Goal: Contribute content: Contribute content

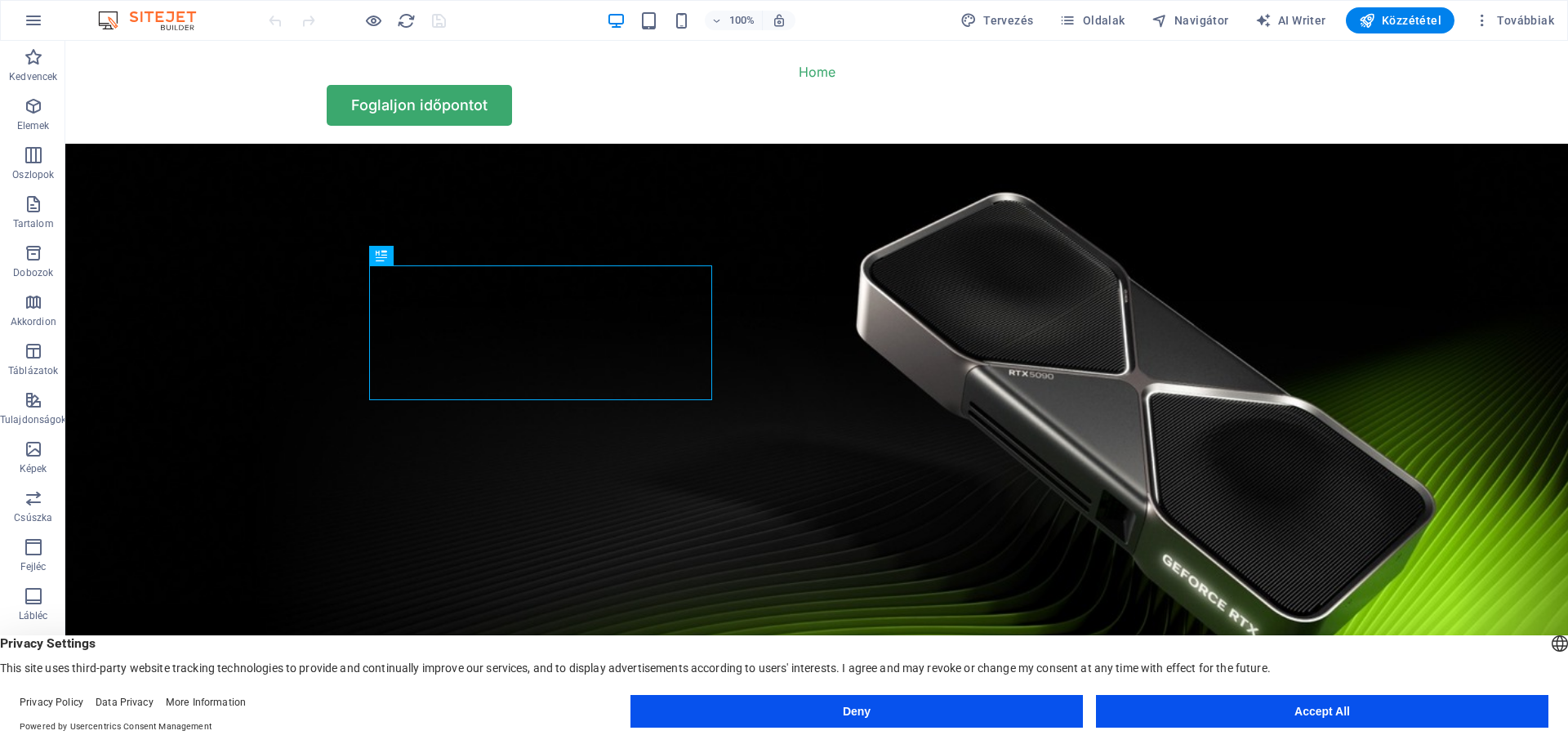
click at [1309, 709] on button "Accept All" at bounding box center [1322, 711] width 452 height 33
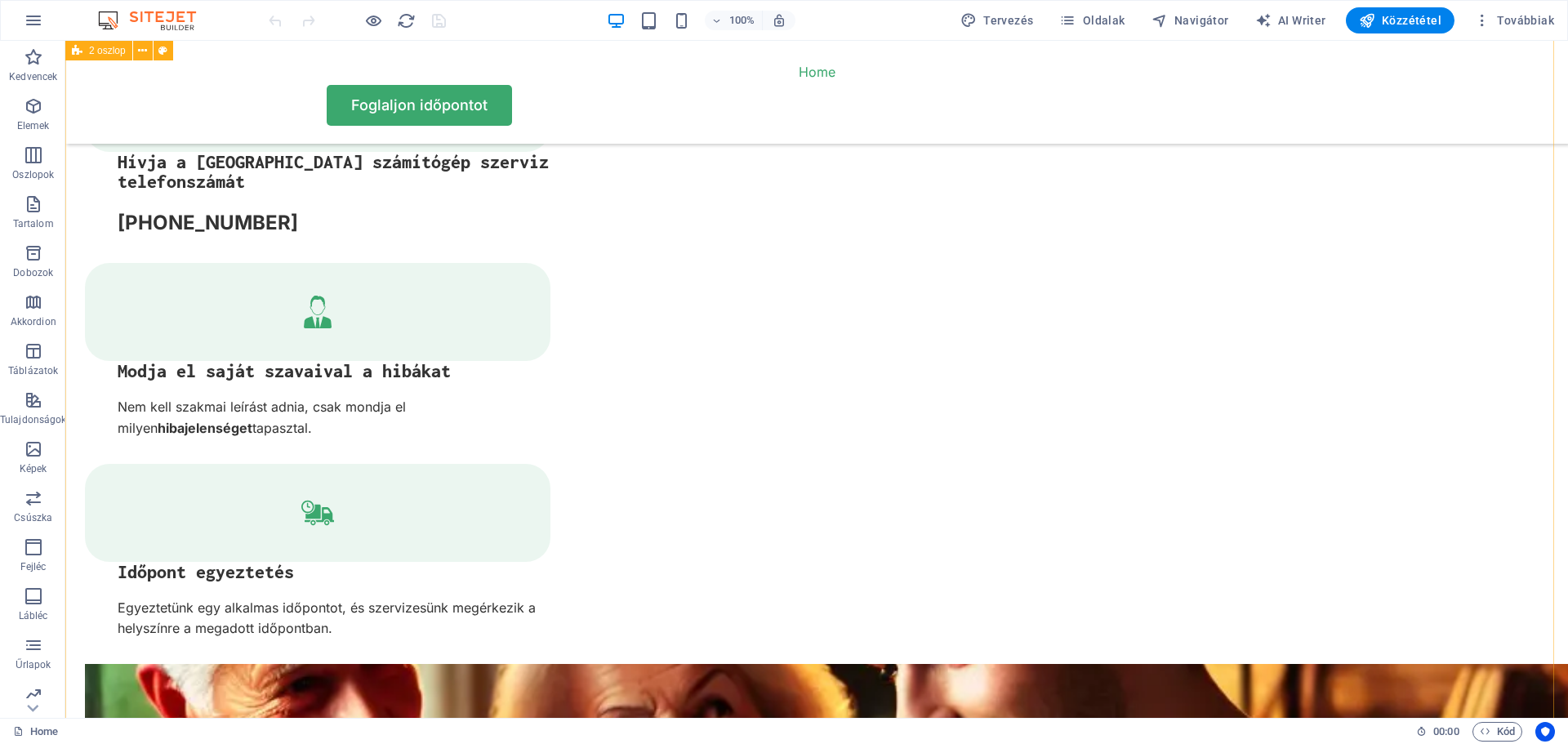
scroll to position [2857, 0]
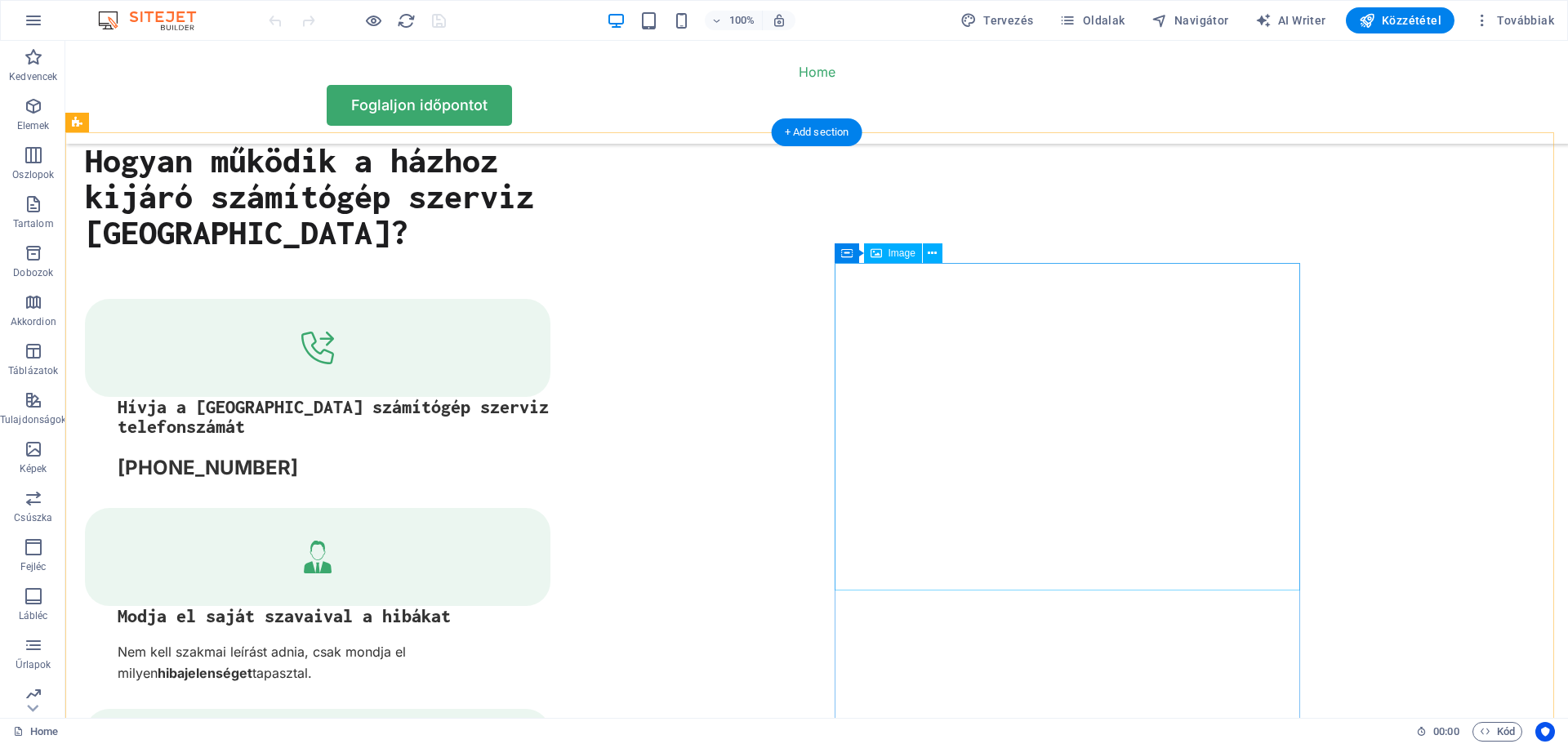
select select "%"
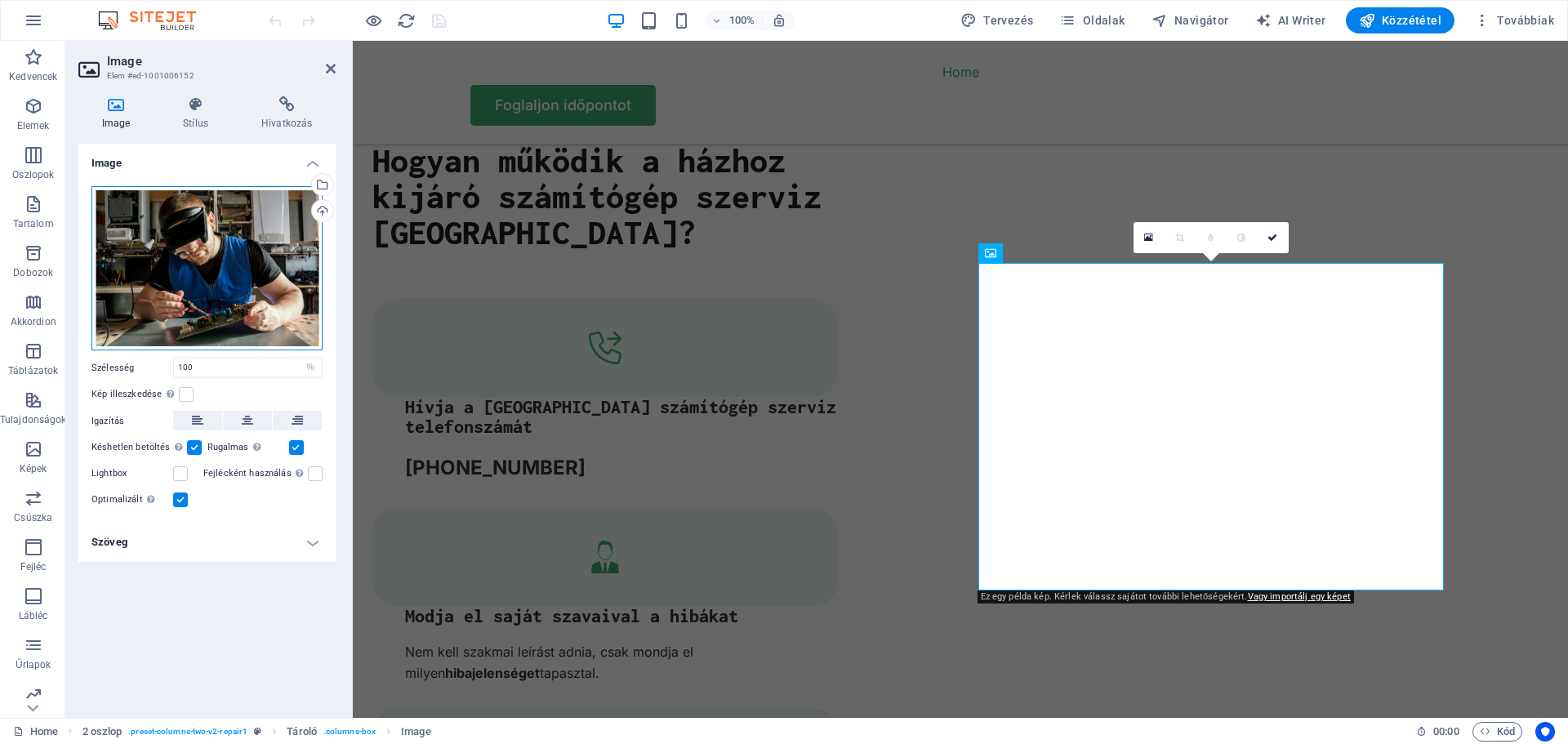
click at [190, 245] on div "Húzza ide a fájlokat, kattintson a fájlok kiválasztásához, vagy válasszon fájlo…" at bounding box center [206, 268] width 231 height 165
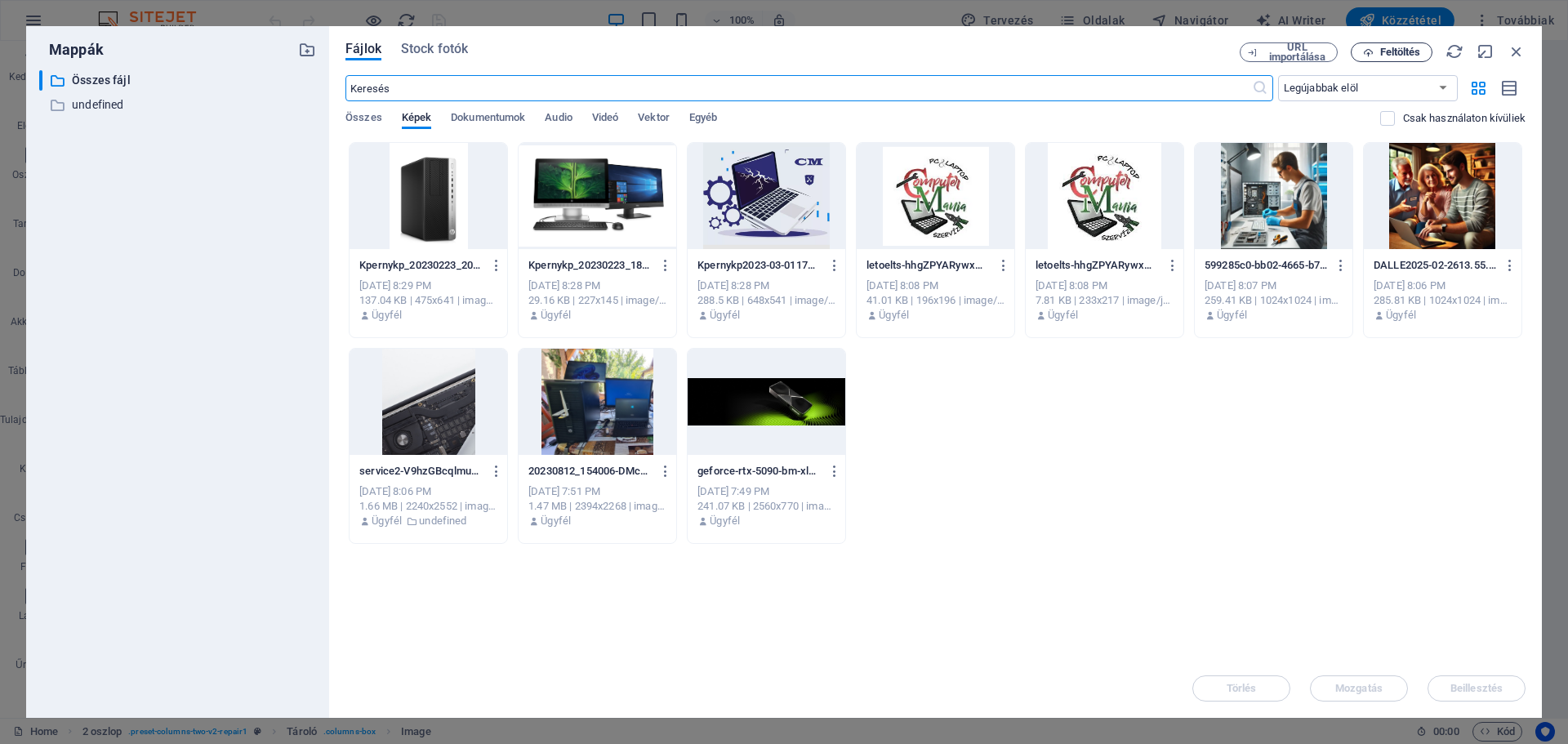
click at [1385, 45] on button "Feltöltés" at bounding box center [1391, 52] width 82 height 20
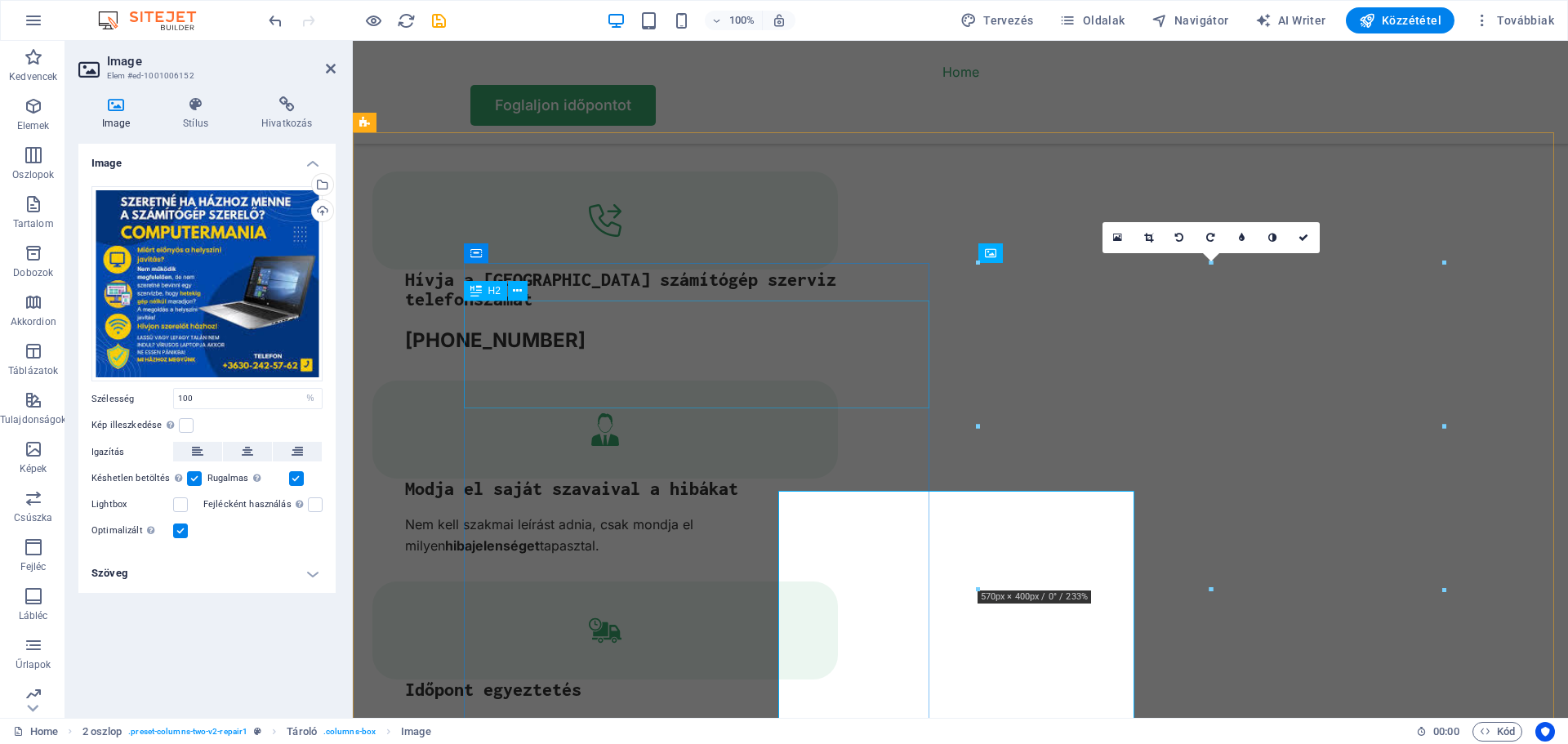
scroll to position [2857, 0]
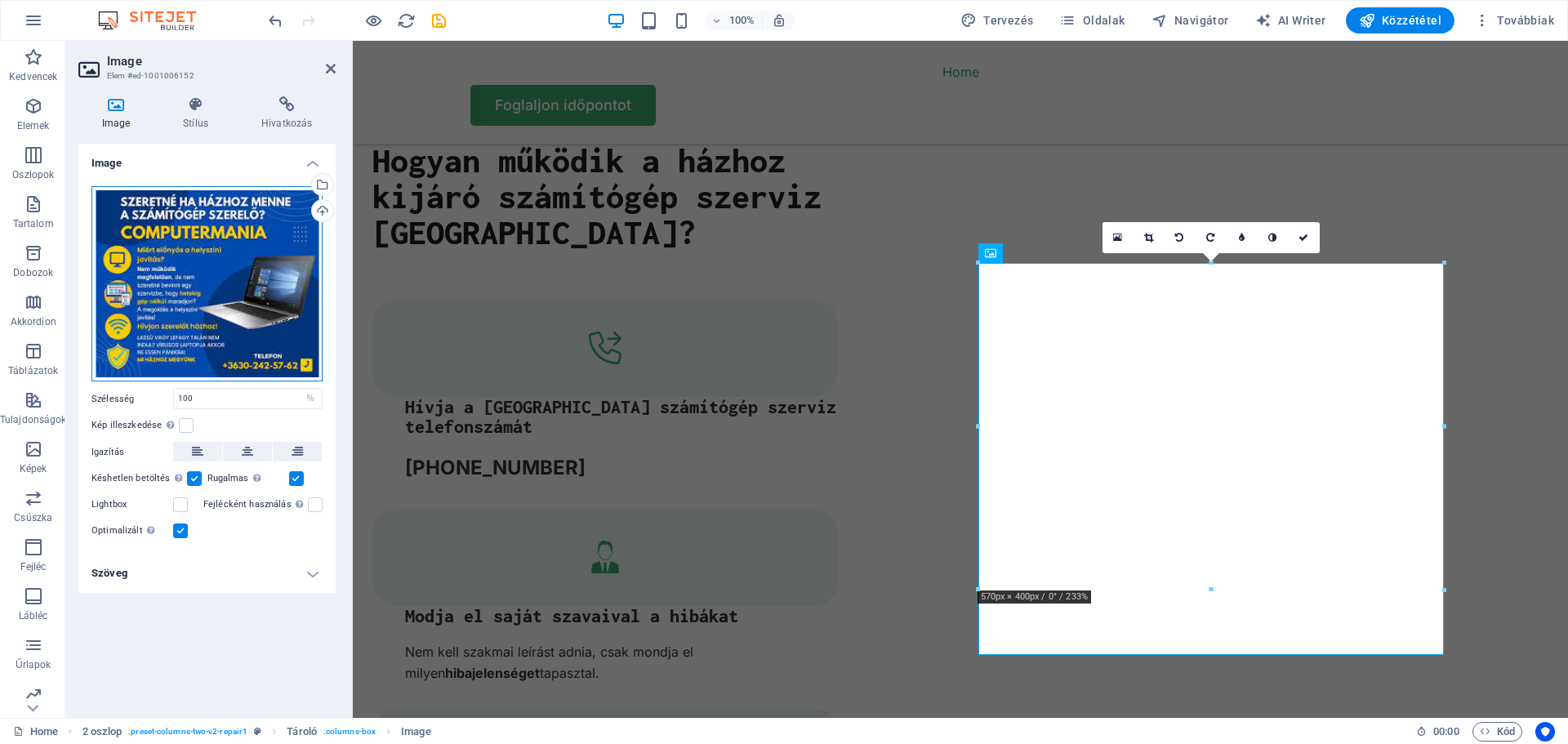
click at [249, 235] on div "Húzza ide a fájlokat, kattintson a fájlok kiválasztásához, vagy válasszon fájlo…" at bounding box center [206, 284] width 231 height 196
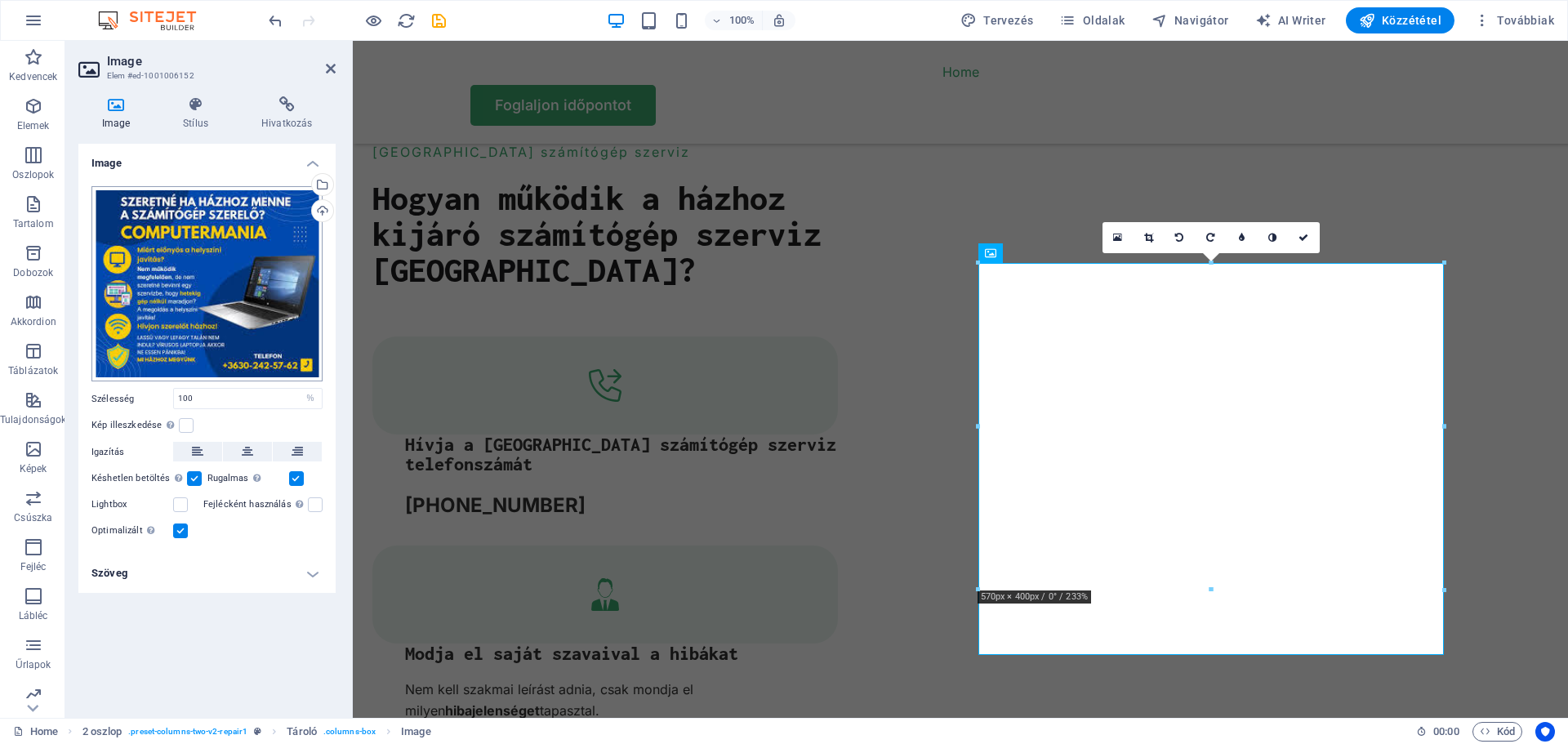
scroll to position [3022, 0]
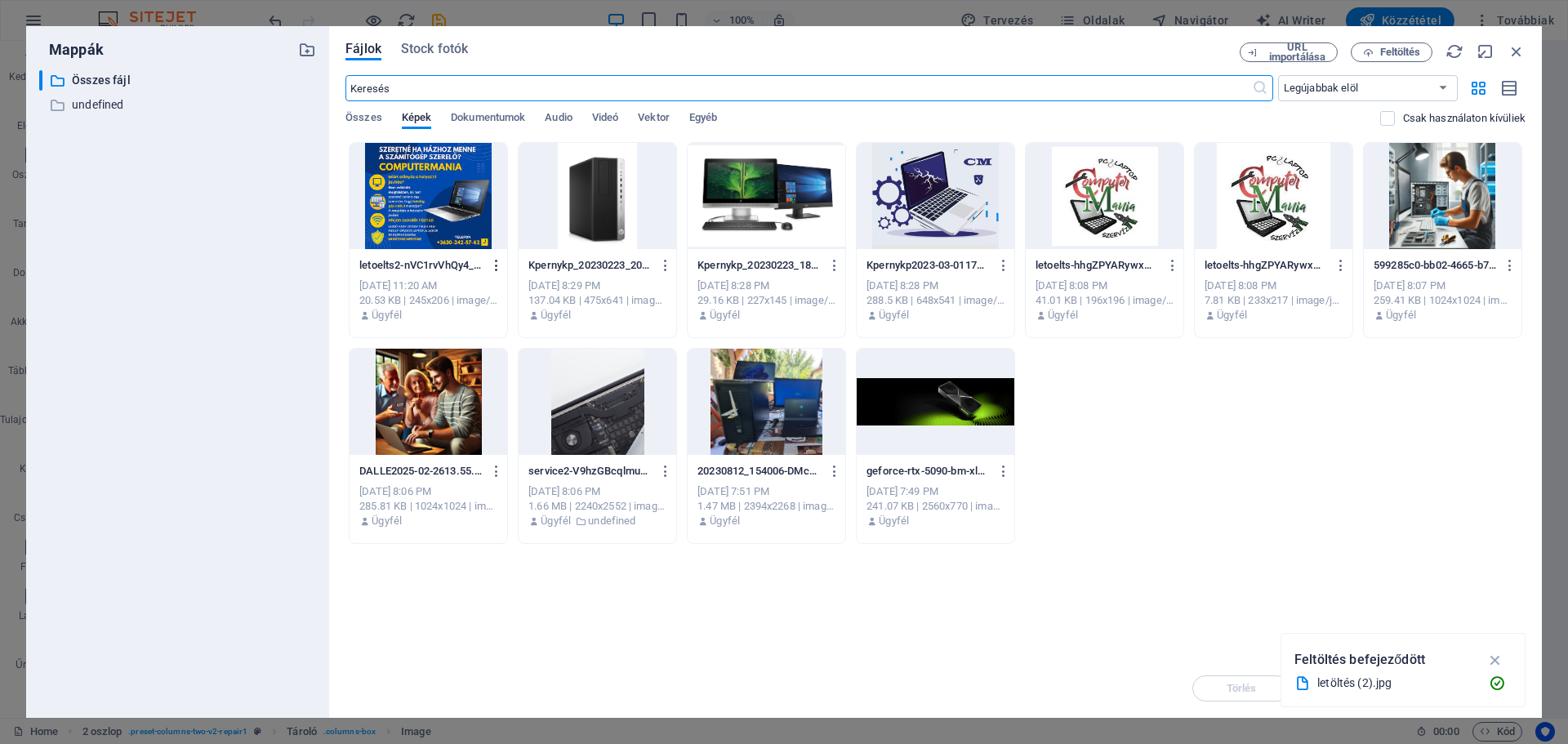
click at [495, 269] on icon "button" at bounding box center [497, 265] width 15 height 15
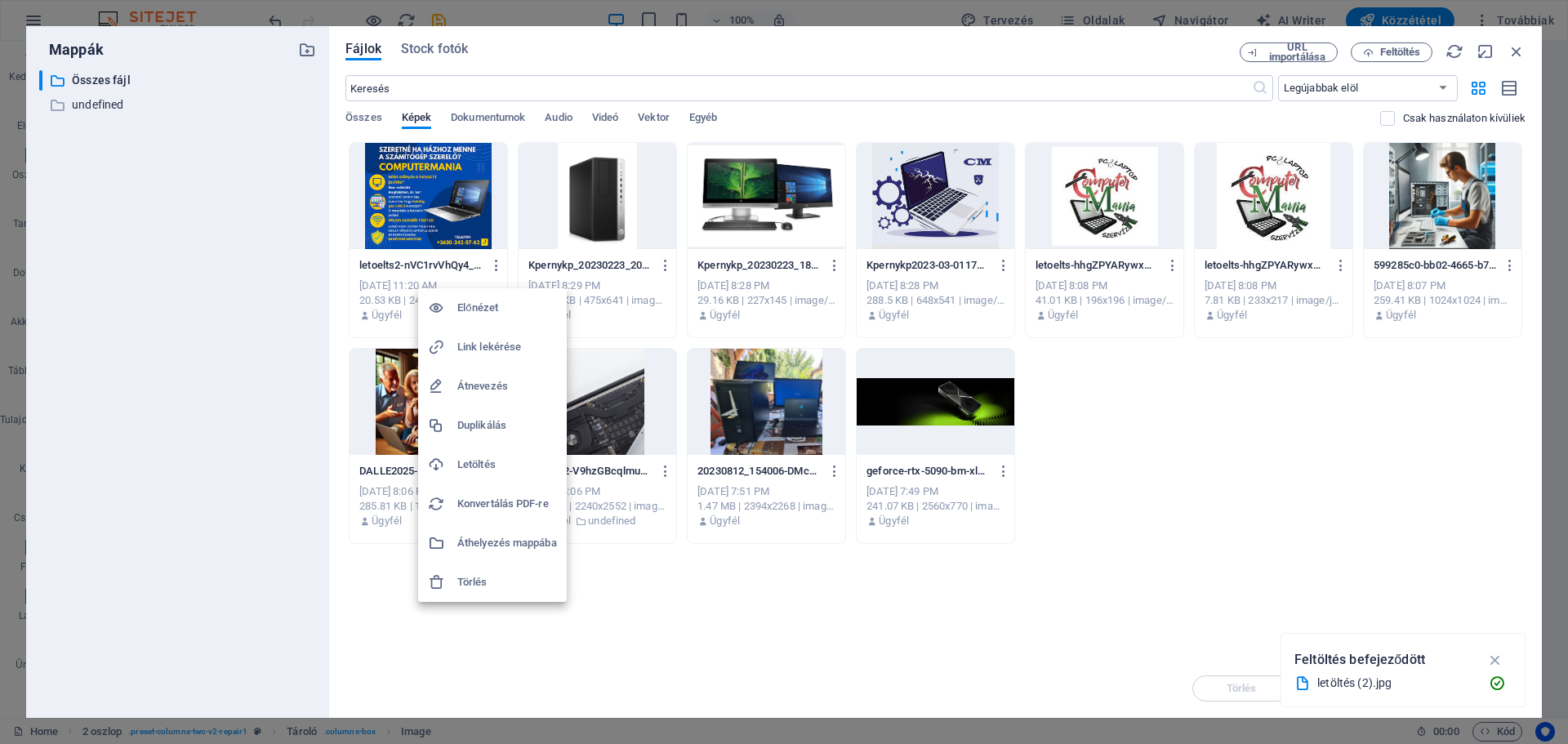
click at [480, 575] on h6 "Törlés" at bounding box center [507, 581] width 100 height 20
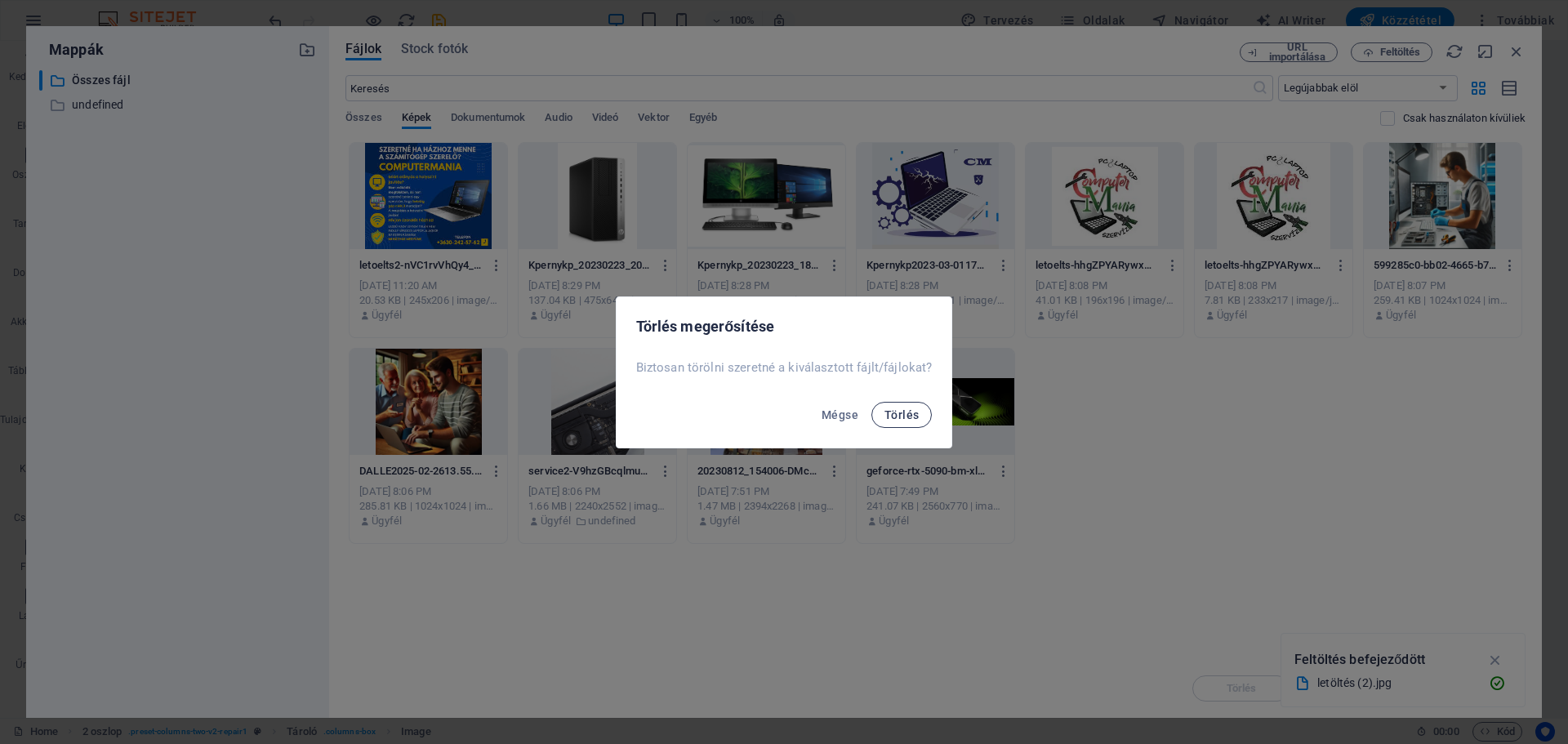
click at [908, 418] on span "Törlés" at bounding box center [901, 415] width 34 height 13
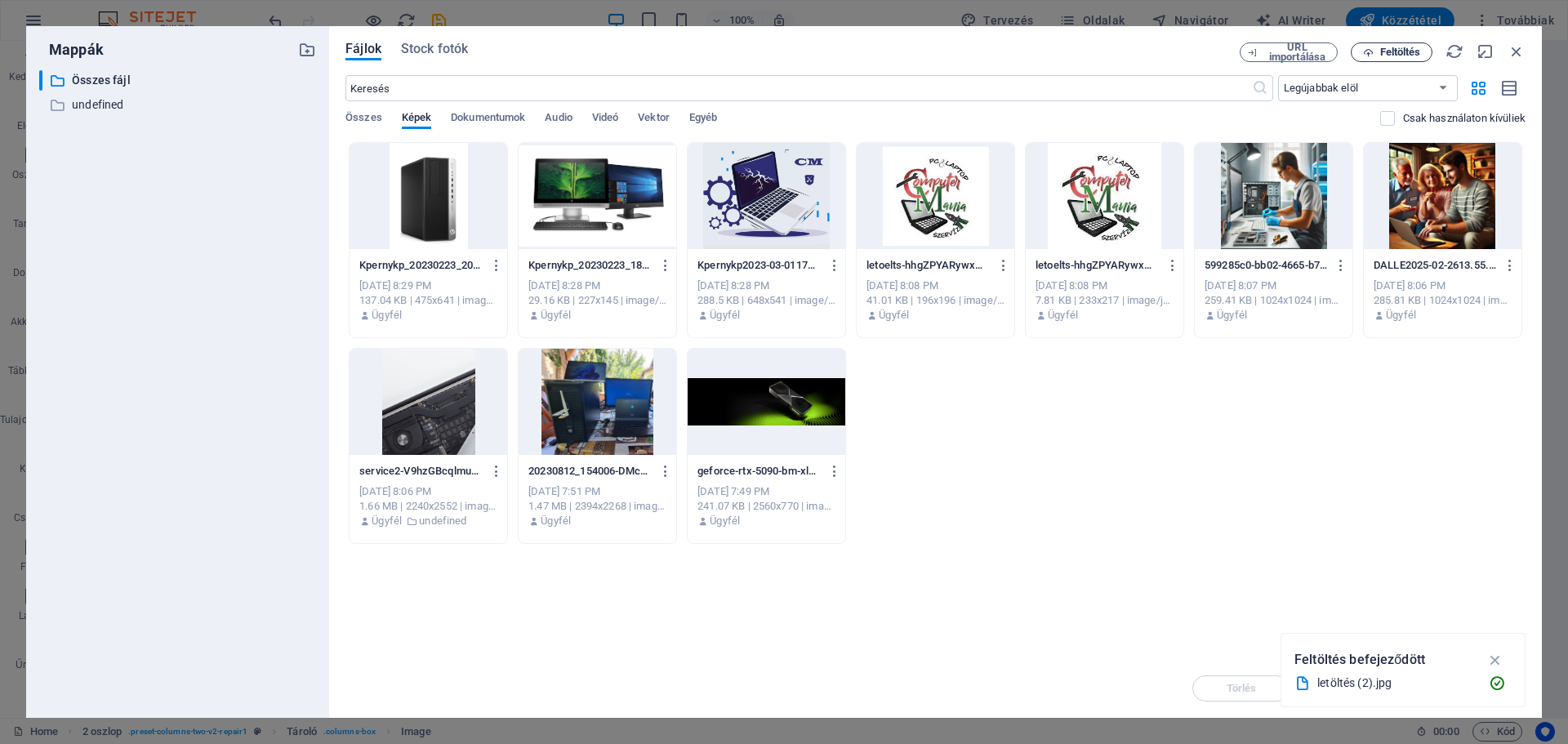
click at [1380, 52] on span "Feltöltés" at bounding box center [1399, 52] width 40 height 9
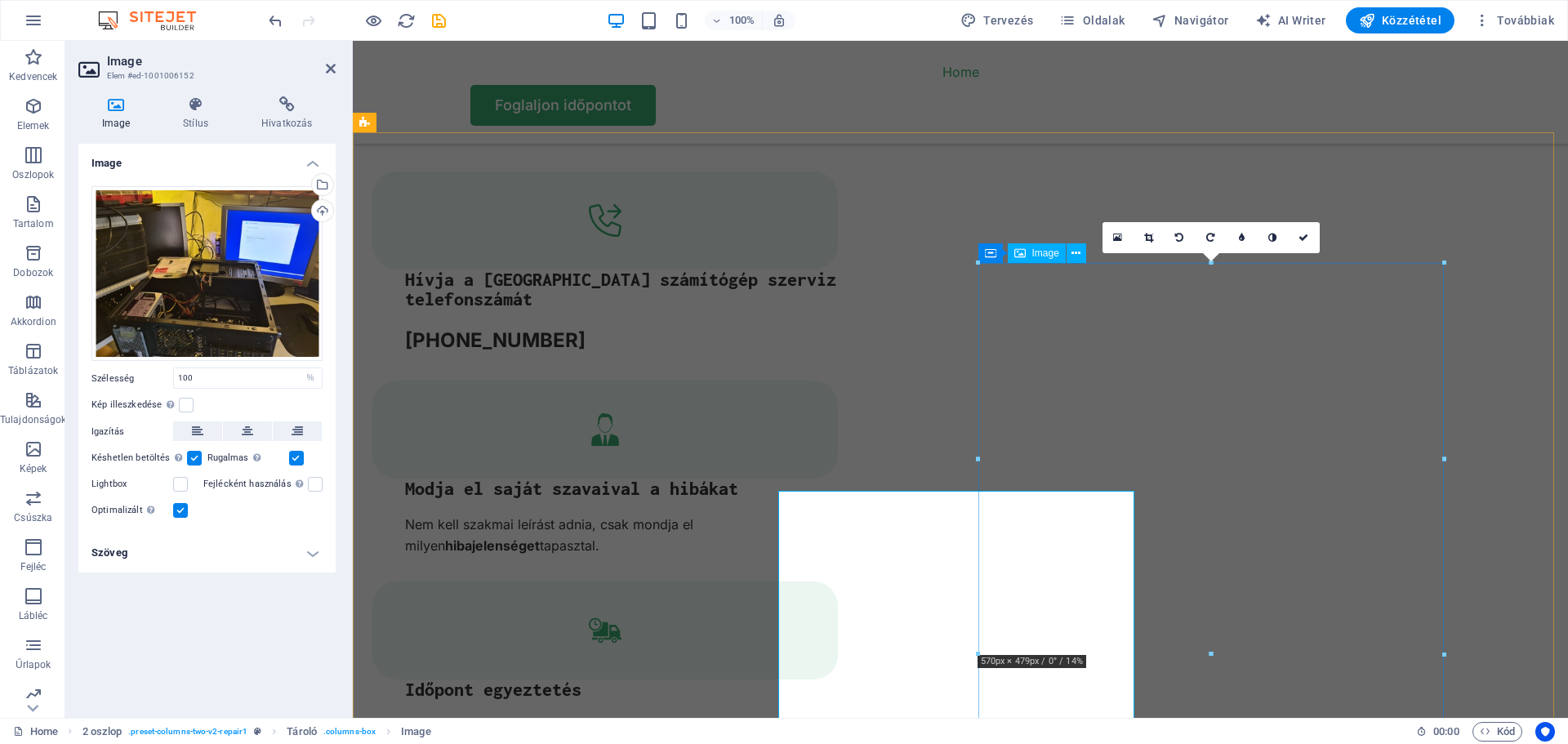
scroll to position [2857, 0]
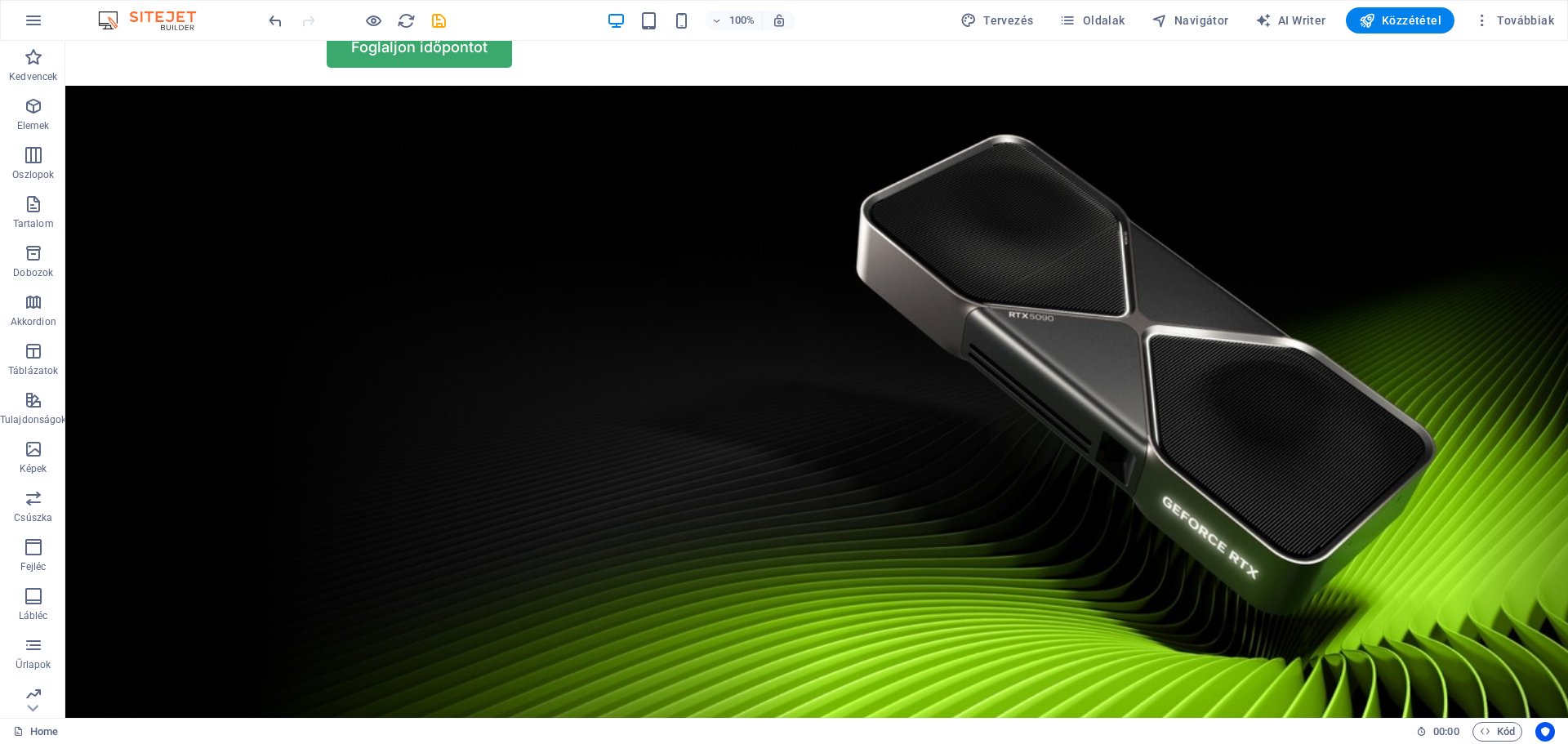
scroll to position [0, 0]
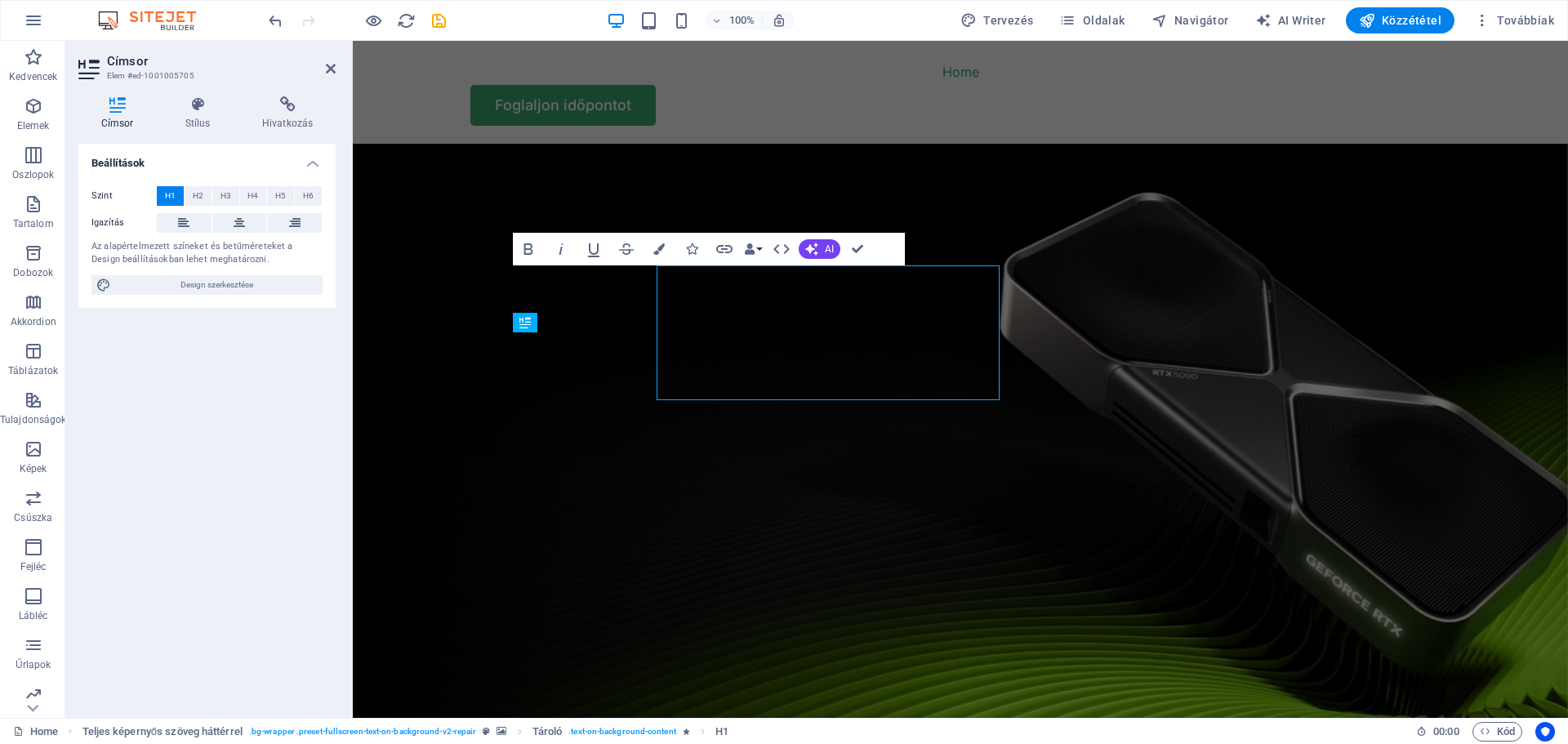
click at [462, 285] on figure at bounding box center [960, 463] width 1214 height 639
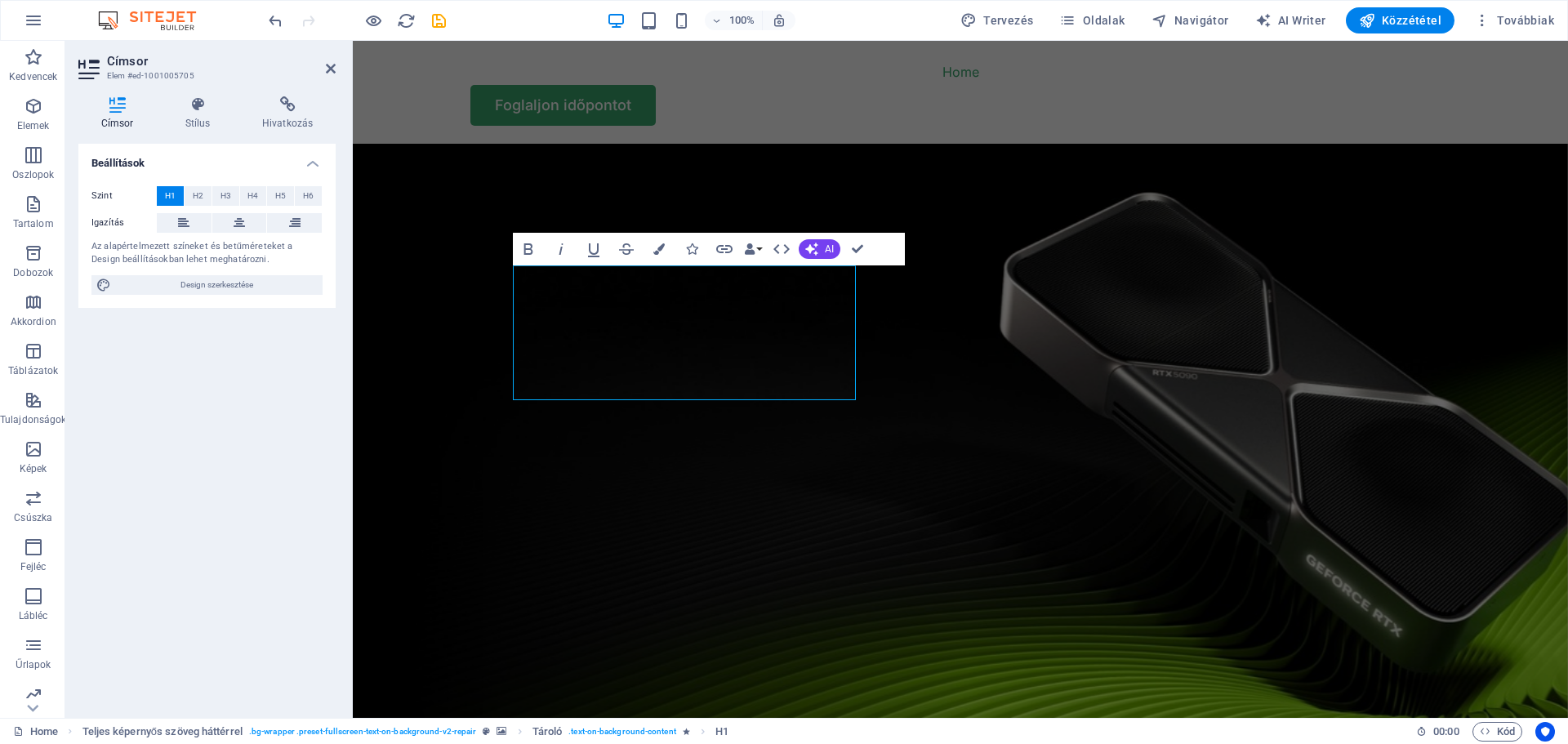
click at [1393, 213] on figure at bounding box center [960, 463] width 1214 height 639
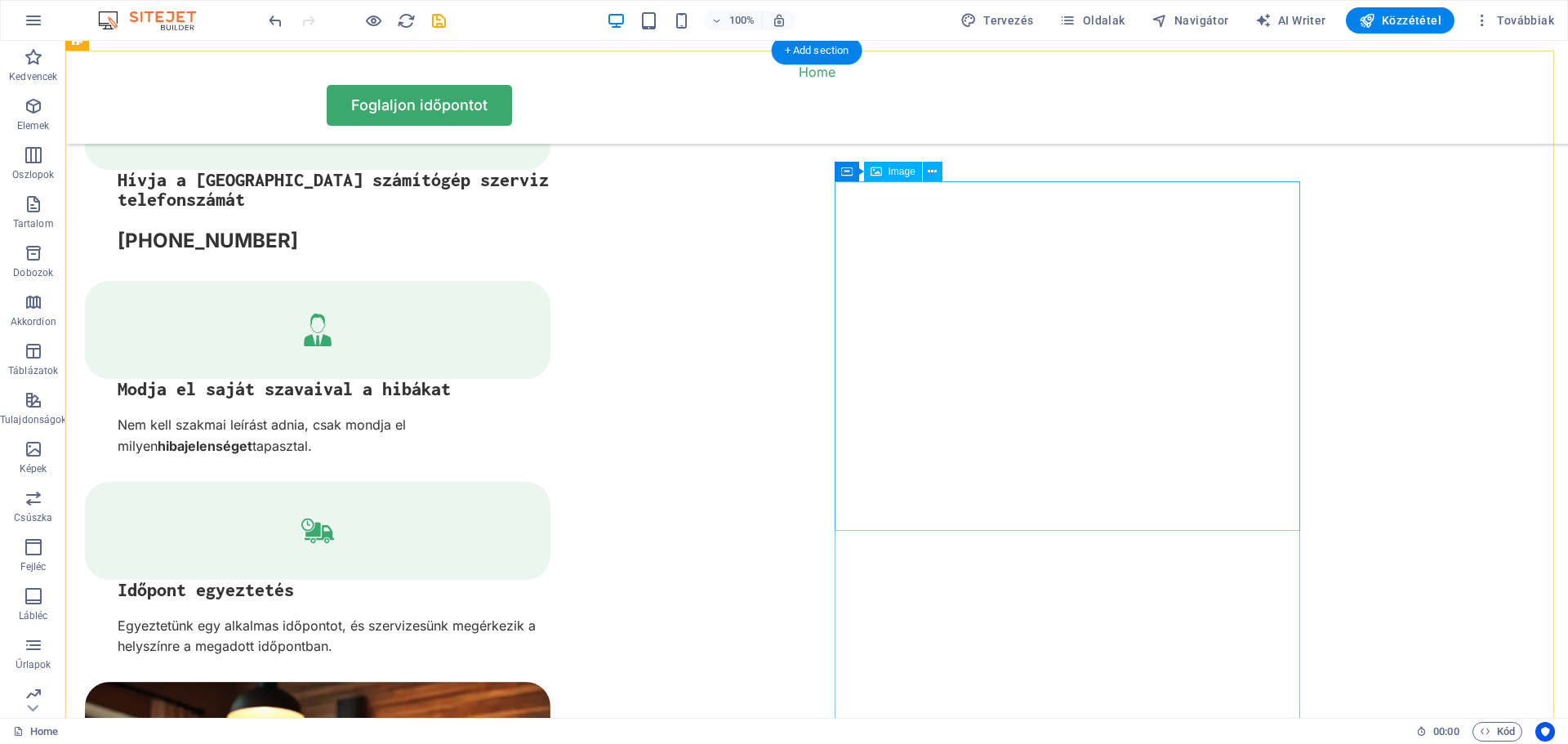
scroll to position [3266, 0]
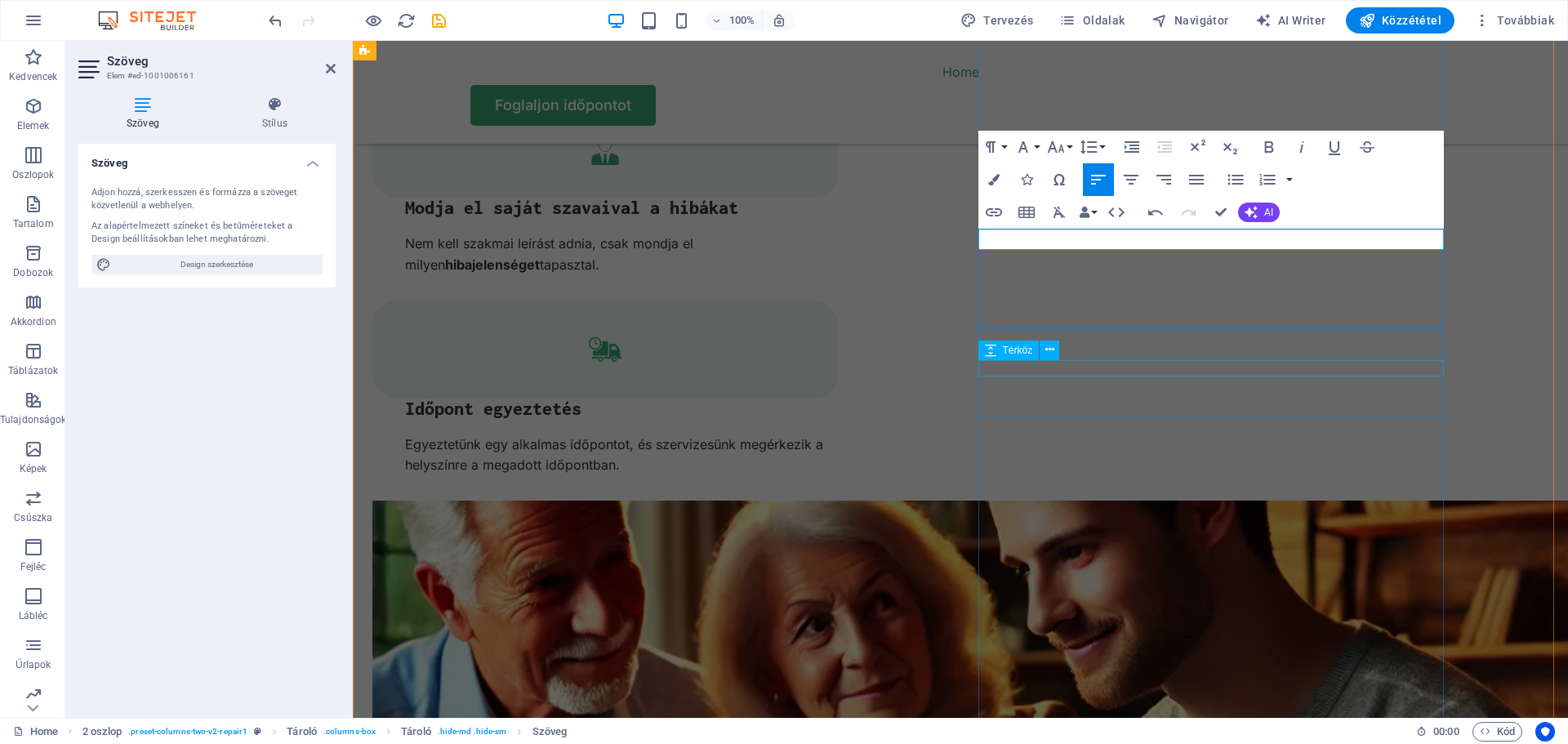
scroll to position [0, 6]
click at [268, 18] on icon "undo" at bounding box center [275, 21] width 19 height 19
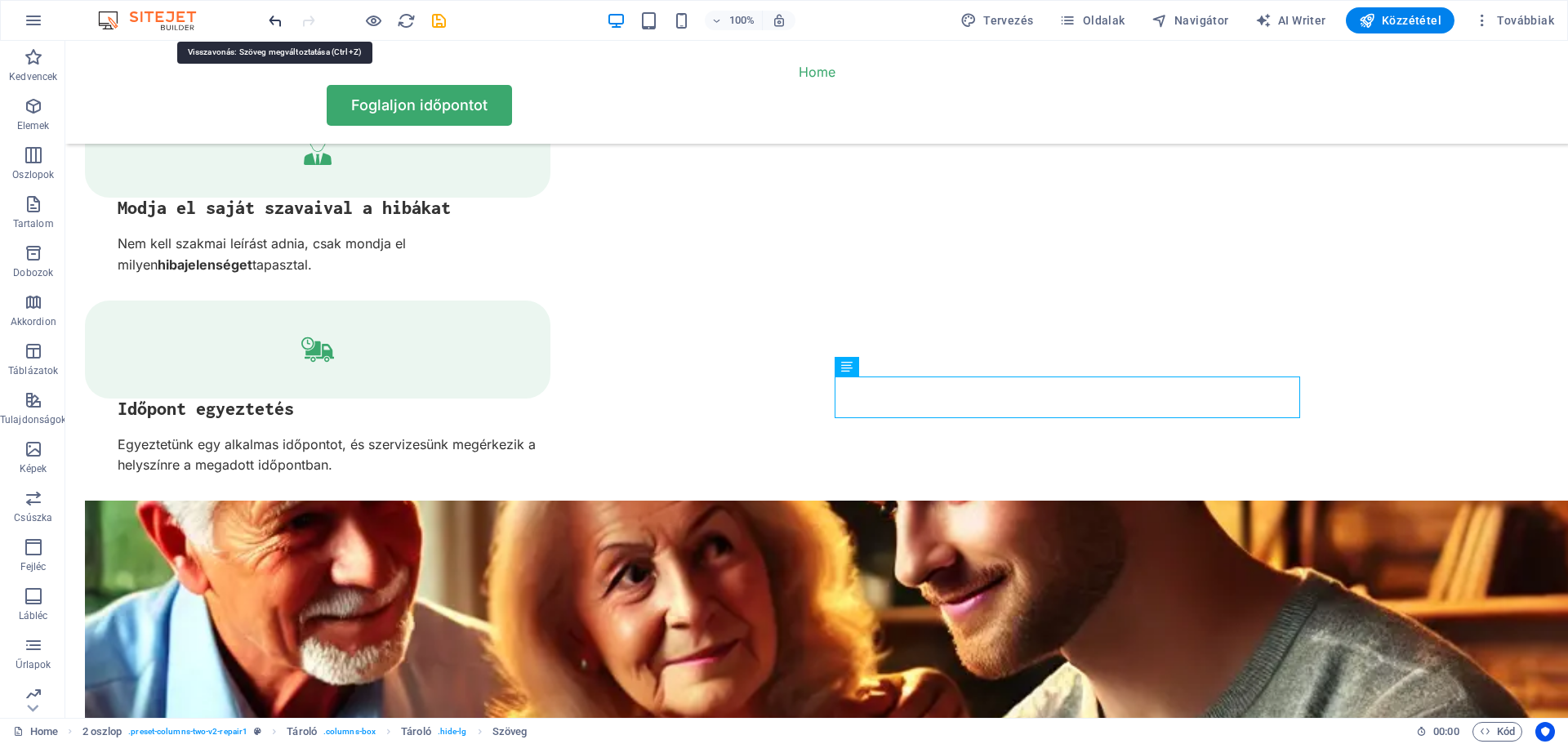
click at [278, 20] on icon "undo" at bounding box center [275, 21] width 19 height 19
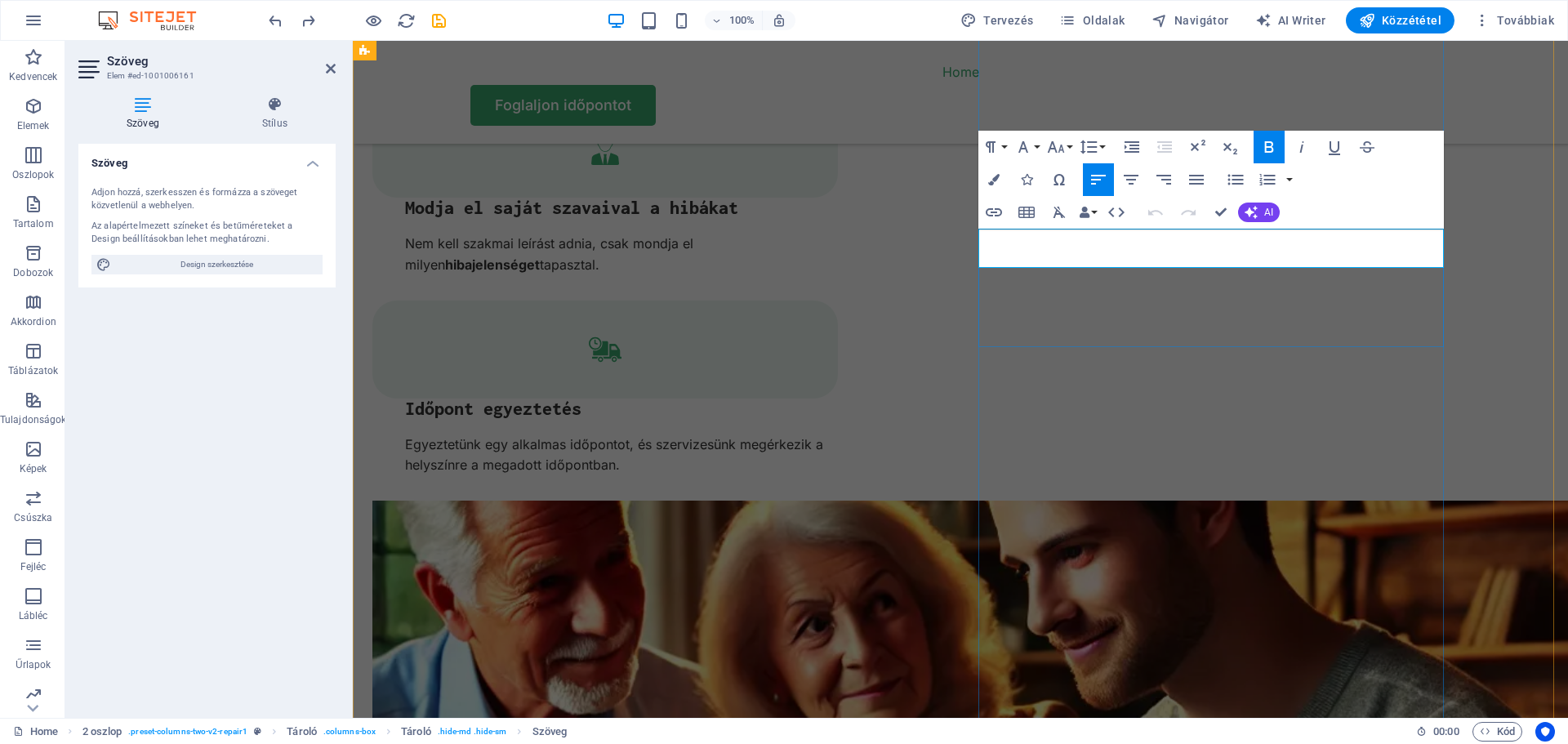
drag, startPoint x: 1165, startPoint y: 250, endPoint x: 1012, endPoint y: 257, distance: 153.2
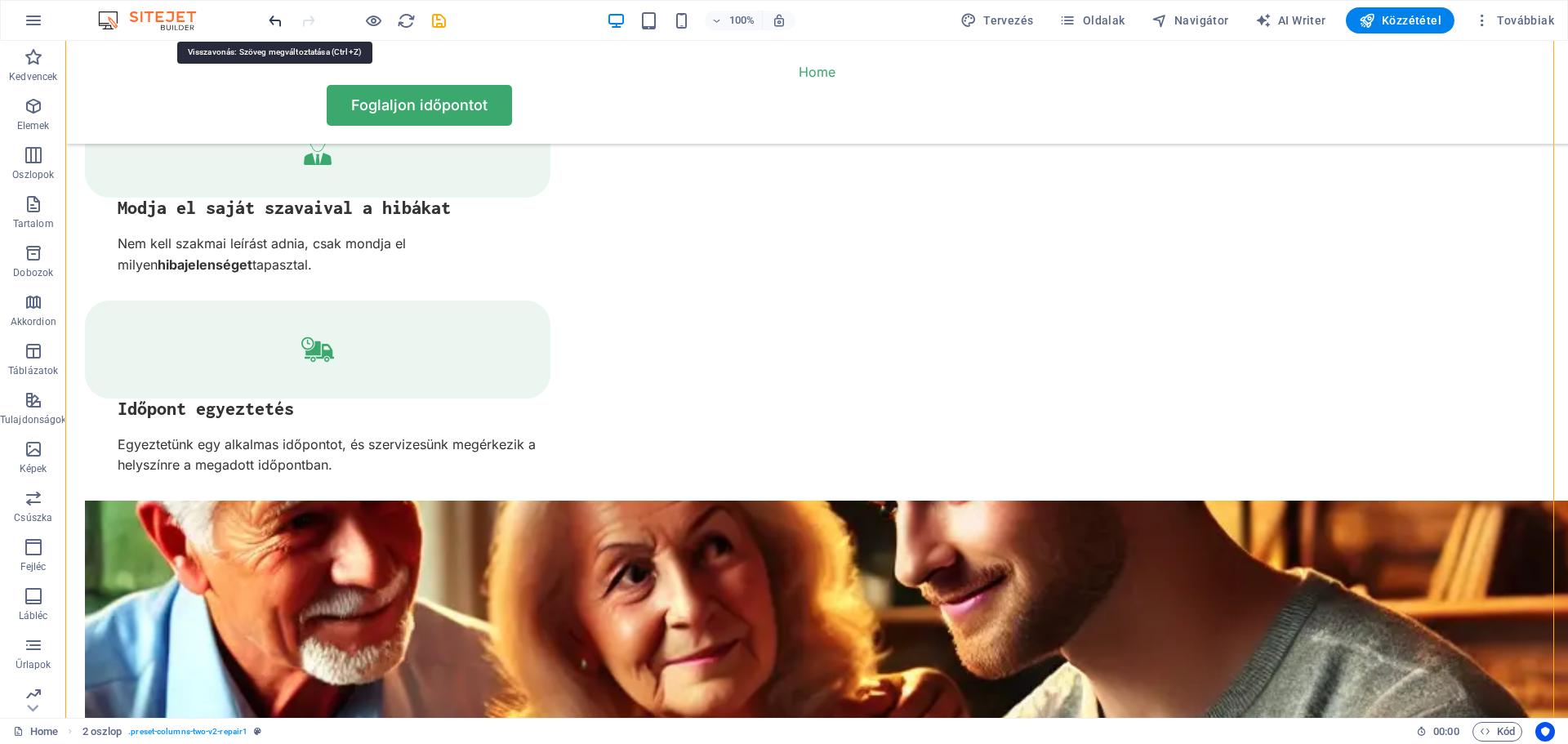
click at [274, 21] on icon "undo" at bounding box center [275, 21] width 19 height 19
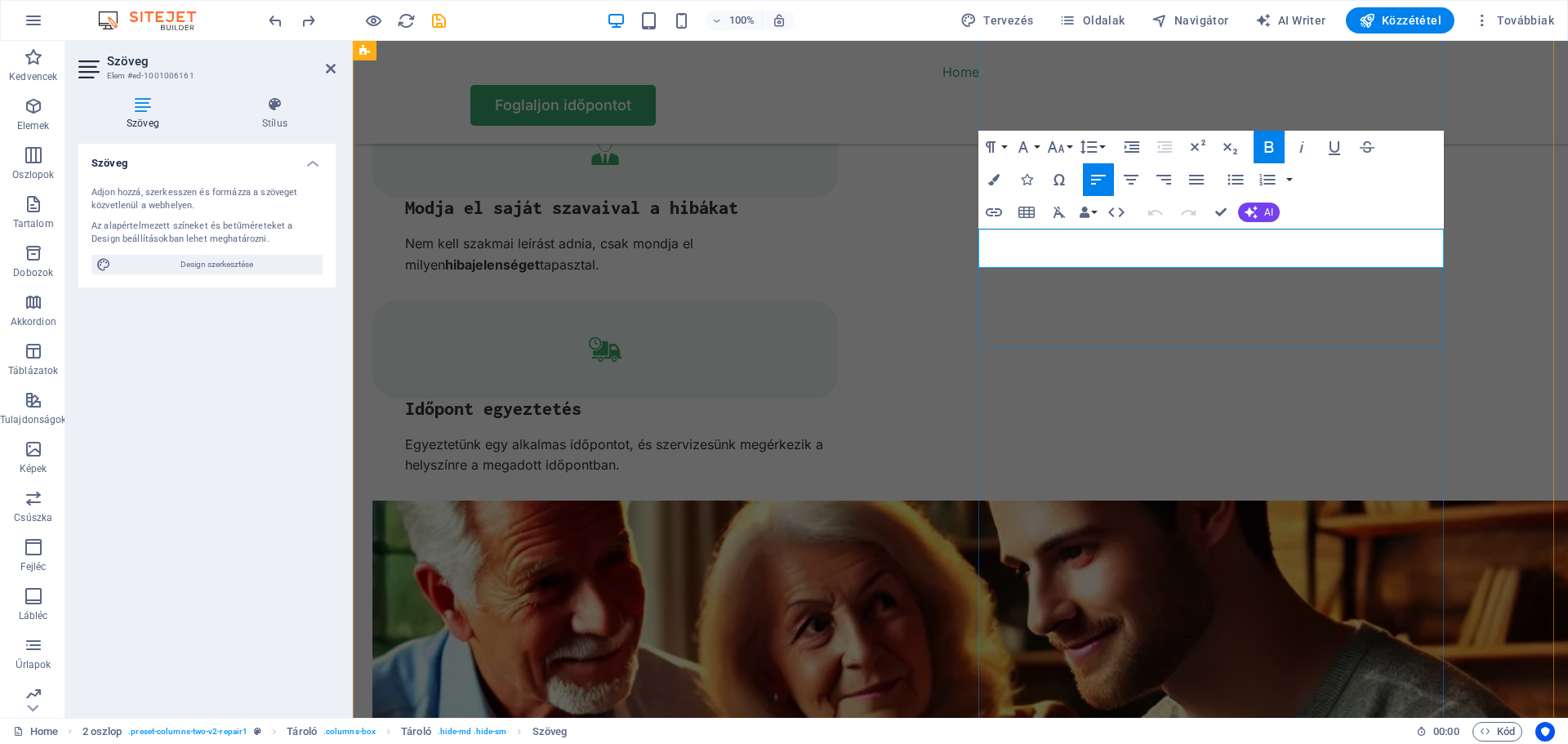
drag, startPoint x: 1165, startPoint y: 249, endPoint x: 980, endPoint y: 246, distance: 185.0
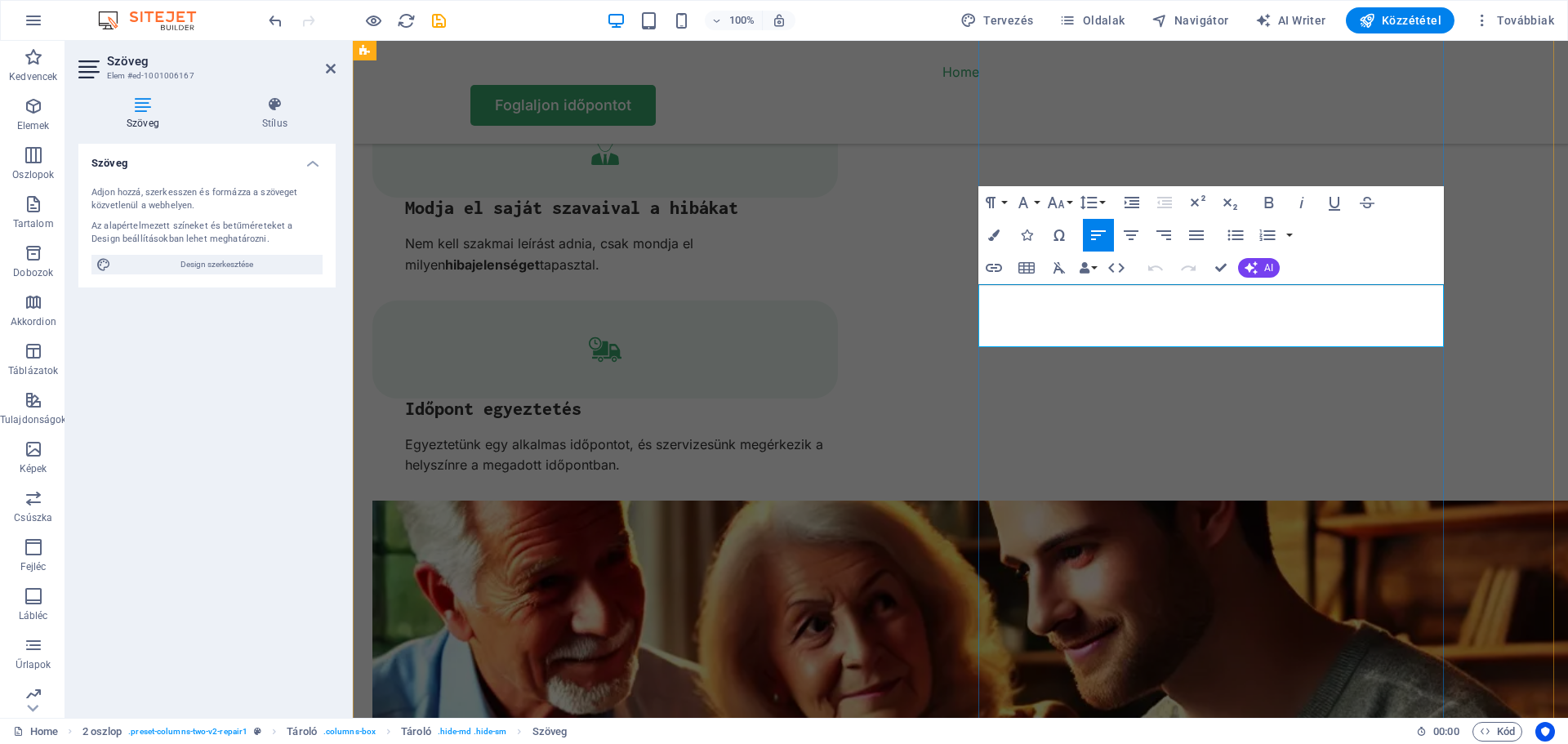
drag, startPoint x: 1323, startPoint y: 329, endPoint x: 984, endPoint y: 298, distance: 340.4
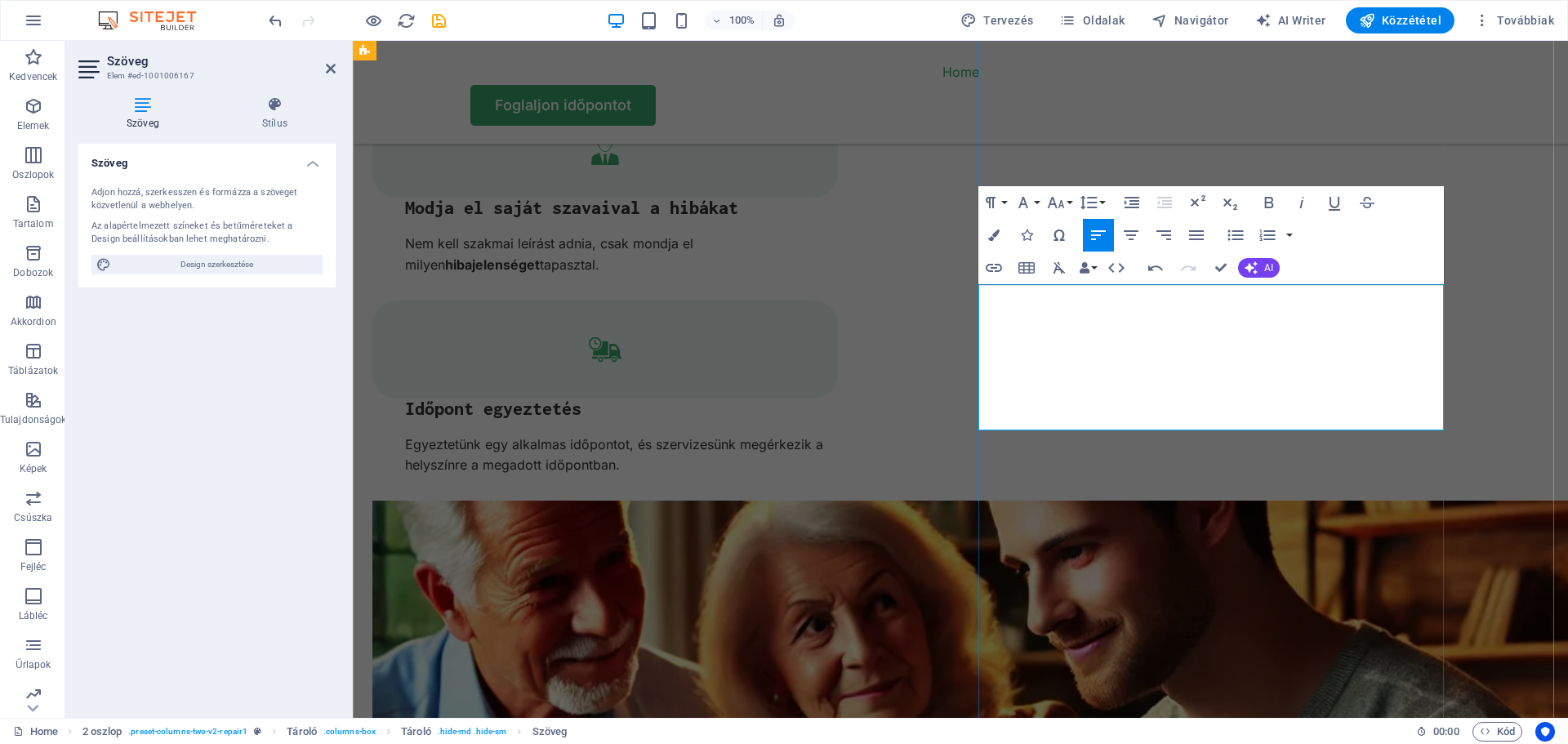
scroll to position [6311, 3]
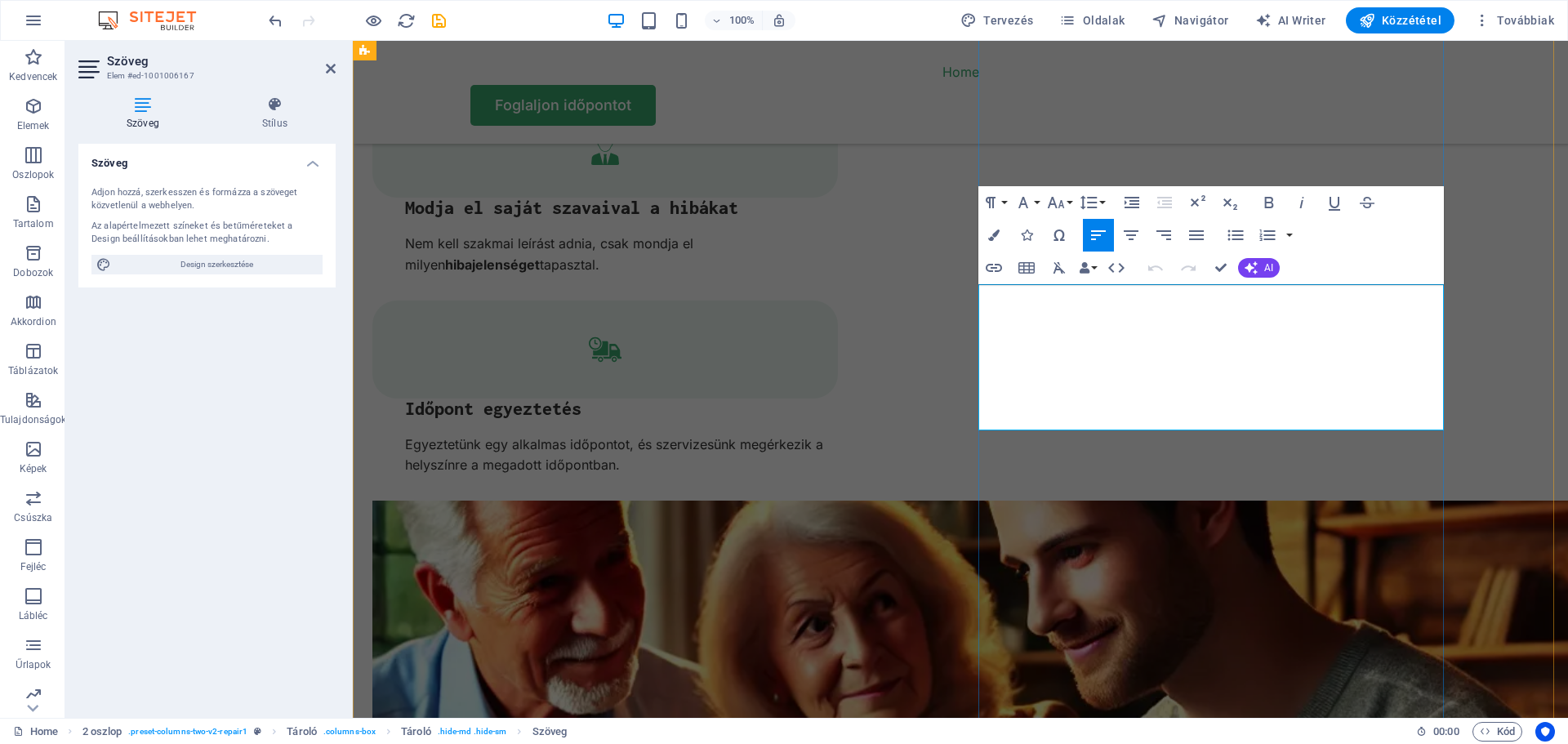
drag, startPoint x: 1134, startPoint y: 355, endPoint x: 981, endPoint y: 351, distance: 153.1
click at [1268, 195] on icon "button" at bounding box center [1269, 202] width 20 height 20
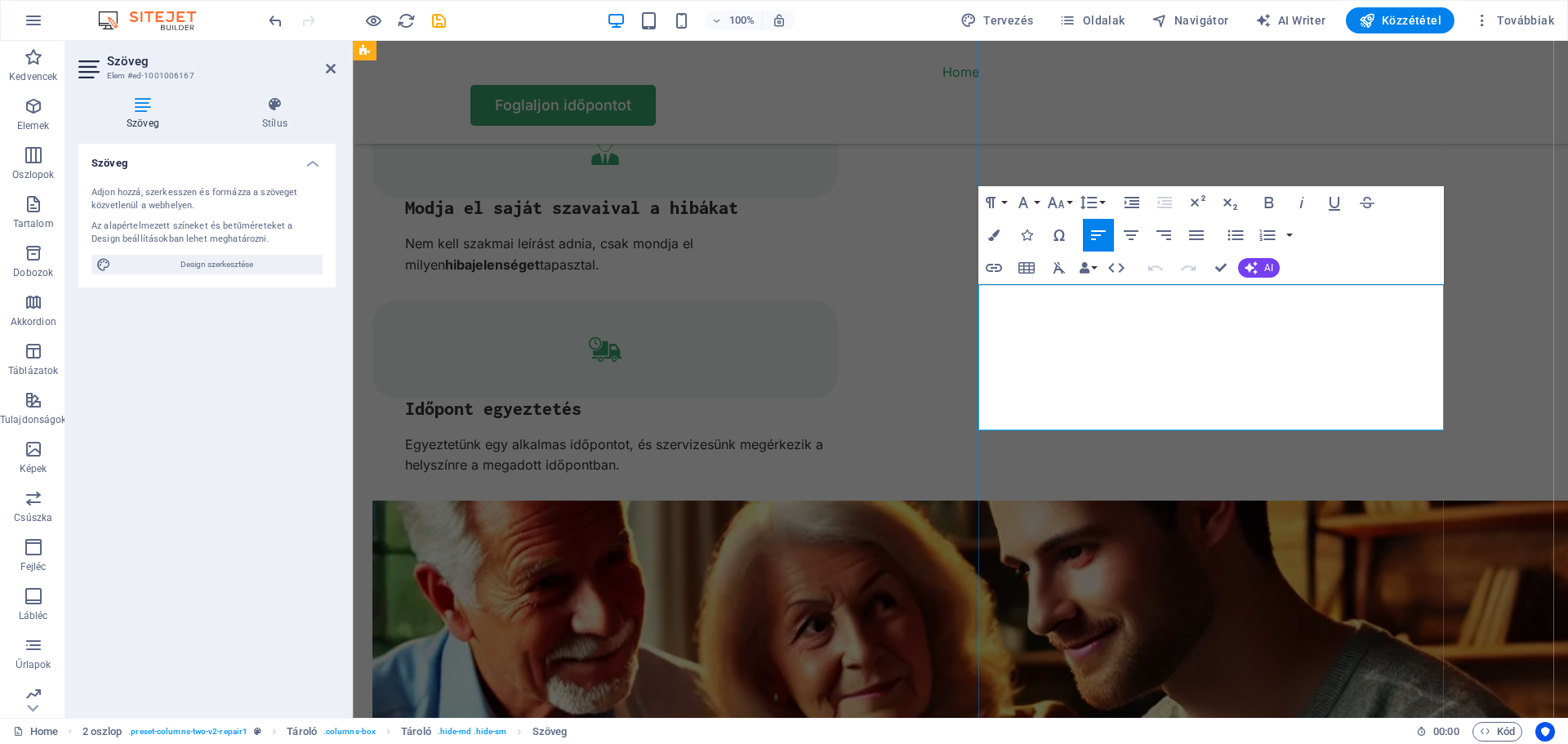
drag, startPoint x: 1170, startPoint y: 292, endPoint x: 1006, endPoint y: 288, distance: 164.0
click at [1267, 200] on icon "button" at bounding box center [1269, 202] width 20 height 20
drag, startPoint x: 1465, startPoint y: 294, endPoint x: 1752, endPoint y: 292, distance: 287.0
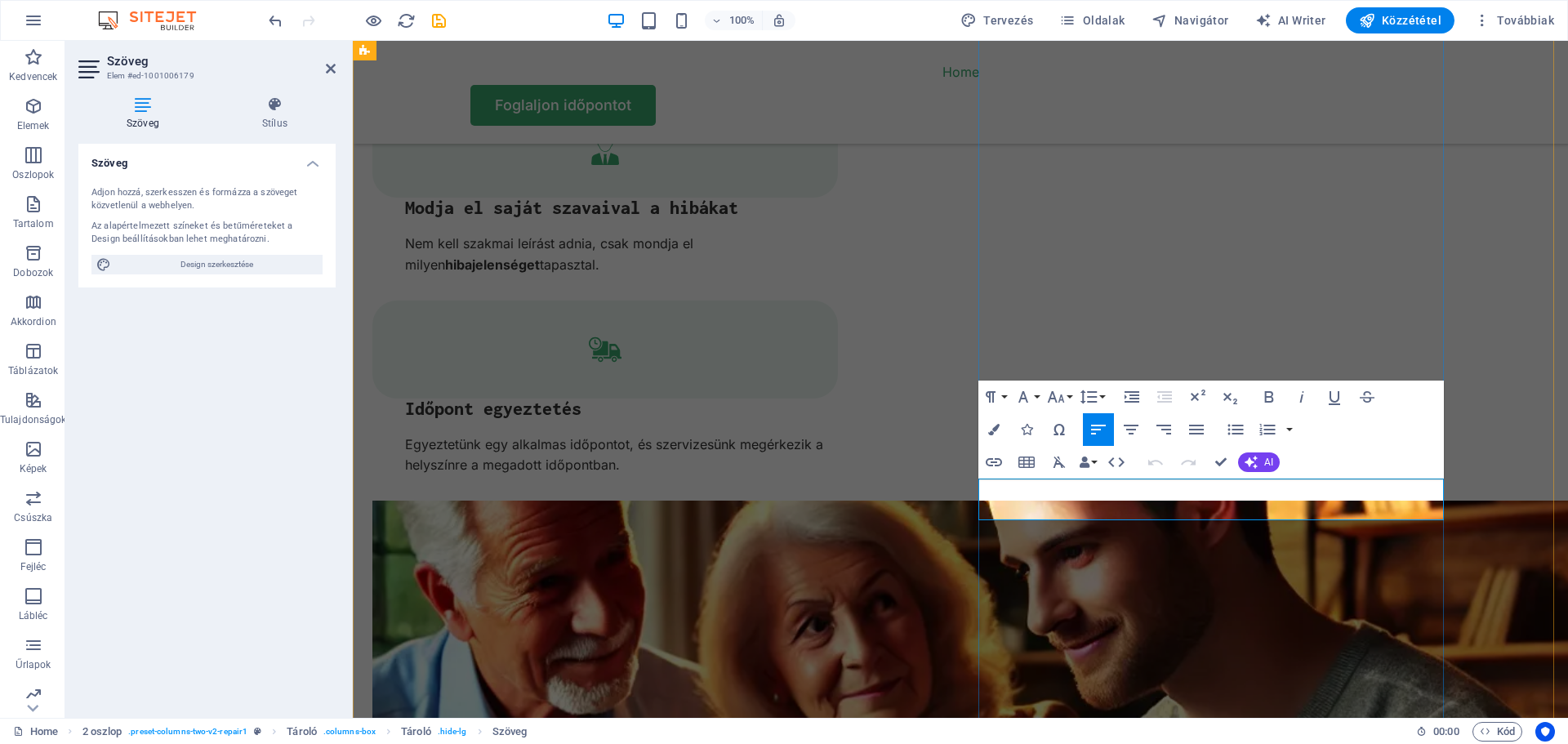
drag, startPoint x: 1015, startPoint y: 511, endPoint x: 980, endPoint y: 487, distance: 42.4
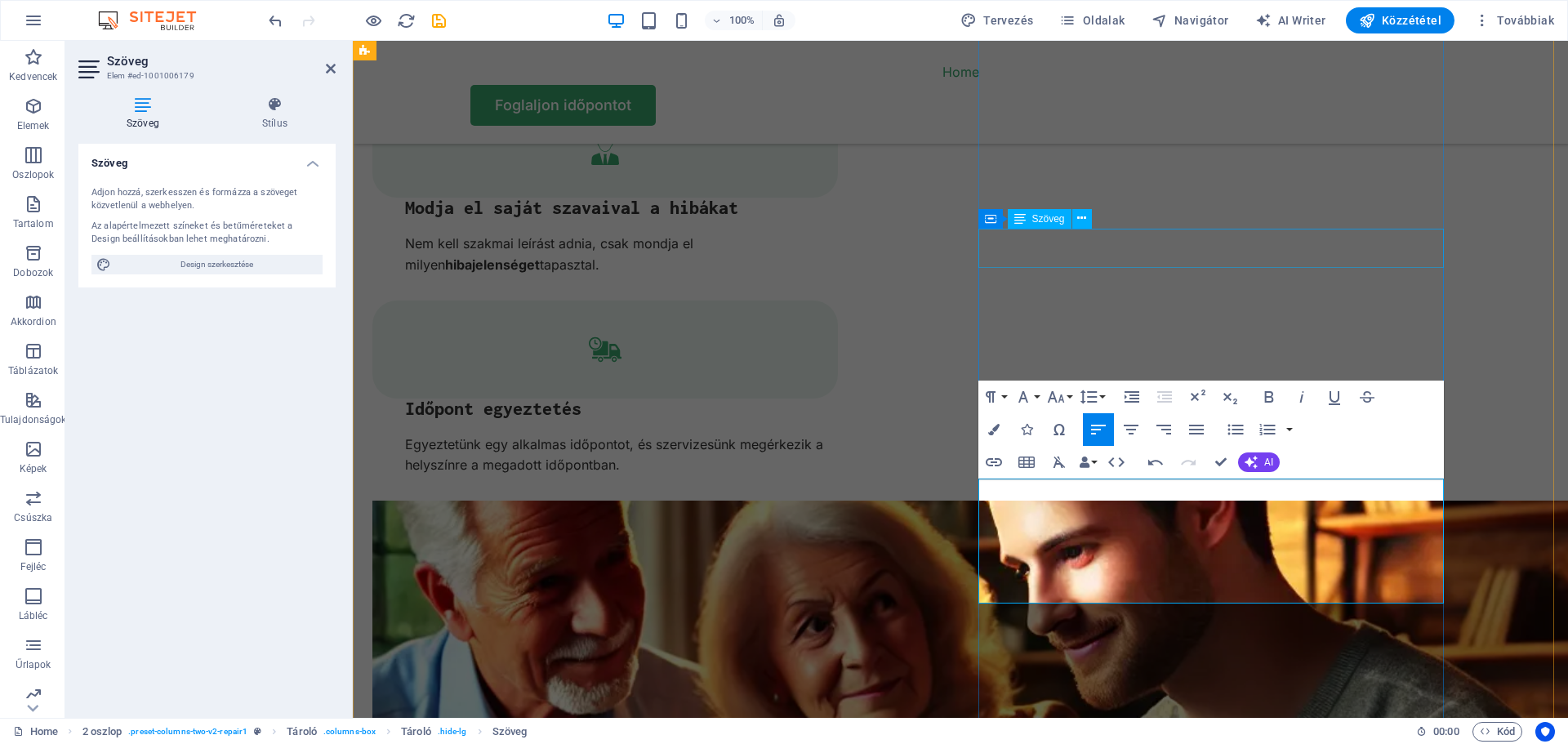
scroll to position [6047, 3]
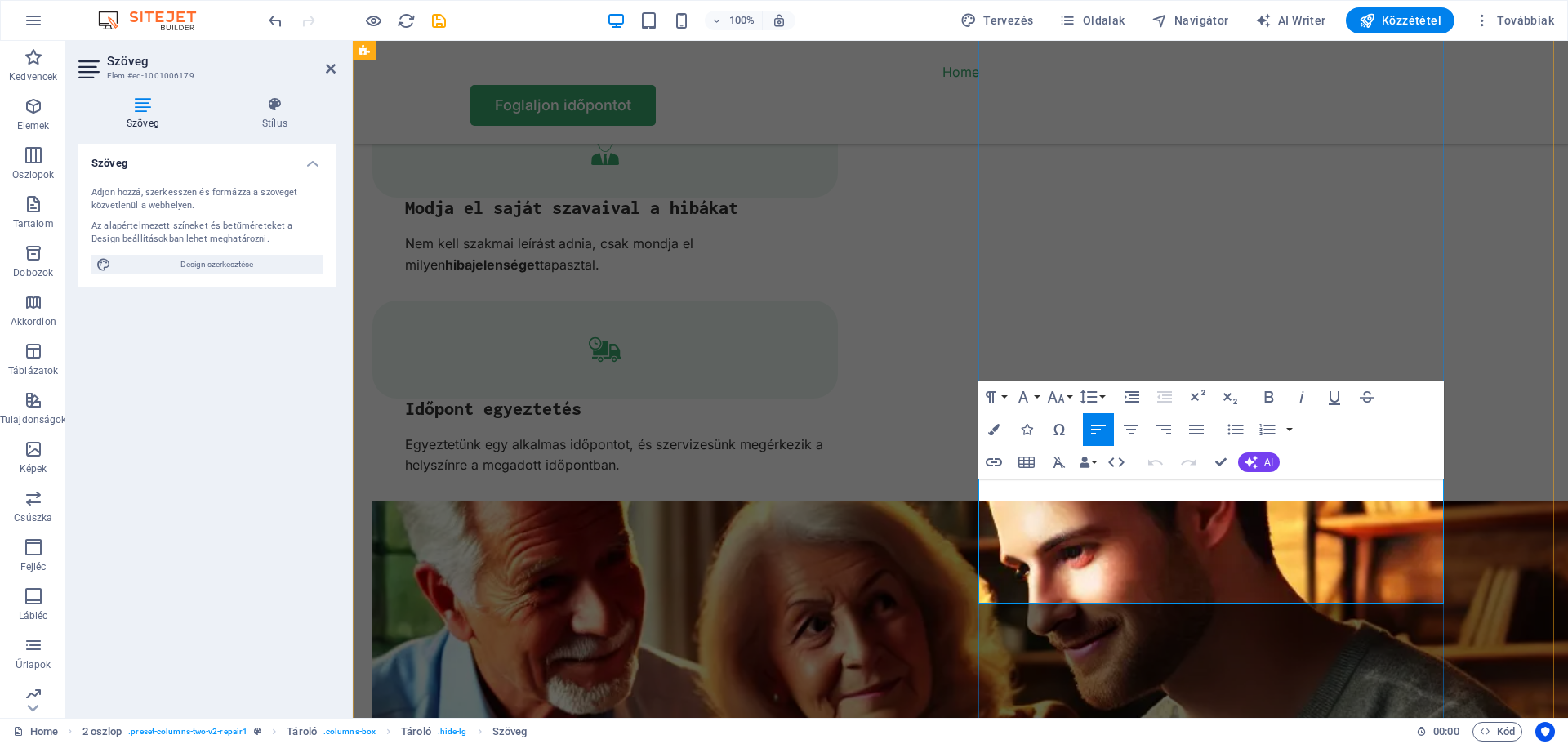
click at [993, 425] on icon "button" at bounding box center [993, 429] width 11 height 11
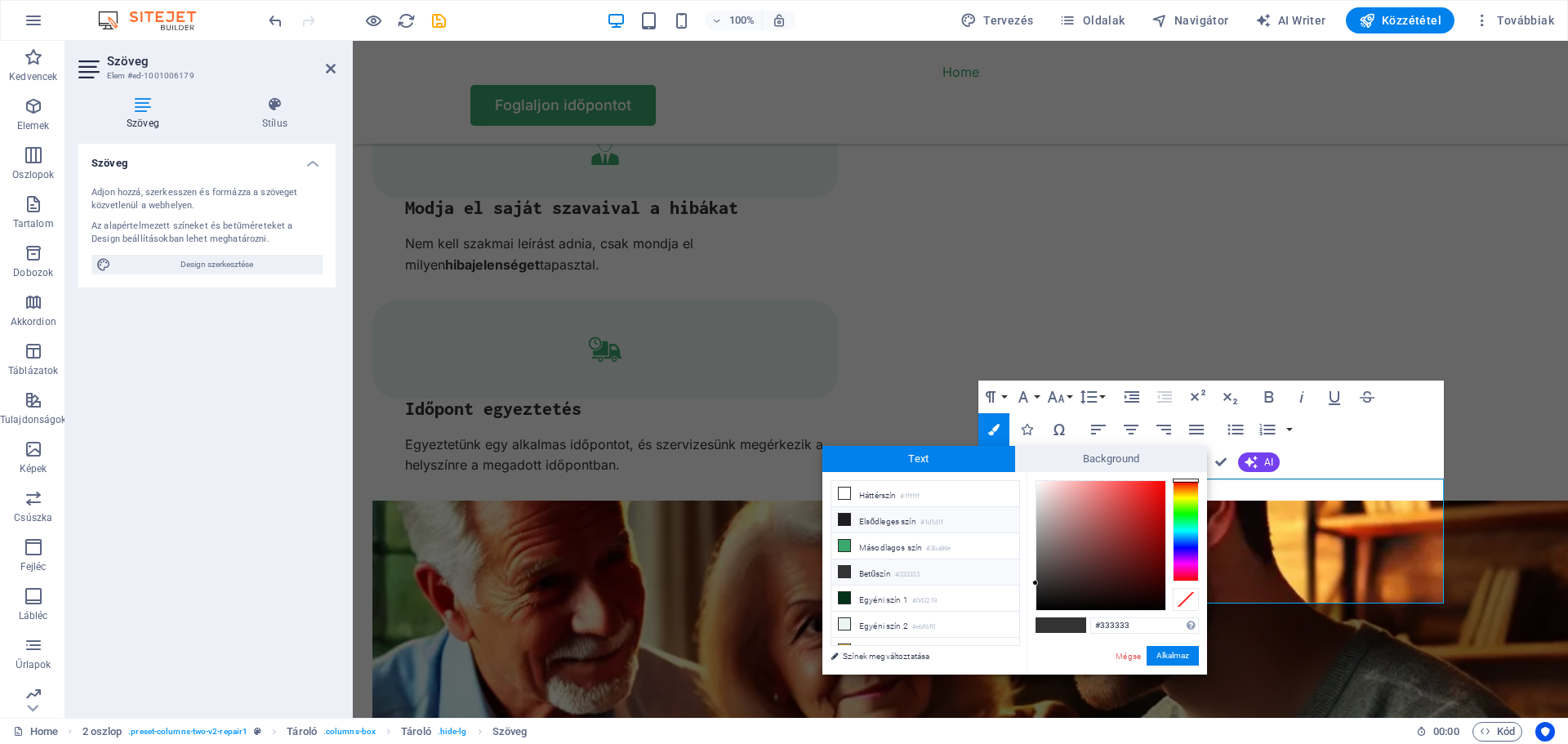
click at [844, 518] on icon at bounding box center [844, 519] width 11 height 11
type input "#1d1d1f"
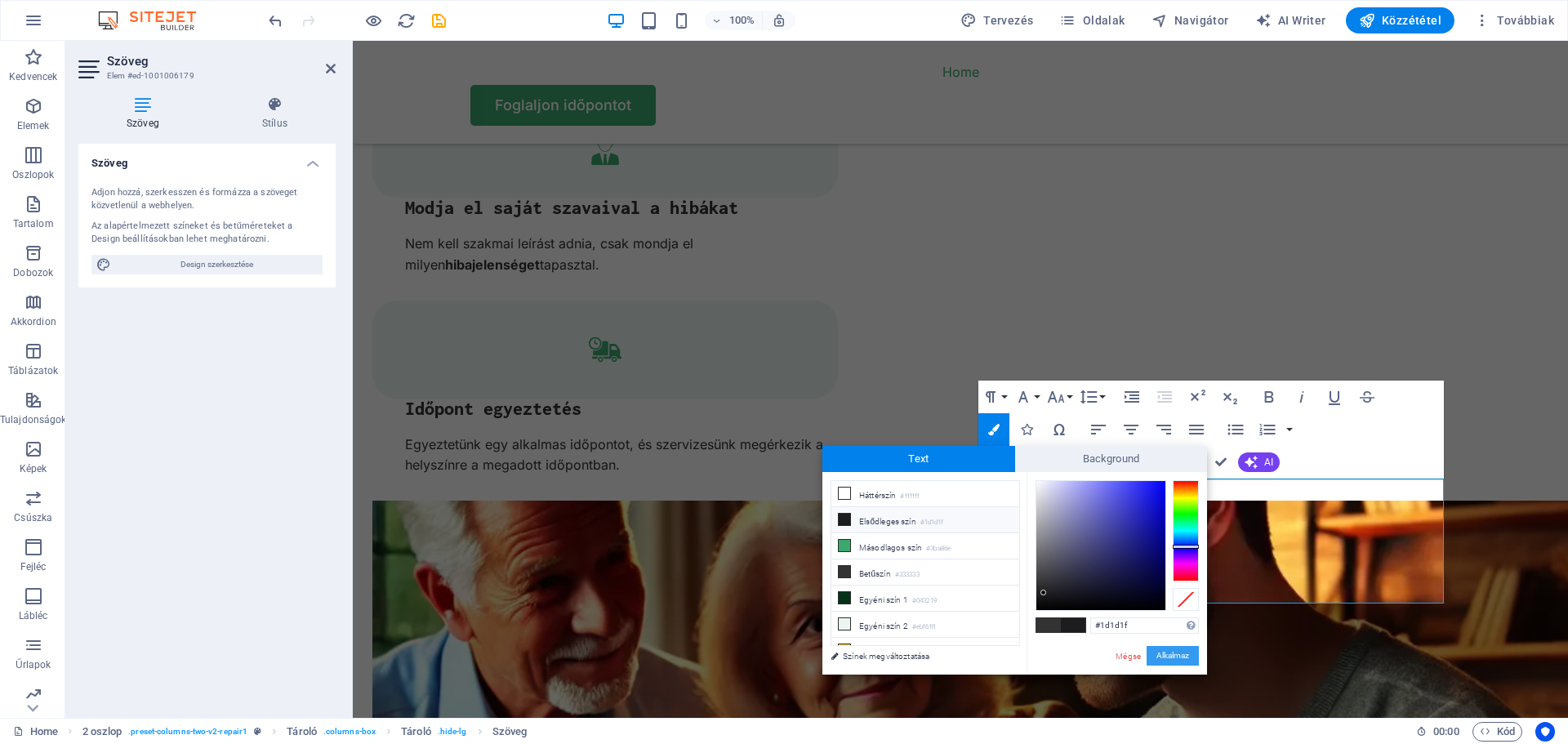
click at [1169, 661] on button "Alkalmaz" at bounding box center [1172, 655] width 52 height 20
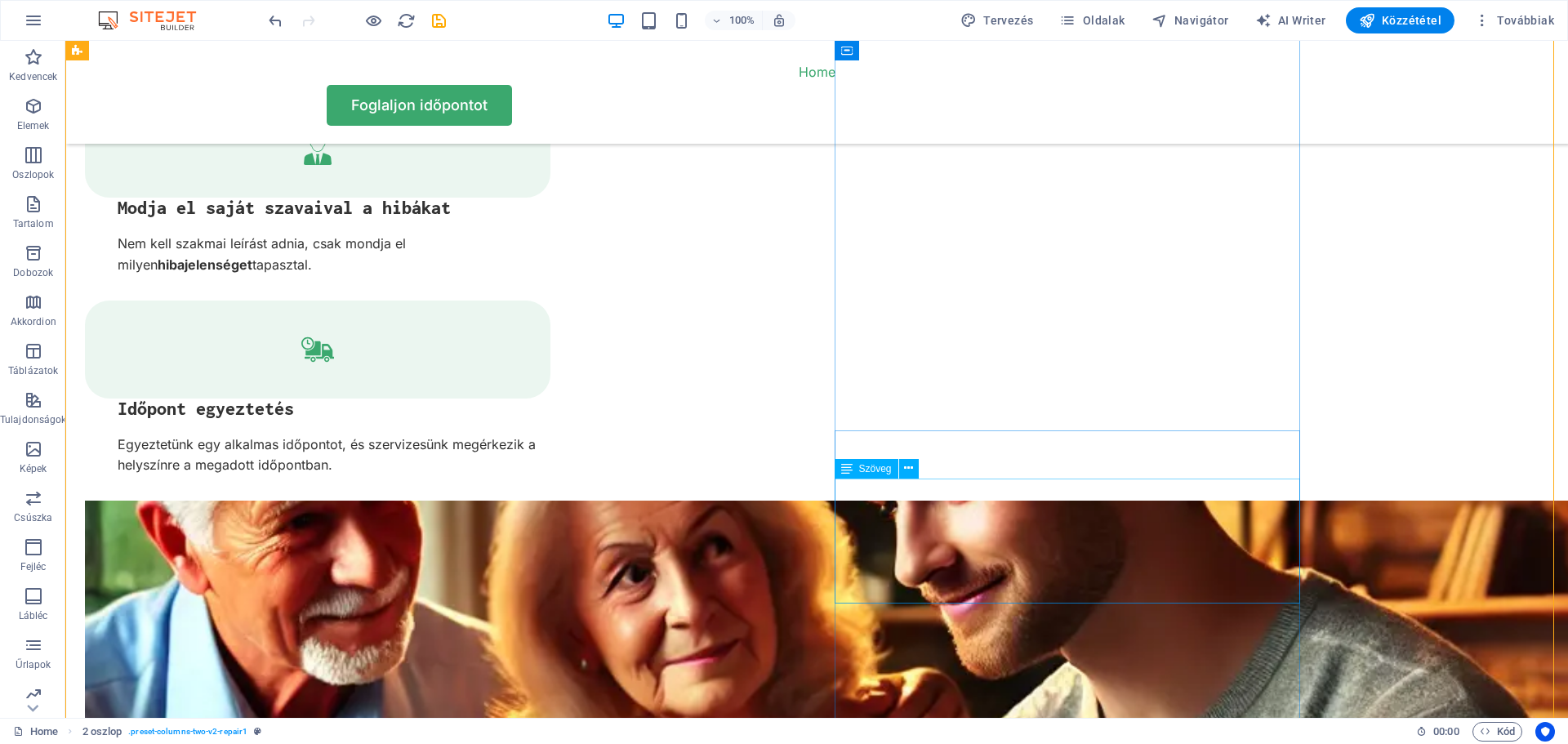
click at [870, 467] on span "Szöveg" at bounding box center [876, 468] width 33 height 9
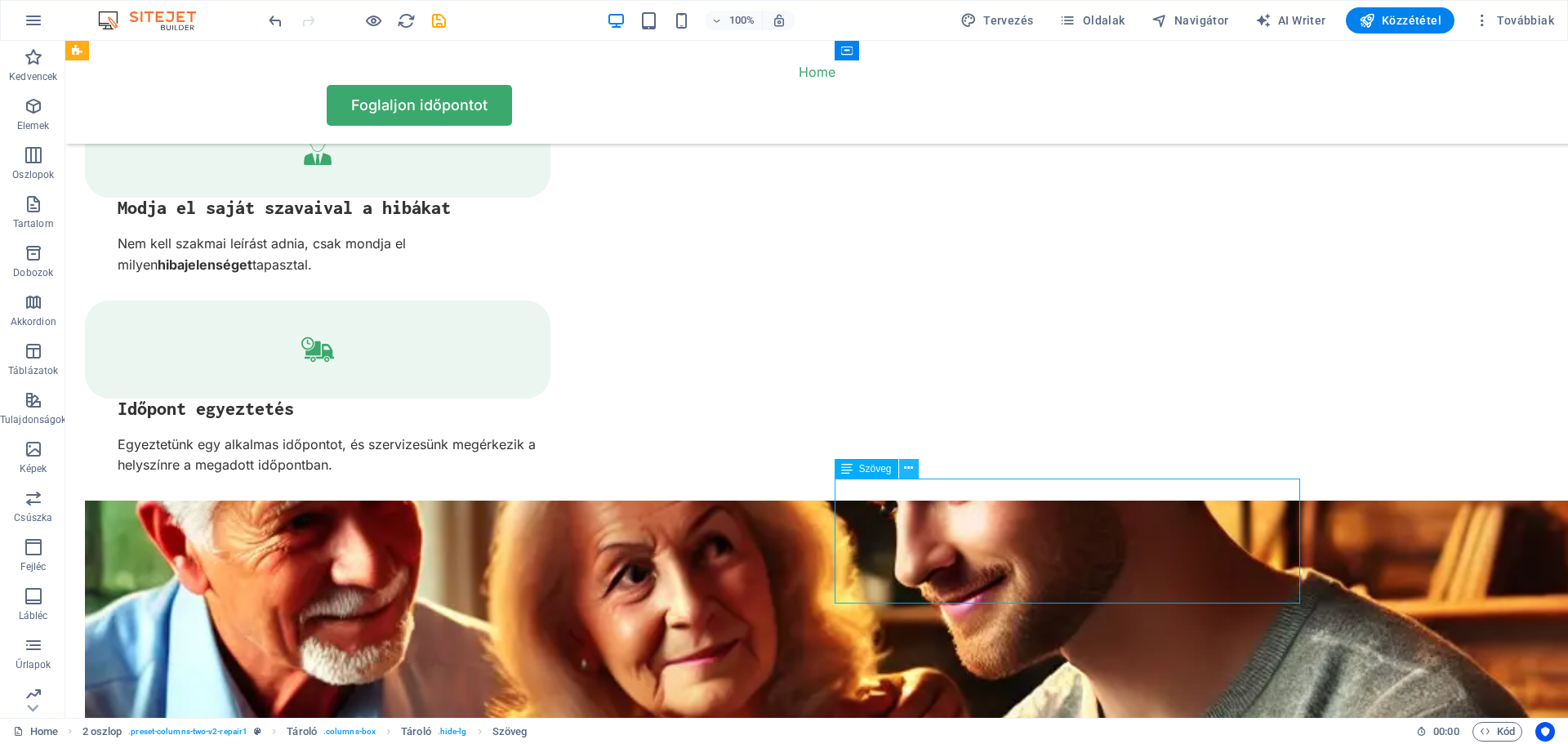
click at [912, 470] on icon at bounding box center [908, 468] width 9 height 17
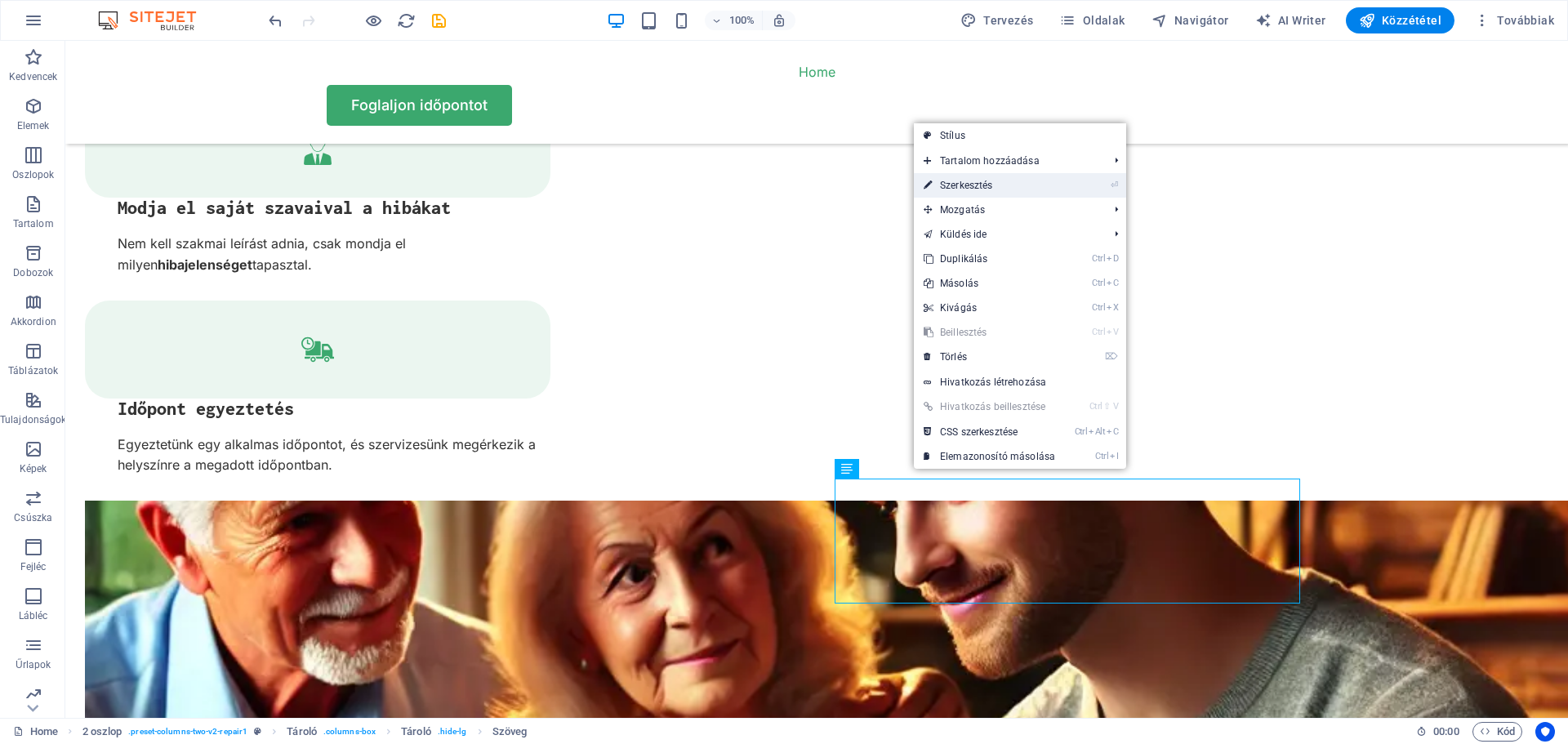
click at [972, 185] on link "⏎ Szerkesztés" at bounding box center [989, 185] width 151 height 24
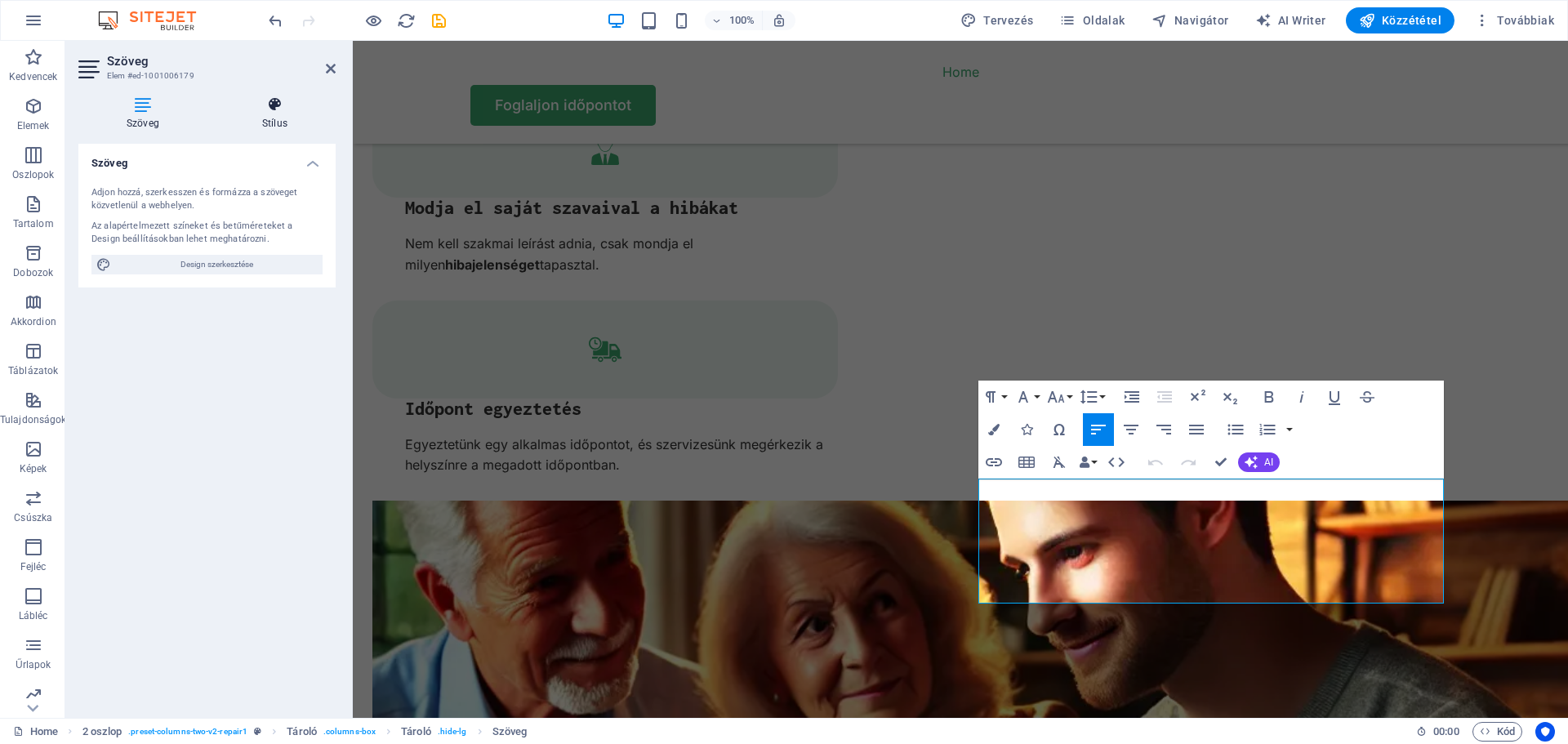
click at [280, 108] on icon at bounding box center [274, 104] width 121 height 16
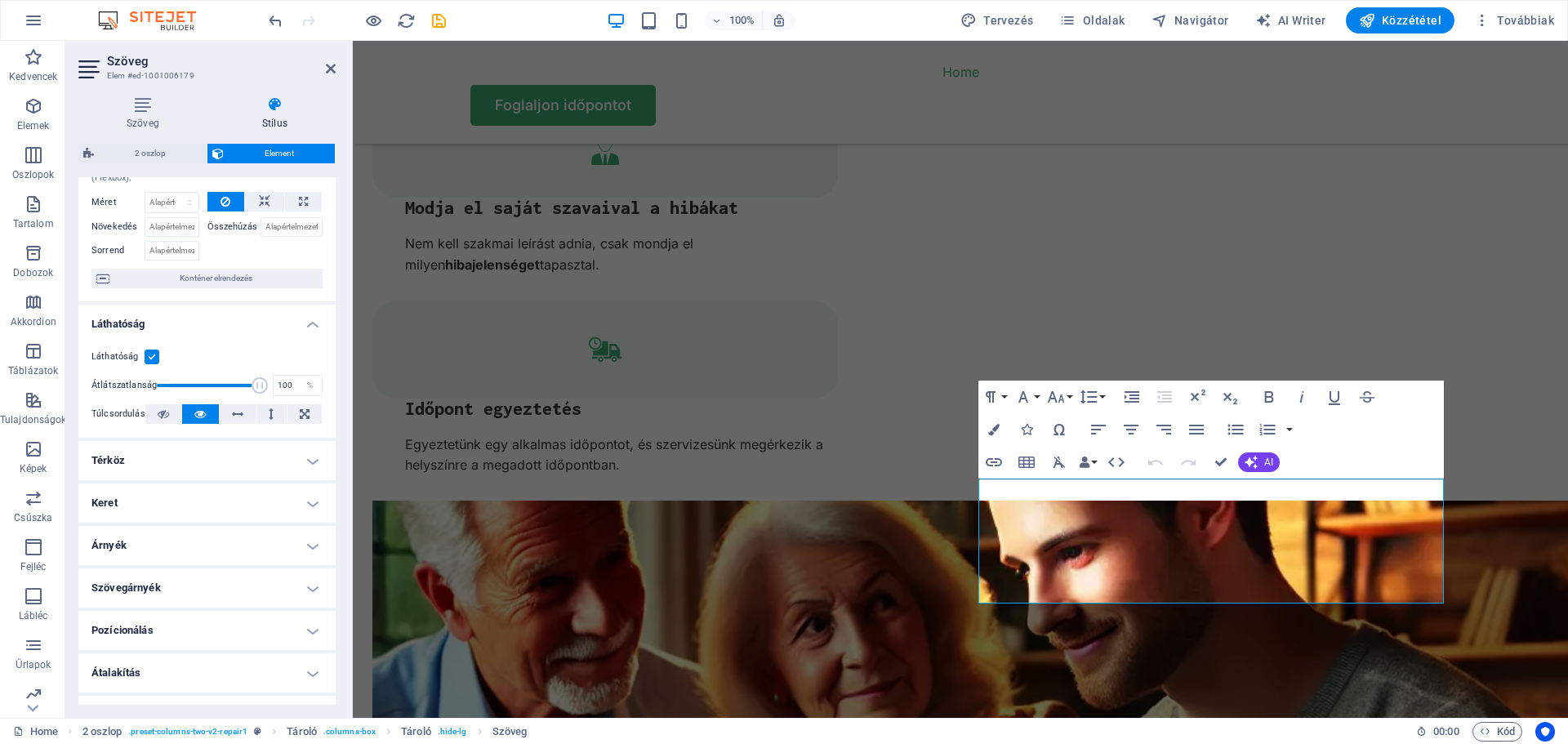
scroll to position [0, 0]
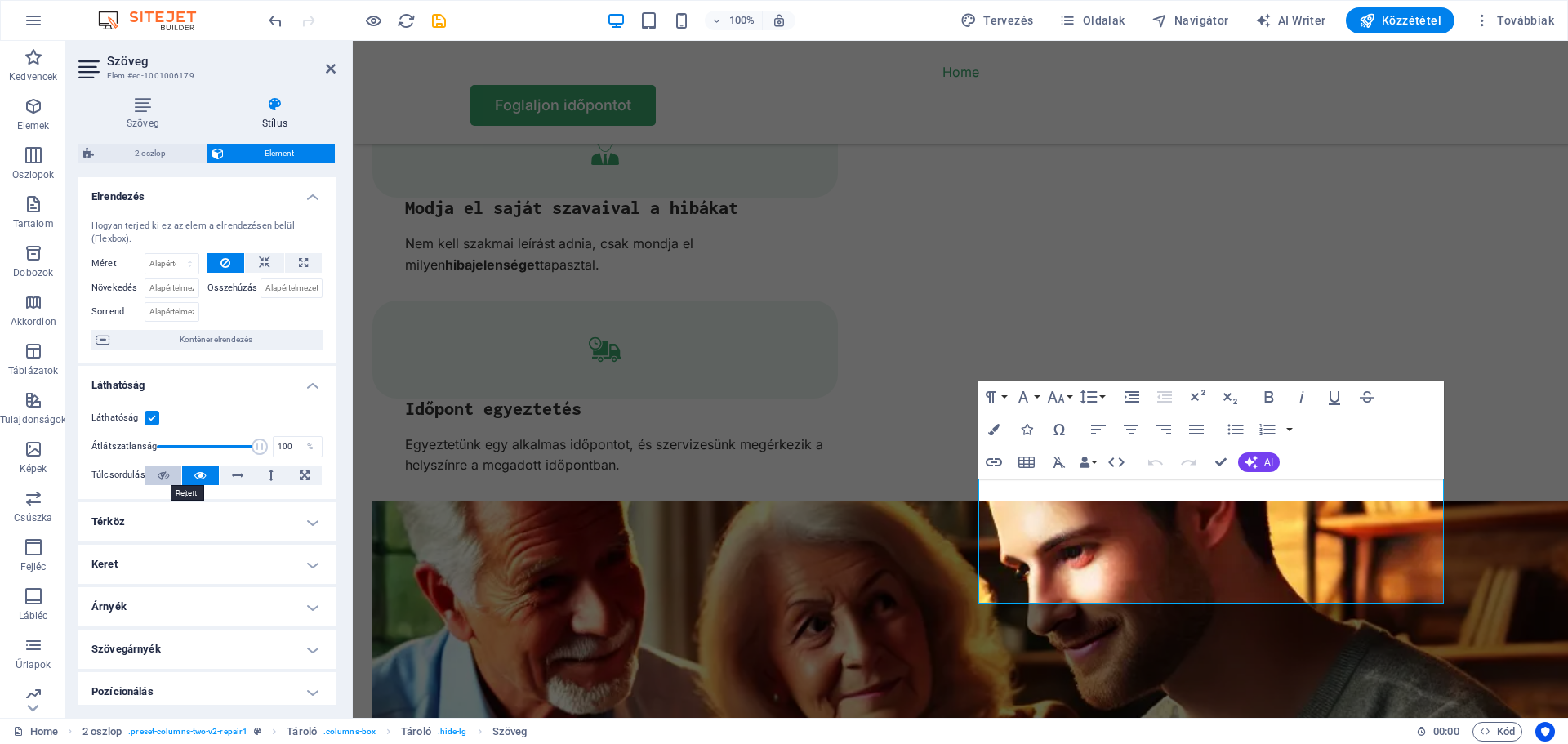
click at [162, 474] on icon at bounding box center [163, 475] width 11 height 20
click at [199, 473] on icon at bounding box center [200, 475] width 11 height 20
click at [132, 105] on icon at bounding box center [143, 104] width 129 height 16
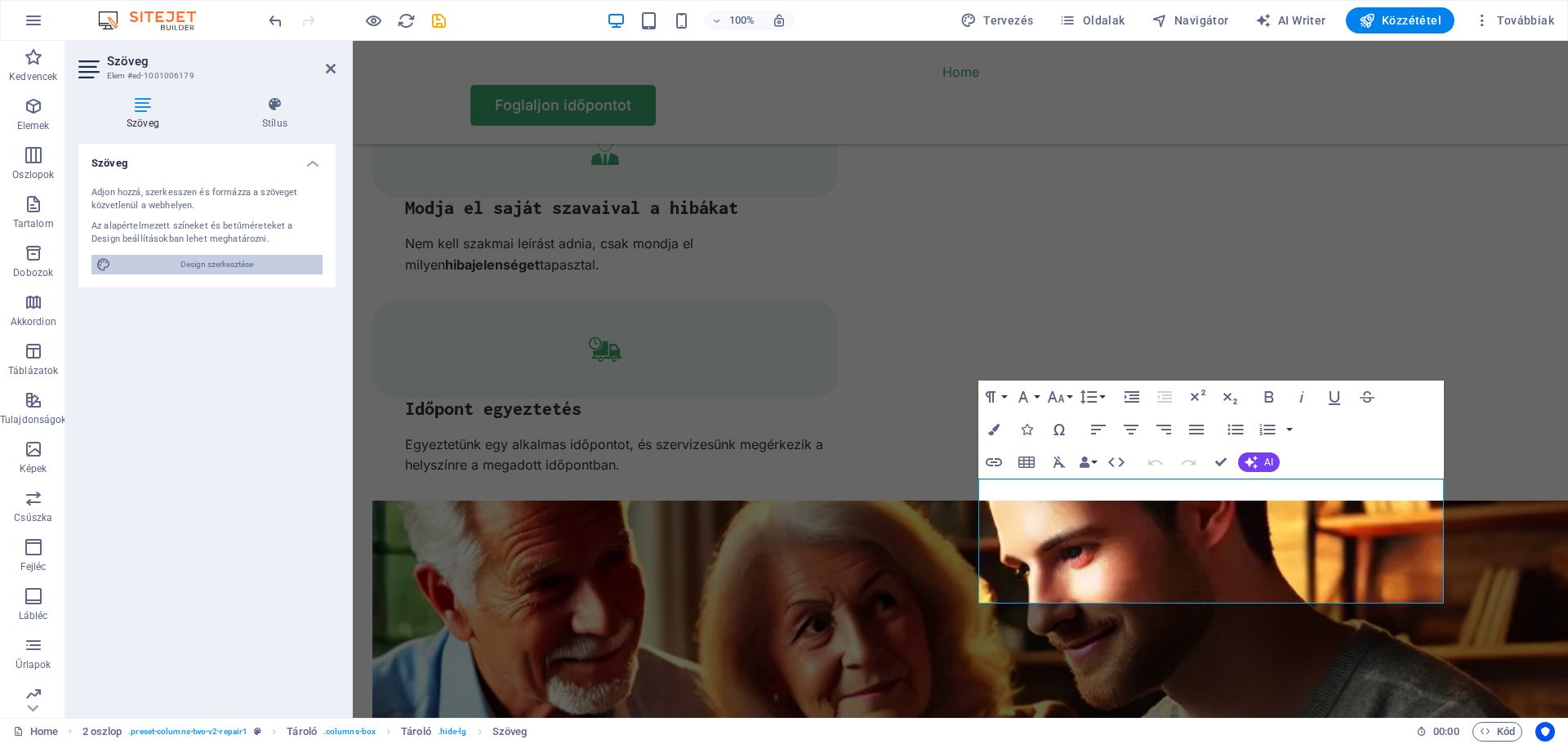
click at [196, 265] on span "Design szerkesztése" at bounding box center [217, 264] width 201 height 20
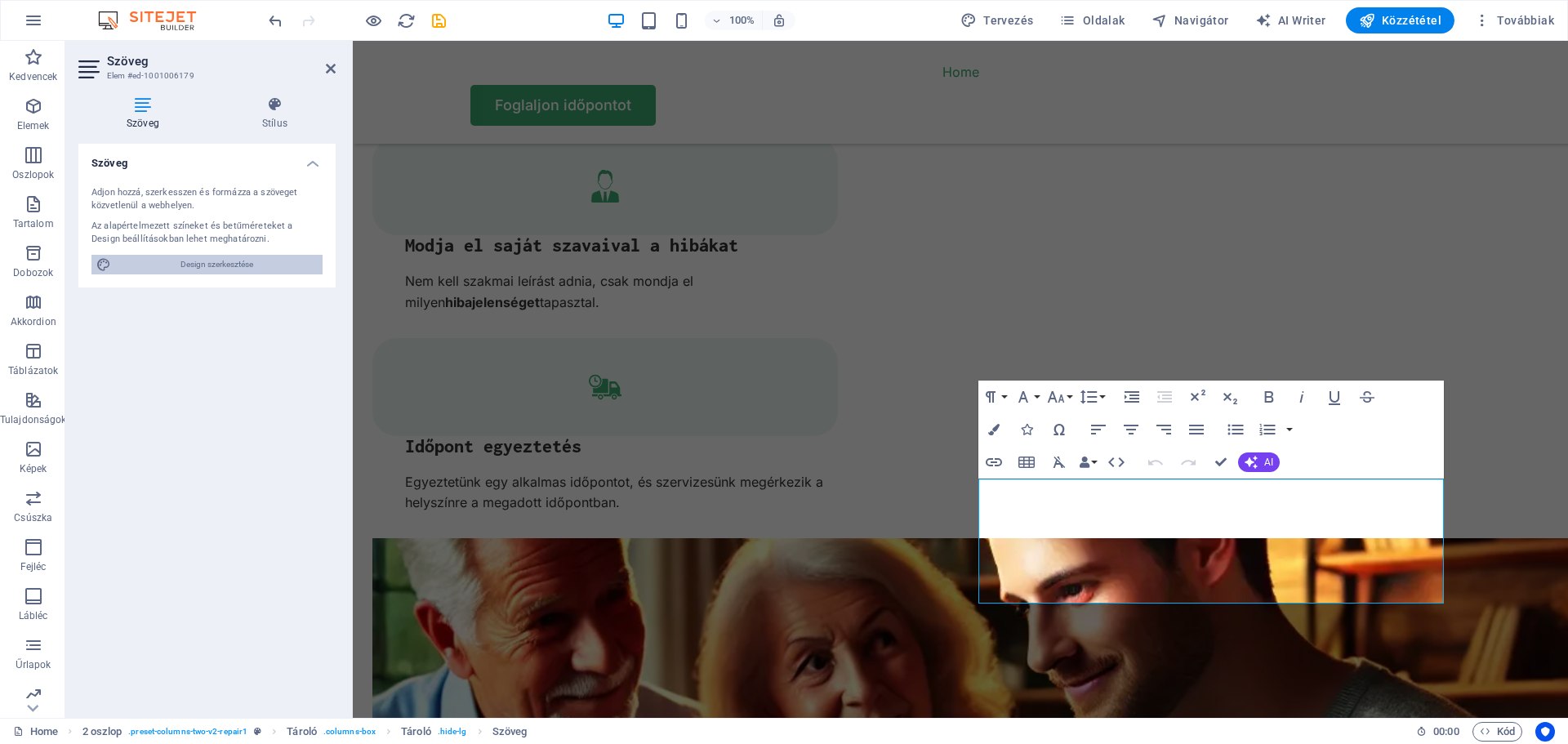
select select "px"
select select "400"
select select "px"
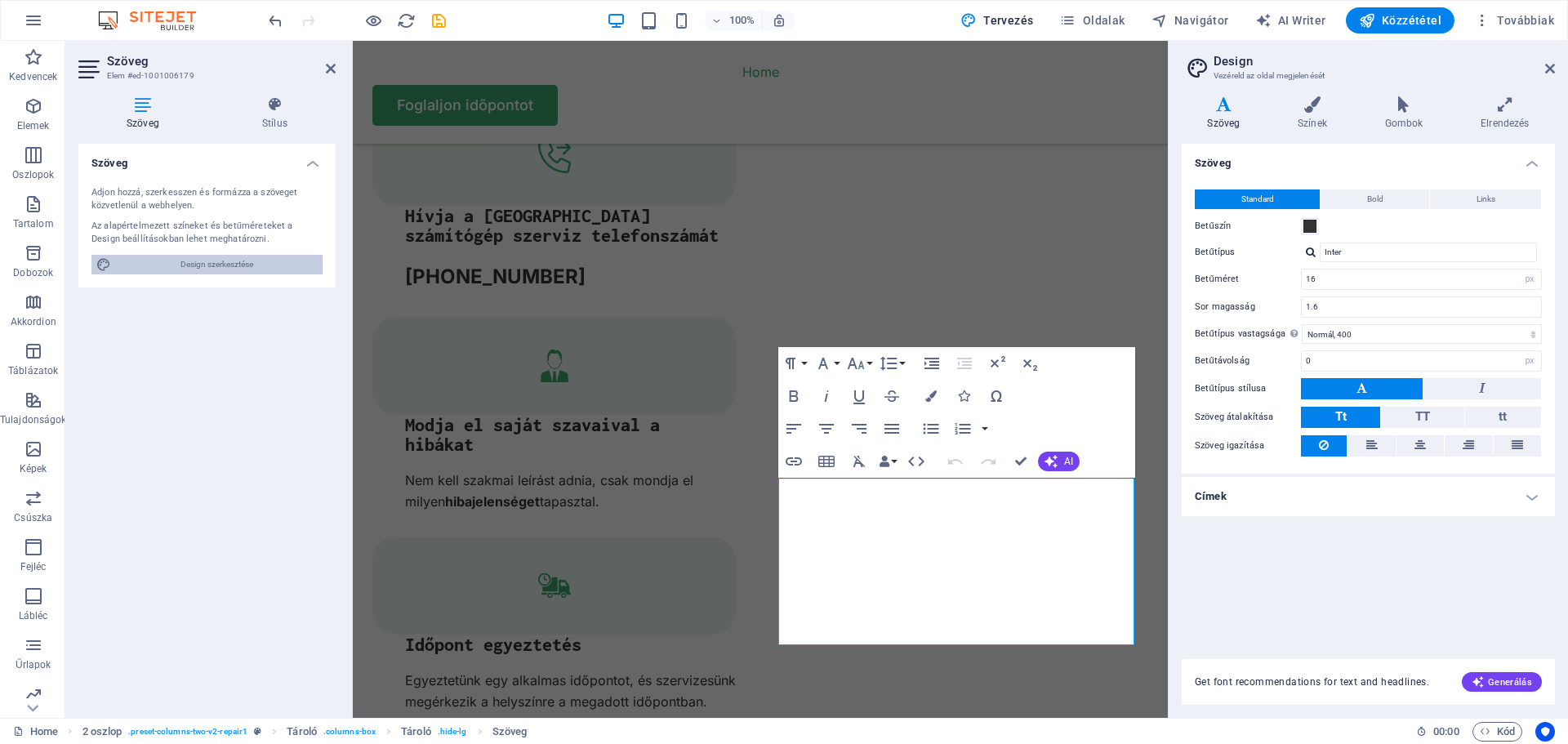
scroll to position [3493, 0]
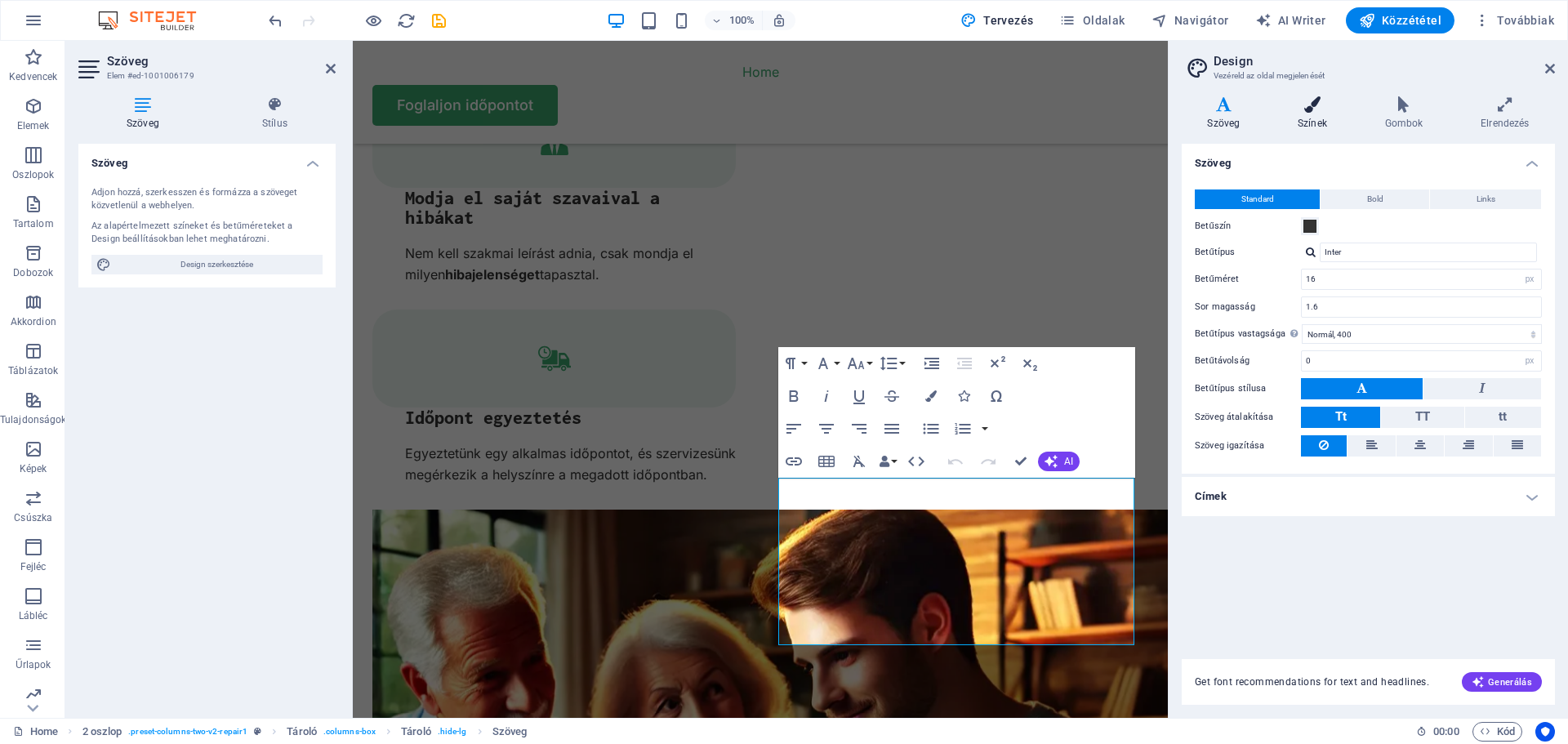
click at [1317, 108] on icon at bounding box center [1313, 104] width 81 height 16
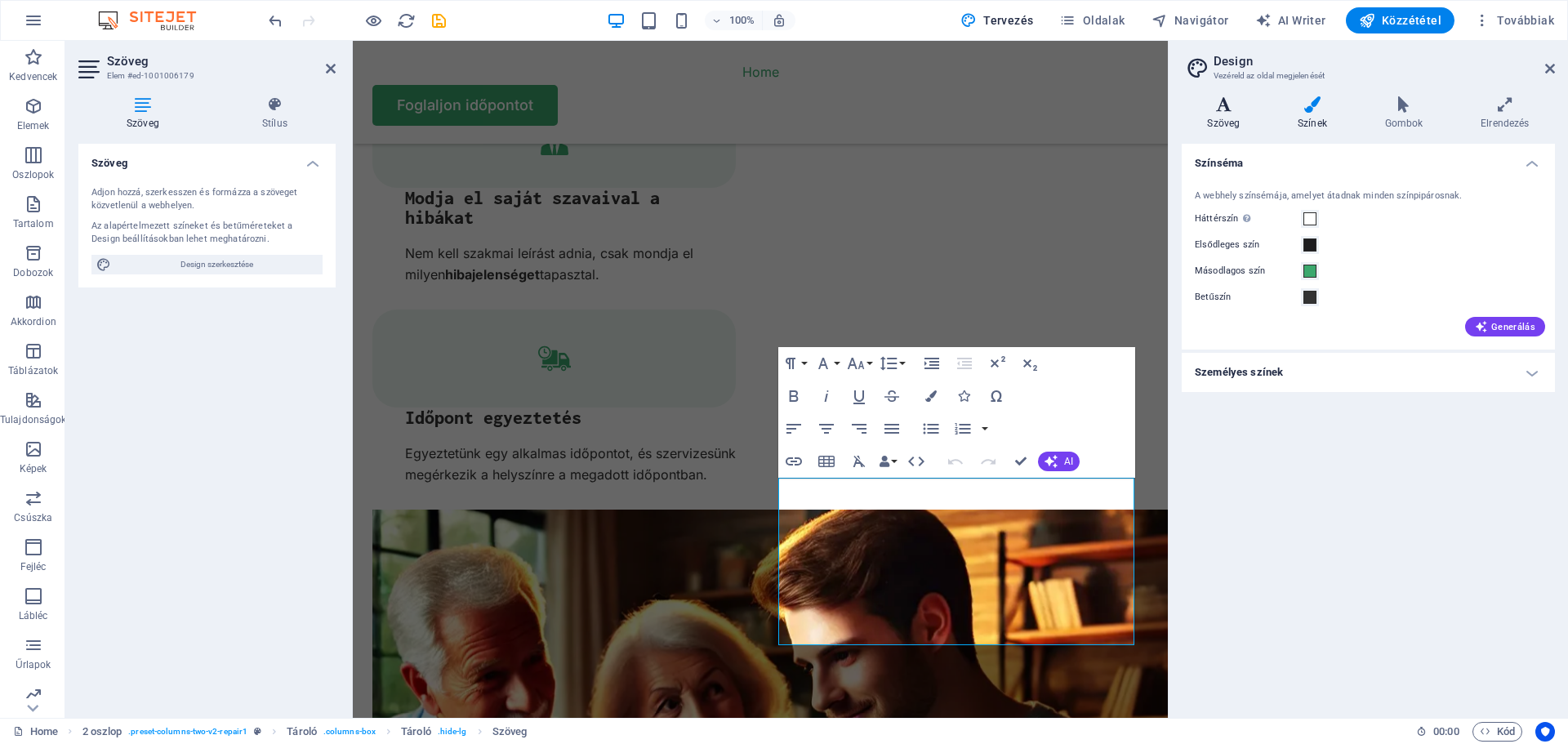
click at [1224, 111] on icon at bounding box center [1224, 104] width 84 height 16
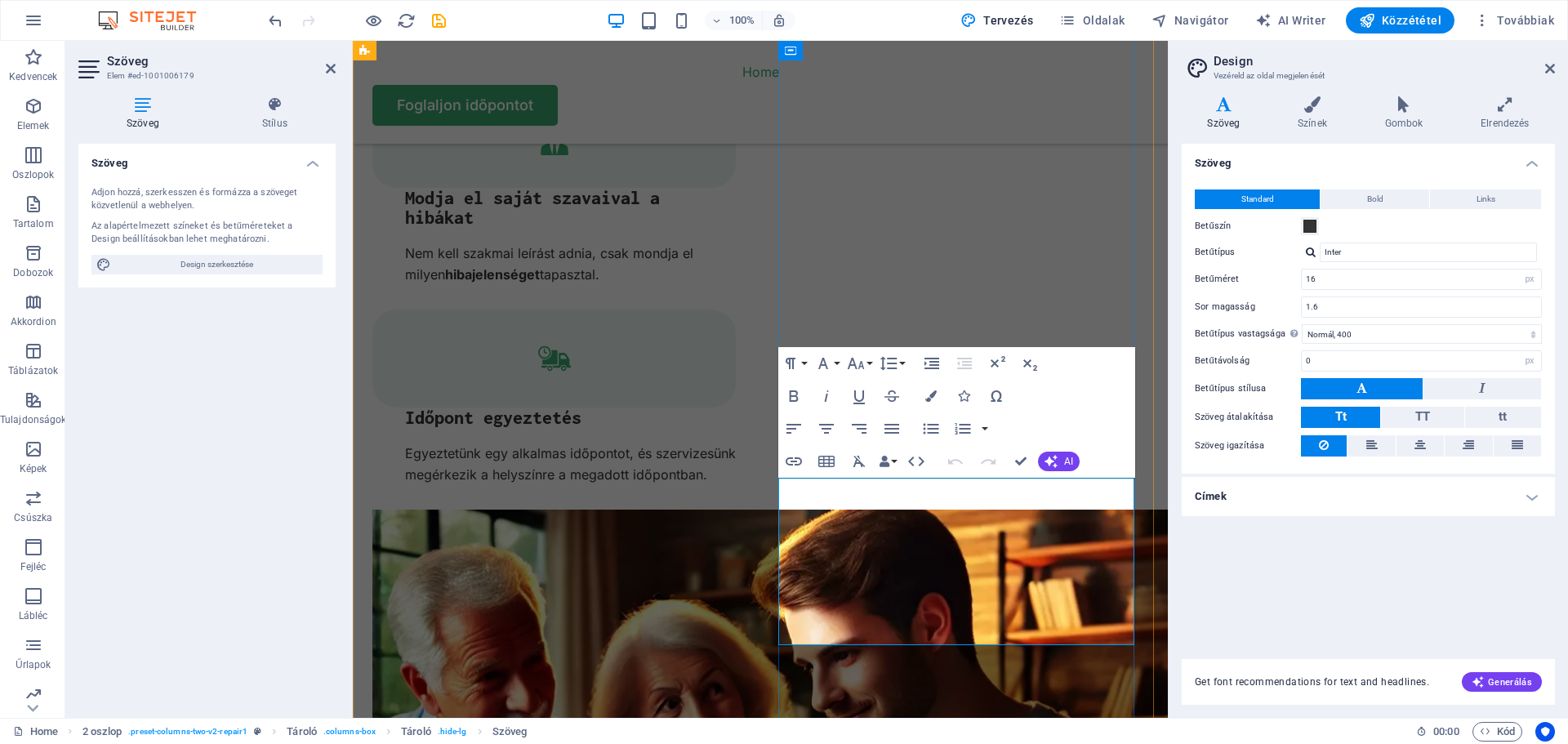
click at [933, 396] on icon "button" at bounding box center [930, 396] width 11 height 11
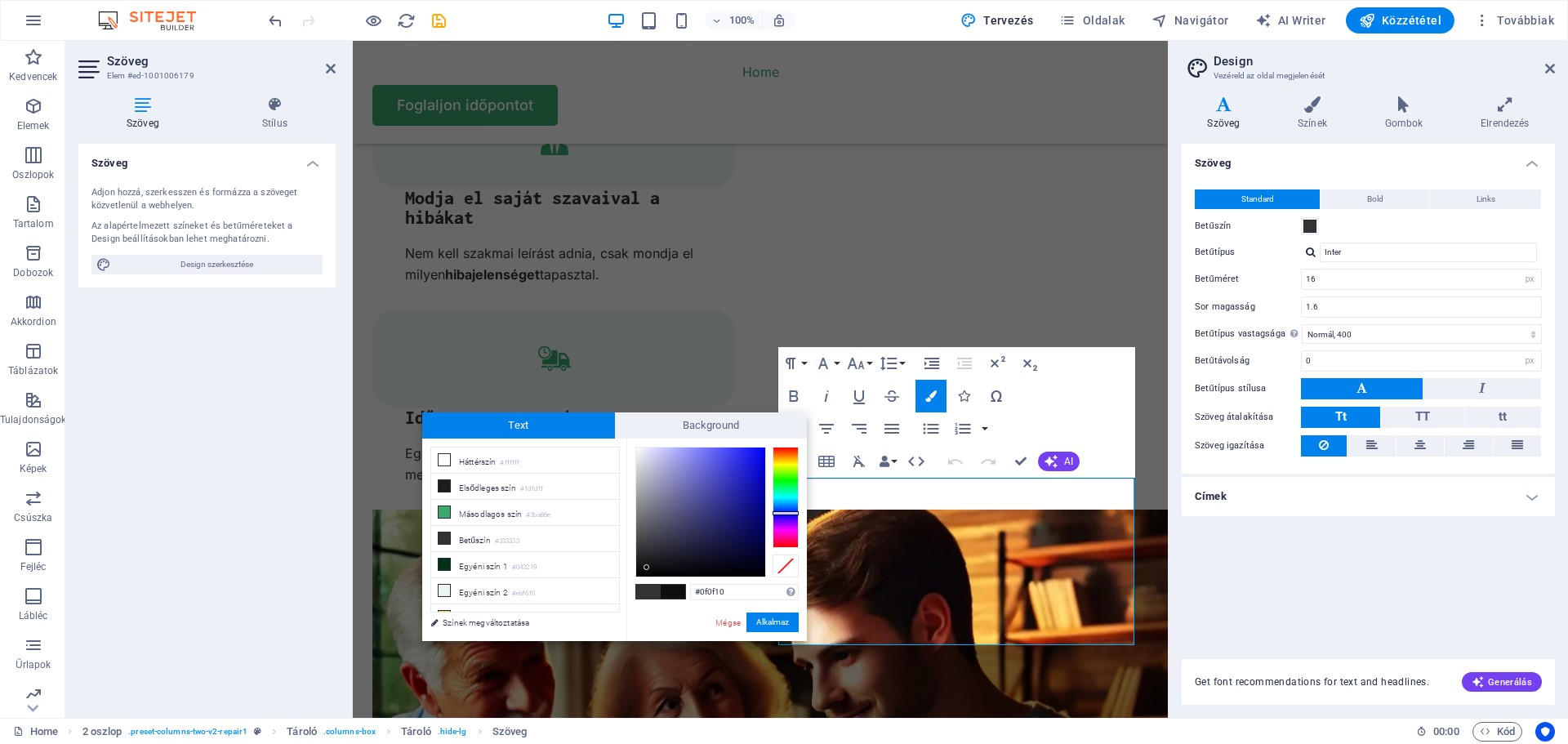
click at [647, 568] on div at bounding box center [700, 512] width 129 height 129
type input "#101012"
click at [647, 567] on div at bounding box center [646, 566] width 6 height 6
click at [784, 624] on button "Alkalmaz" at bounding box center [772, 622] width 52 height 20
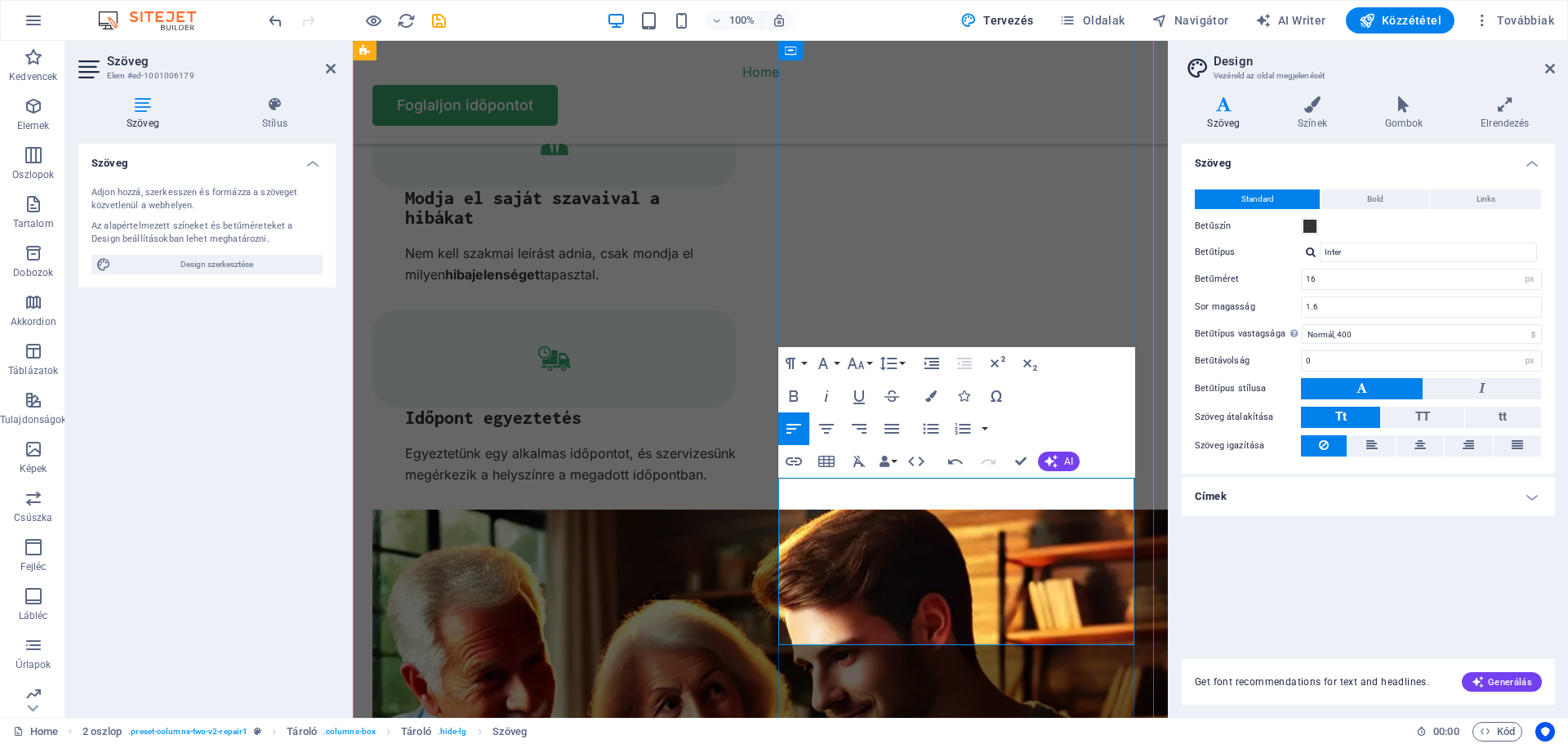
click at [1546, 70] on icon at bounding box center [1549, 68] width 9 height 13
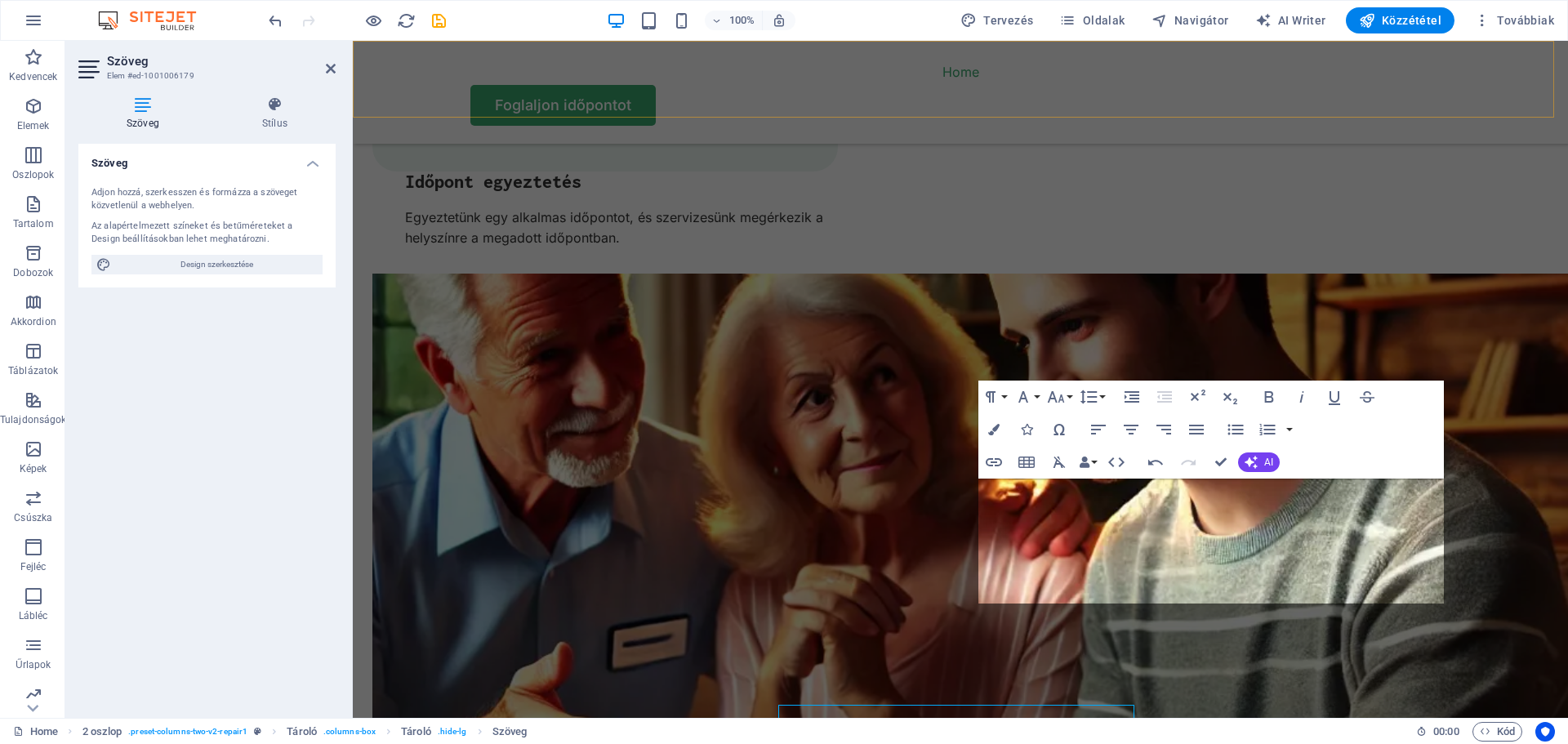
scroll to position [3266, 0]
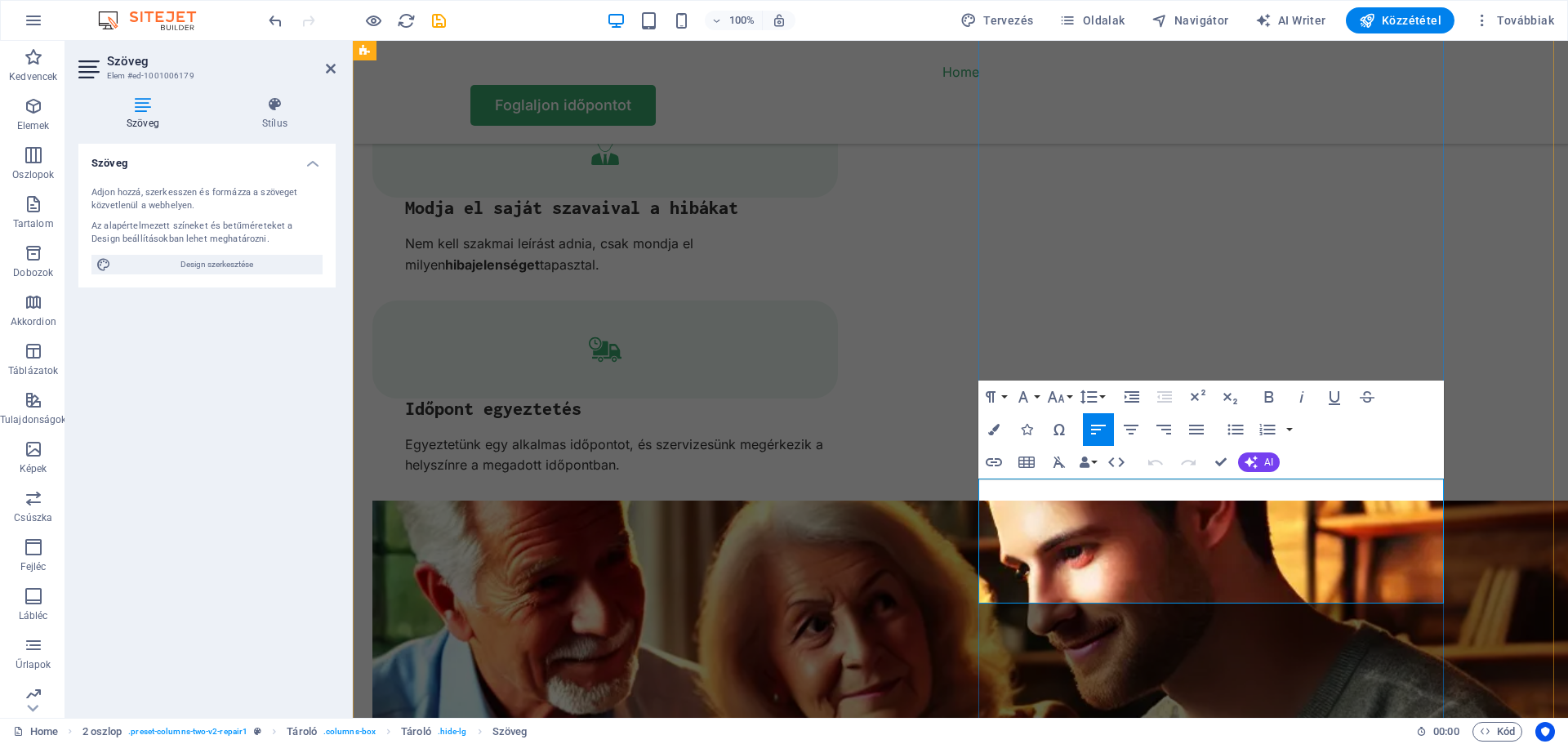
drag, startPoint x: 1374, startPoint y: 489, endPoint x: 979, endPoint y: 492, distance: 395.0
click at [1266, 394] on icon "button" at bounding box center [1269, 397] width 20 height 20
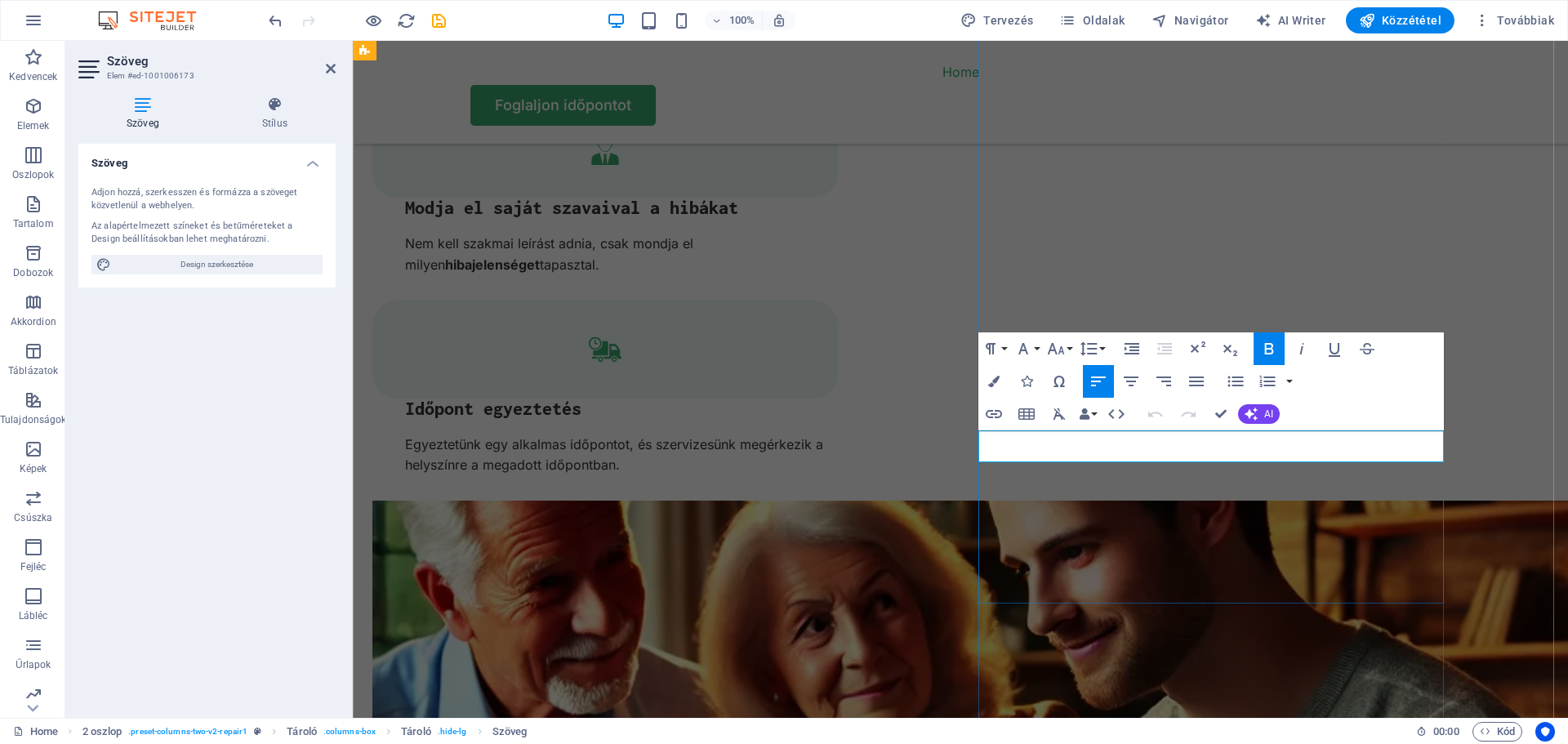
drag, startPoint x: 1139, startPoint y: 446, endPoint x: 981, endPoint y: 447, distance: 158.0
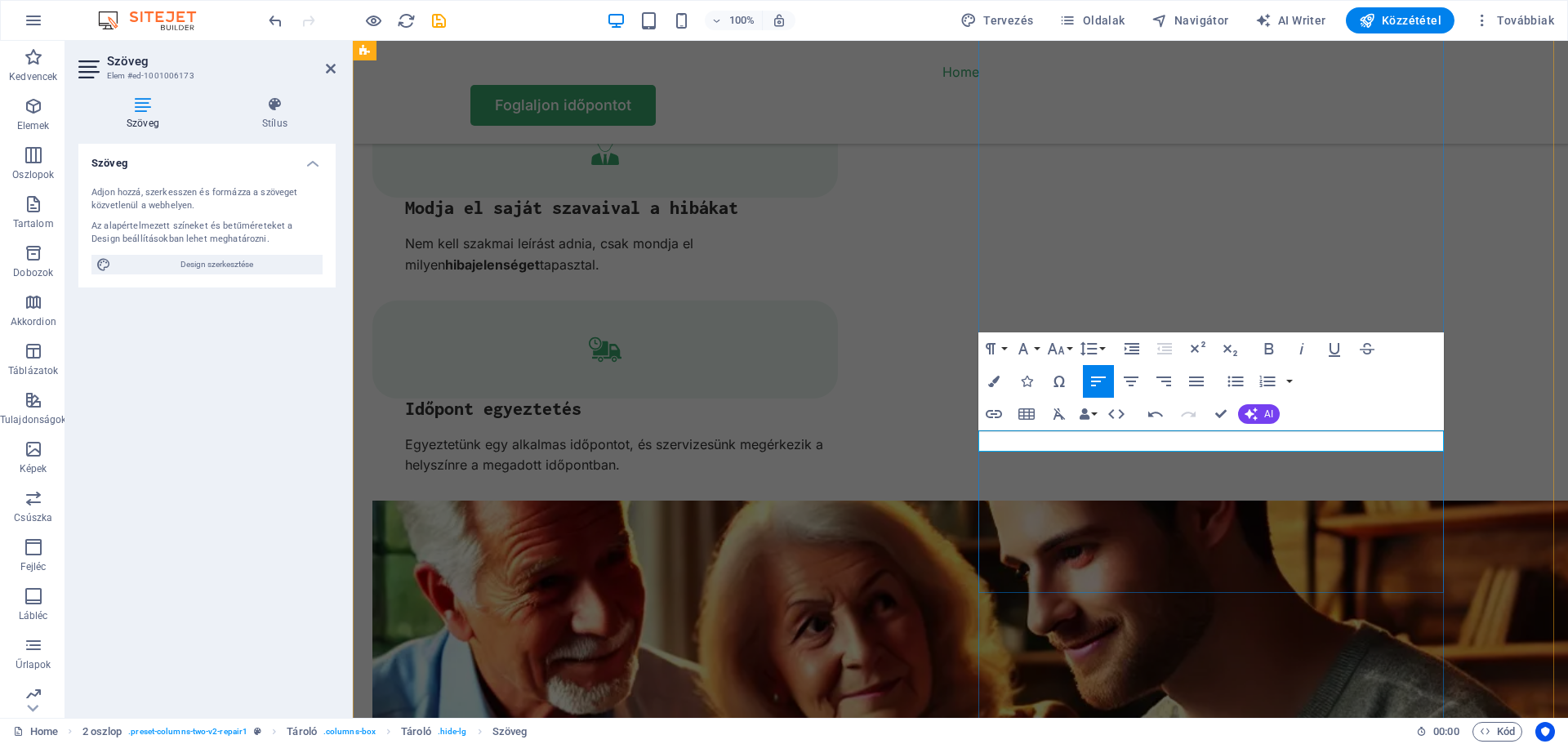
click at [993, 377] on icon "button" at bounding box center [993, 381] width 11 height 11
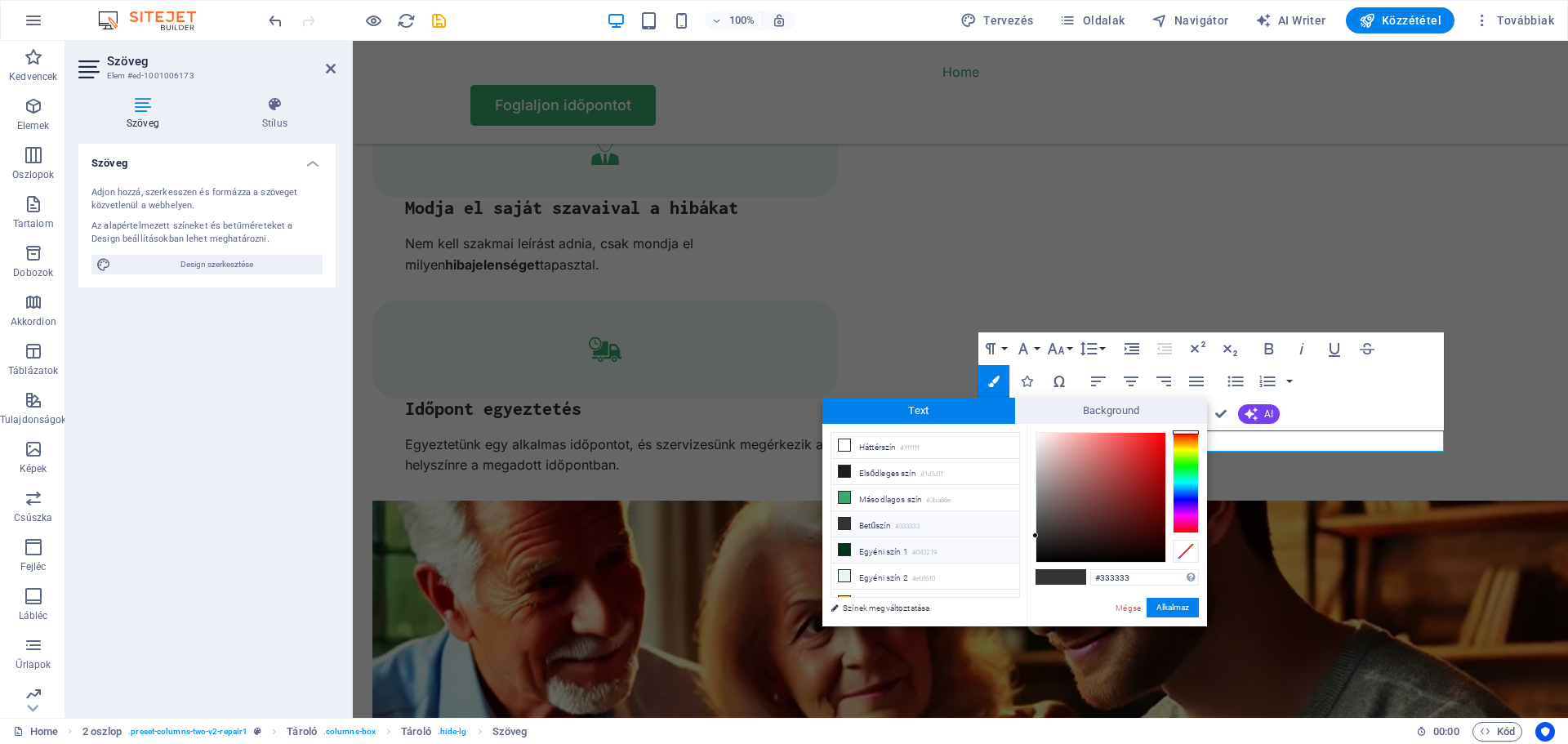
click at [847, 544] on icon at bounding box center [844, 549] width 11 height 11
type input "#043219"
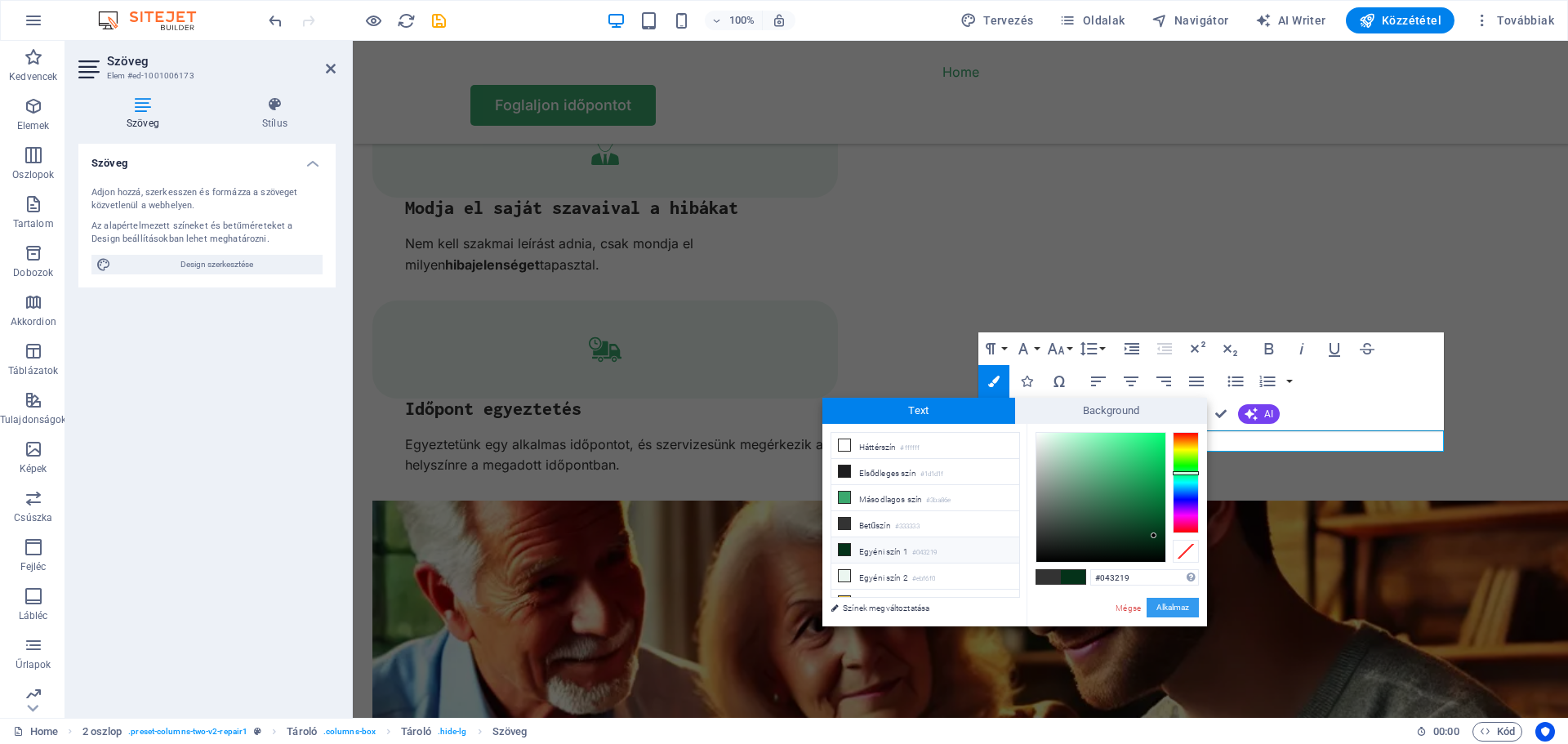
click at [1167, 608] on button "Alkalmaz" at bounding box center [1172, 607] width 52 height 20
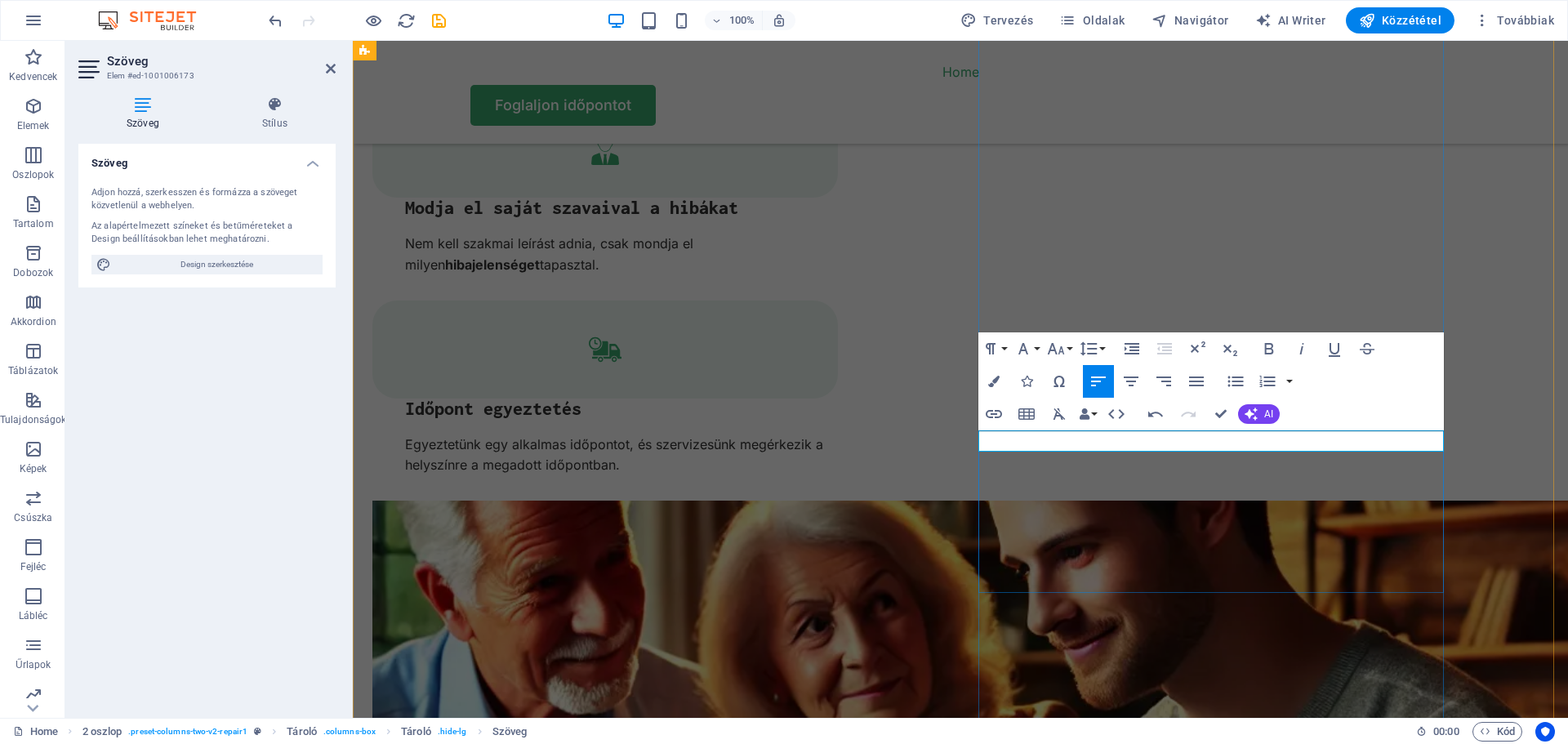
drag, startPoint x: 1253, startPoint y: 441, endPoint x: 962, endPoint y: 438, distance: 291.0
click at [1069, 347] on button "Font Size" at bounding box center [1059, 348] width 31 height 33
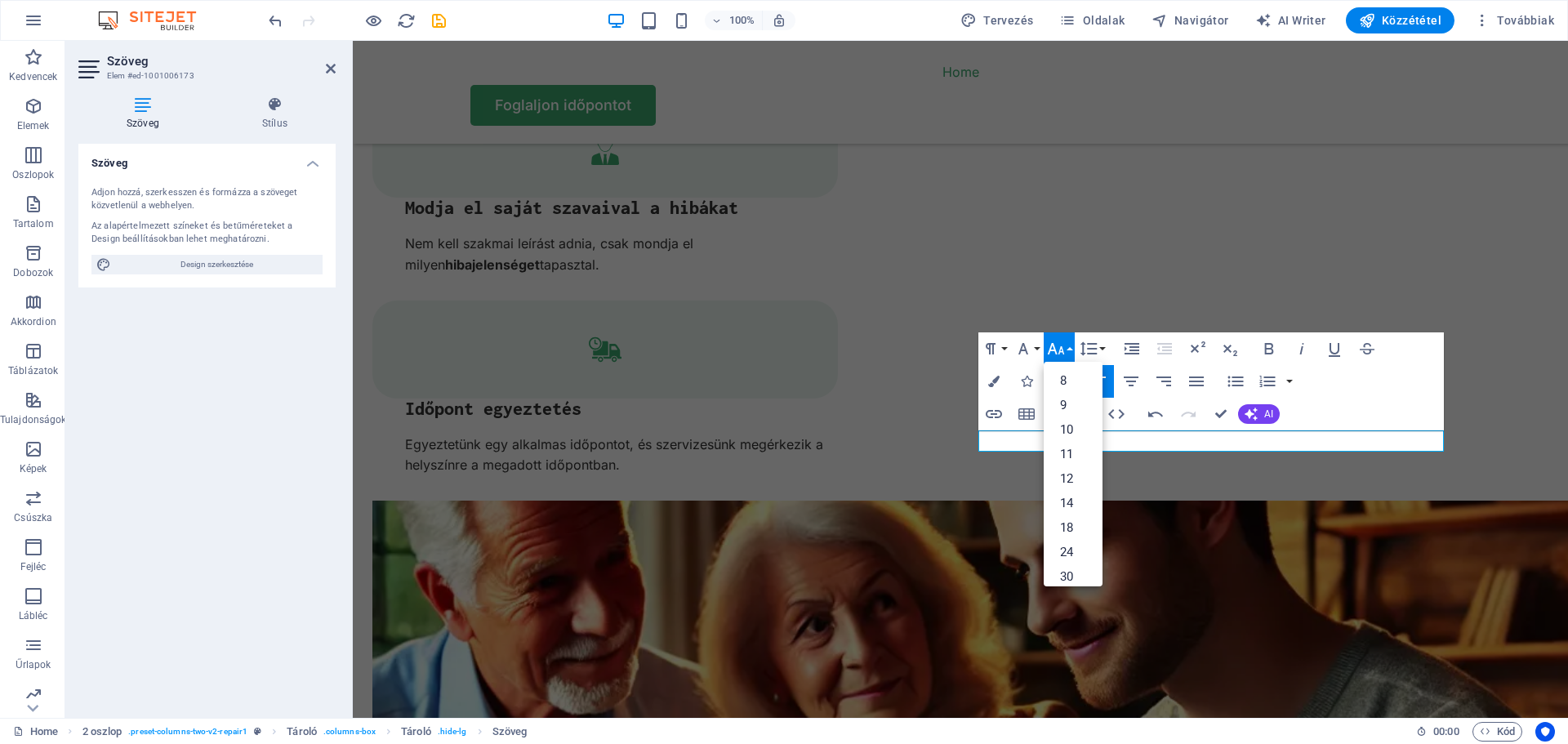
click at [1067, 347] on button "Font Size" at bounding box center [1059, 348] width 31 height 33
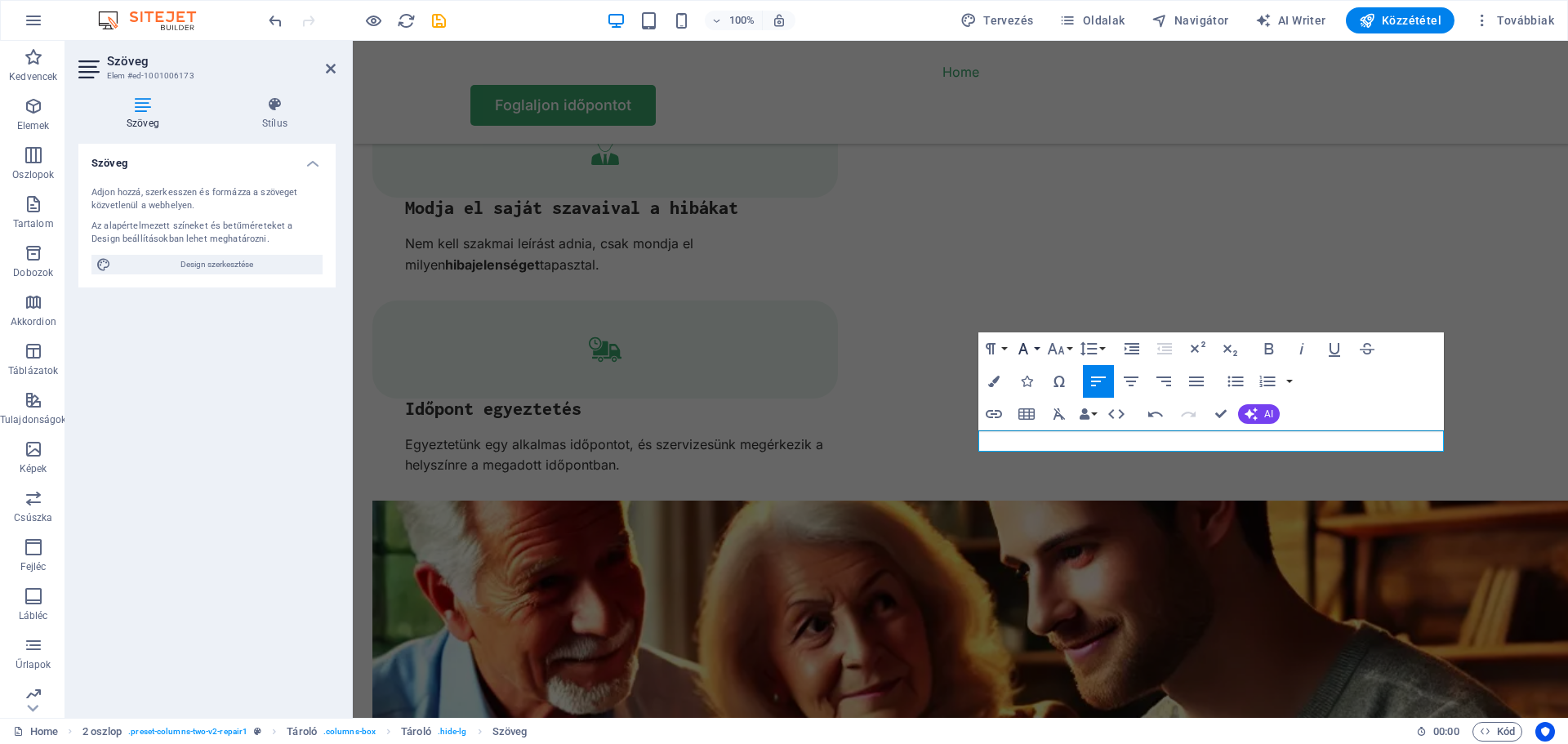
click at [1036, 344] on button "Font Family" at bounding box center [1026, 348] width 31 height 33
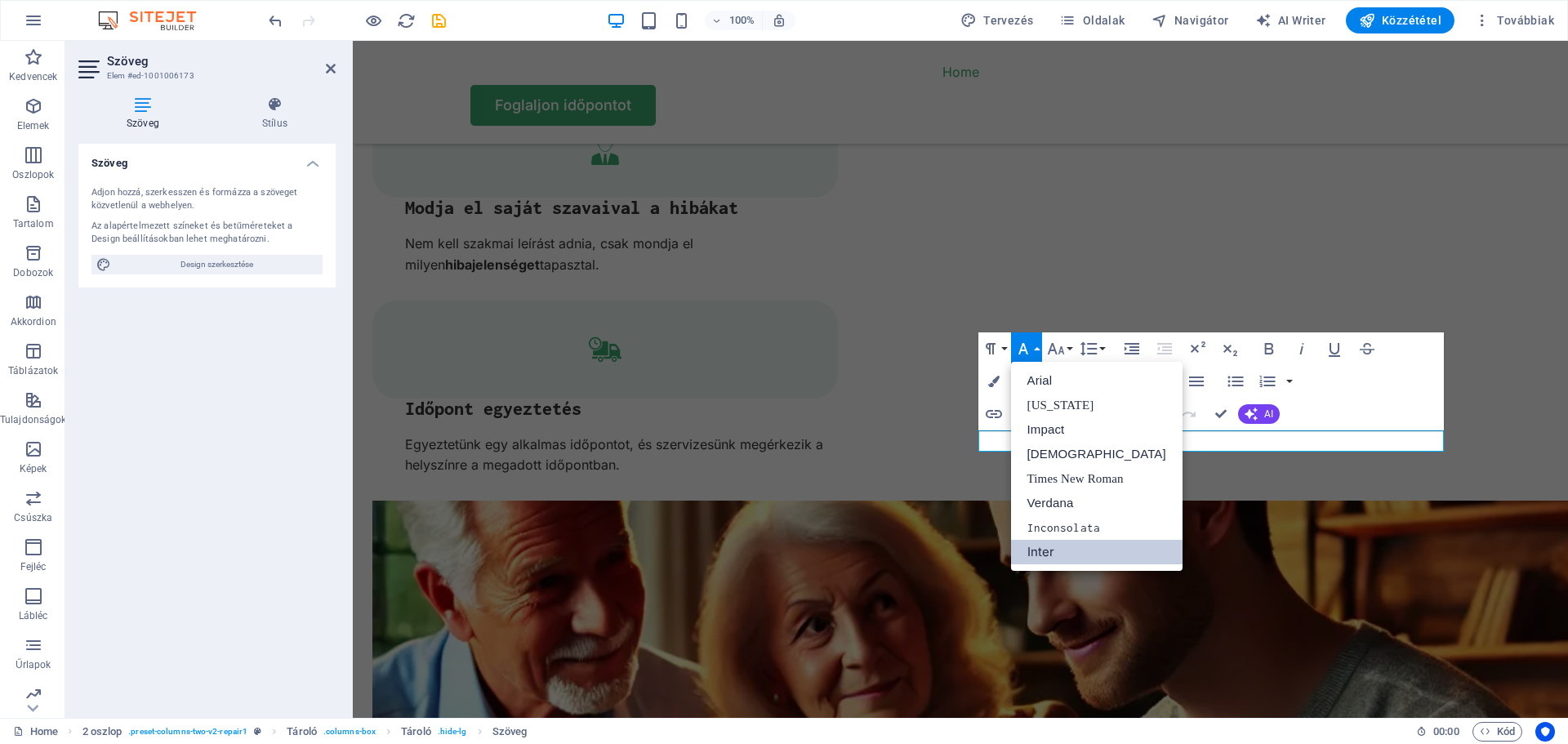
scroll to position [0, 0]
click at [1042, 426] on link "Impact" at bounding box center [1096, 429] width 171 height 24
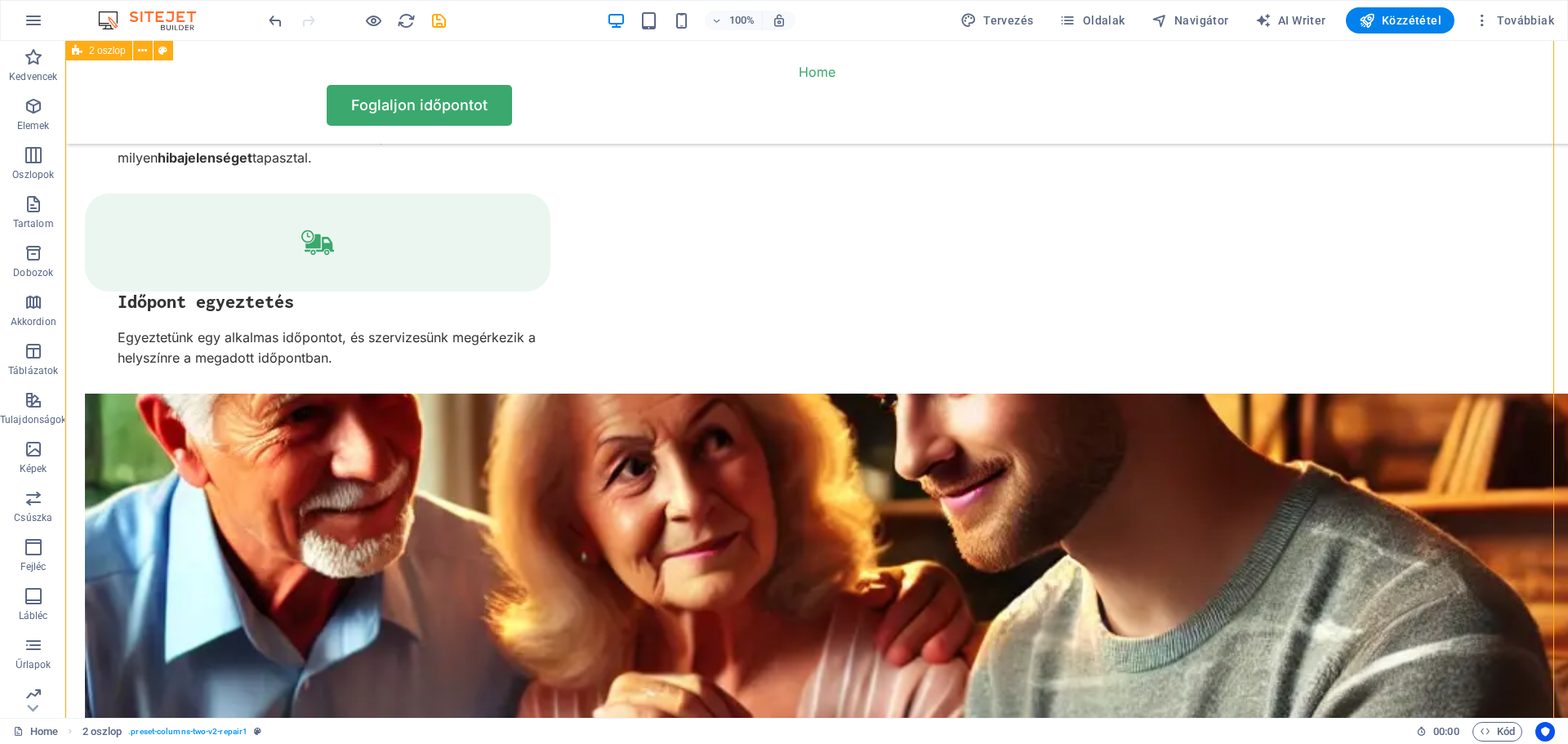
scroll to position [3429, 0]
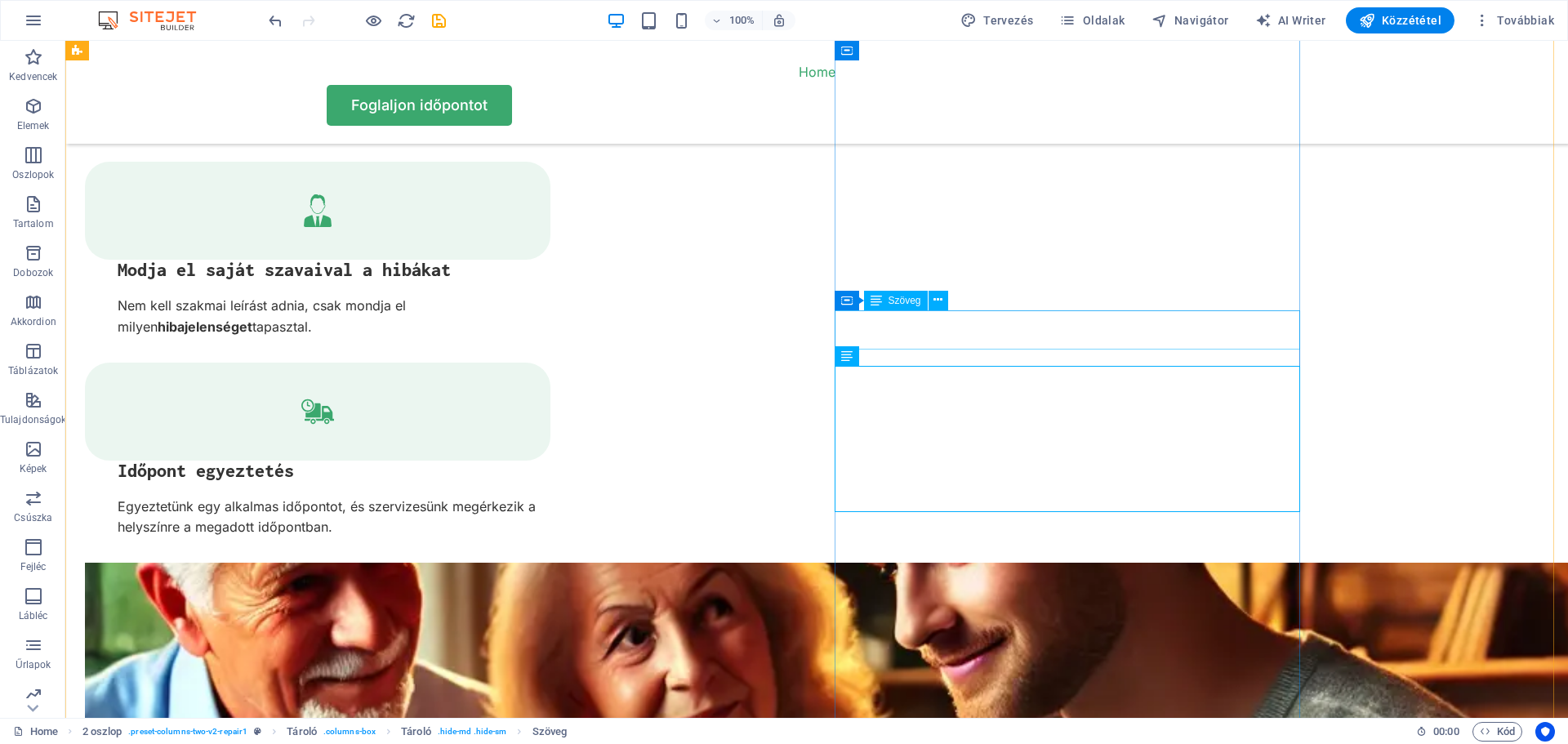
scroll to position [3184, 0]
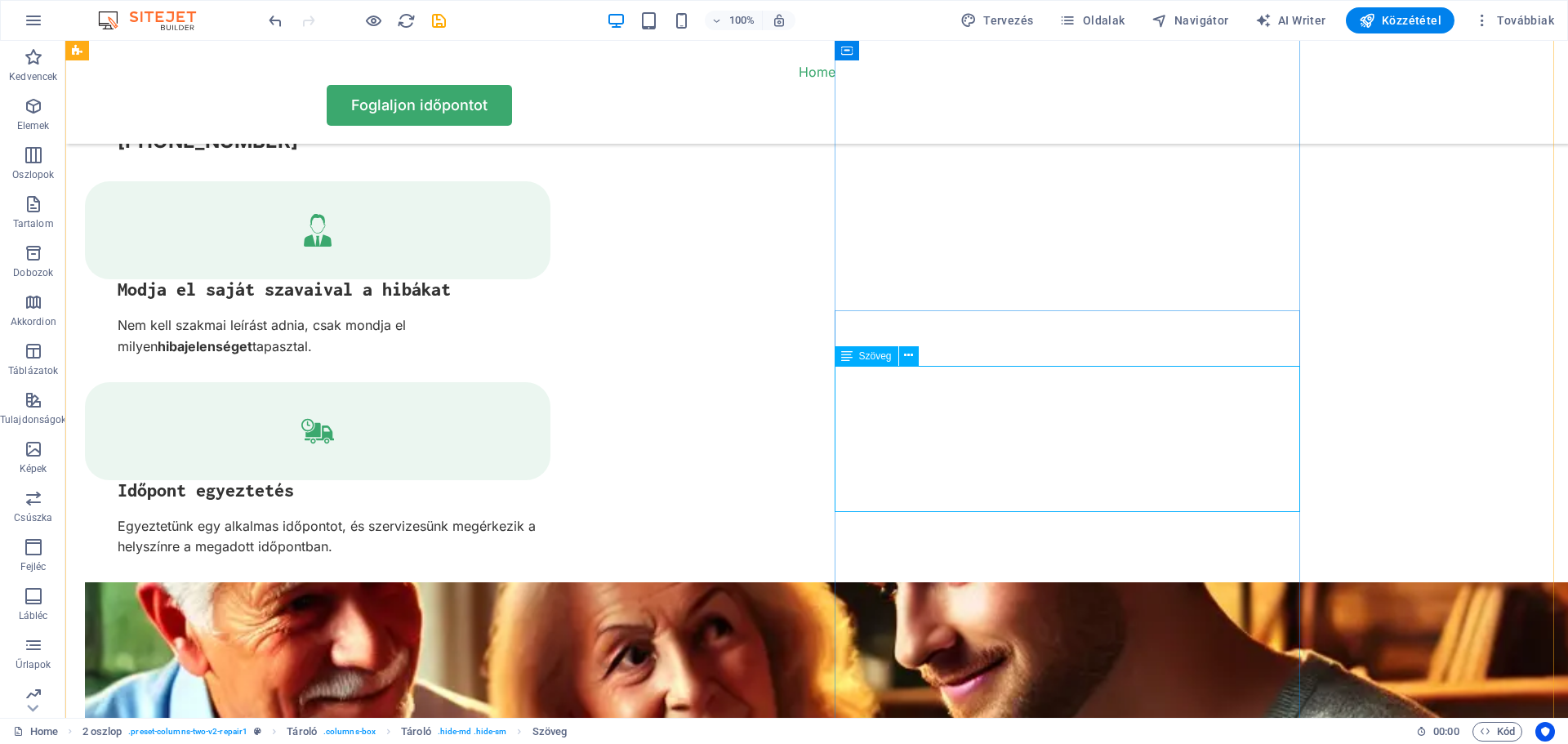
click at [851, 358] on icon at bounding box center [846, 355] width 11 height 20
click at [909, 356] on icon at bounding box center [908, 355] width 9 height 17
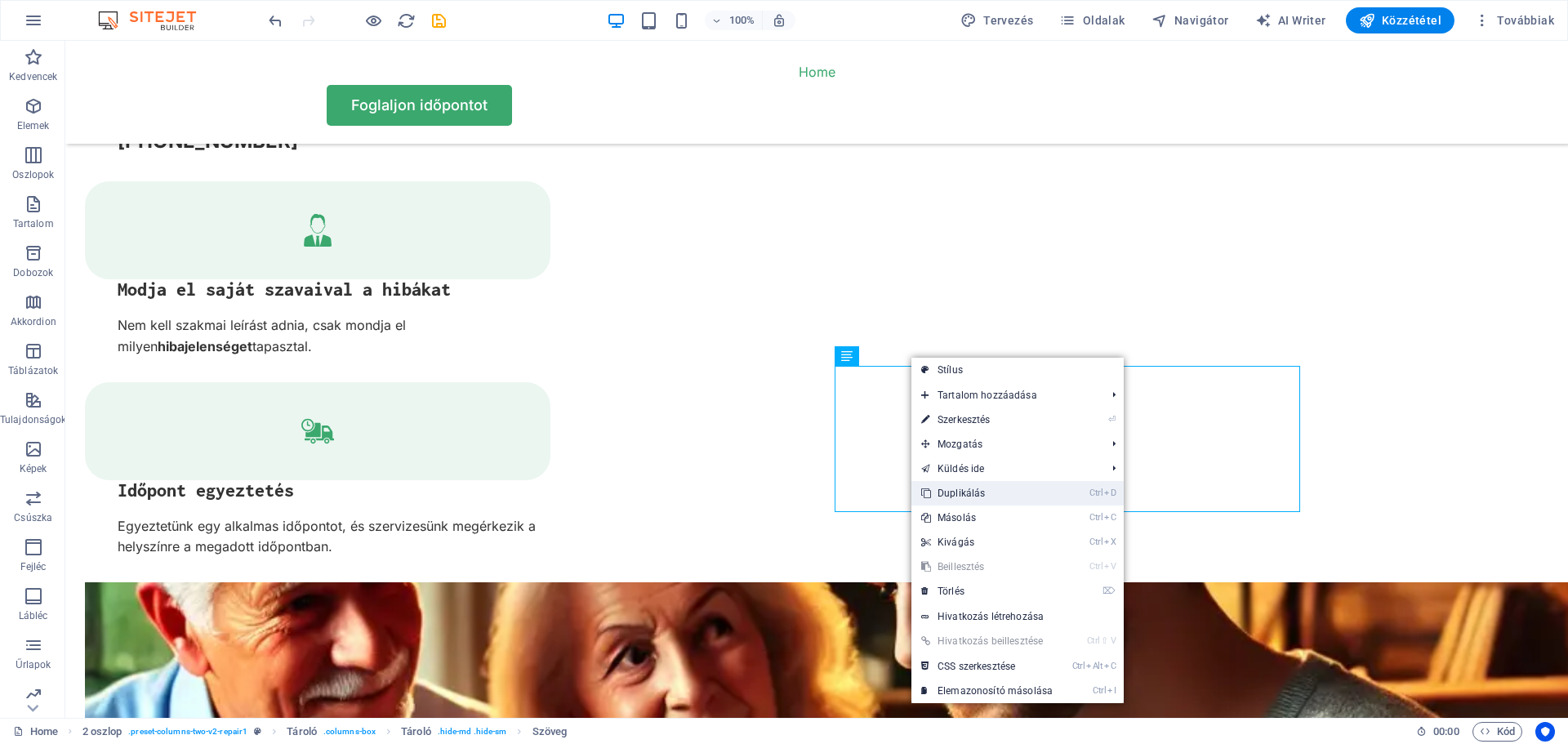
click at [962, 491] on link "Ctrl D Duplikálás" at bounding box center [987, 493] width 151 height 24
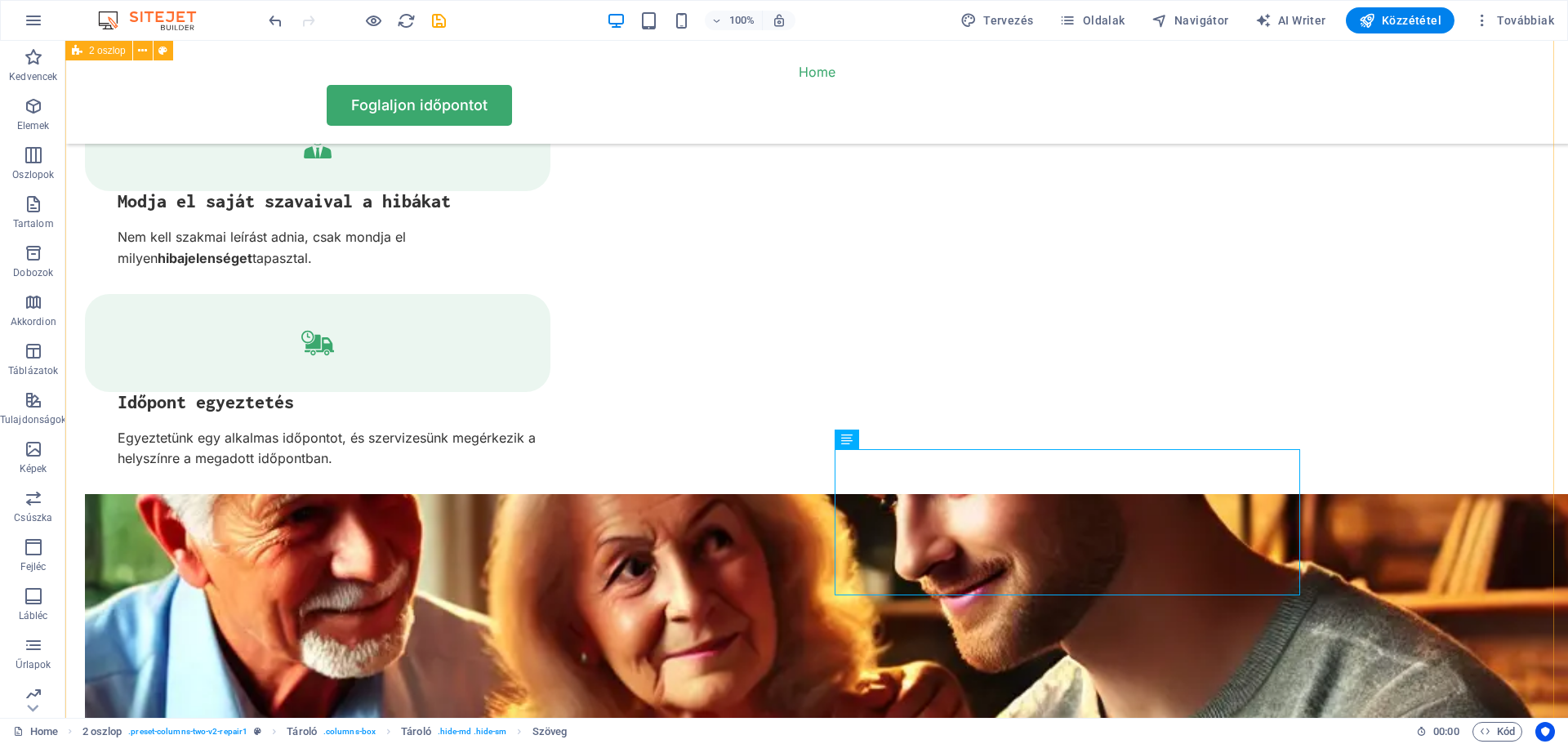
scroll to position [3429, 0]
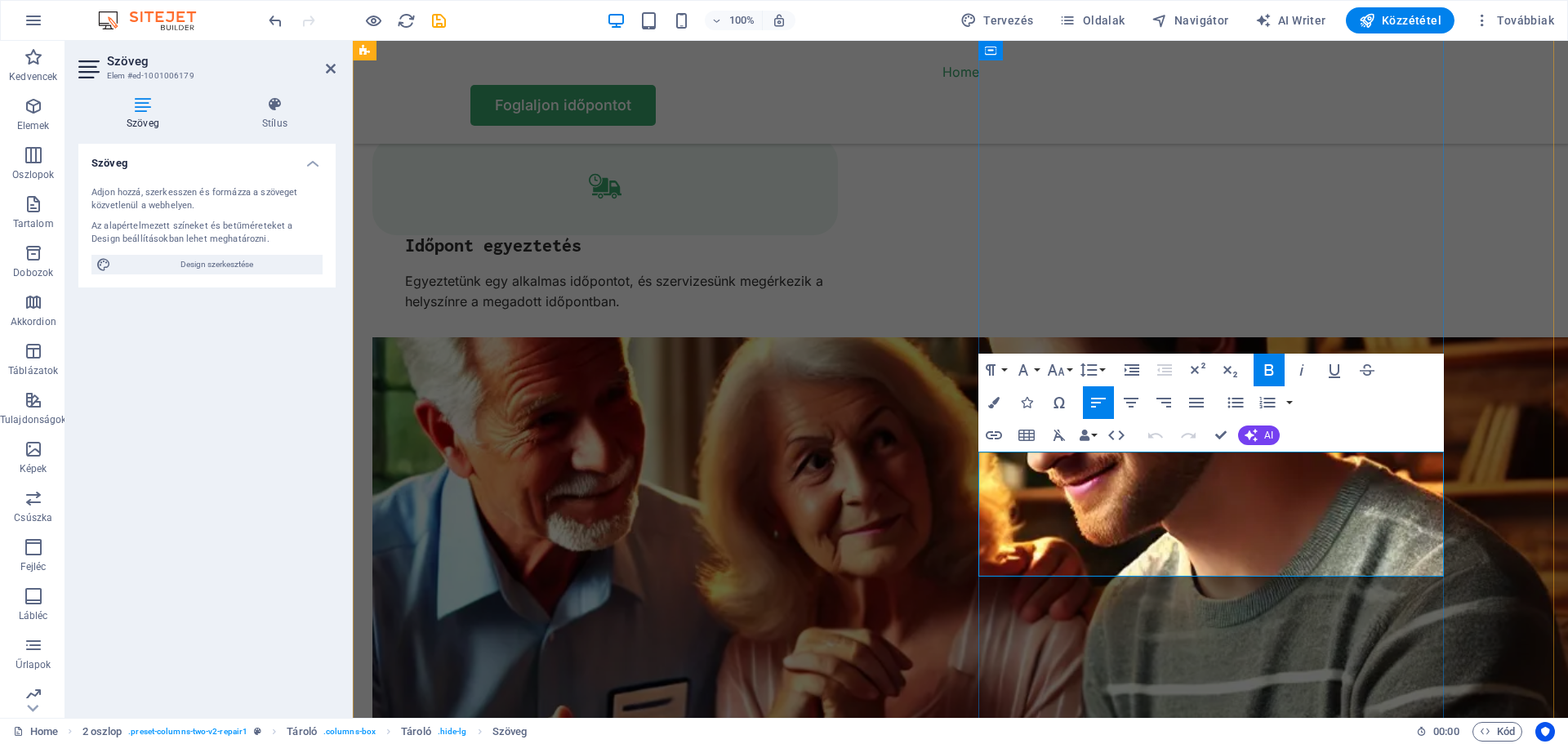
copy span "Fontos, hogy előre összegyűjtsük és felírjuk a tapasztalt hibákat , illetve azt…"
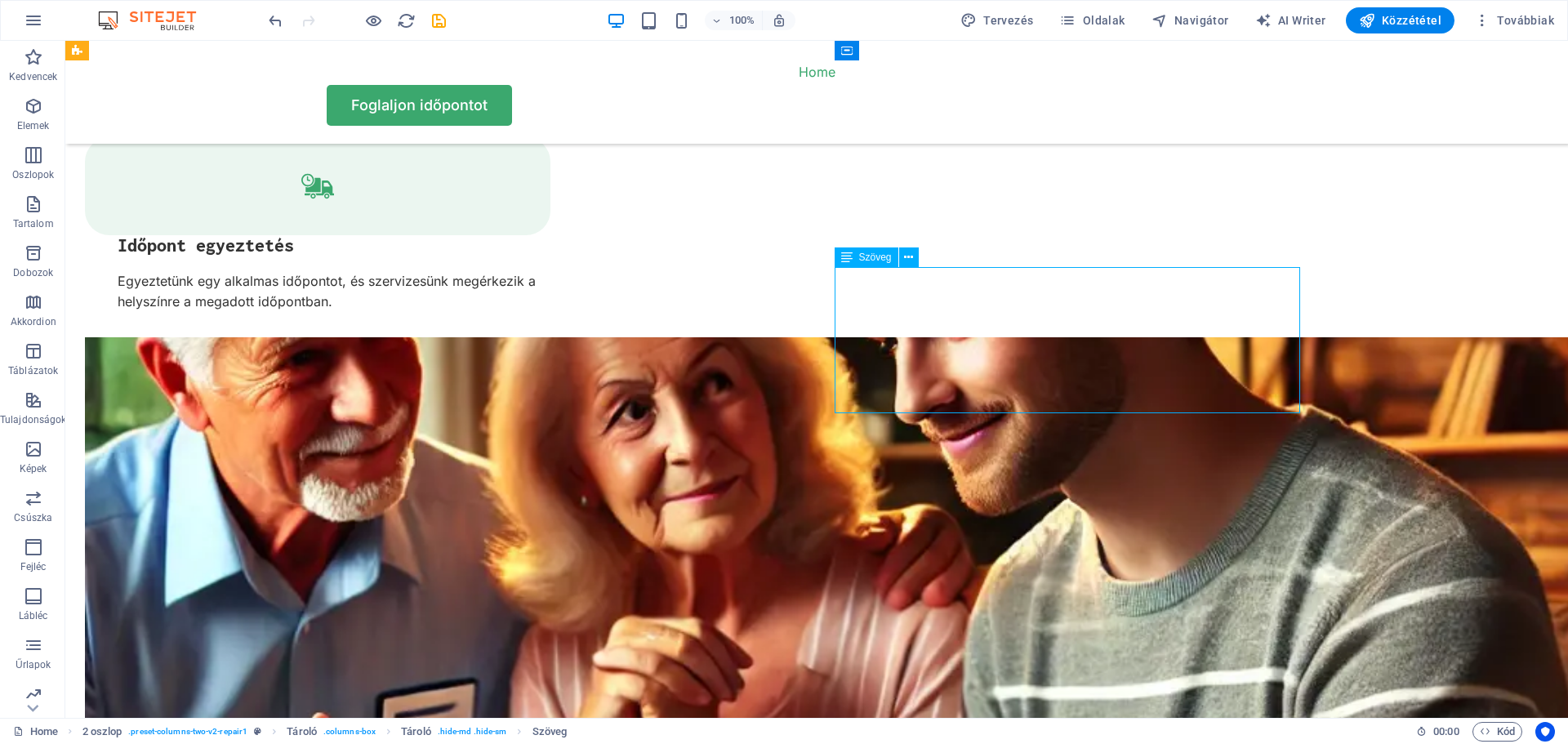
drag, startPoint x: 904, startPoint y: 274, endPoint x: 617, endPoint y: 276, distance: 287.0
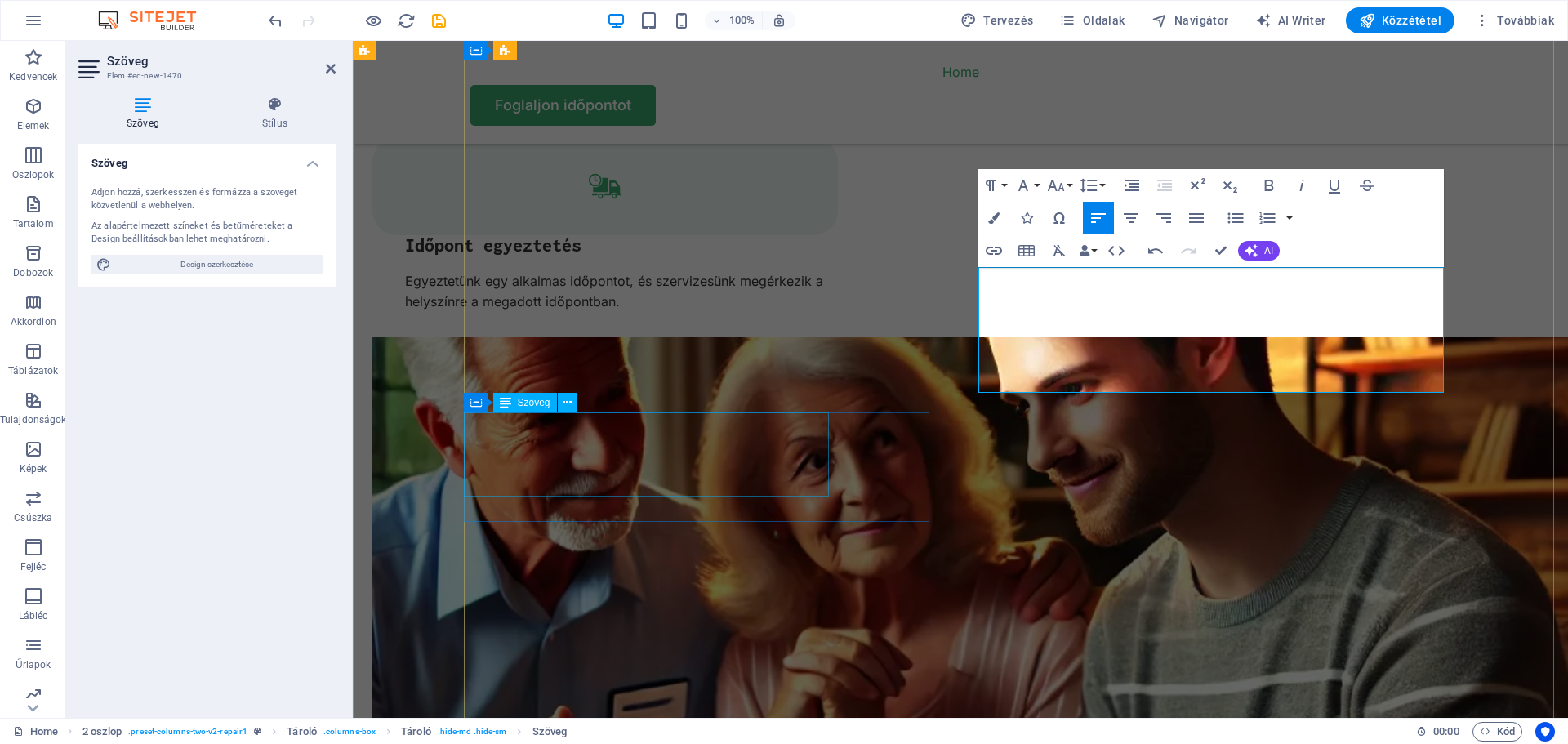
scroll to position [5542, 3]
drag, startPoint x: 1182, startPoint y: 277, endPoint x: 980, endPoint y: 271, distance: 202.1
click at [1275, 181] on icon "button" at bounding box center [1269, 185] width 20 height 20
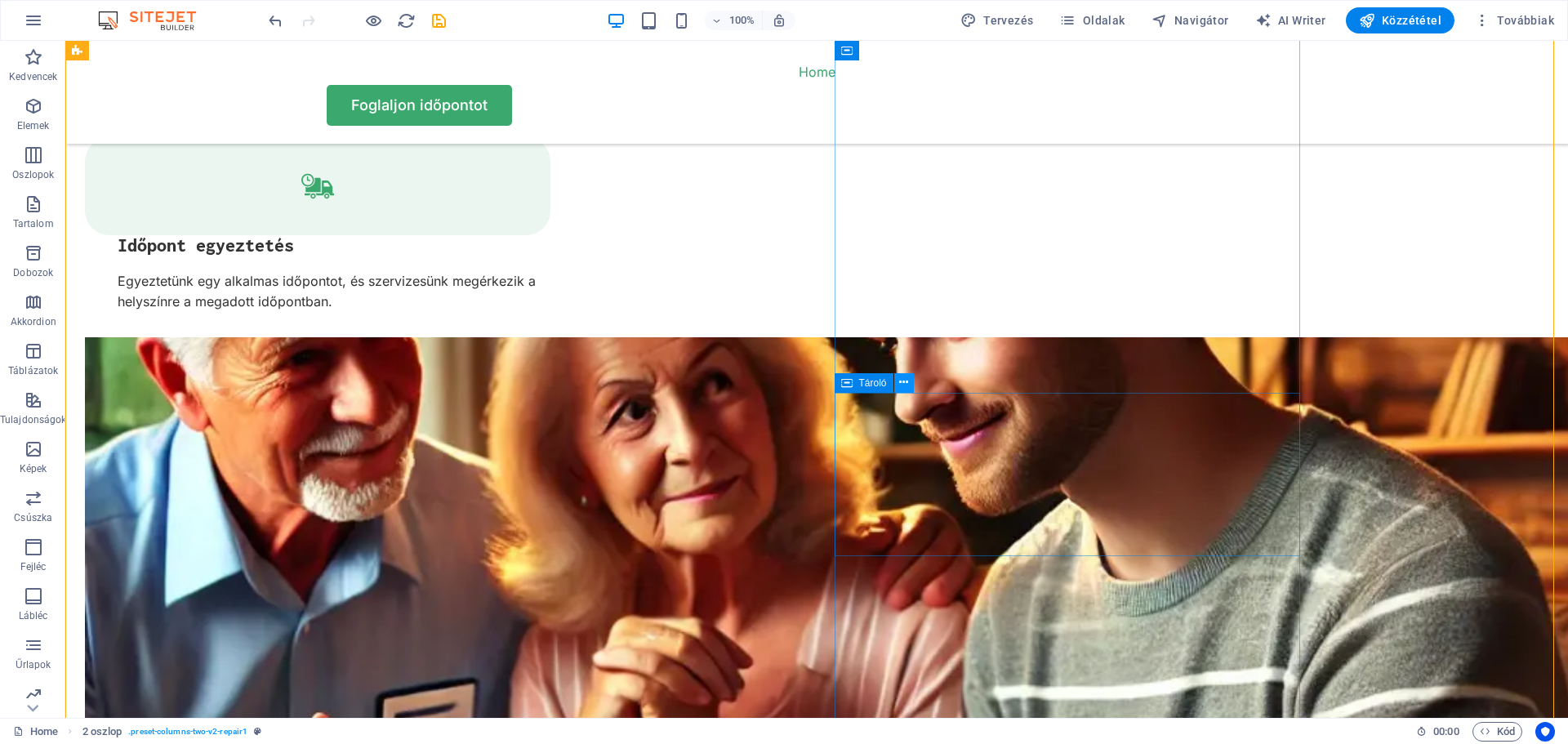
click at [905, 383] on icon at bounding box center [903, 383] width 9 height 17
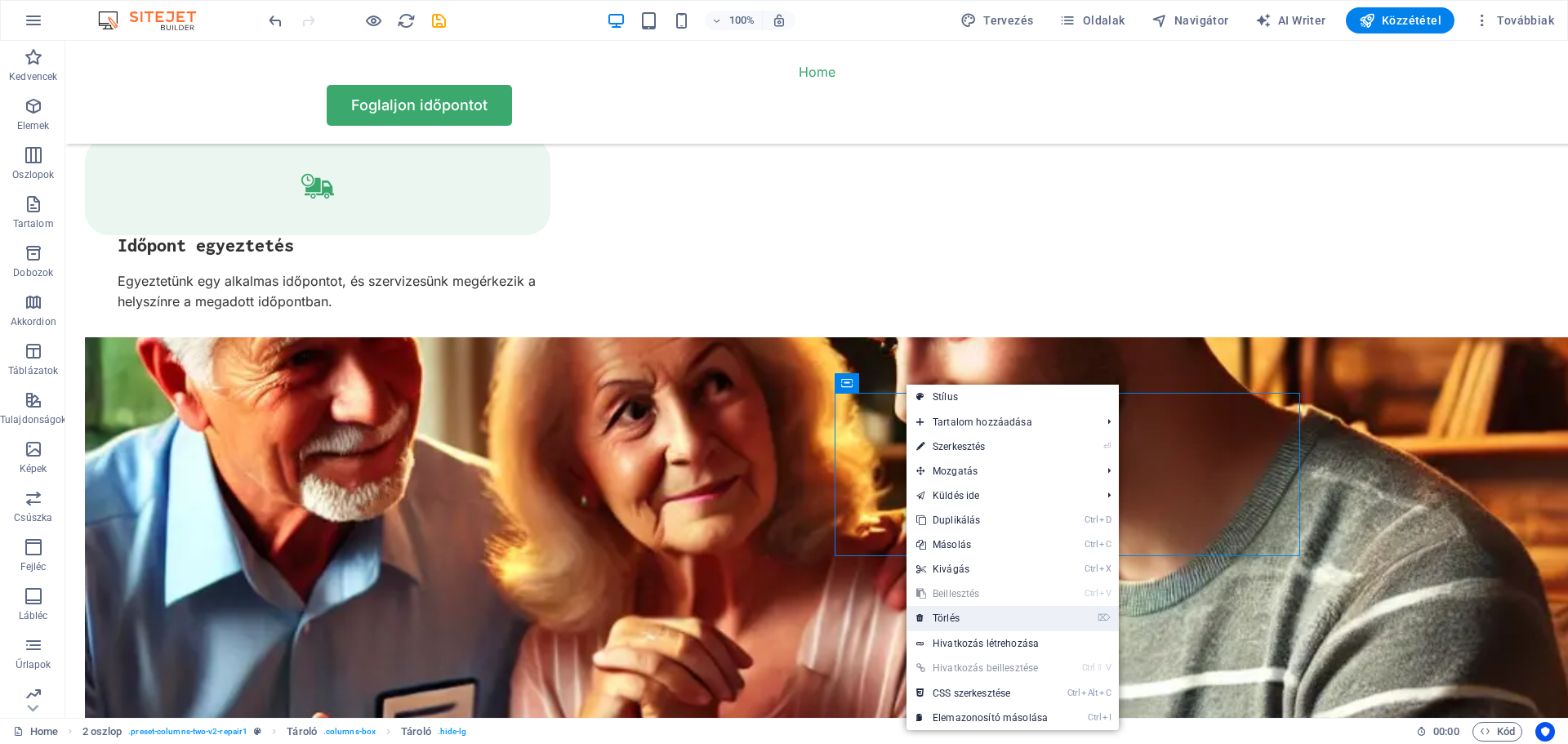
click at [956, 611] on link "⌦ Törlés" at bounding box center [982, 618] width 151 height 24
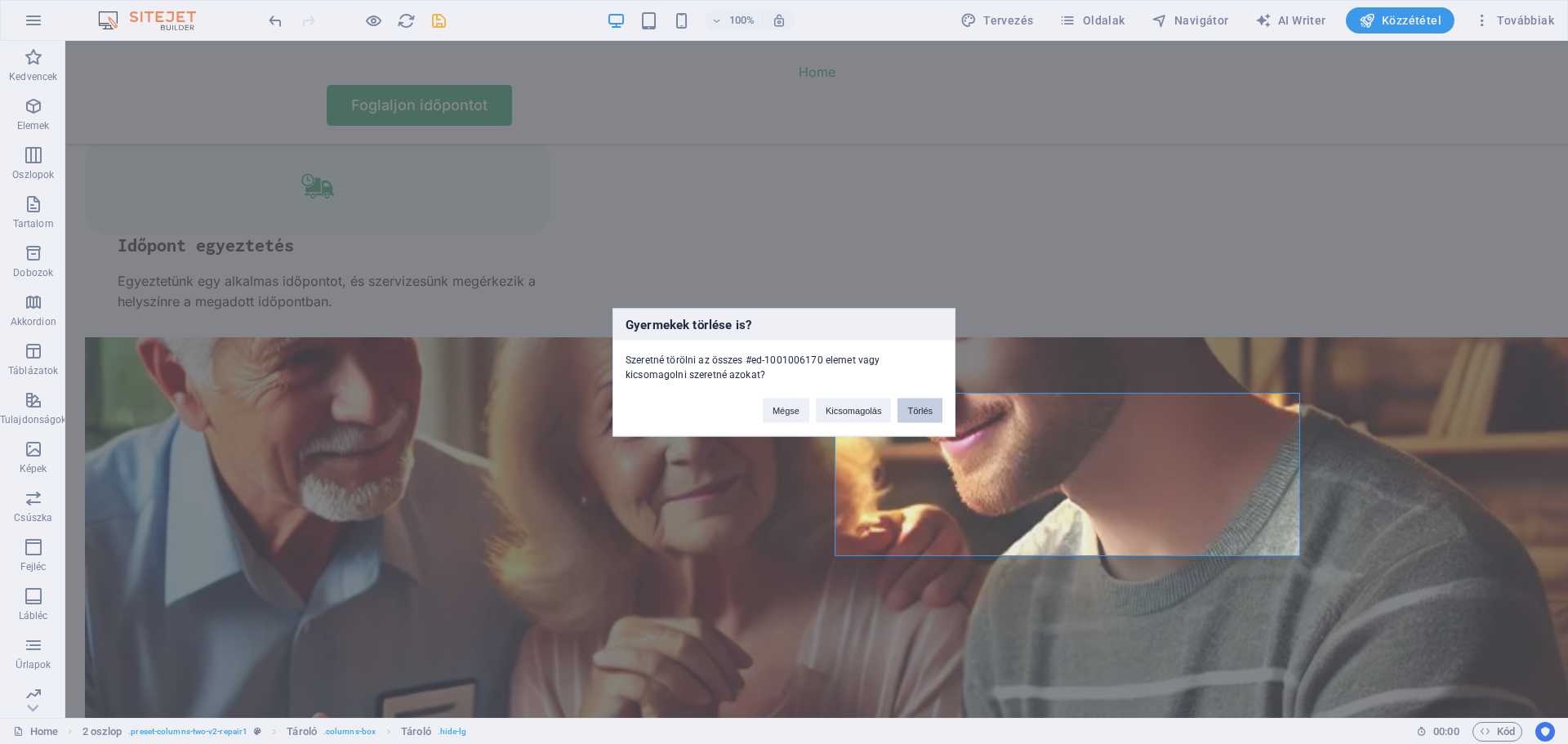
click at [921, 414] on button "Törlés" at bounding box center [919, 409] width 45 height 24
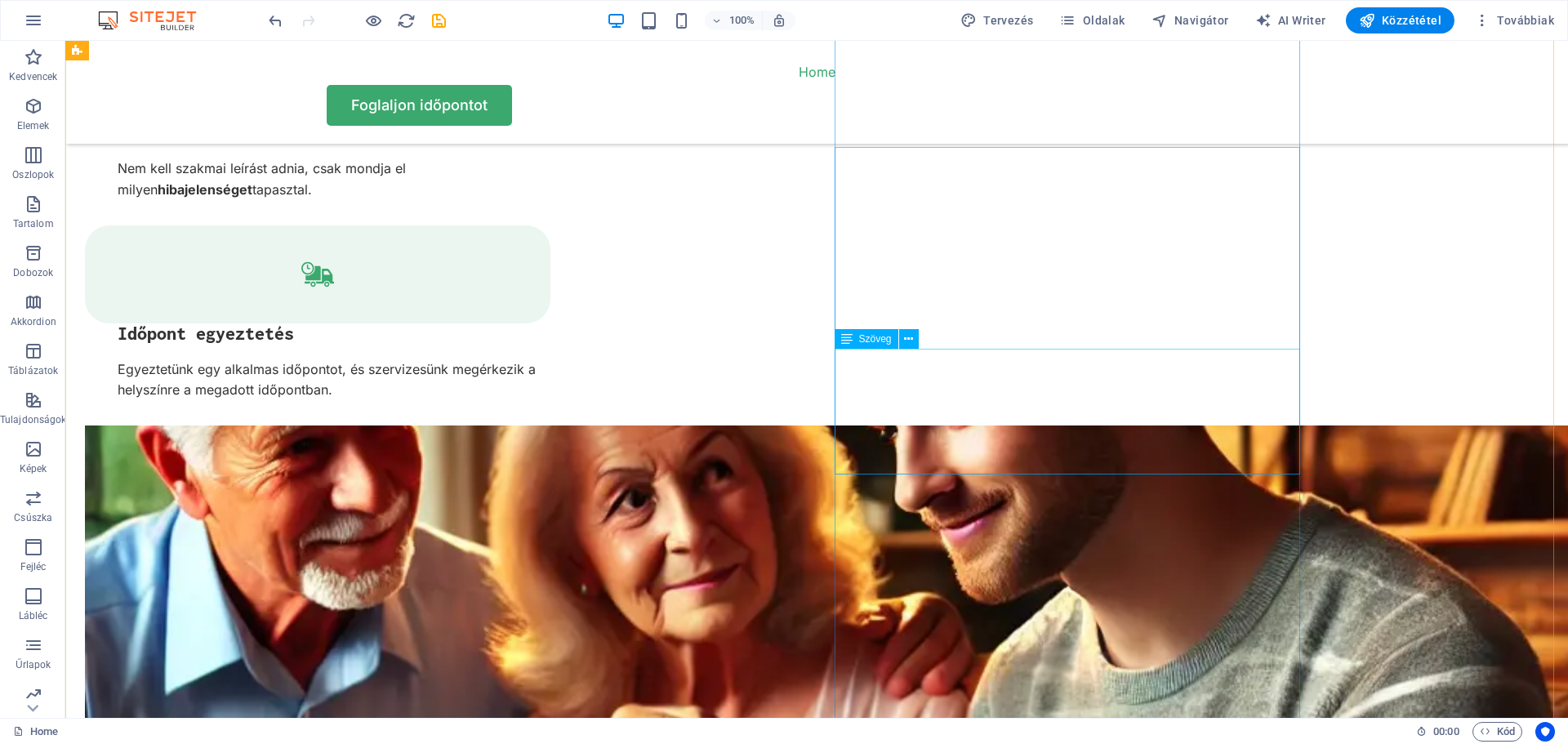
scroll to position [3348, 0]
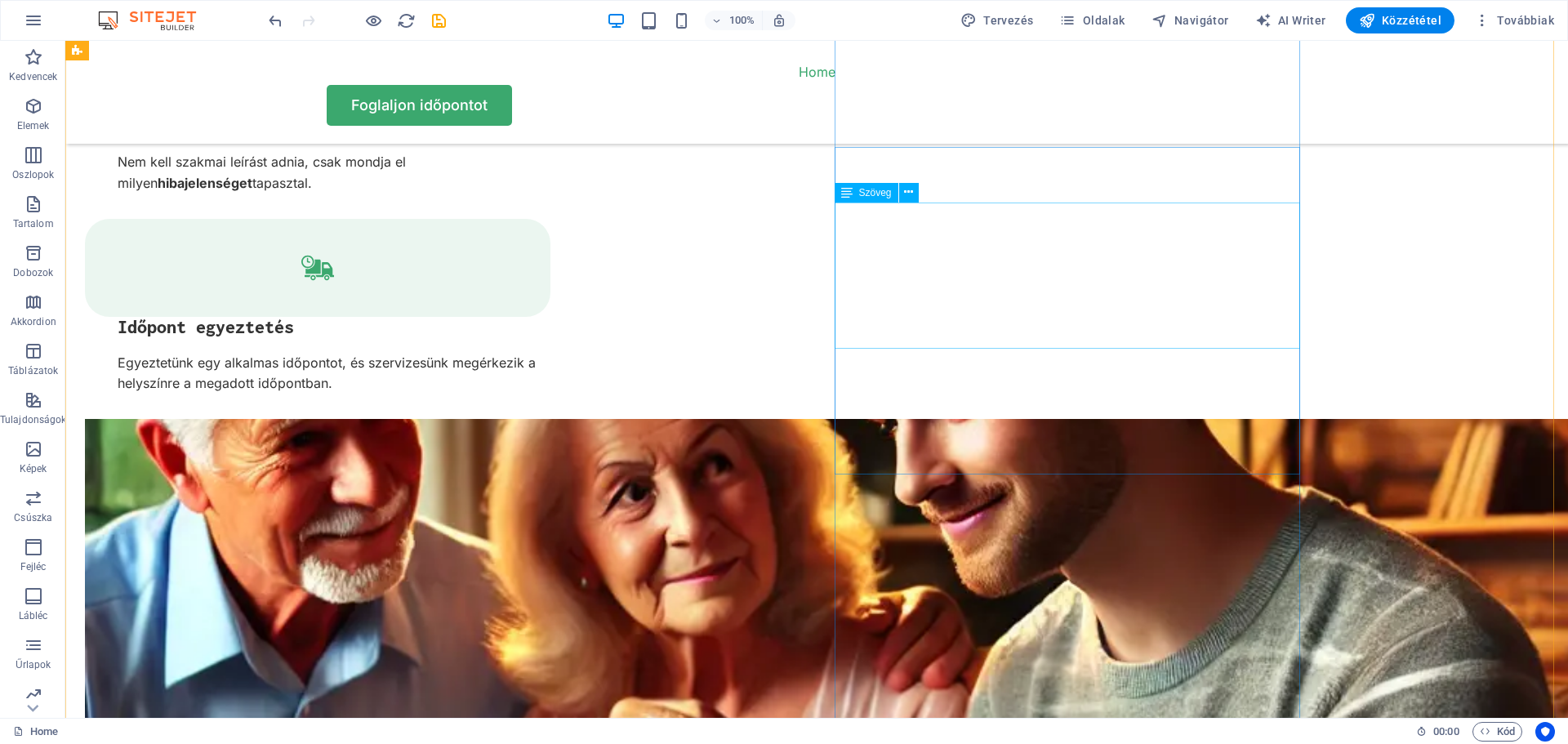
click at [908, 190] on icon at bounding box center [908, 193] width 9 height 17
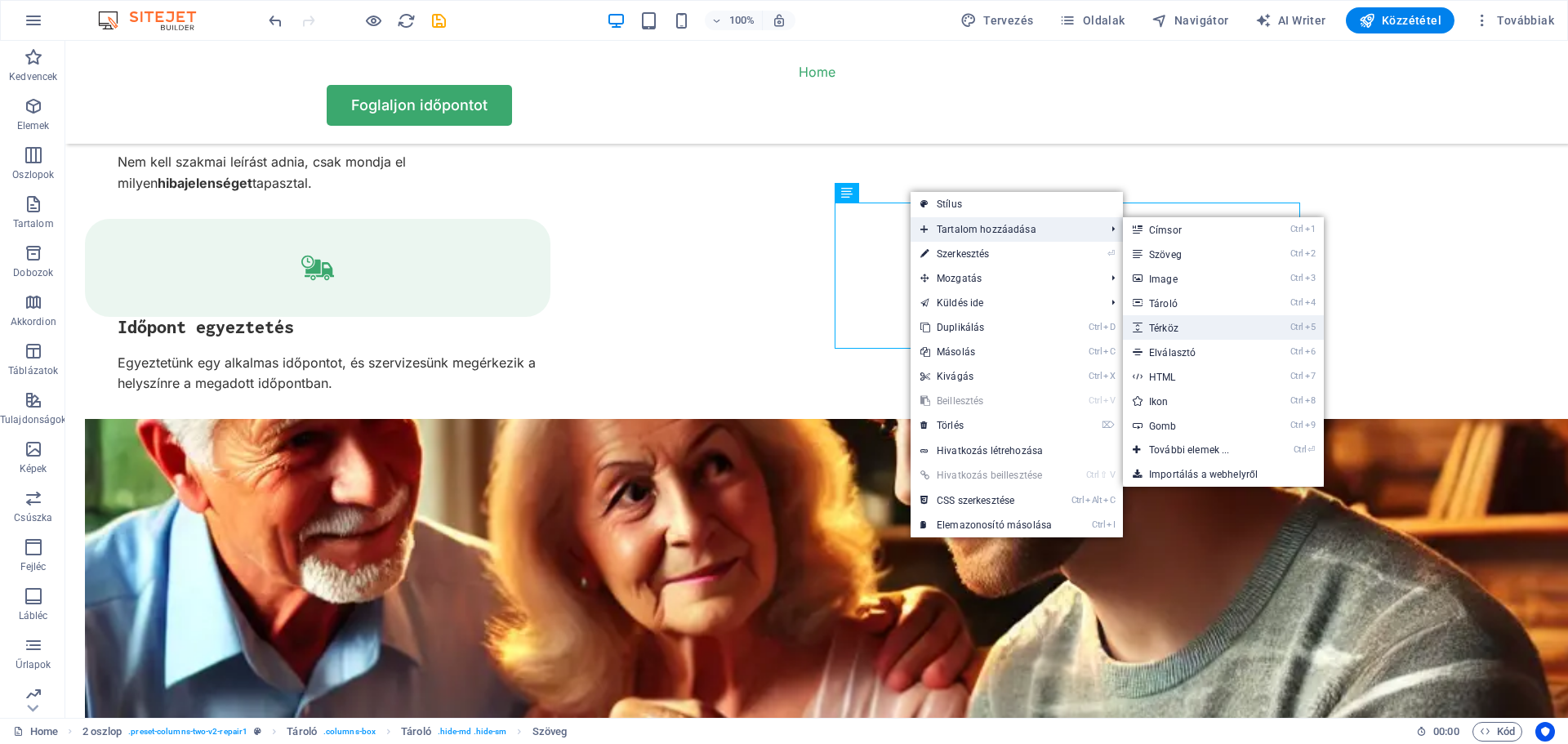
click at [1172, 327] on link "Ctrl 5 Térköz" at bounding box center [1192, 327] width 139 height 24
select select "px"
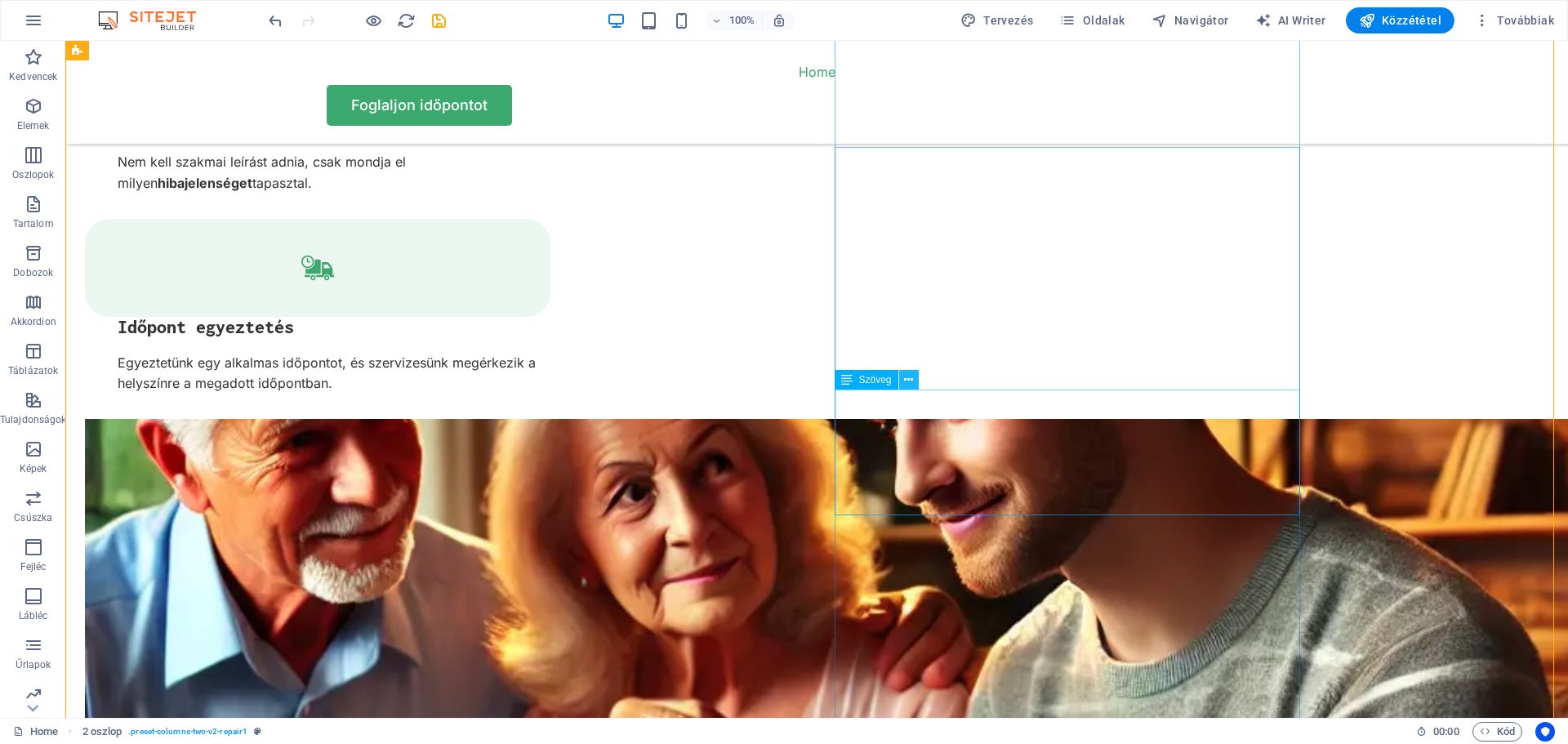
click at [908, 377] on icon at bounding box center [908, 380] width 9 height 17
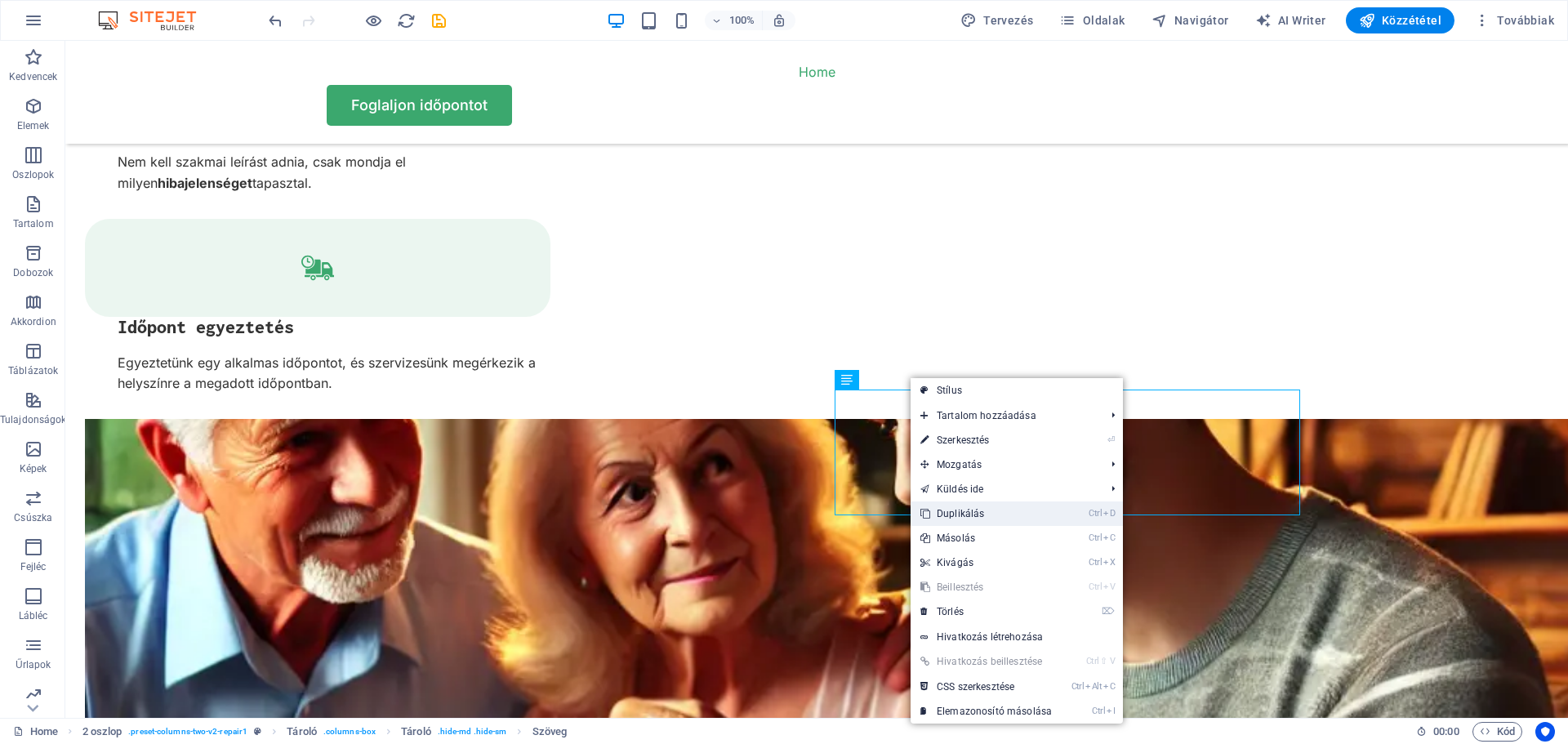
click at [941, 512] on link "Ctrl D Duplikálás" at bounding box center [986, 513] width 151 height 24
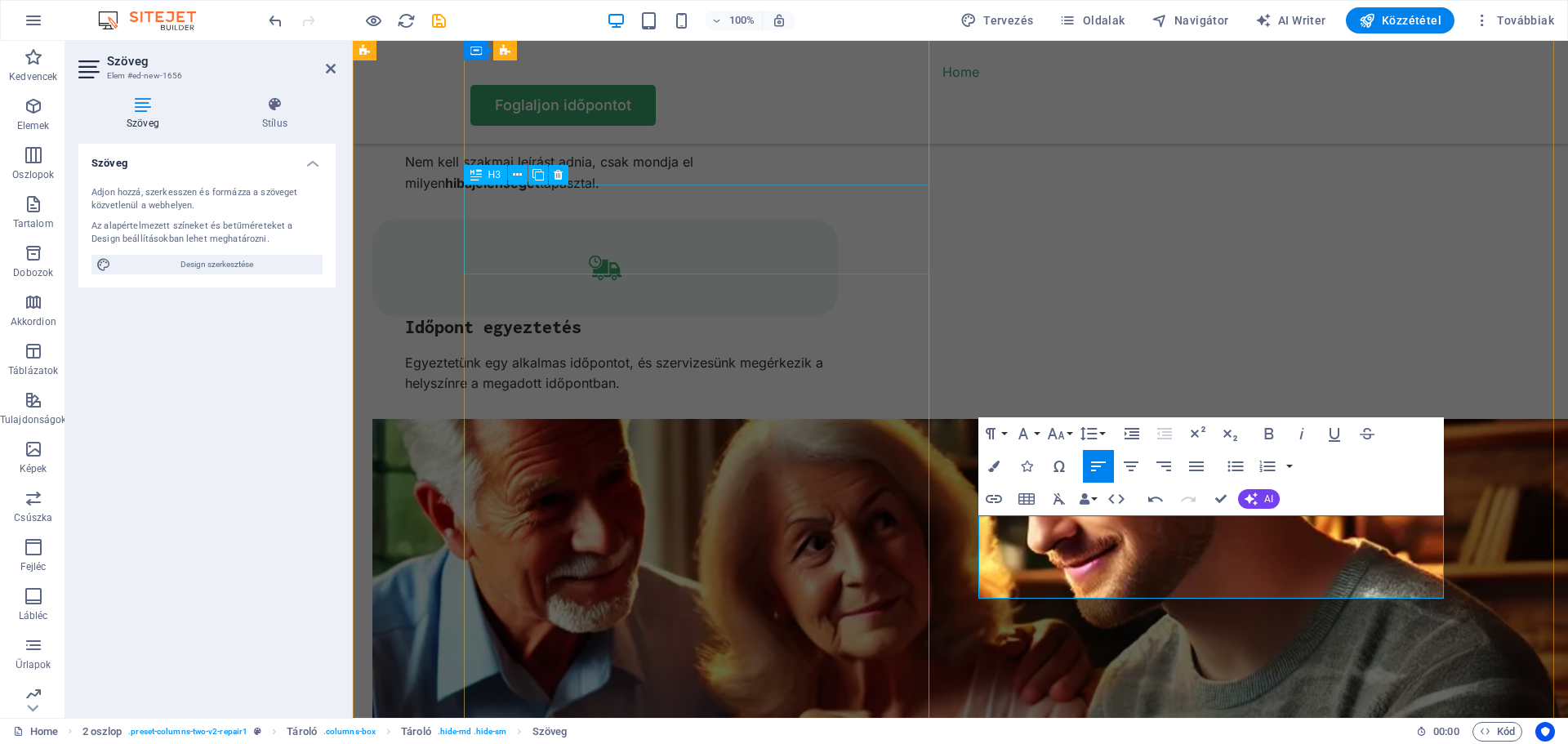
scroll to position [3311, 3]
drag, startPoint x: 1245, startPoint y: 527, endPoint x: 980, endPoint y: 524, distance: 265.0
click at [1269, 432] on icon "button" at bounding box center [1269, 433] width 20 height 20
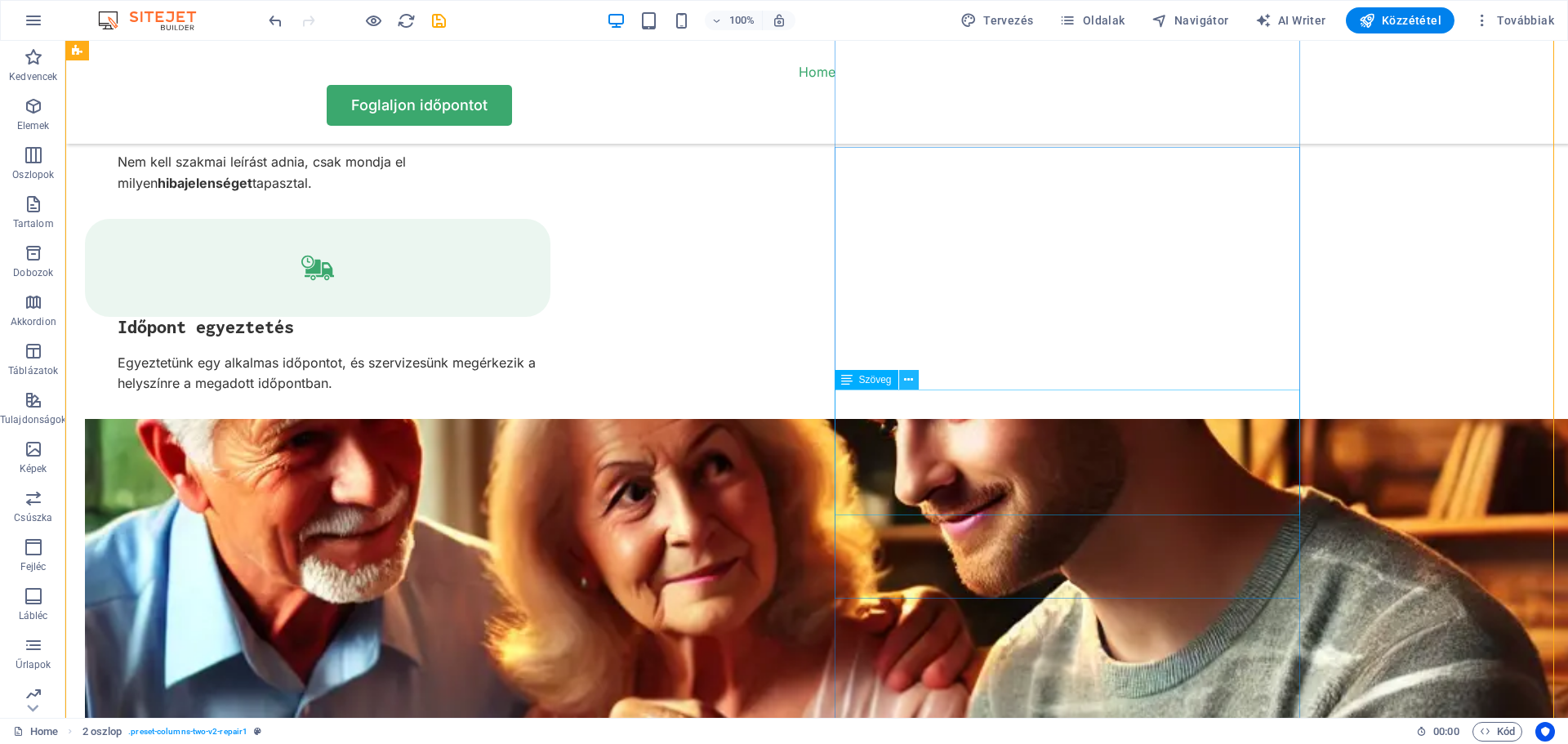
click at [908, 377] on icon at bounding box center [908, 380] width 9 height 17
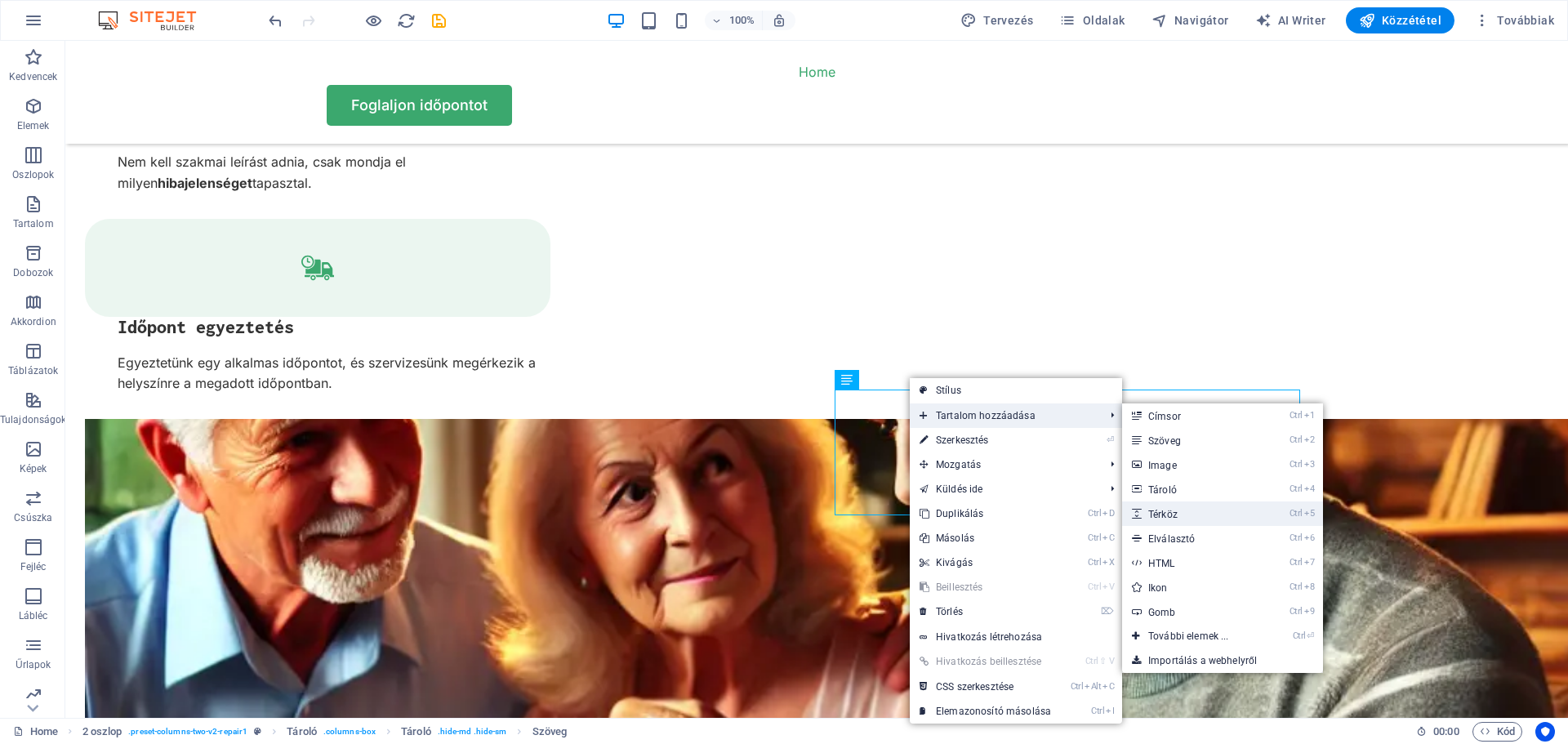
click at [1170, 518] on link "Ctrl 5 Térköz" at bounding box center [1191, 513] width 139 height 24
select select "px"
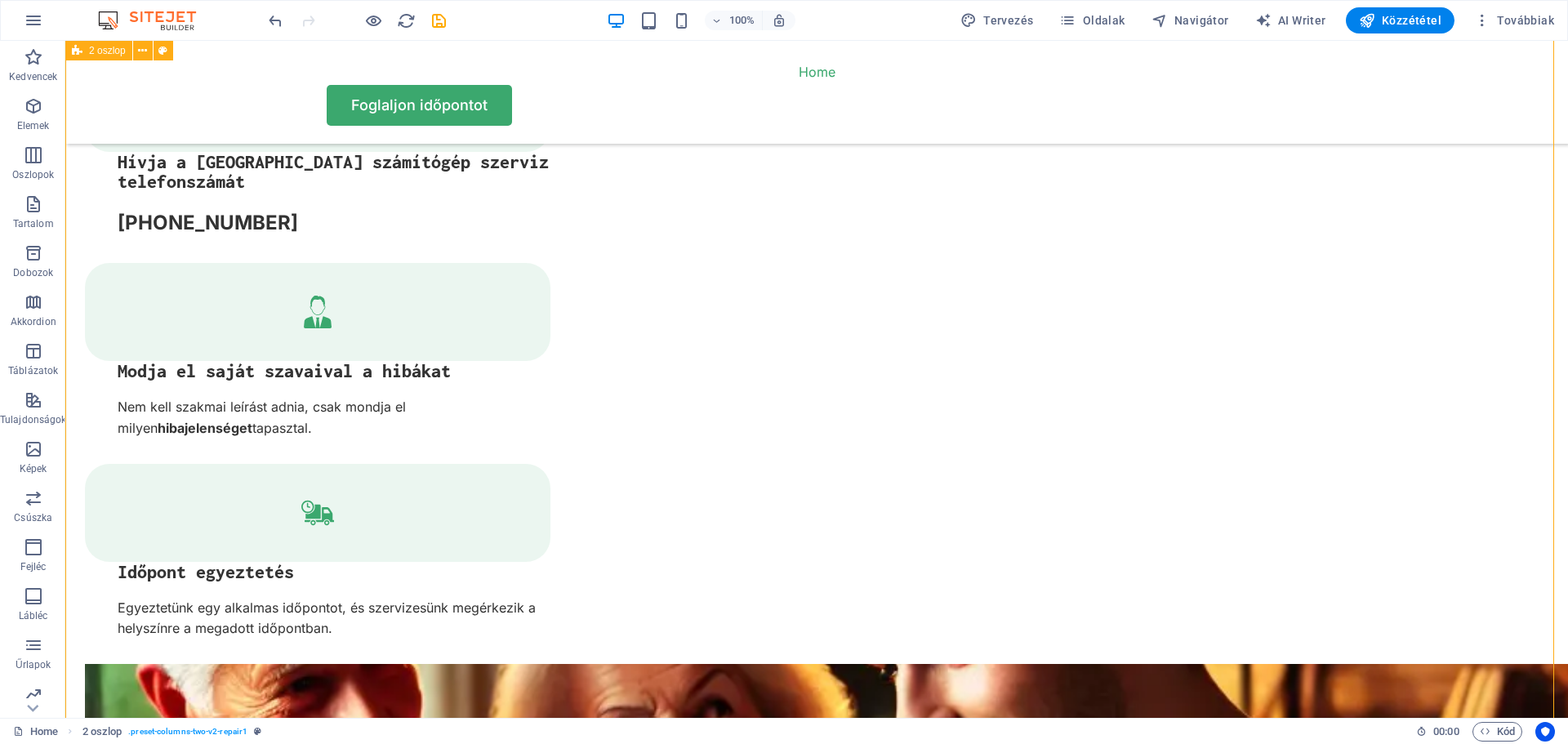
scroll to position [3266, 0]
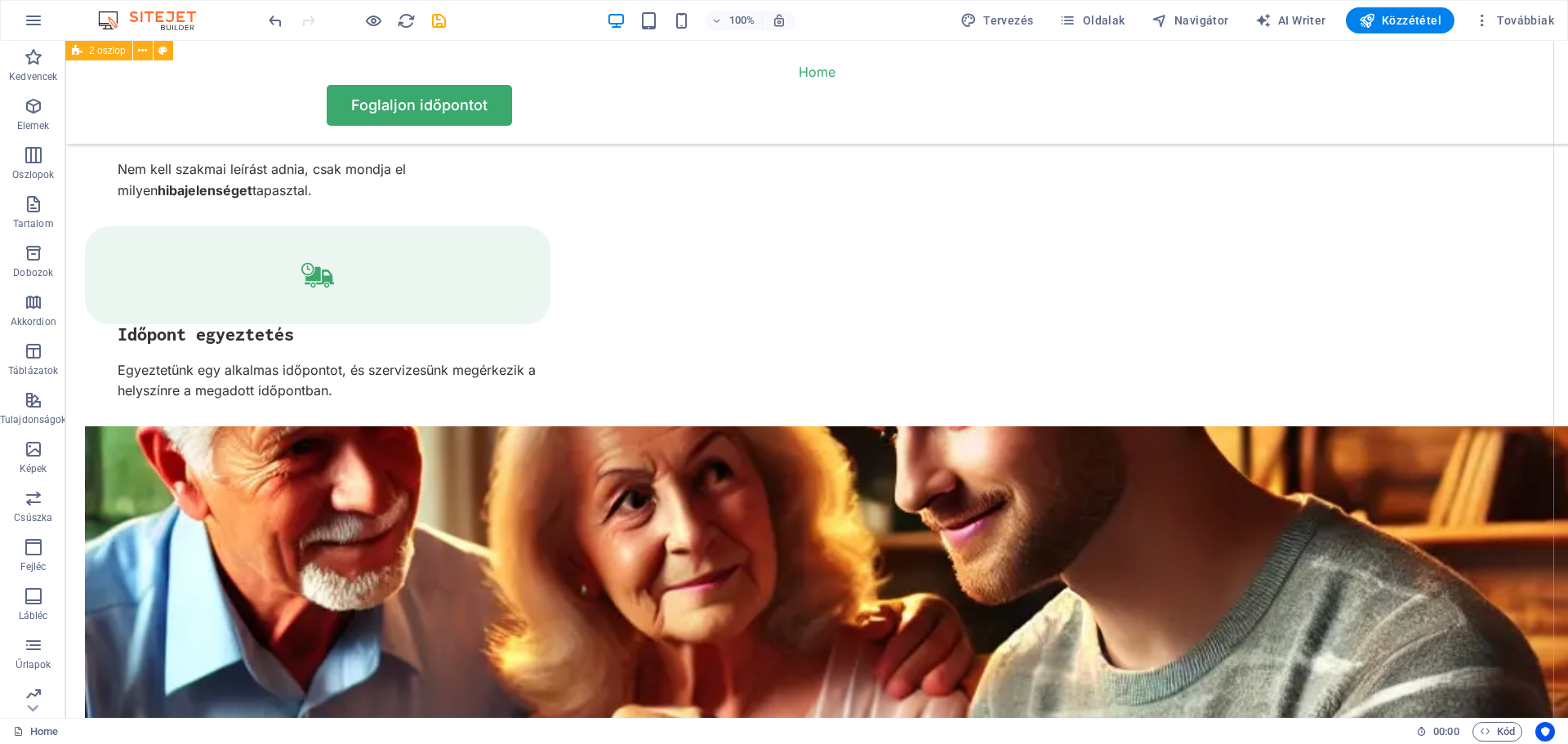
scroll to position [3511, 0]
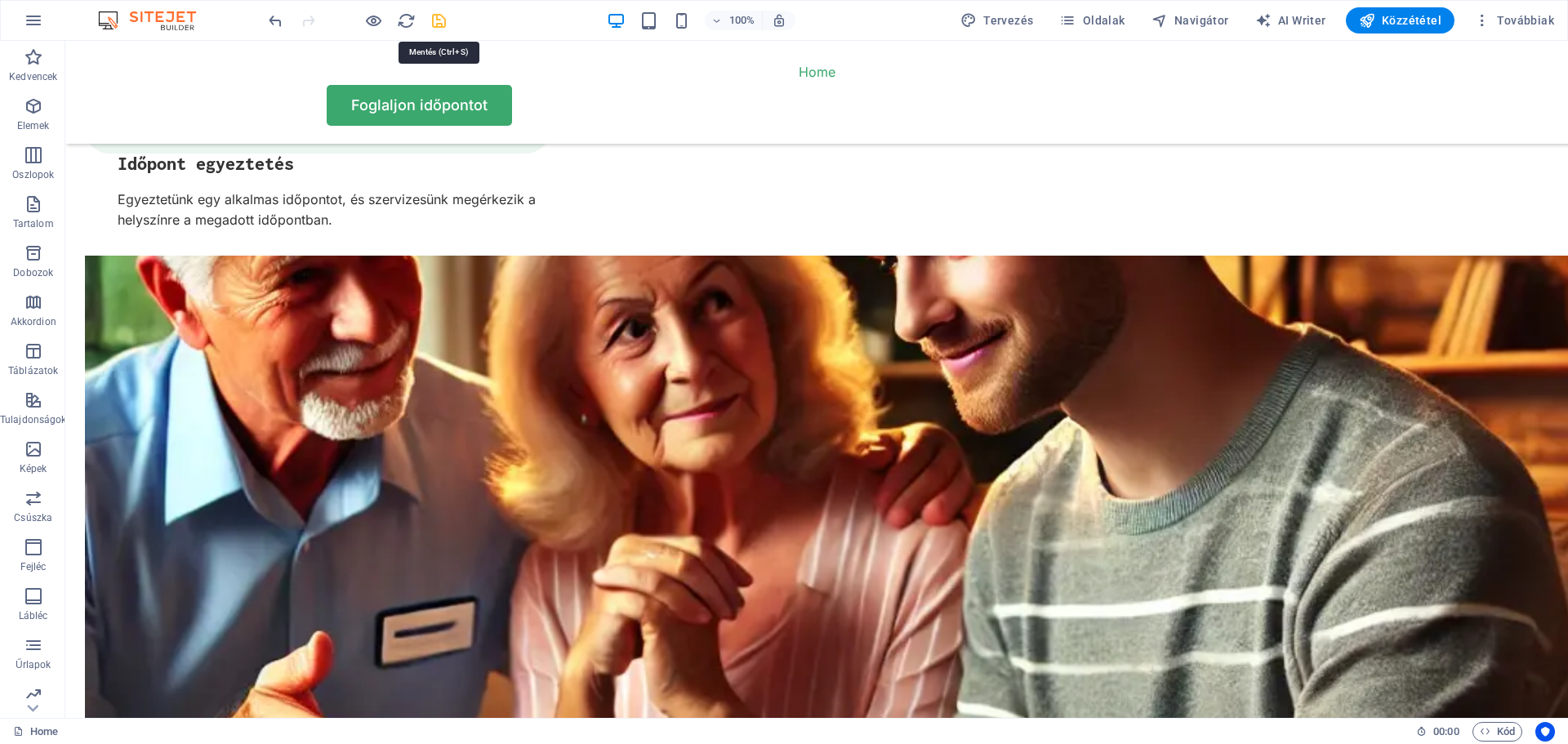
click at [436, 16] on icon "save" at bounding box center [439, 21] width 19 height 19
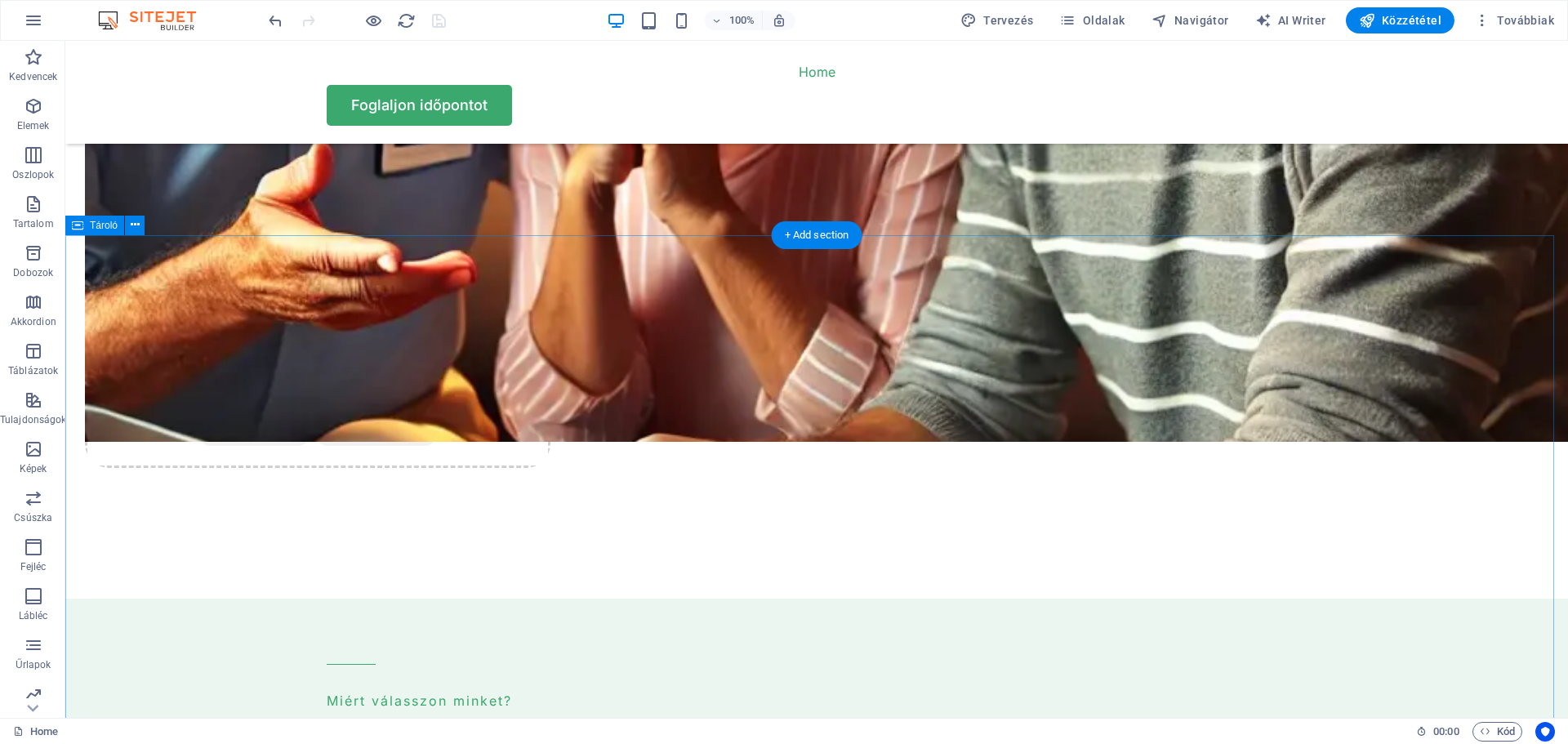
scroll to position [4000, 0]
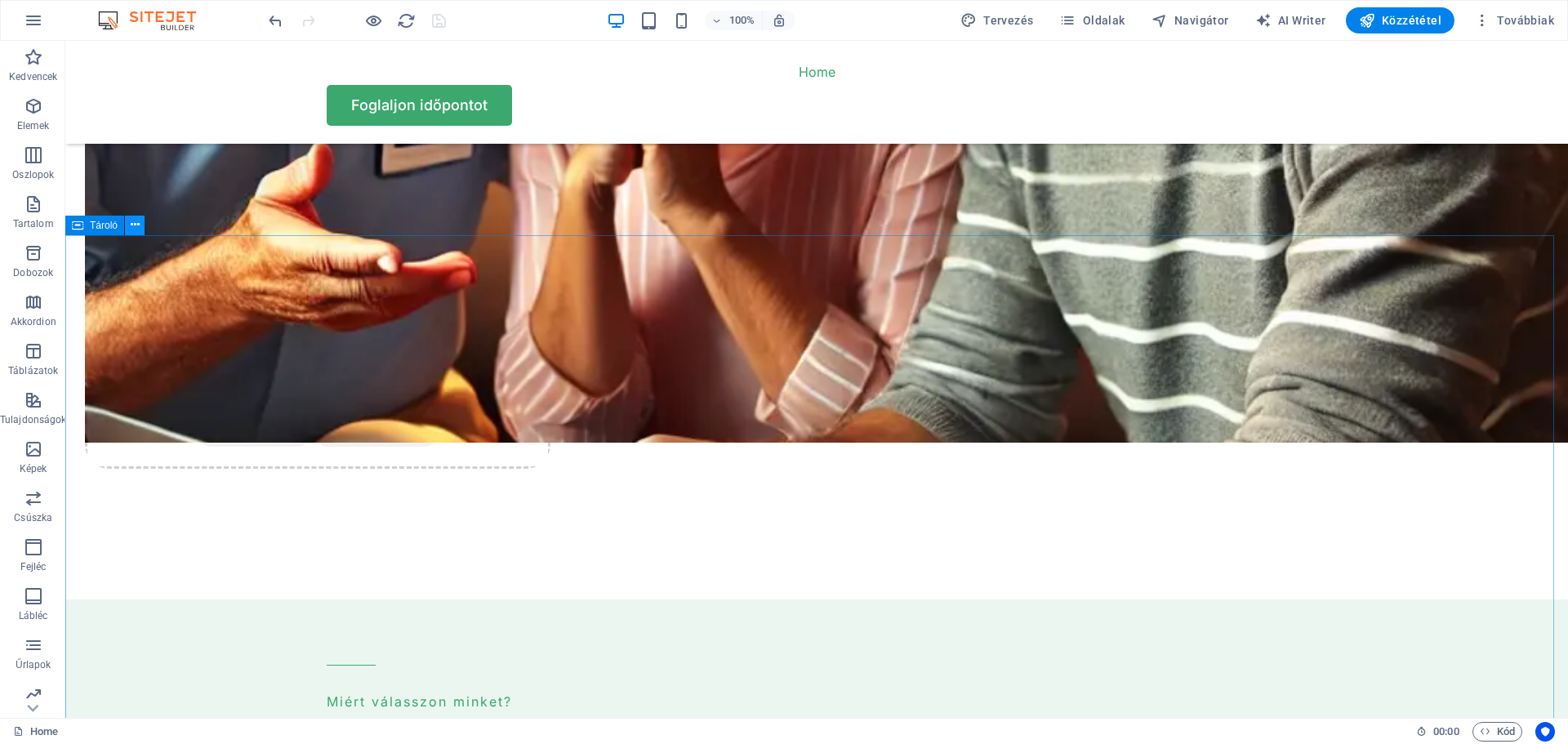
click at [138, 218] on icon at bounding box center [135, 225] width 9 height 17
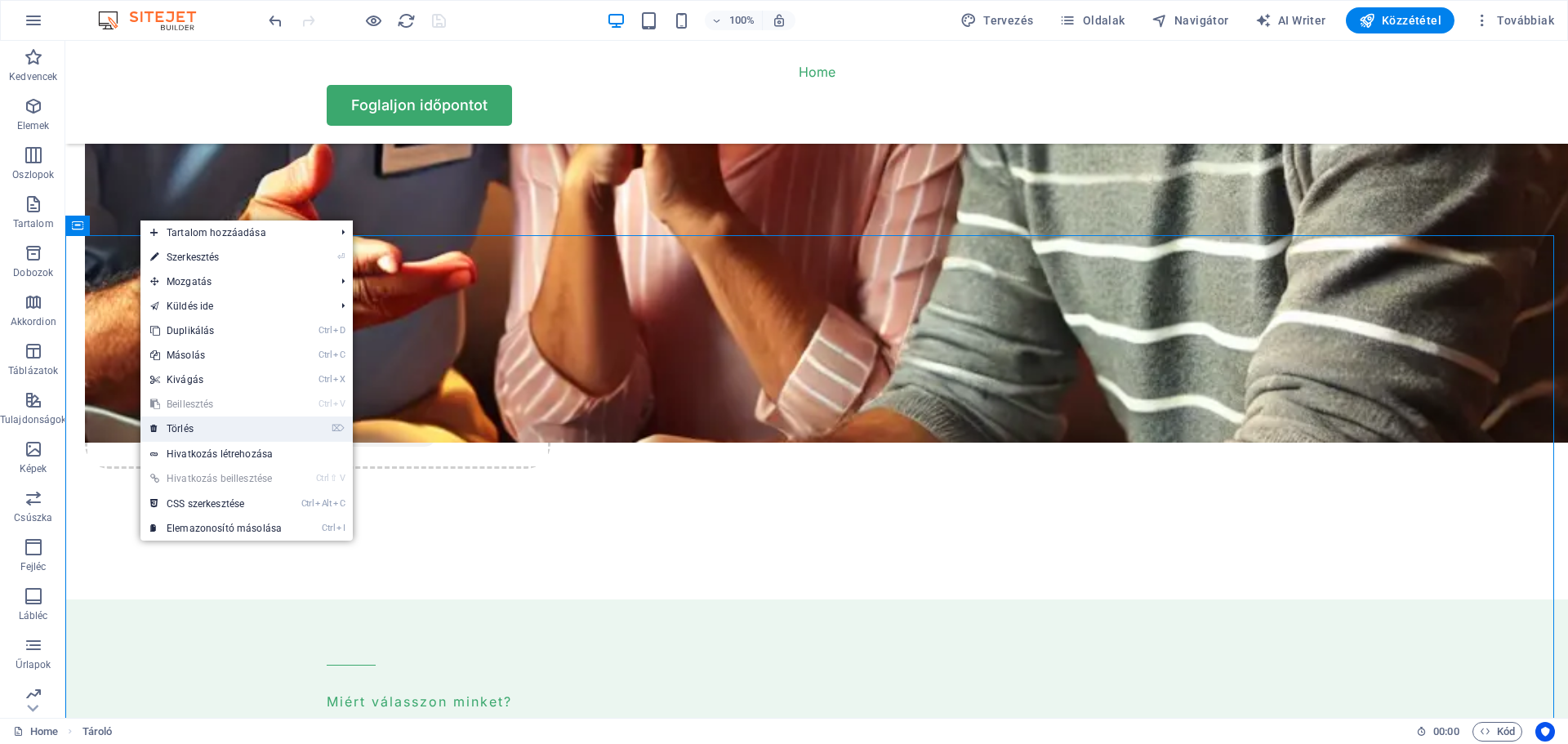
click at [191, 425] on link "⌦ Törlés" at bounding box center [216, 428] width 151 height 24
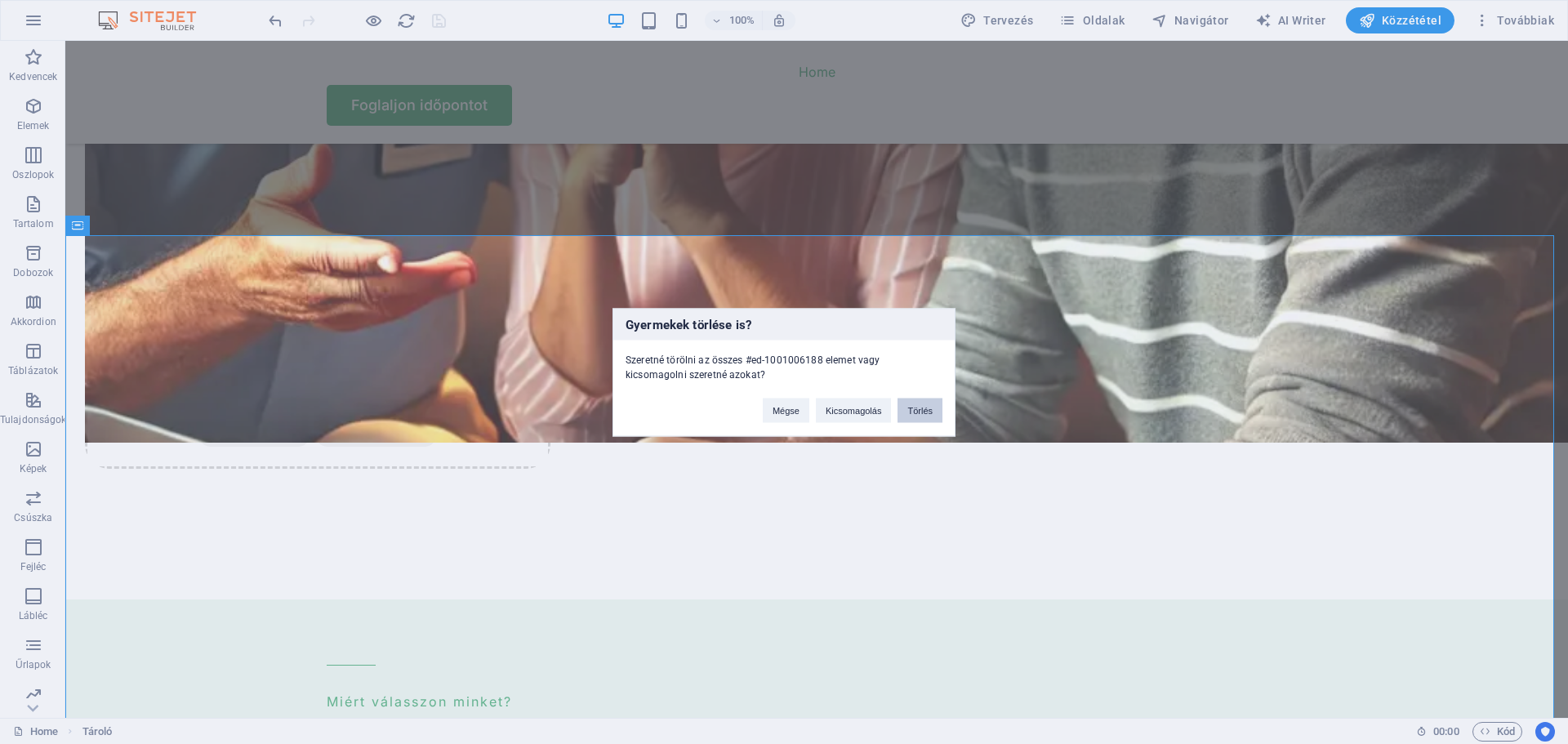
click at [918, 406] on button "Törlés" at bounding box center [919, 409] width 45 height 24
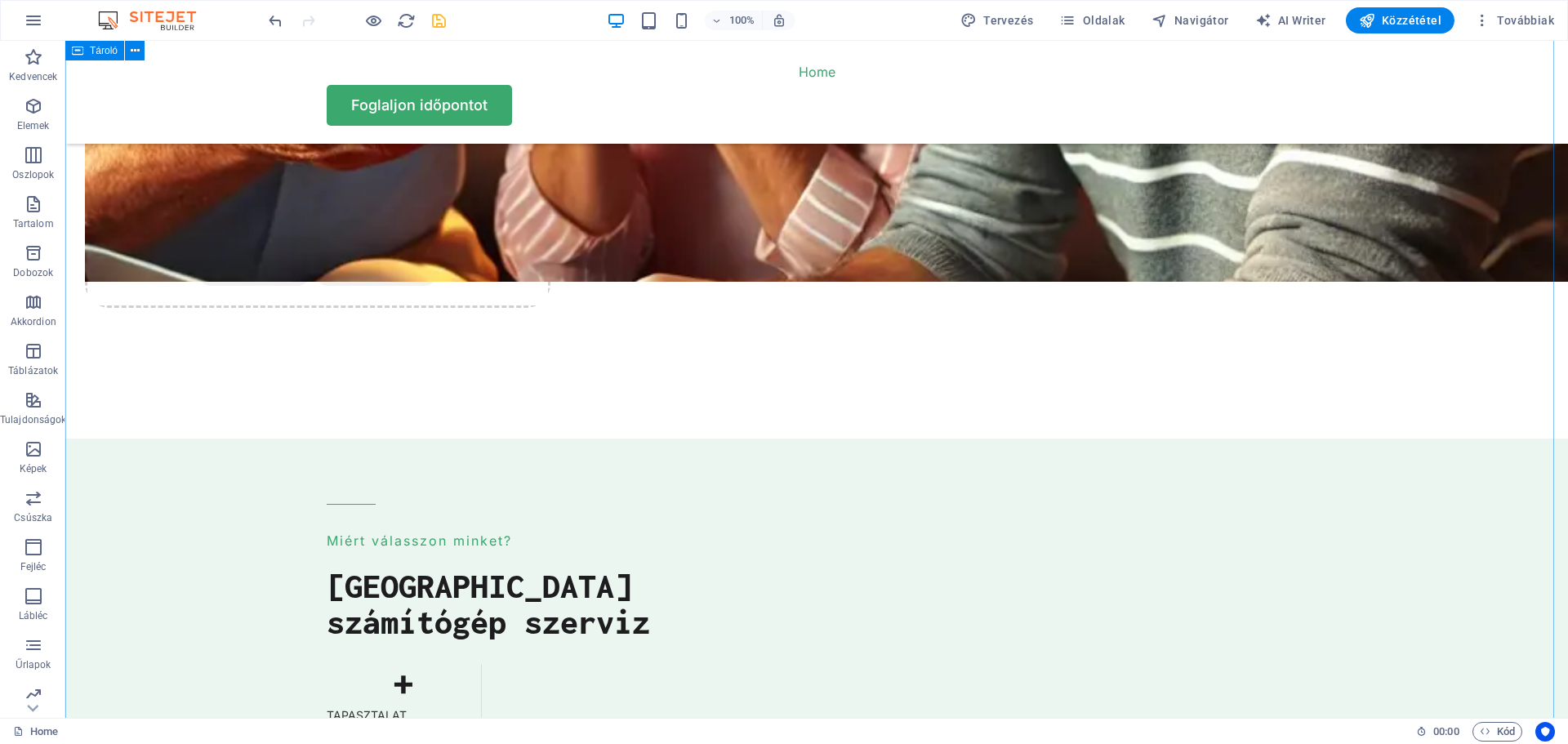
scroll to position [4082, 0]
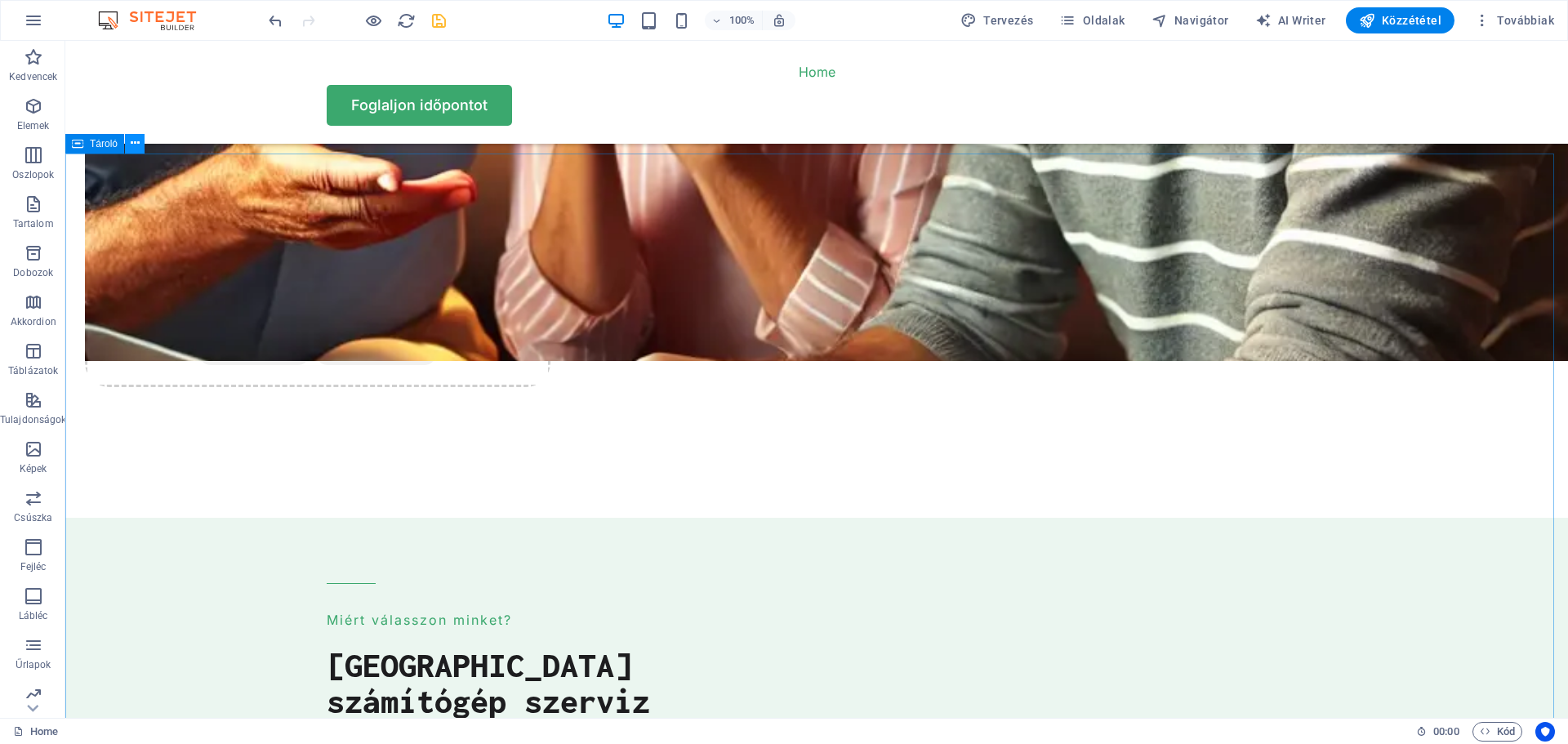
click at [137, 139] on icon at bounding box center [135, 144] width 9 height 17
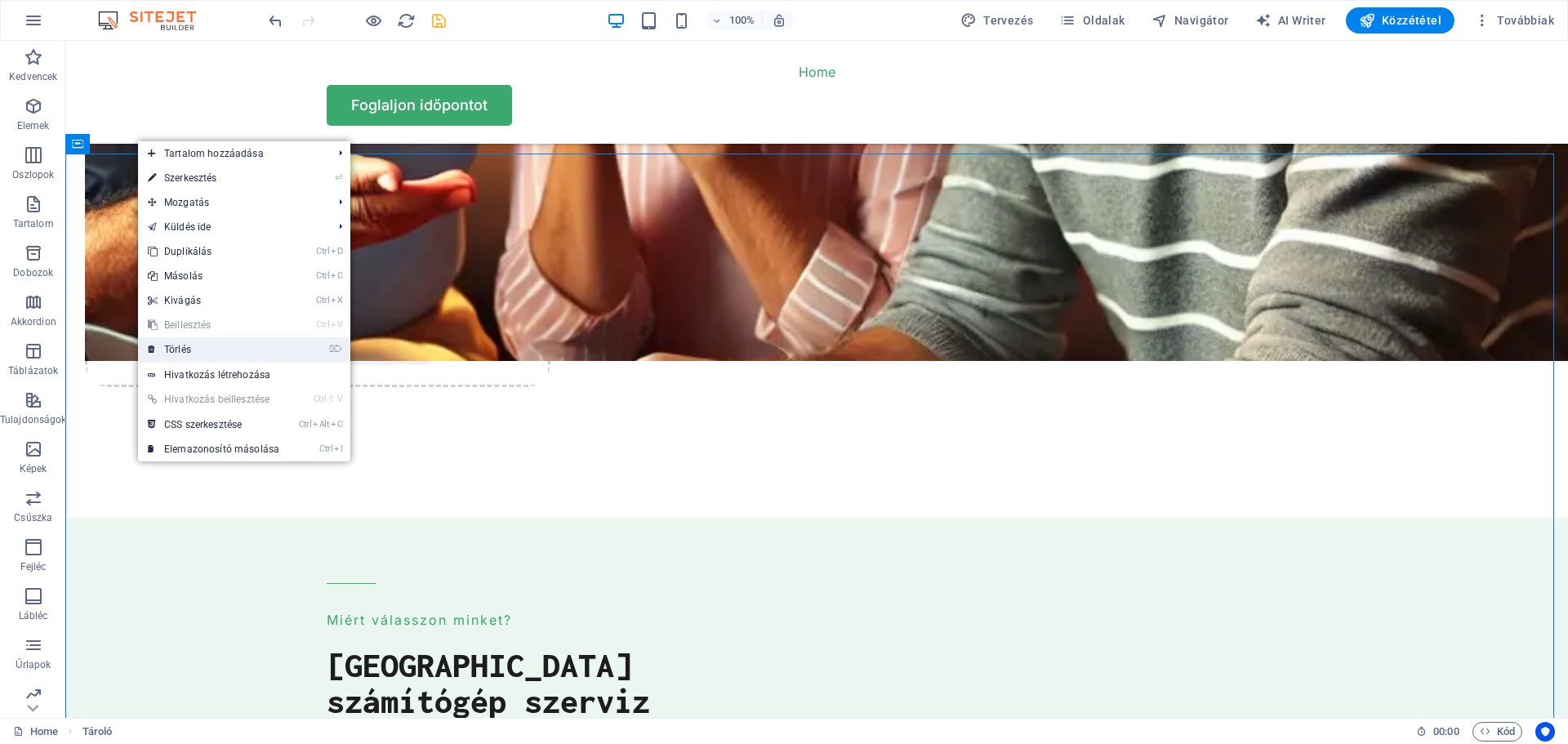
click at [179, 351] on link "⌦ Törlés" at bounding box center [213, 349] width 151 height 24
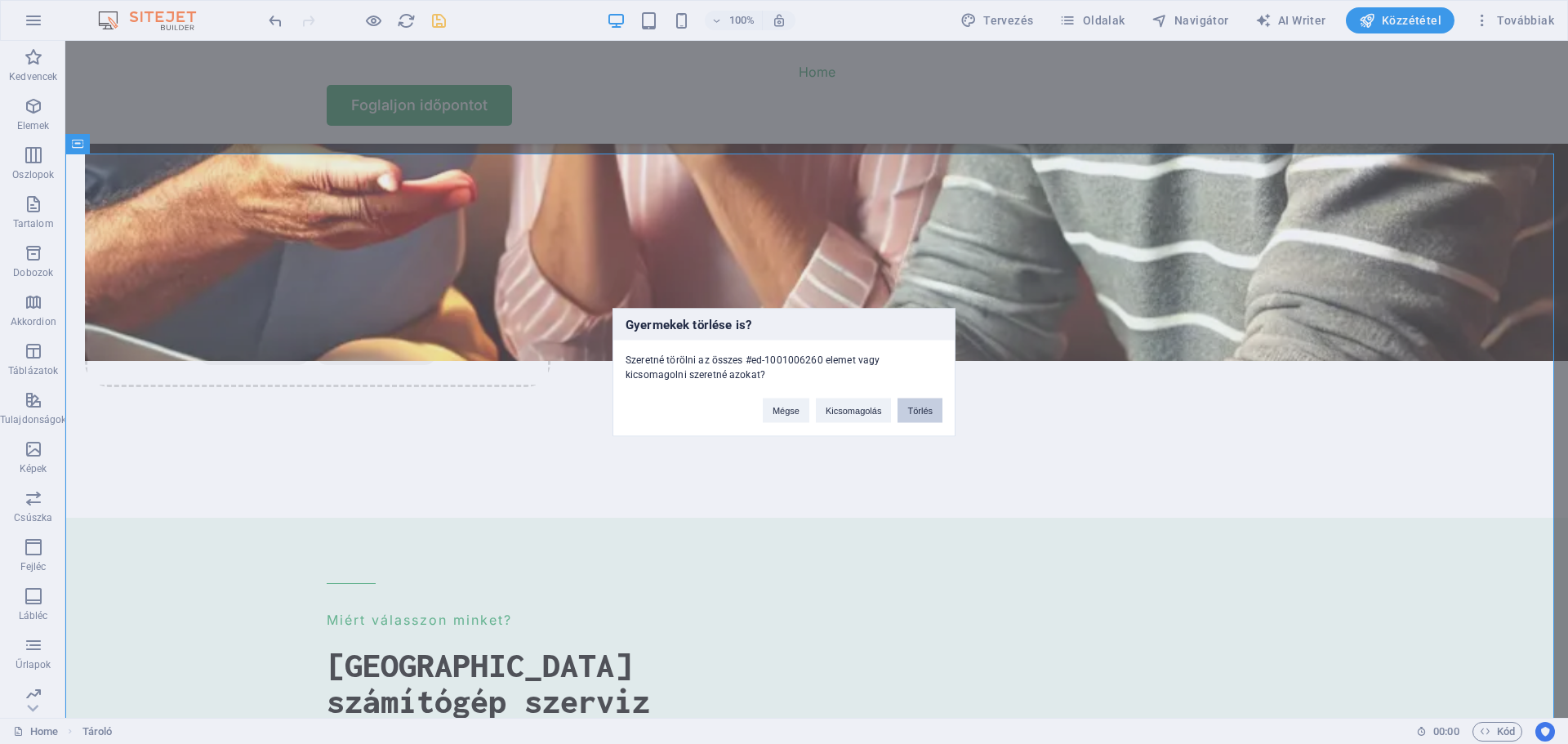
drag, startPoint x: 921, startPoint y: 405, endPoint x: 846, endPoint y: 363, distance: 86.0
click at [921, 405] on button "Törlés" at bounding box center [919, 409] width 45 height 24
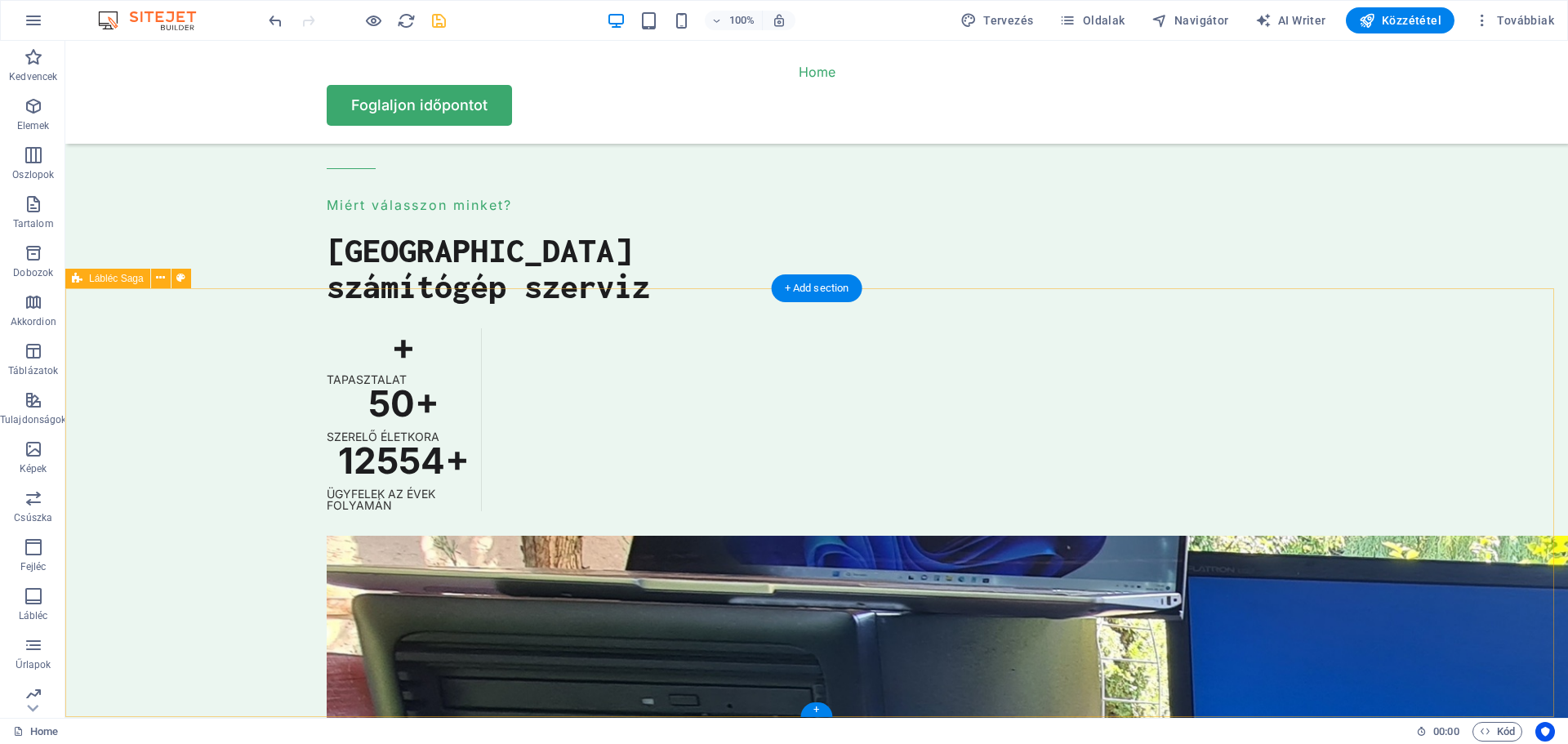
scroll to position [4671, 0]
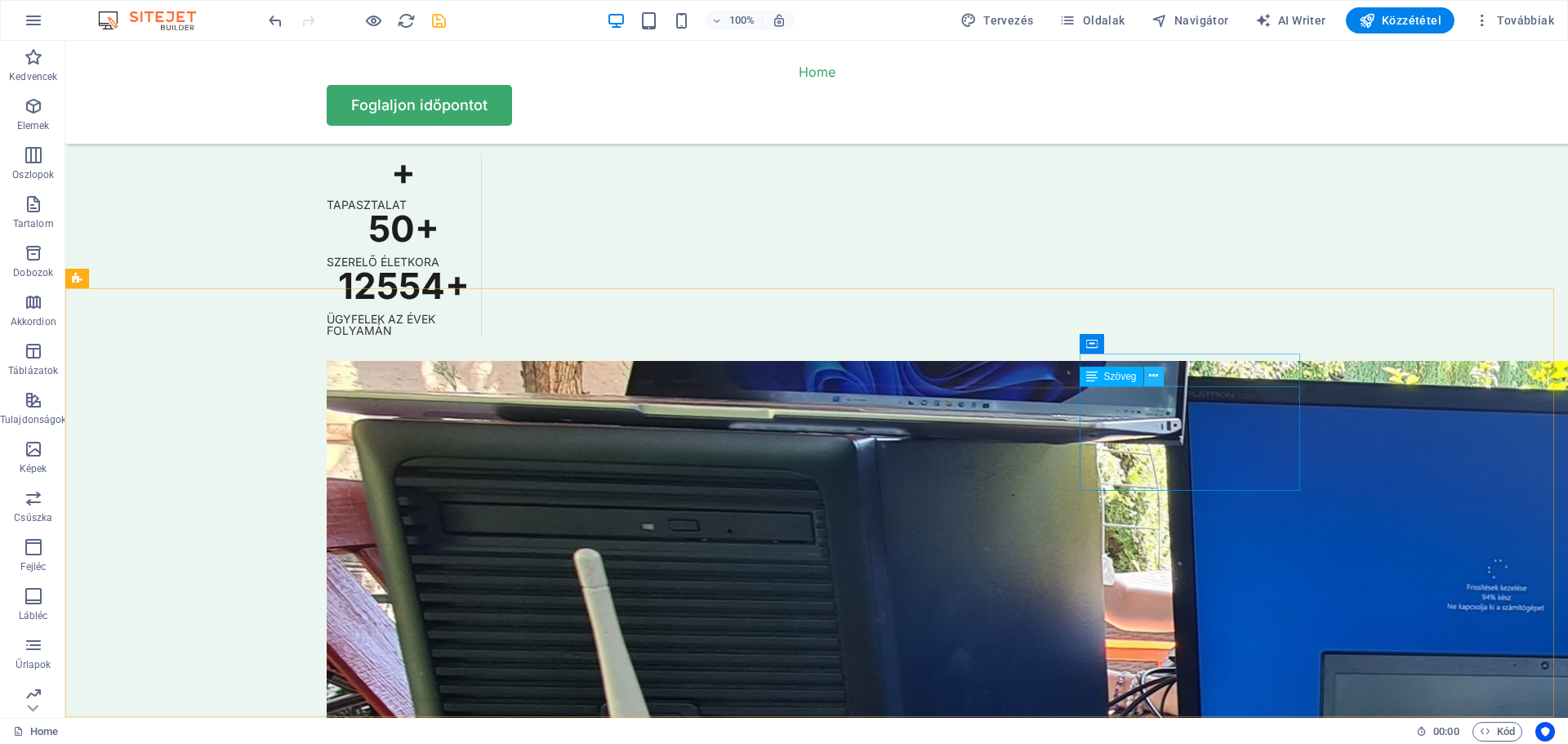
click at [1154, 376] on icon at bounding box center [1153, 376] width 9 height 17
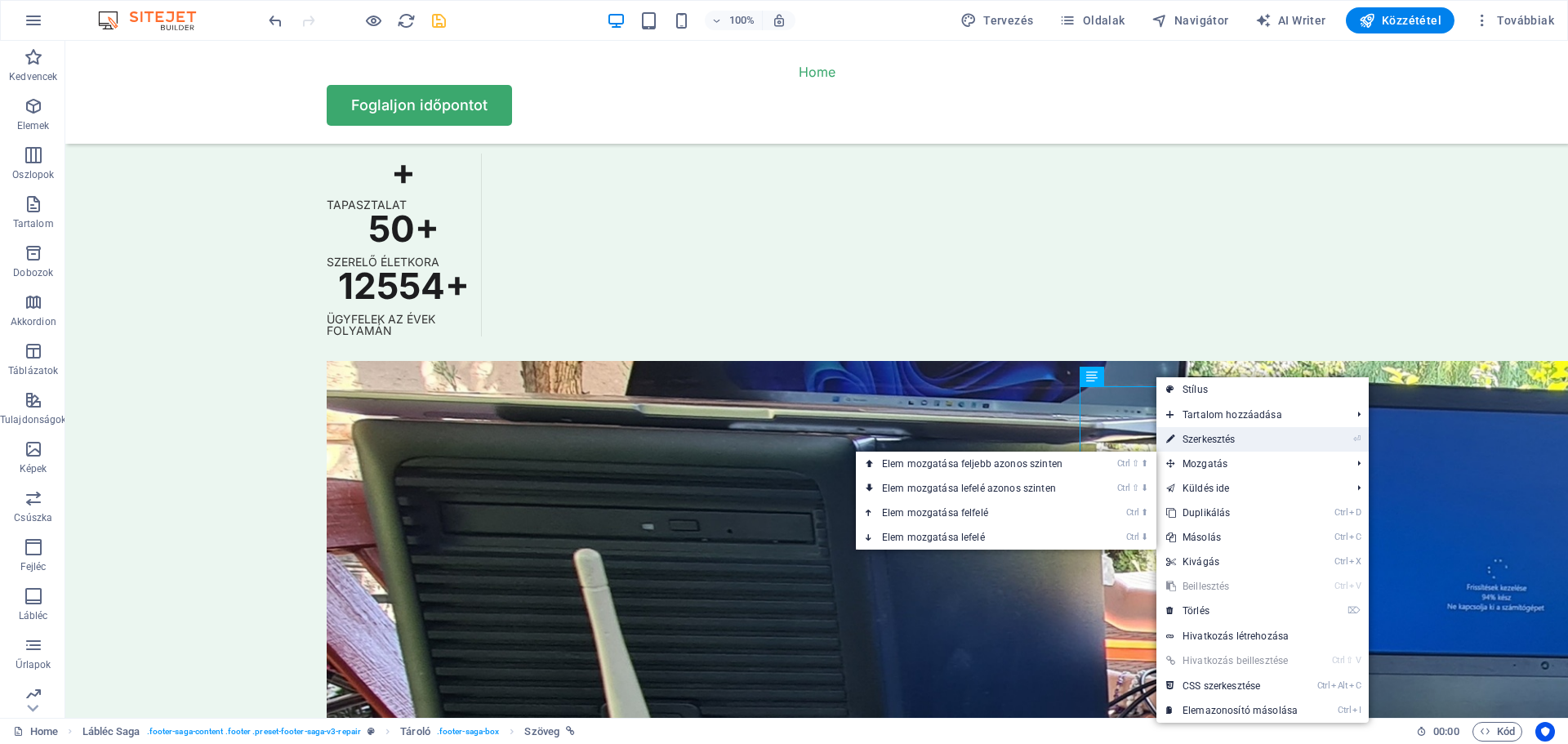
click at [1215, 435] on link "⏎ Szerkesztés" at bounding box center [1232, 439] width 151 height 24
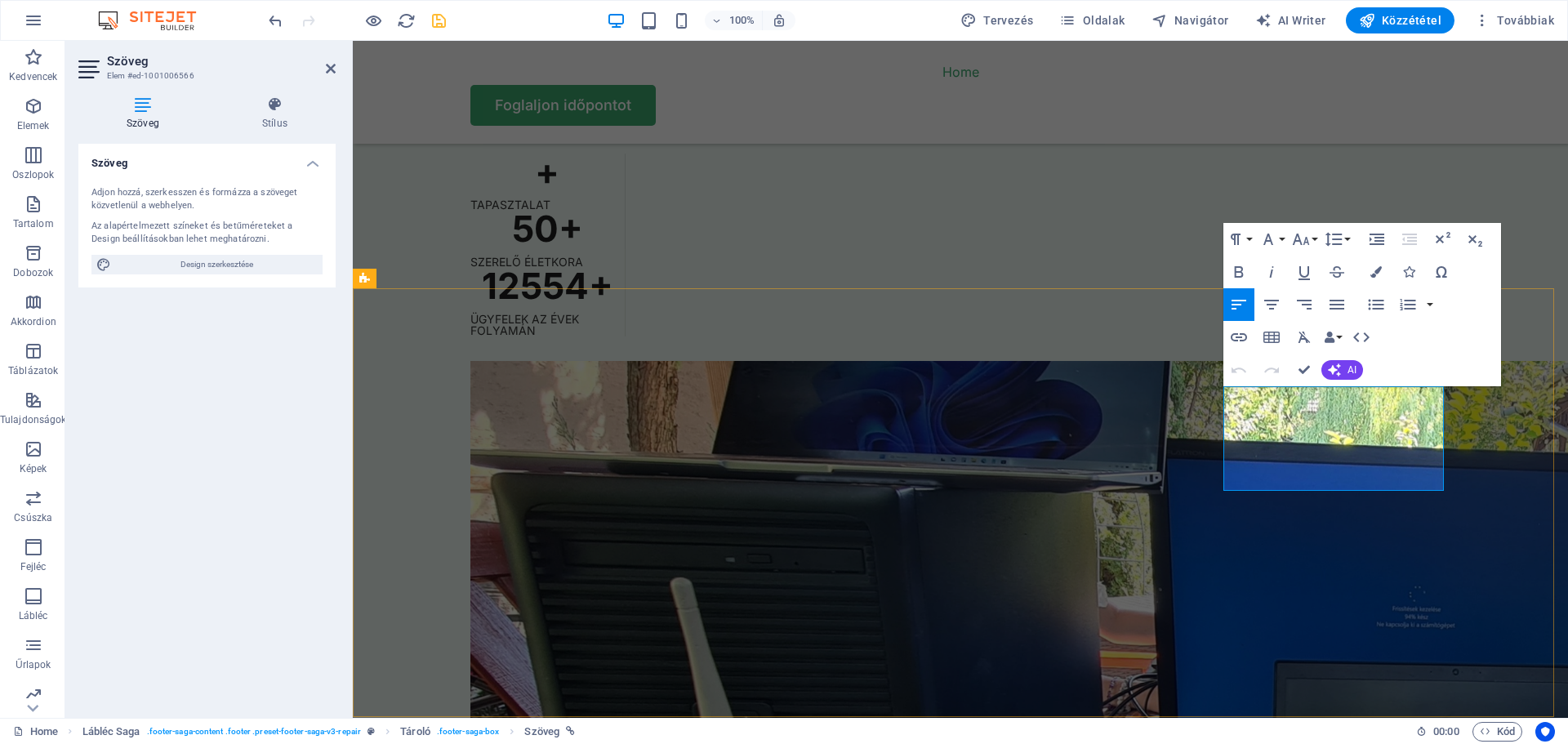
drag, startPoint x: 1276, startPoint y: 436, endPoint x: 1226, endPoint y: 395, distance: 64.7
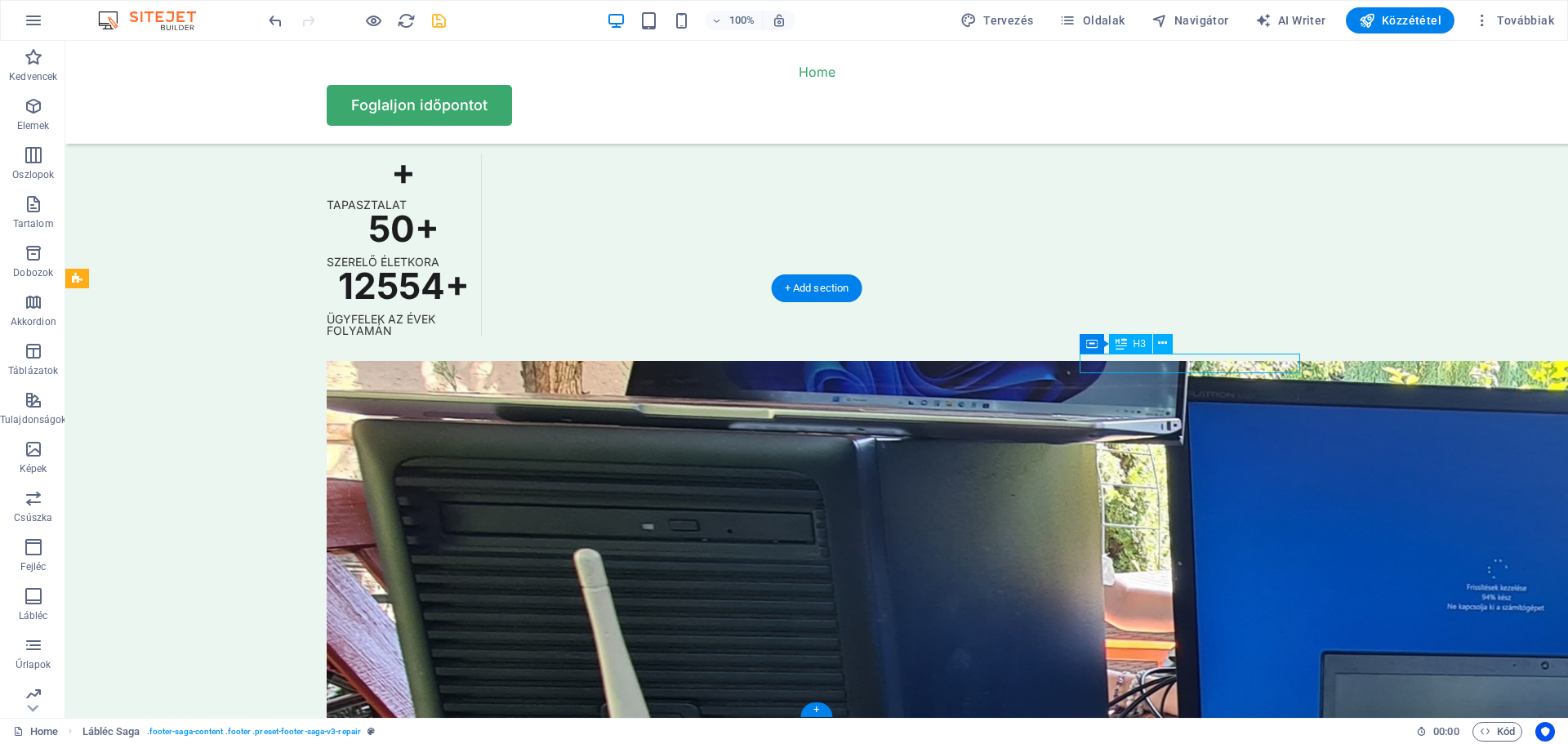
drag, startPoint x: 1162, startPoint y: 361, endPoint x: 874, endPoint y: 361, distance: 288.0
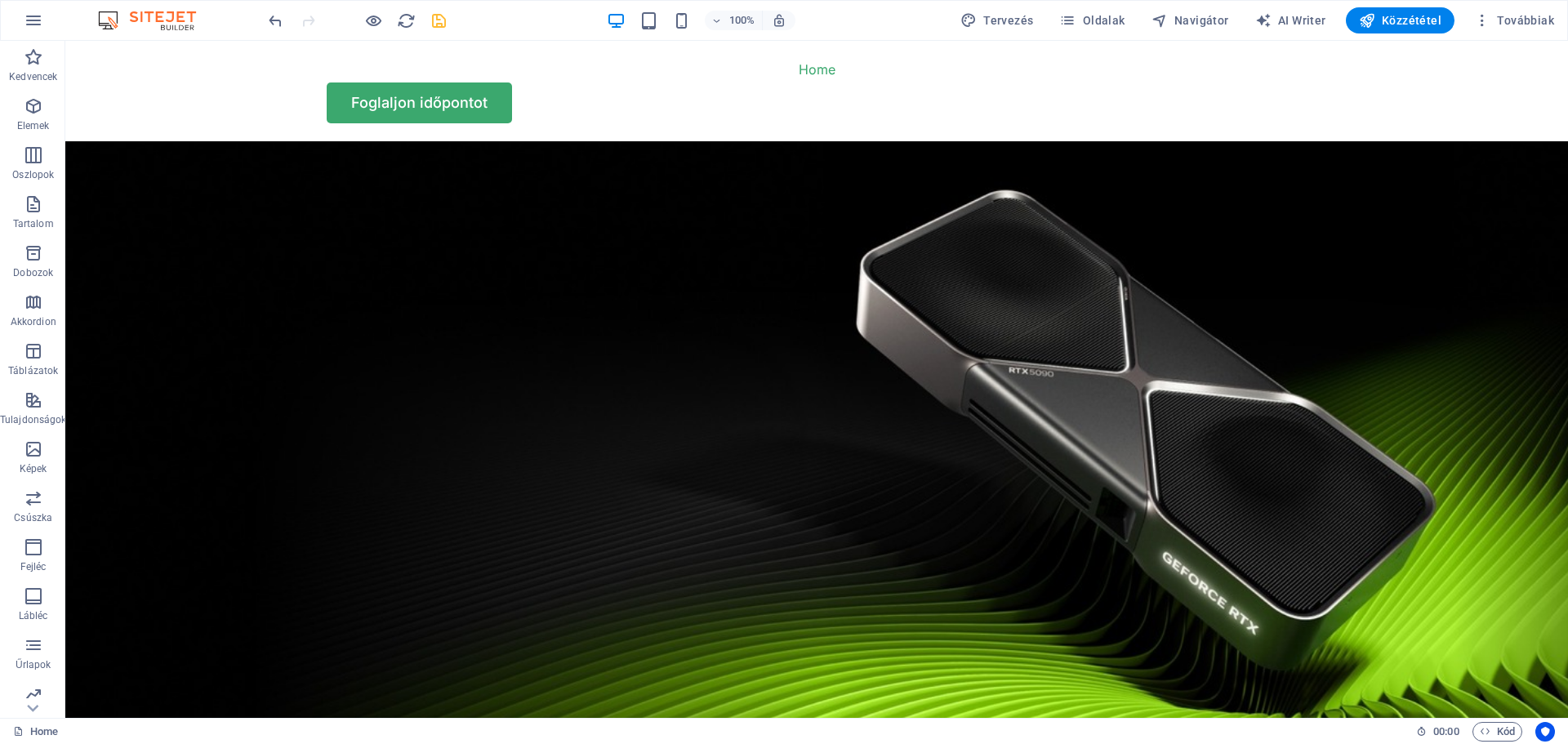
scroll to position [0, 0]
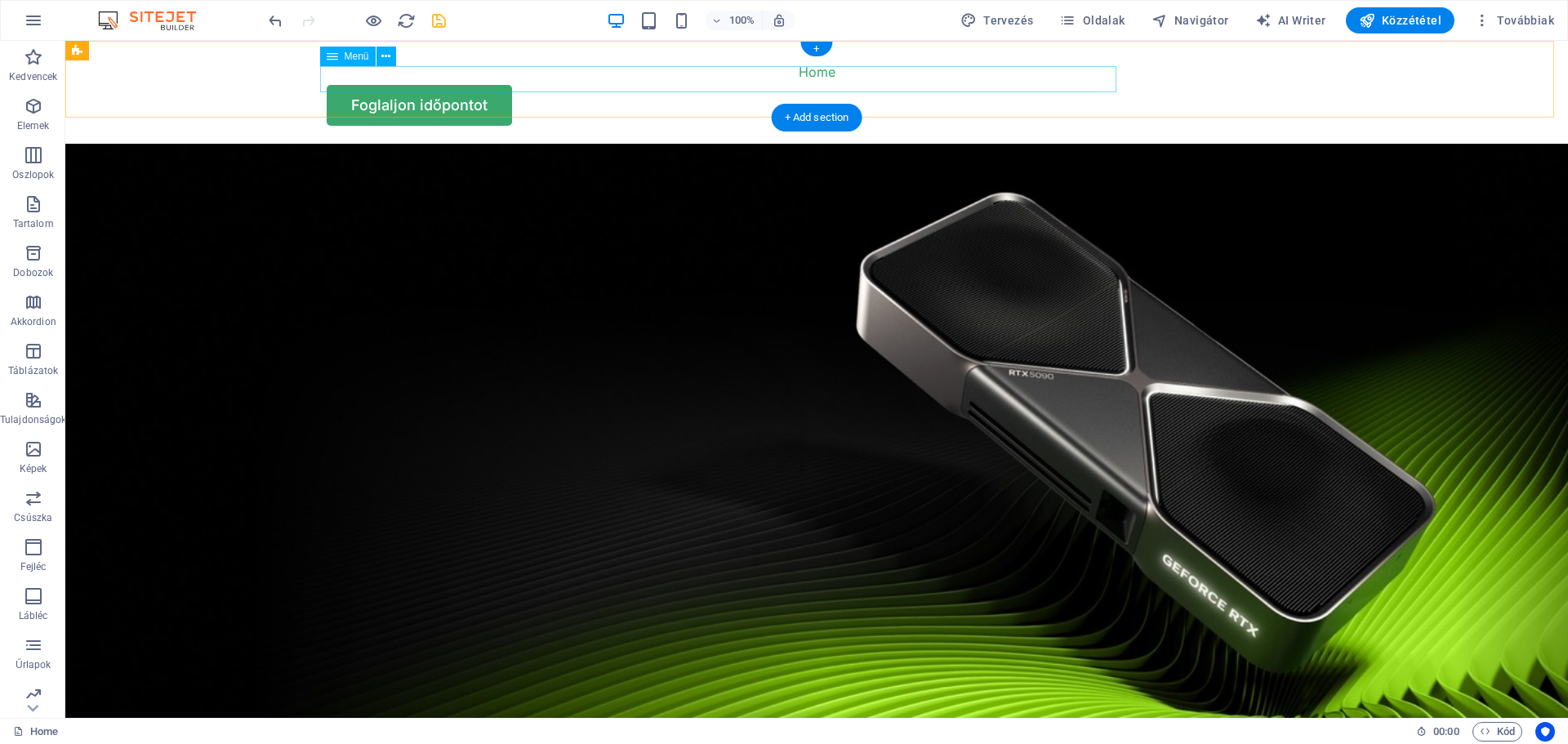
click at [752, 77] on nav "Home" at bounding box center [816, 71] width 980 height 26
click at [353, 60] on span "Menü" at bounding box center [357, 56] width 24 height 9
click at [388, 55] on icon at bounding box center [385, 57] width 9 height 17
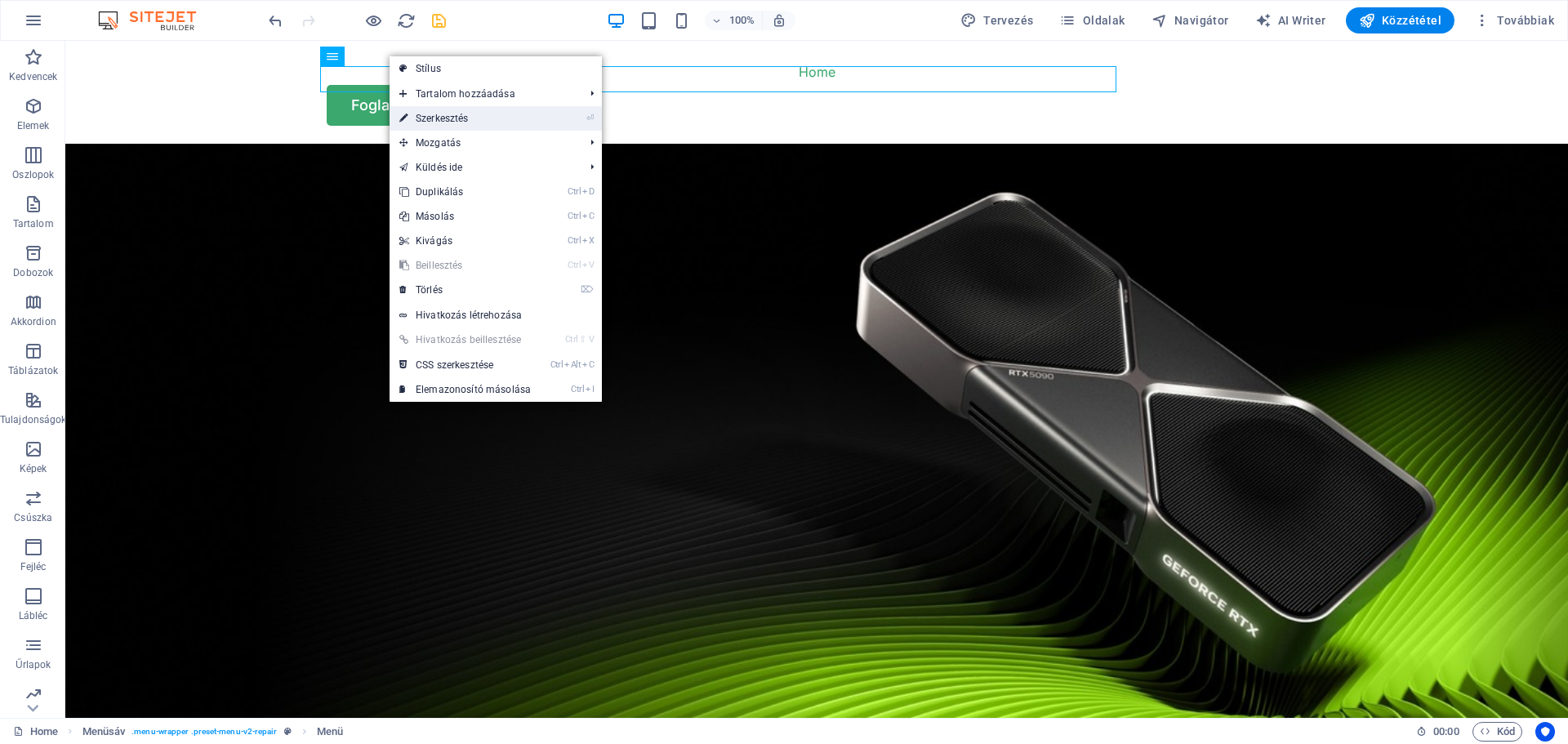
click at [440, 123] on link "⏎ Szerkesztés" at bounding box center [465, 118] width 151 height 24
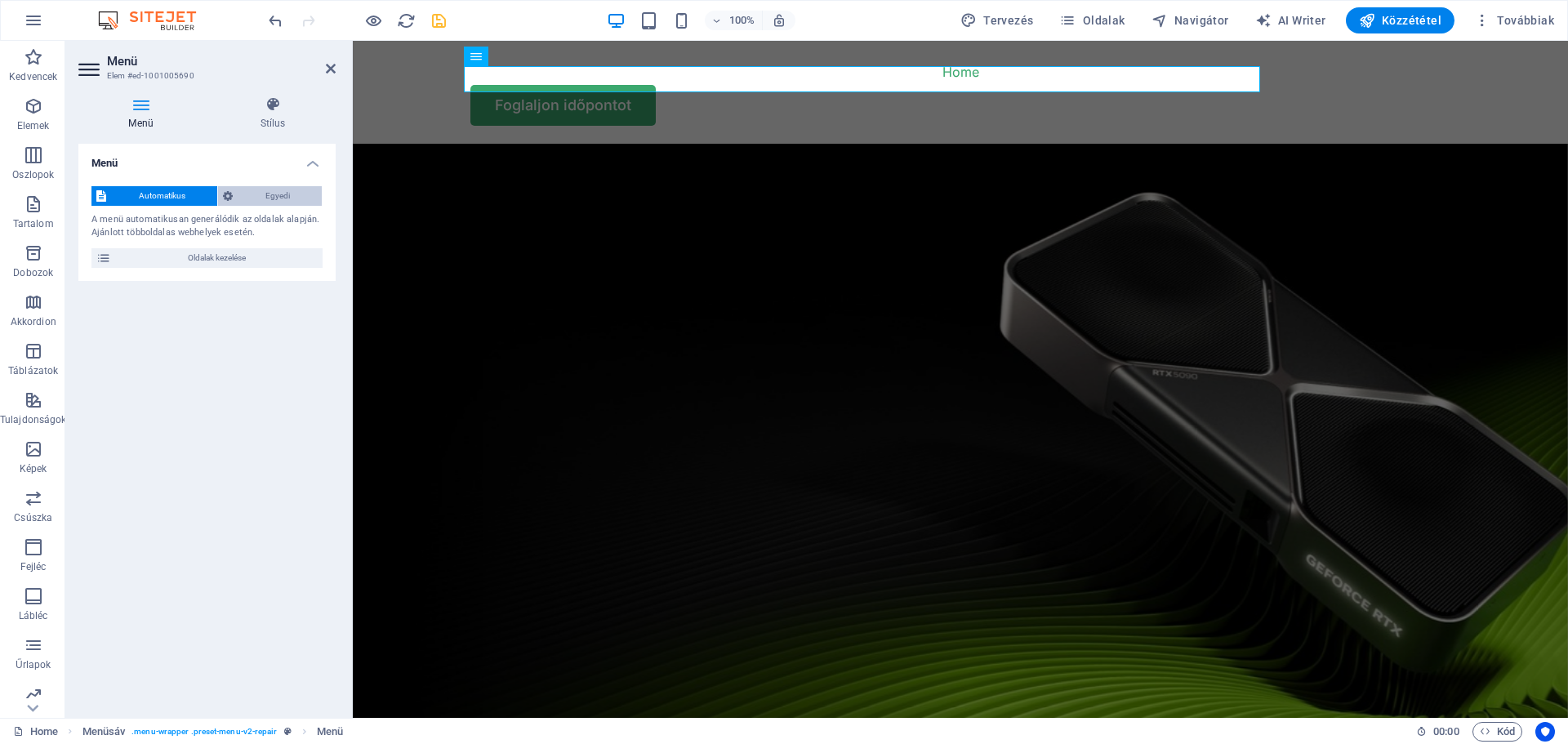
click at [257, 198] on span "Egyedi" at bounding box center [277, 195] width 79 height 20
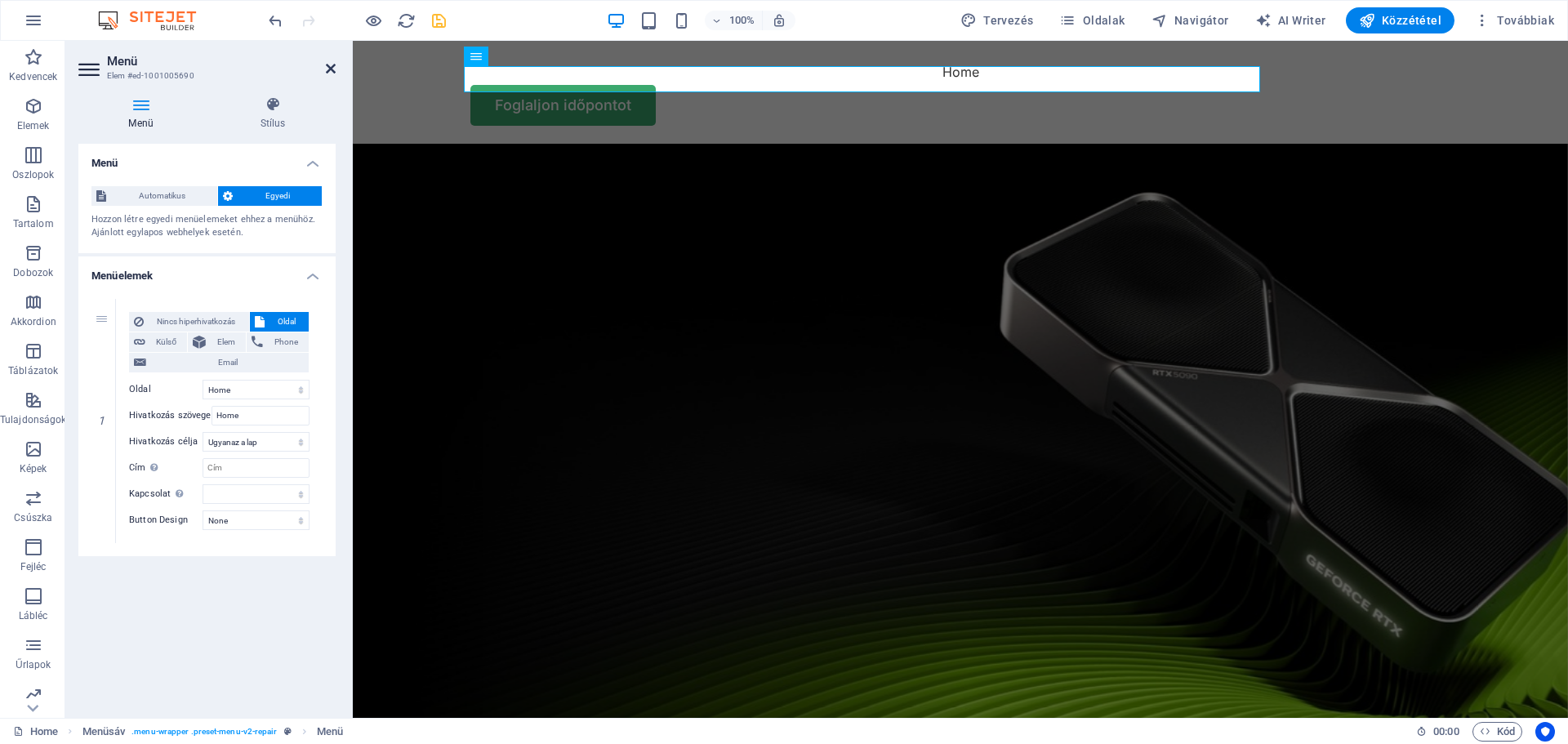
click at [328, 65] on icon at bounding box center [330, 68] width 9 height 13
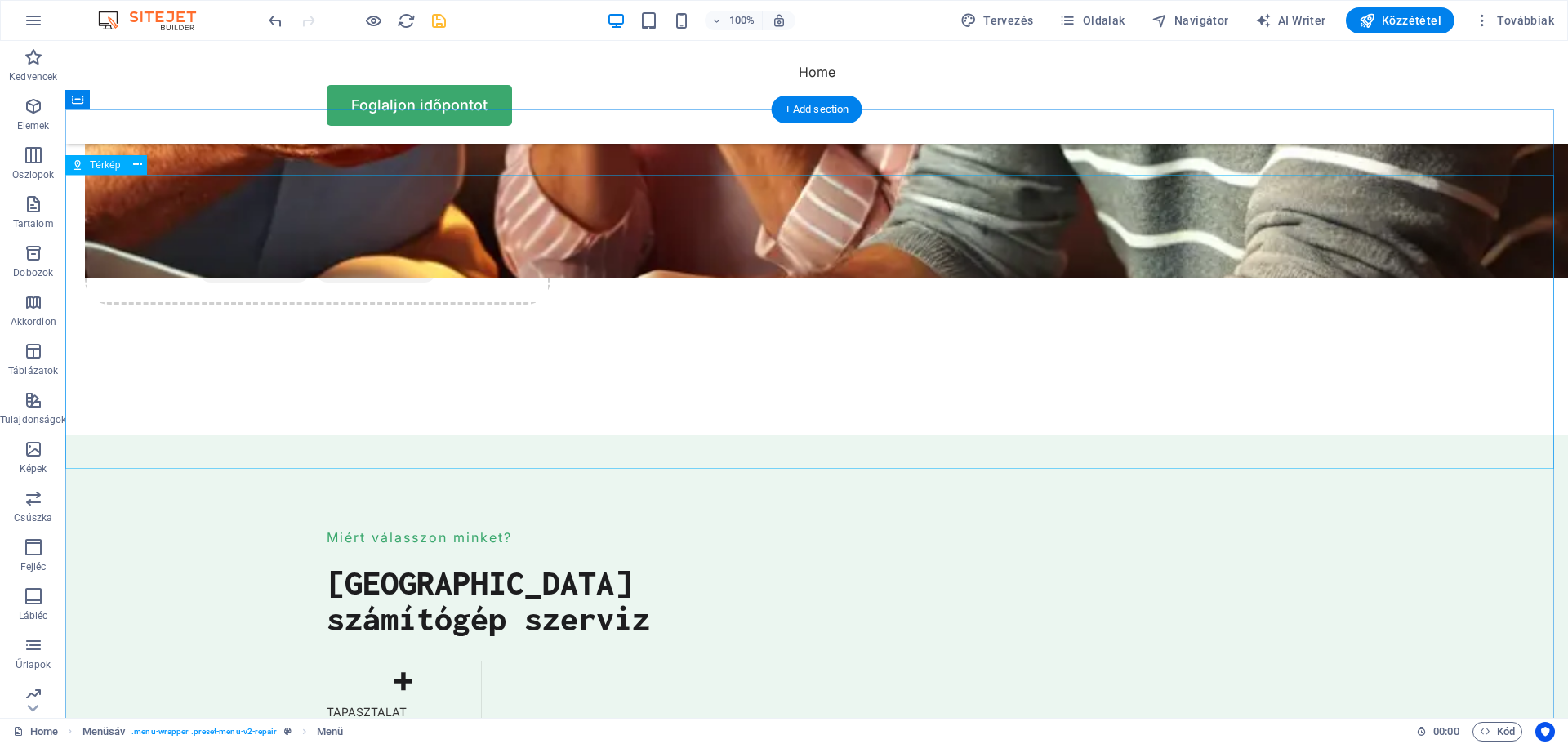
scroll to position [4246, 0]
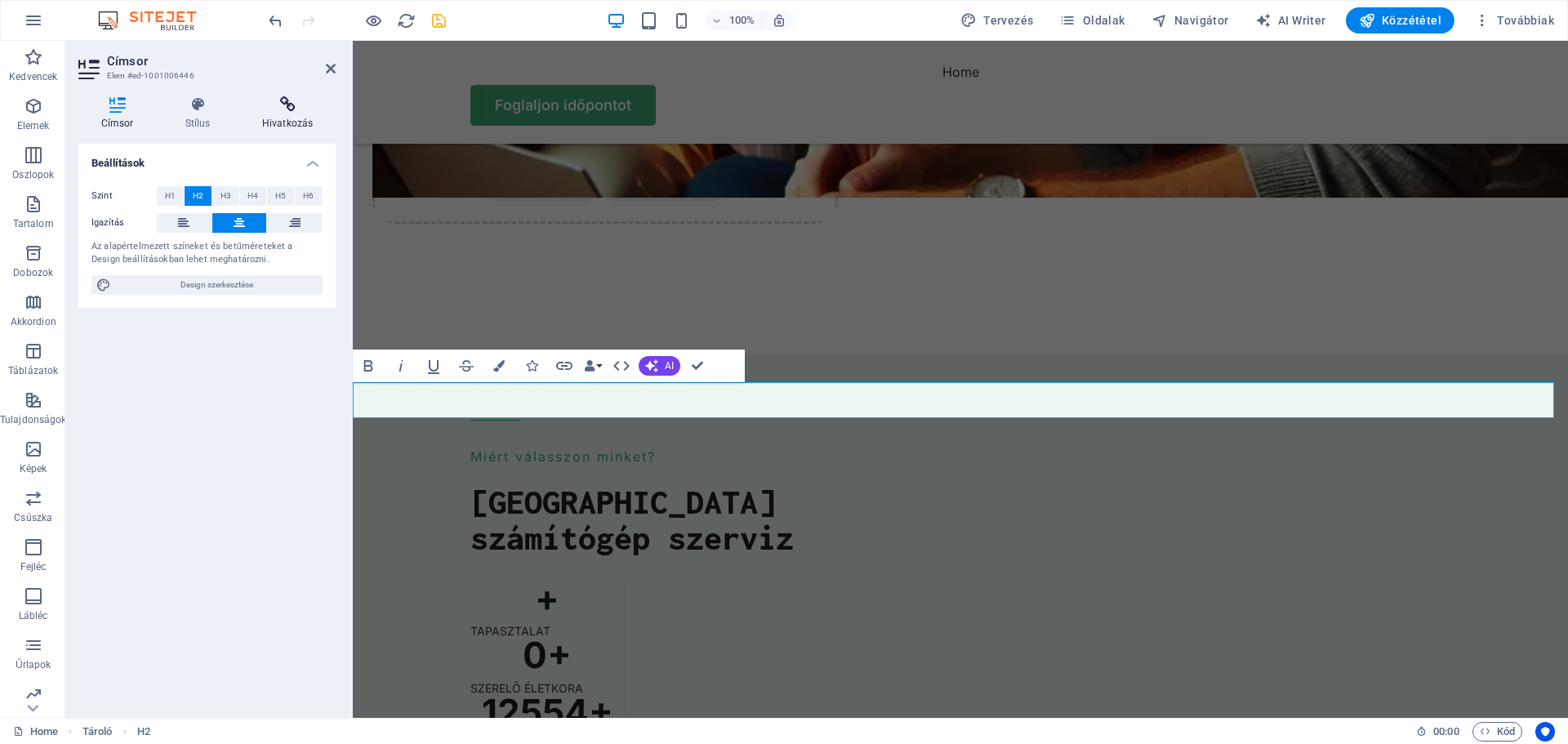
click at [285, 111] on icon at bounding box center [287, 104] width 96 height 16
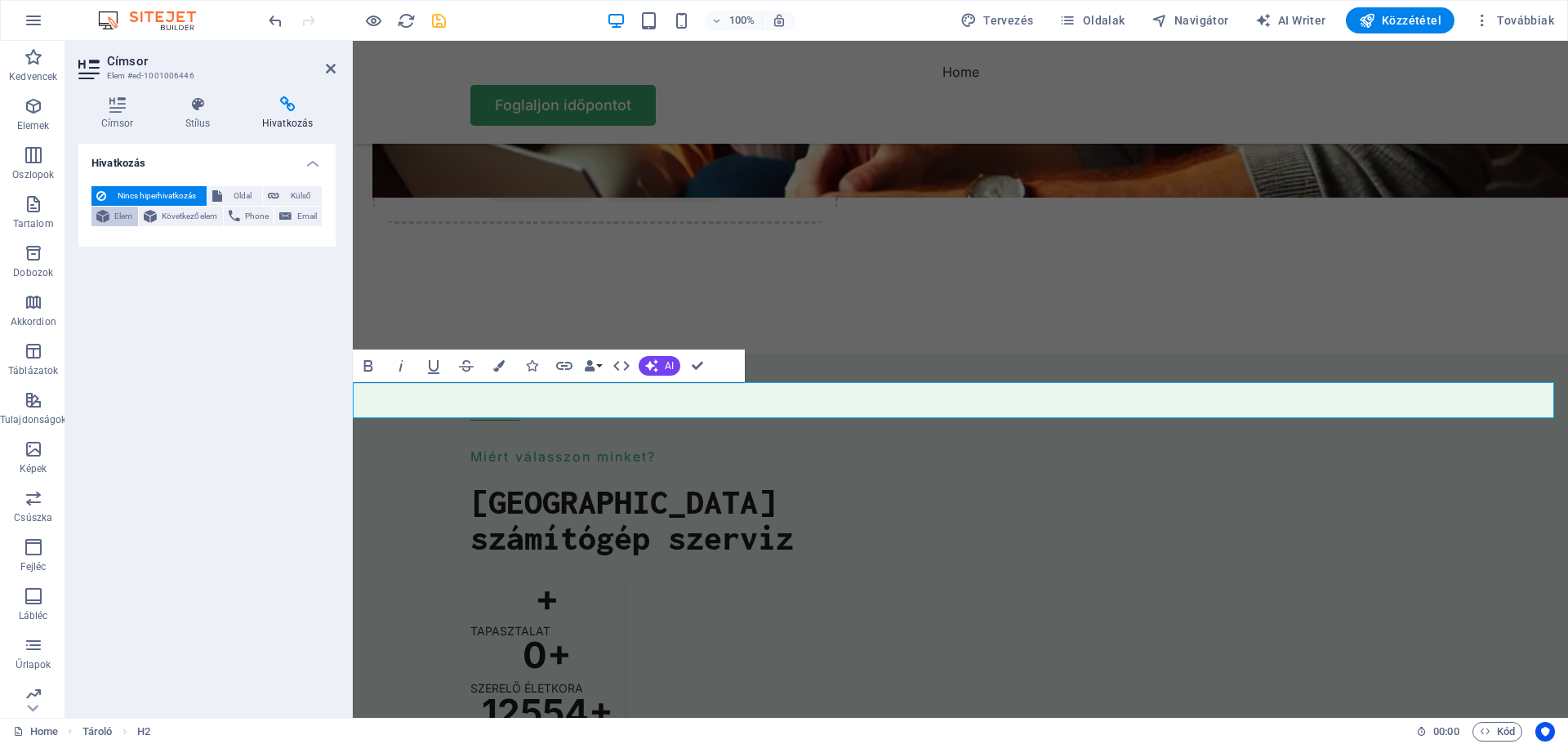
click at [112, 215] on button "Elem" at bounding box center [114, 216] width 46 height 20
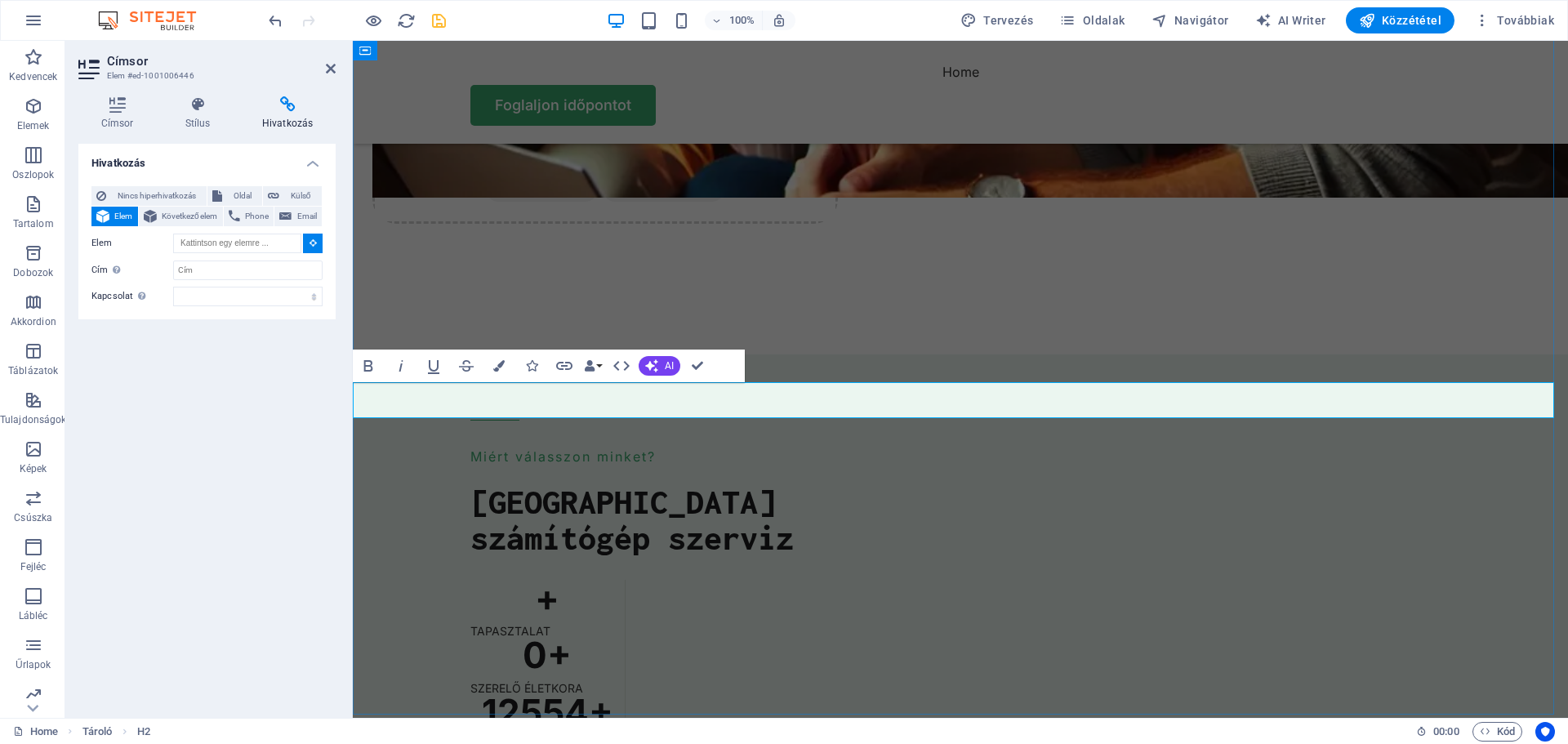
type input "#ed-1001006446"
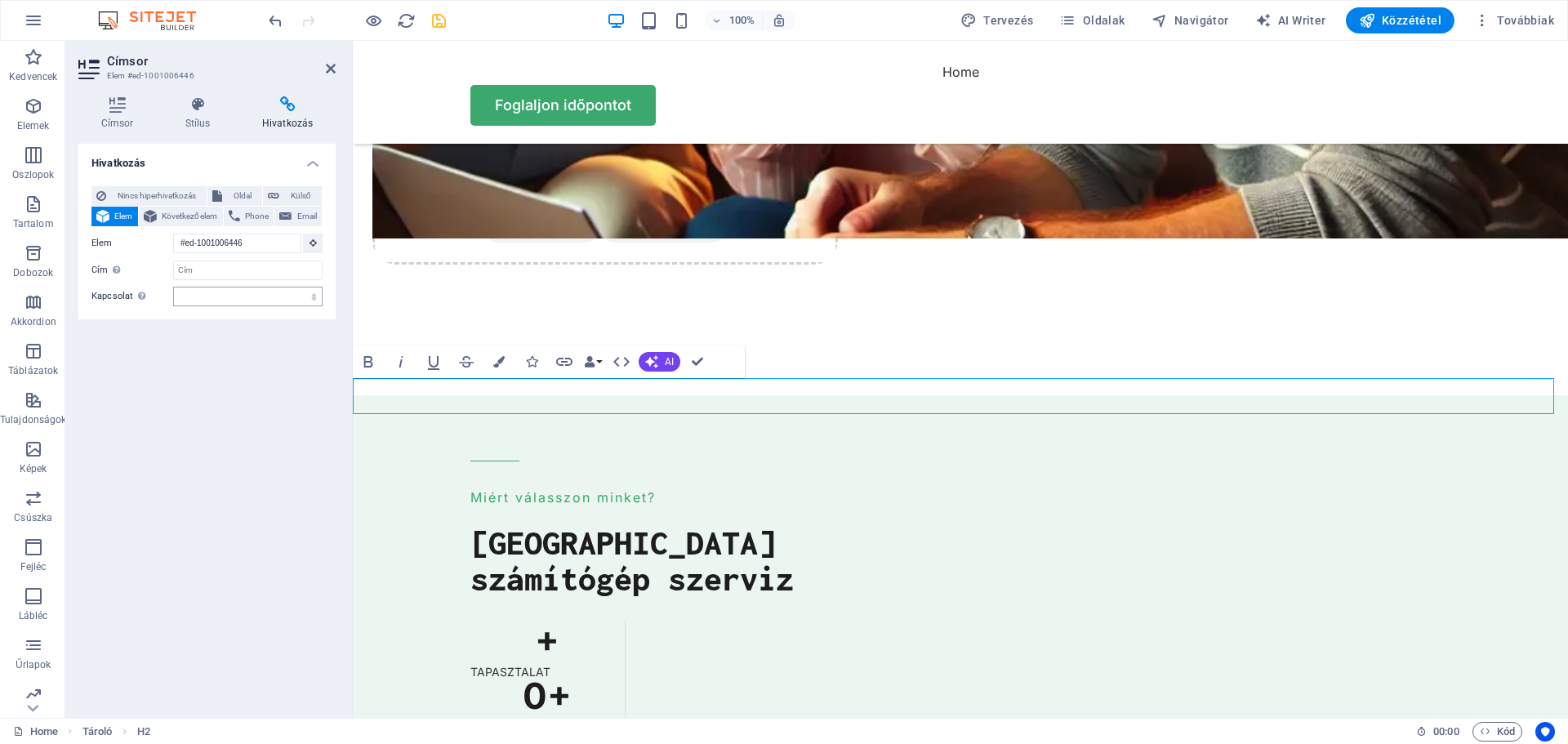
scroll to position [4169, 0]
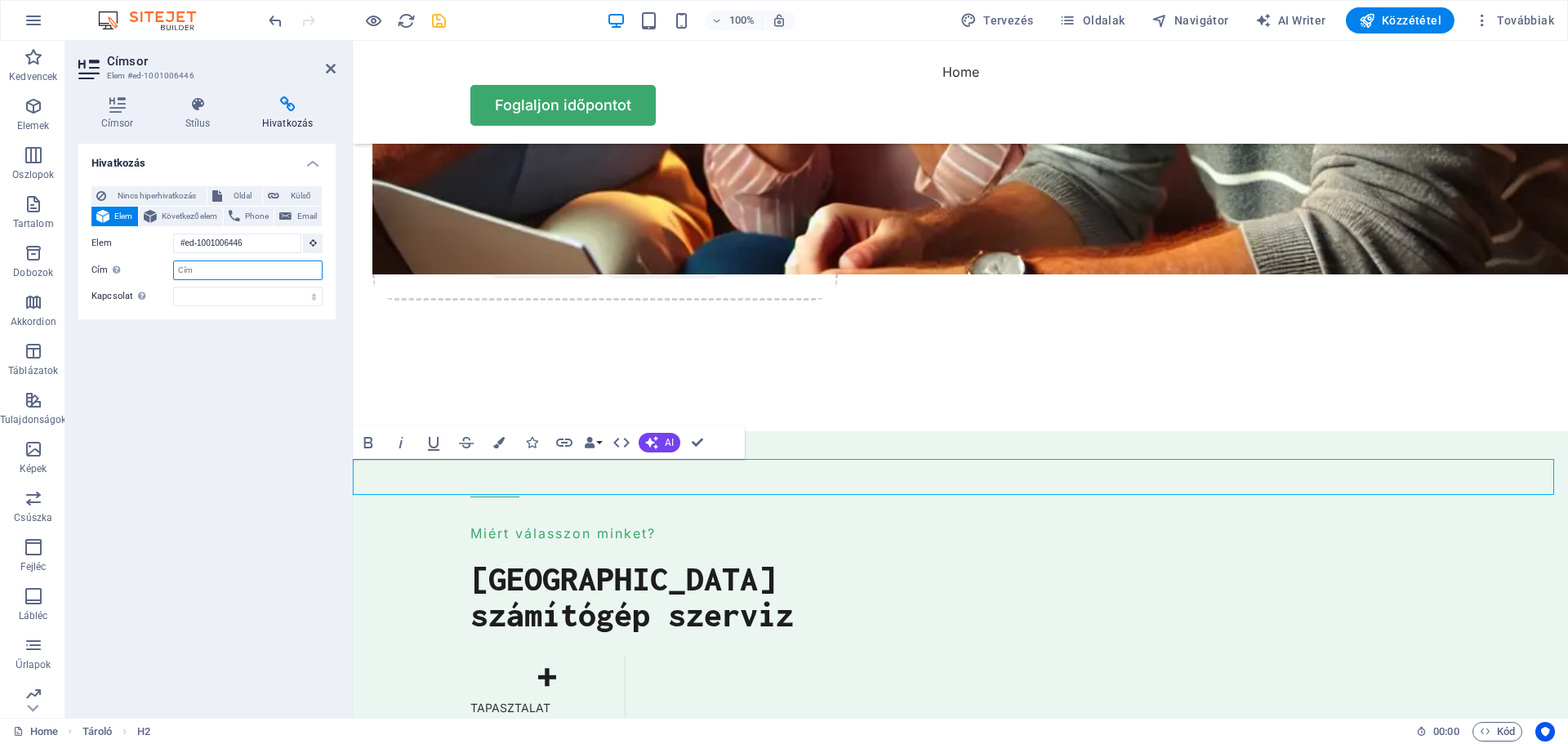
drag, startPoint x: 224, startPoint y: 269, endPoint x: 157, endPoint y: 275, distance: 67.3
click at [157, 275] on div "Cím További hivatkozás leírás, ne legyen azonos a hivatkozás szövegével. A címe…" at bounding box center [206, 270] width 231 height 20
type input "kapcsolat"
click at [218, 355] on div "Hivatkozás Nincs hiperhivatkozás Oldal Külső Elem Következő elem Phone Email Ol…" at bounding box center [206, 424] width 257 height 561
click at [240, 299] on select "alternatív szerző könyvjelző külső segítség licenc következő nofollow noreferre…" at bounding box center [248, 296] width 150 height 20
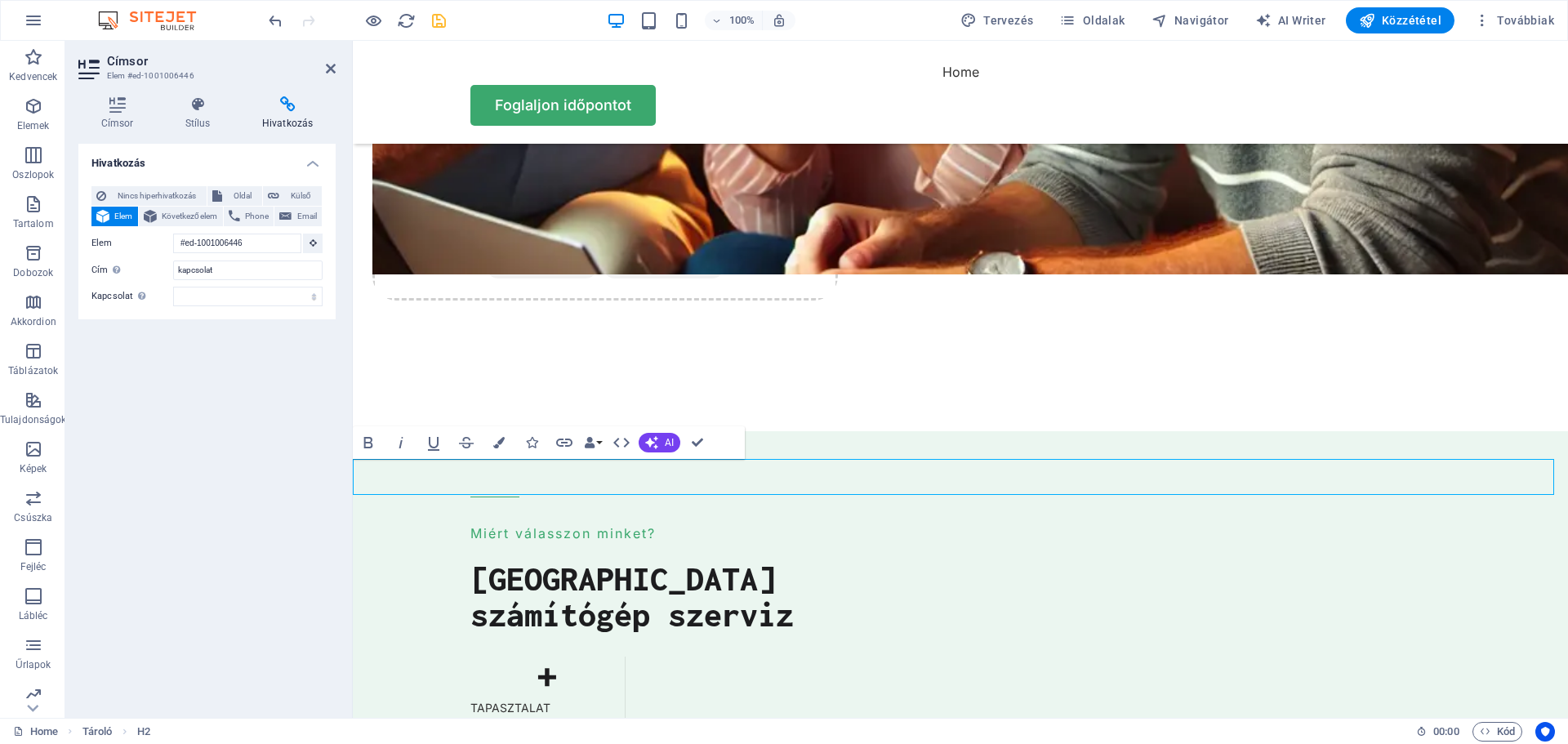
click at [131, 369] on div "Hivatkozás Nincs hiperhivatkozás Oldal Külső Elem Következő elem Phone Email Ol…" at bounding box center [206, 424] width 257 height 561
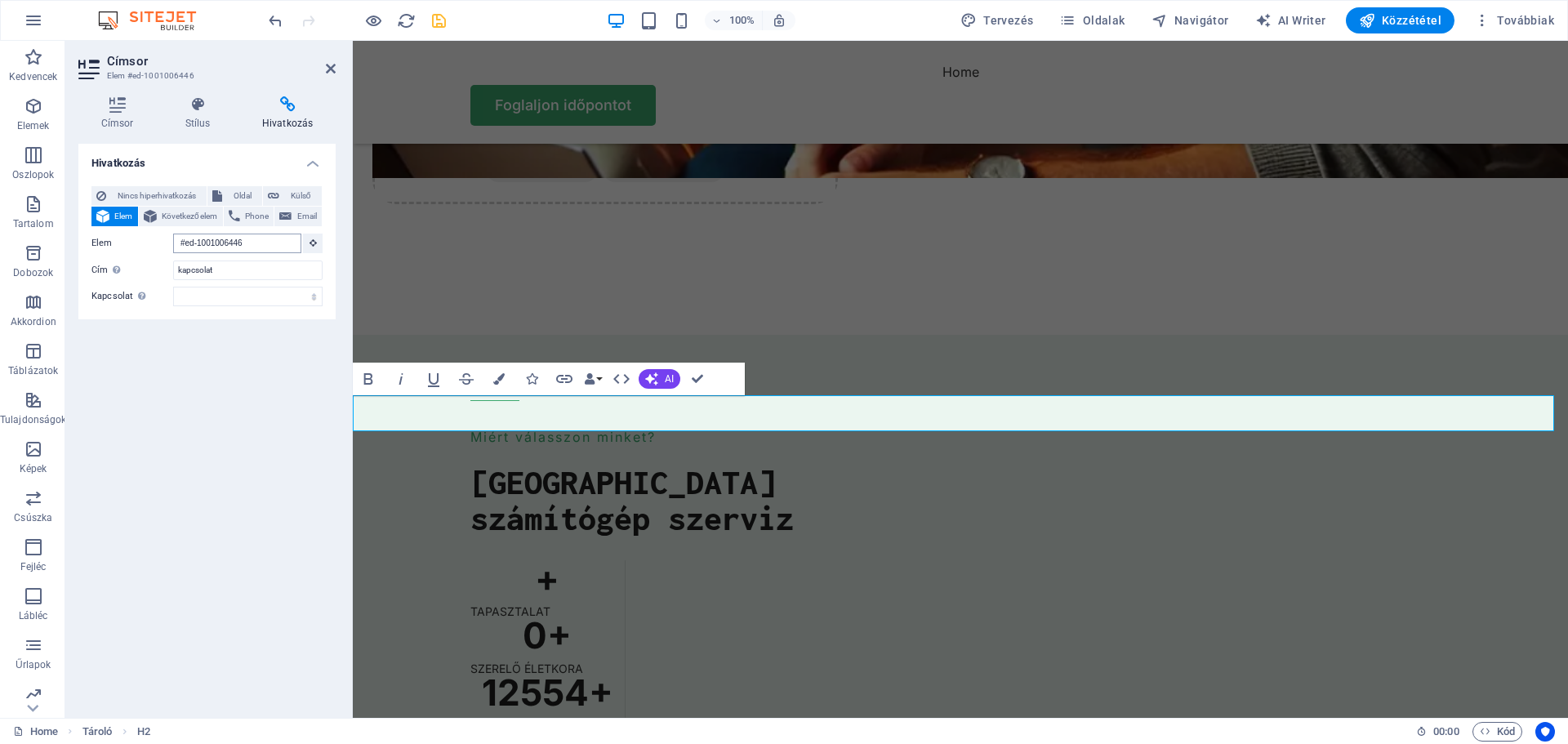
scroll to position [4266, 0]
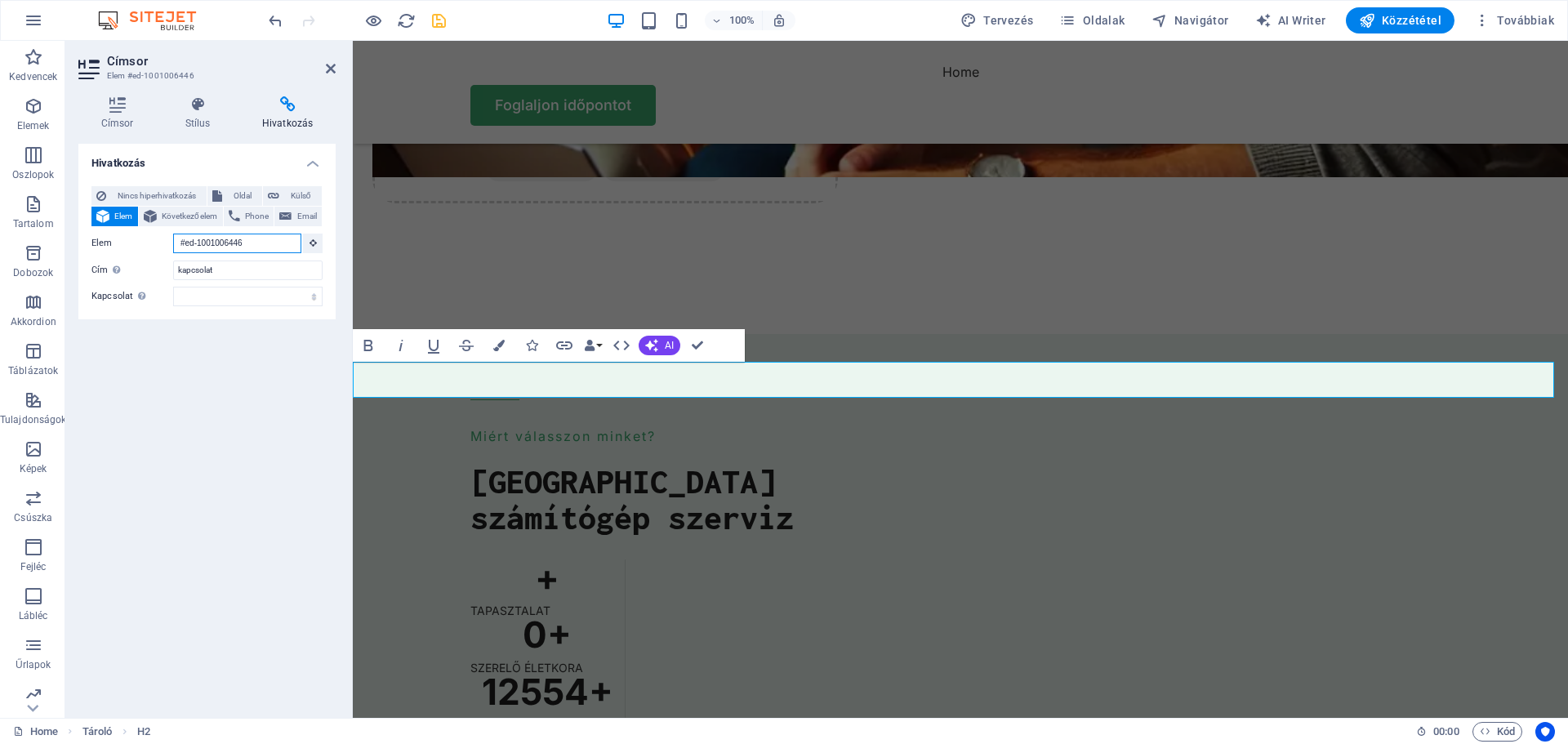
drag, startPoint x: 251, startPoint y: 243, endPoint x: 173, endPoint y: 247, distance: 78.1
click at [173, 247] on input "#ed-1001006446" at bounding box center [237, 243] width 128 height 20
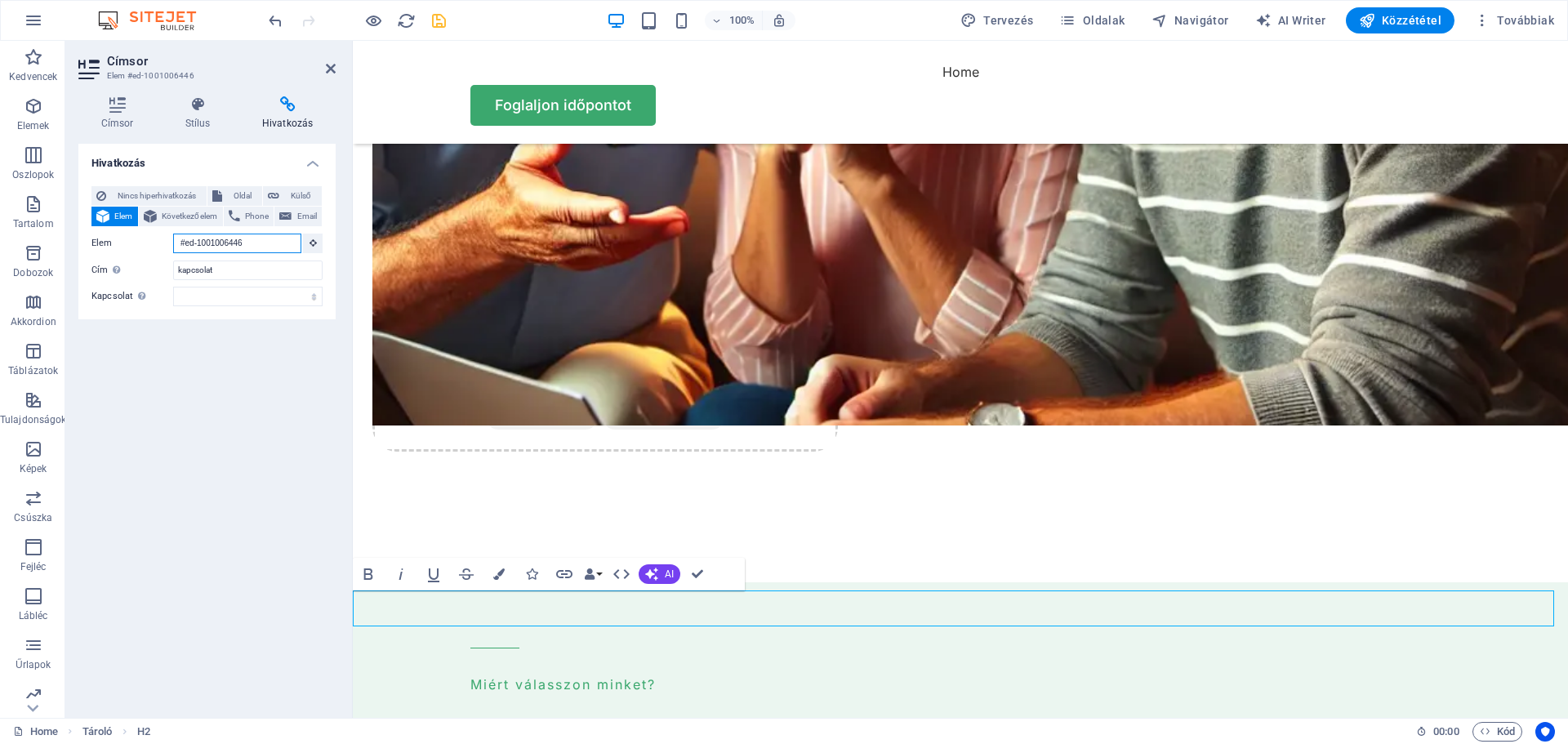
scroll to position [4015, 0]
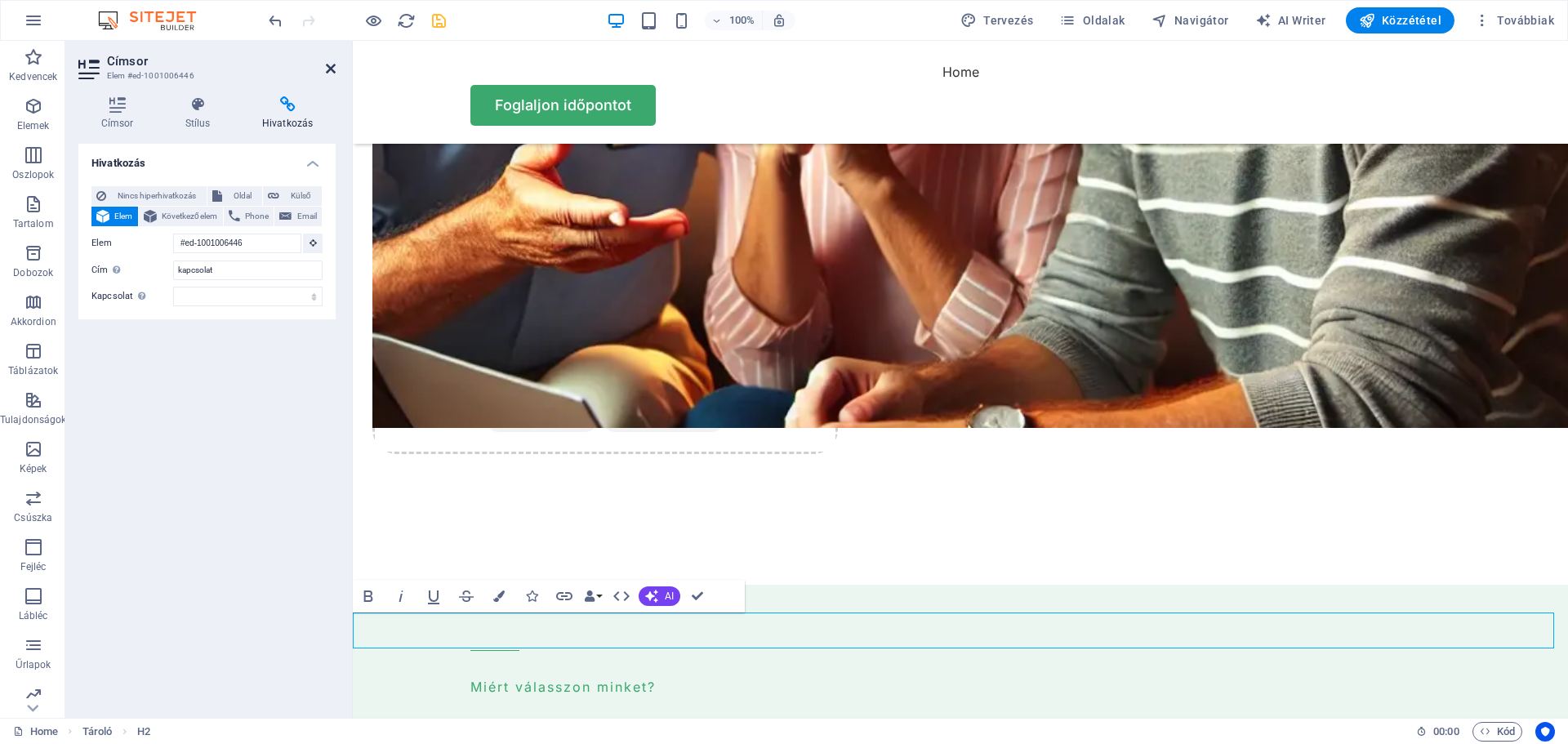
click at [326, 67] on icon at bounding box center [330, 68] width 9 height 13
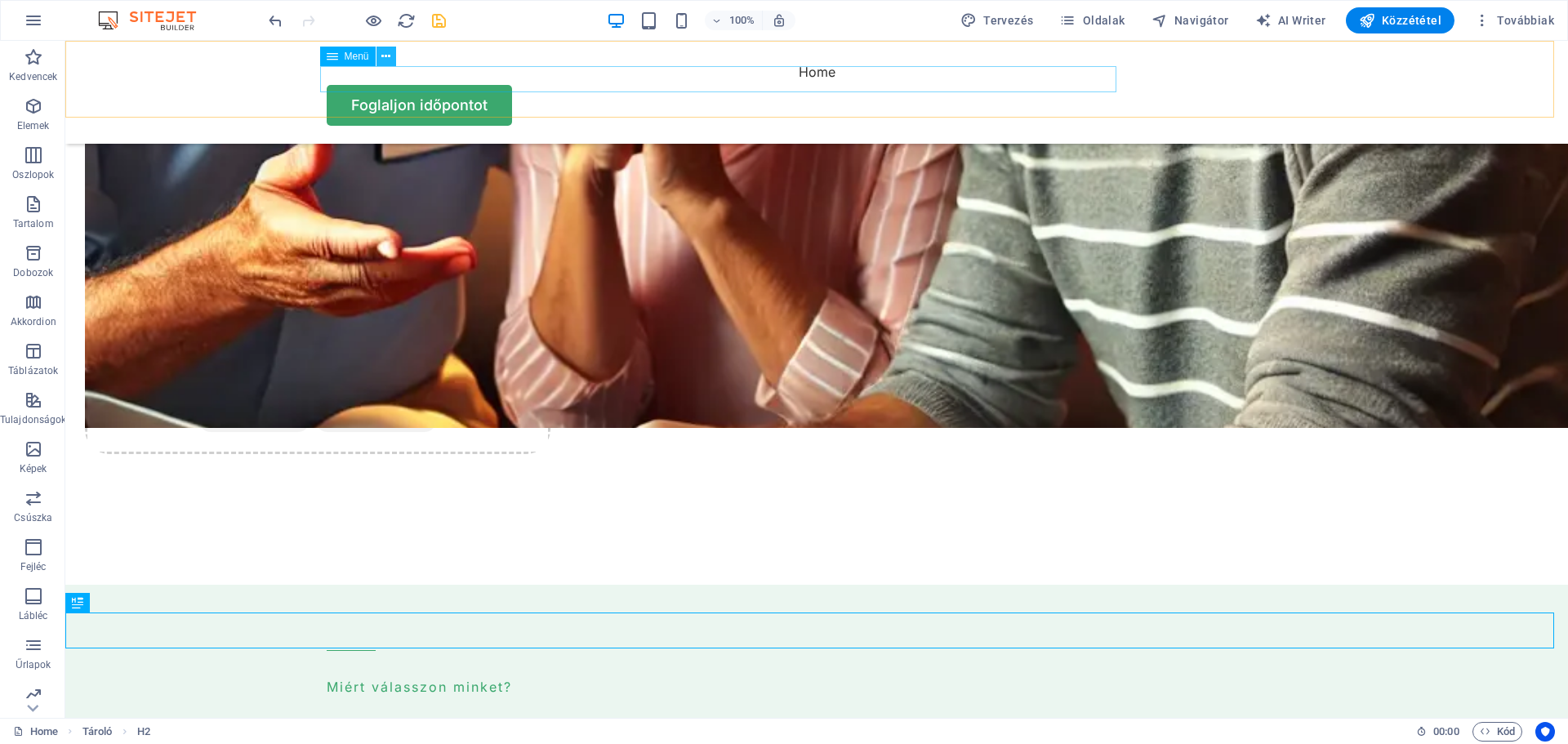
click at [382, 58] on icon at bounding box center [385, 57] width 9 height 17
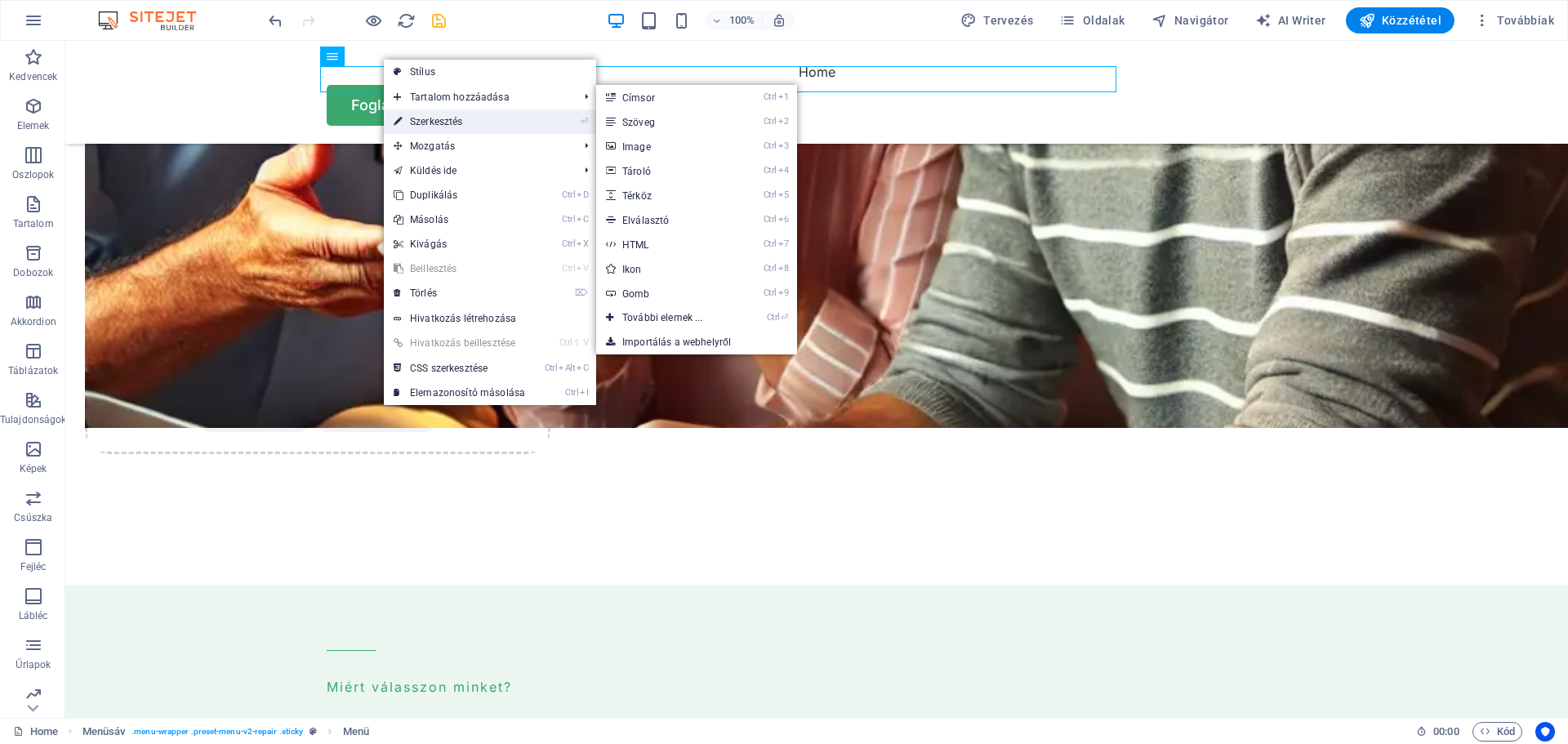
click at [442, 122] on link "⏎ Szerkesztés" at bounding box center [459, 121] width 151 height 24
select select
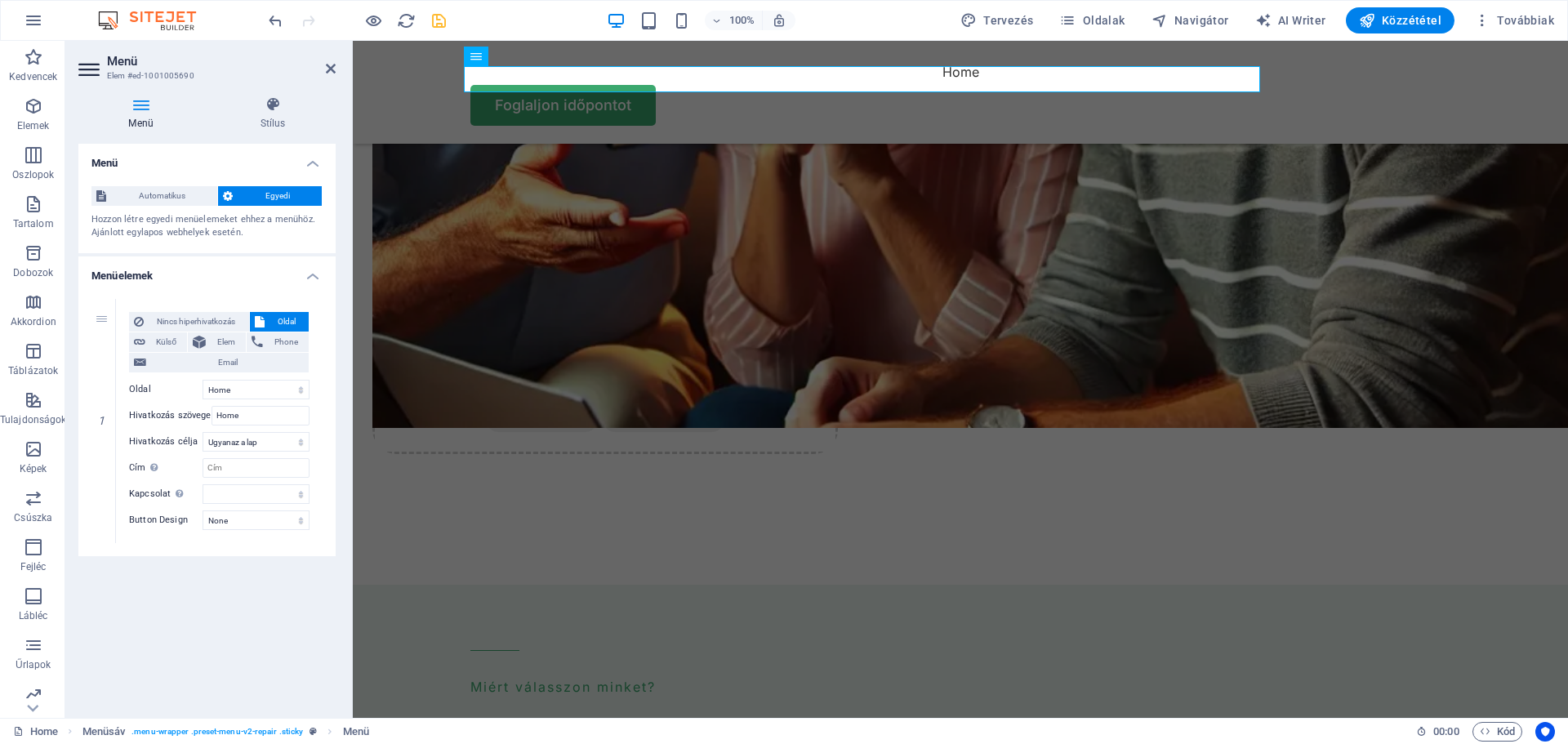
click at [225, 623] on div "Menü Automatikus [PERSON_NAME] létre egyedi menüelemeket ehhez a menühöz. Ajánl…" at bounding box center [206, 424] width 257 height 561
click at [103, 544] on icon at bounding box center [103, 543] width 9 height 11
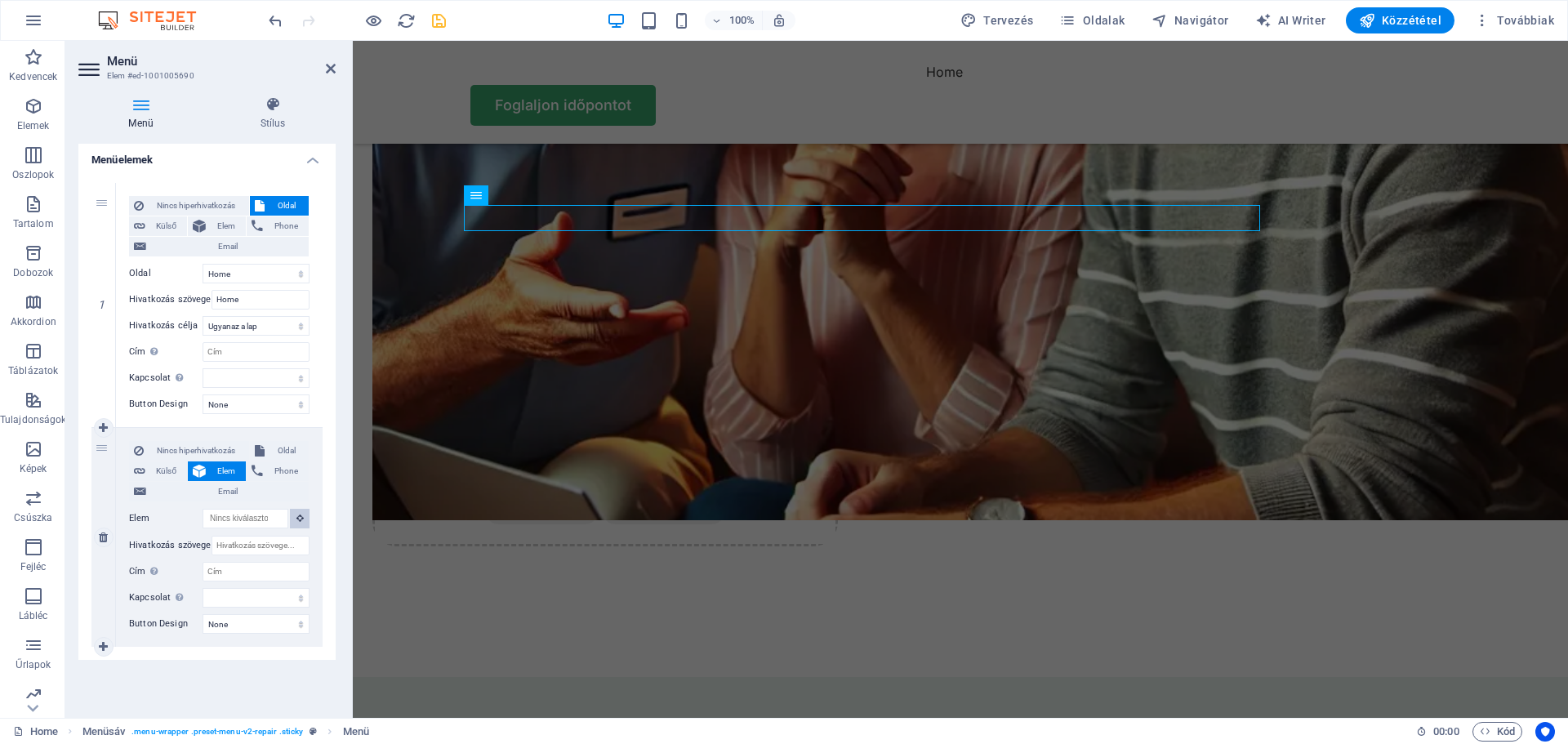
scroll to position [3938, 0]
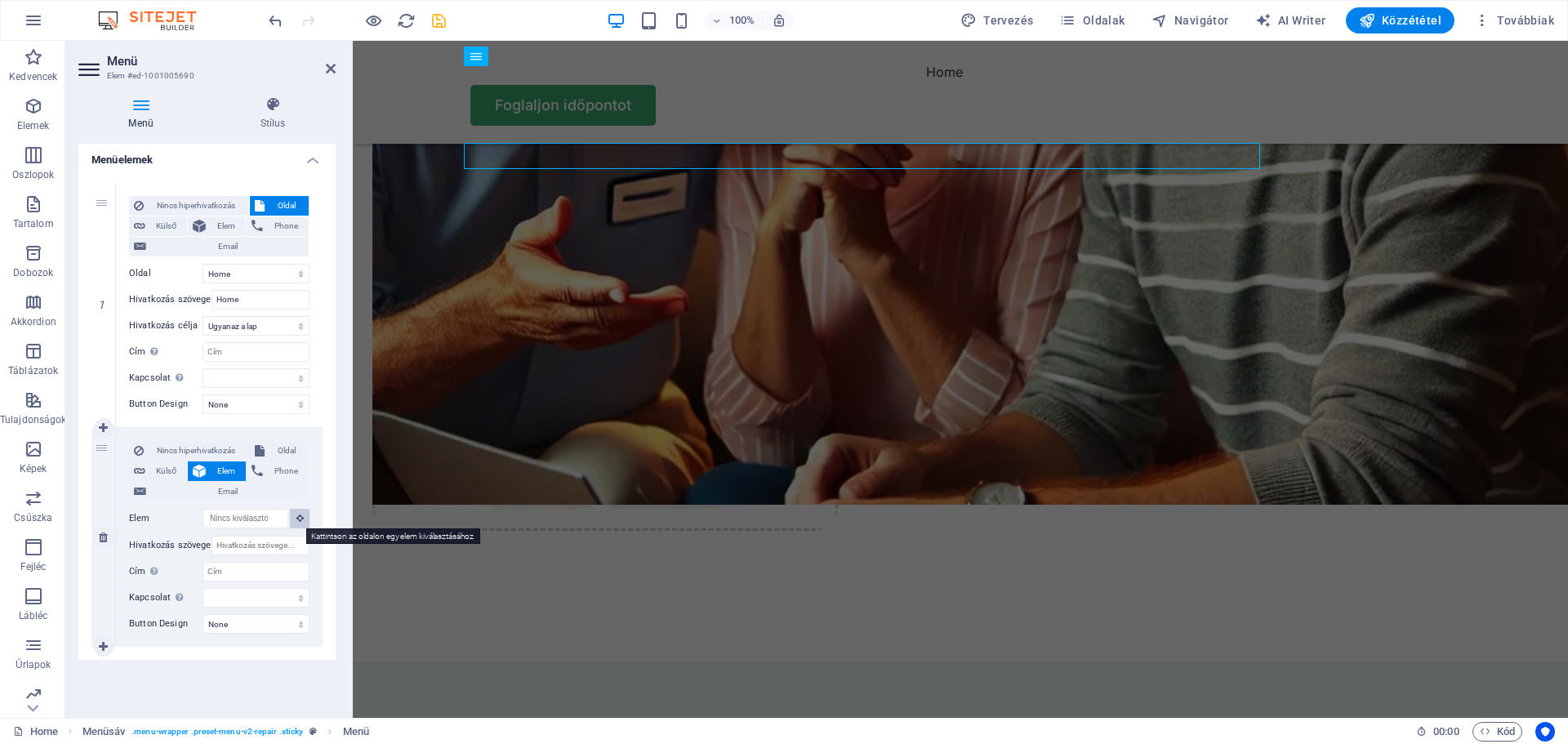
click at [297, 516] on icon at bounding box center [300, 517] width 8 height 8
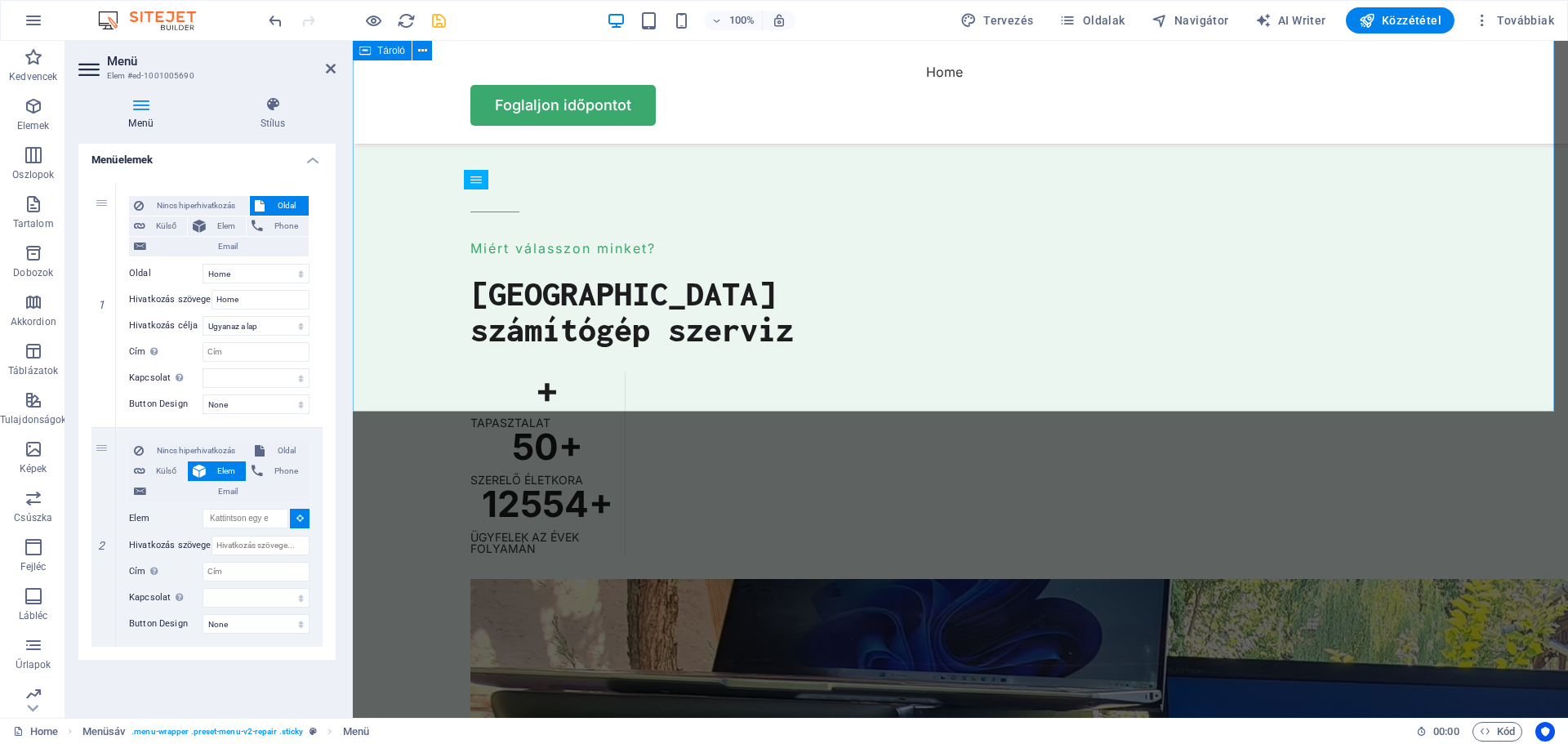
scroll to position [4345, 0]
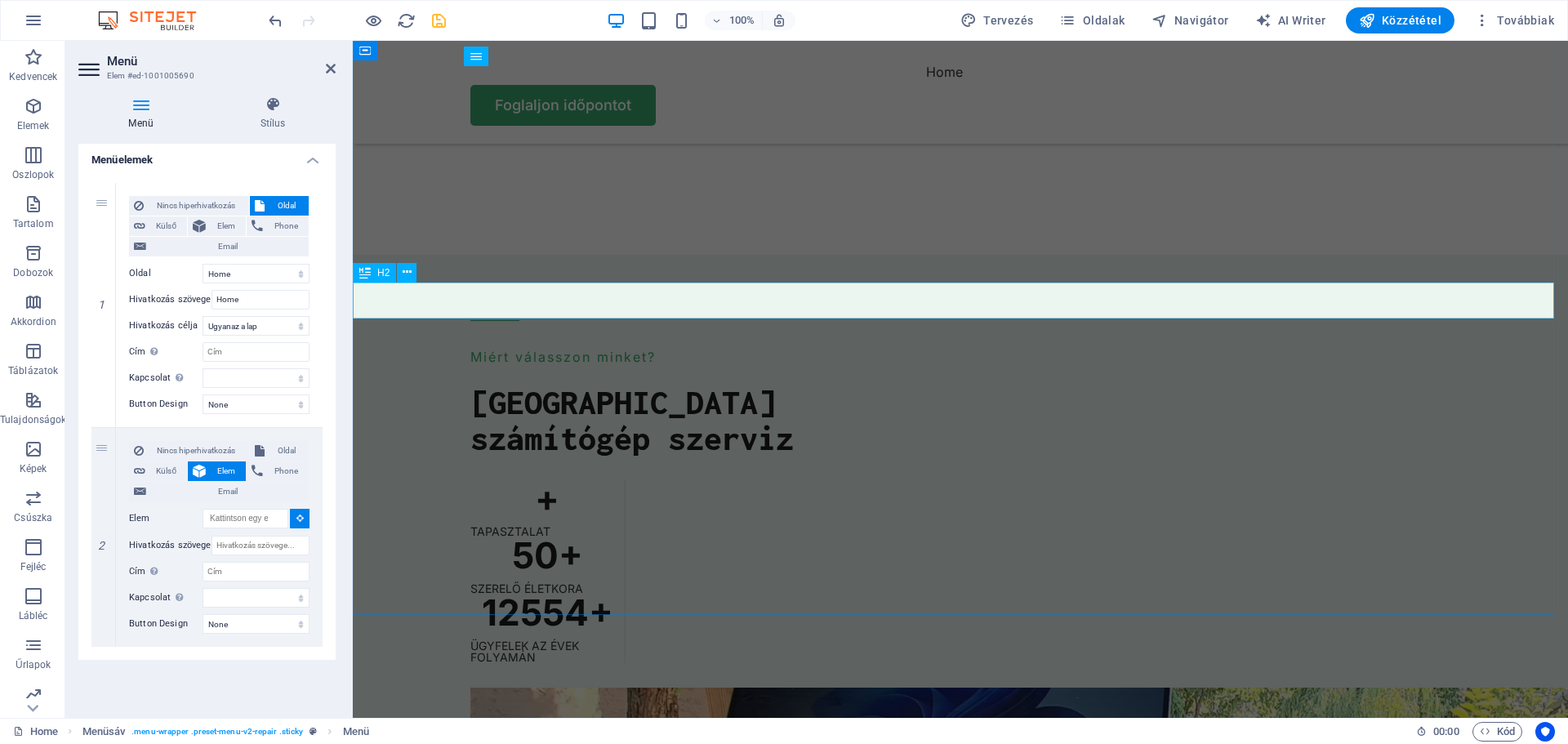
select select
type input "#ed-1001006446"
select select
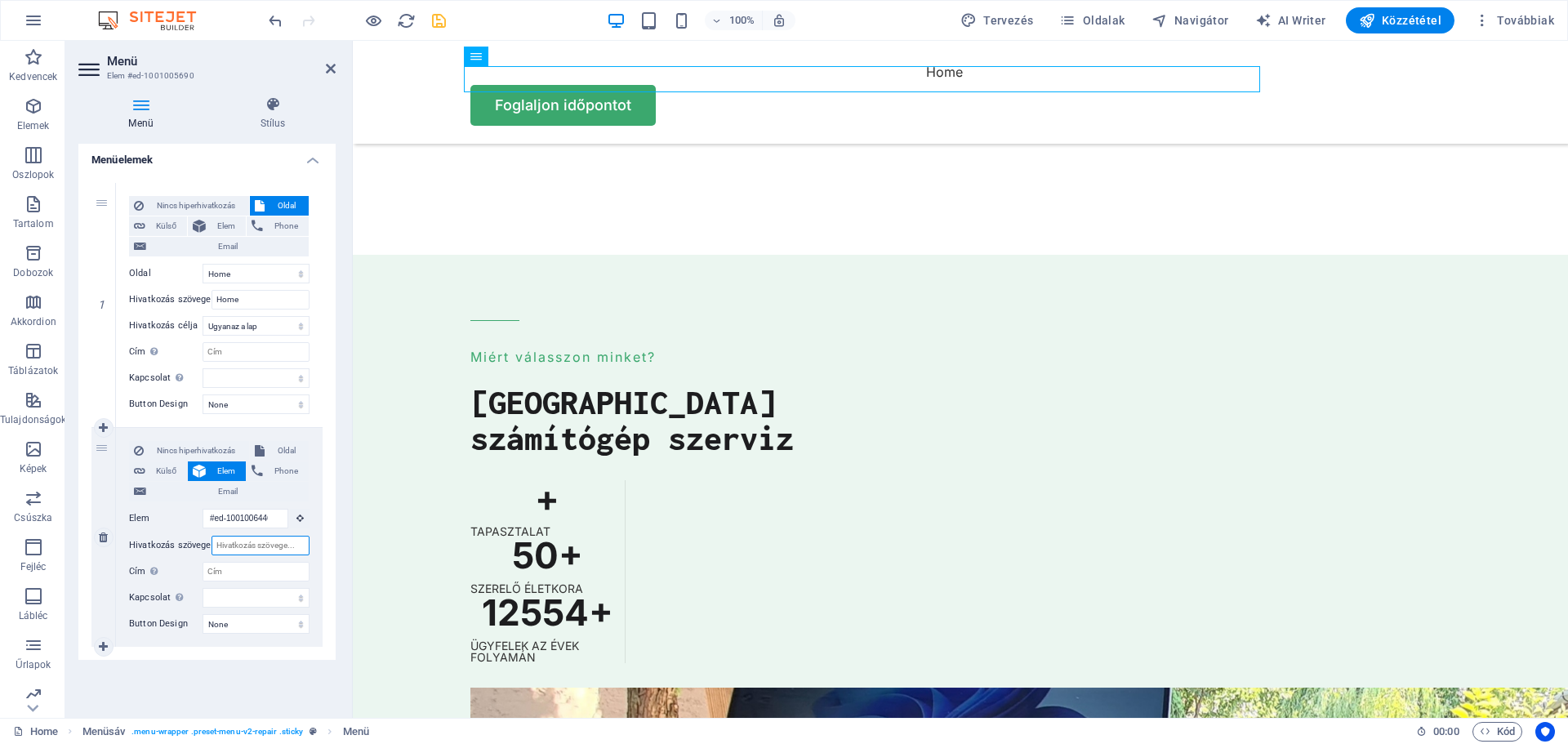
click at [276, 544] on input "Hivatkozás szövege" at bounding box center [261, 545] width 98 height 20
type input "Kapcsolat"
select select
type input "Kapcsolat"
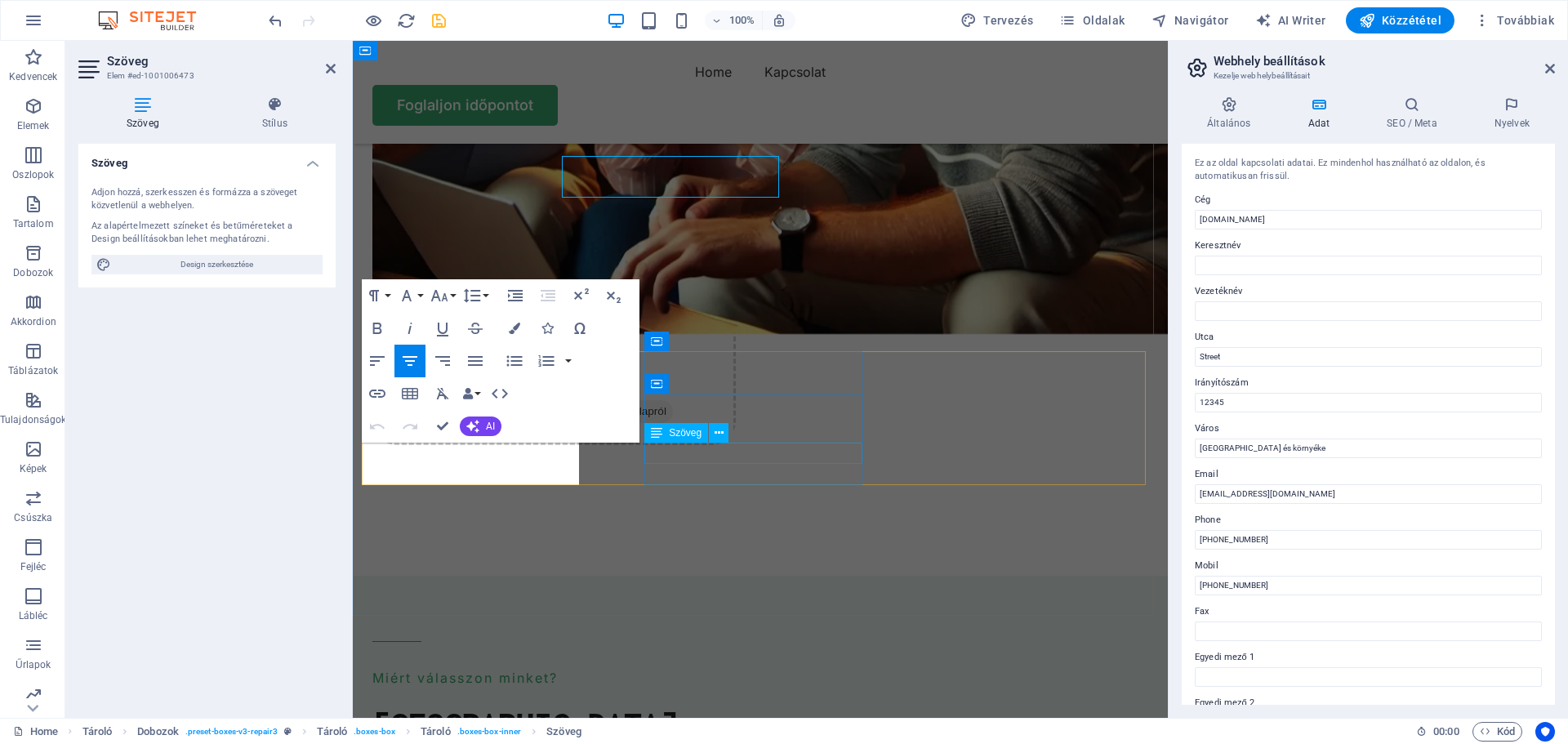
scroll to position [4632, 0]
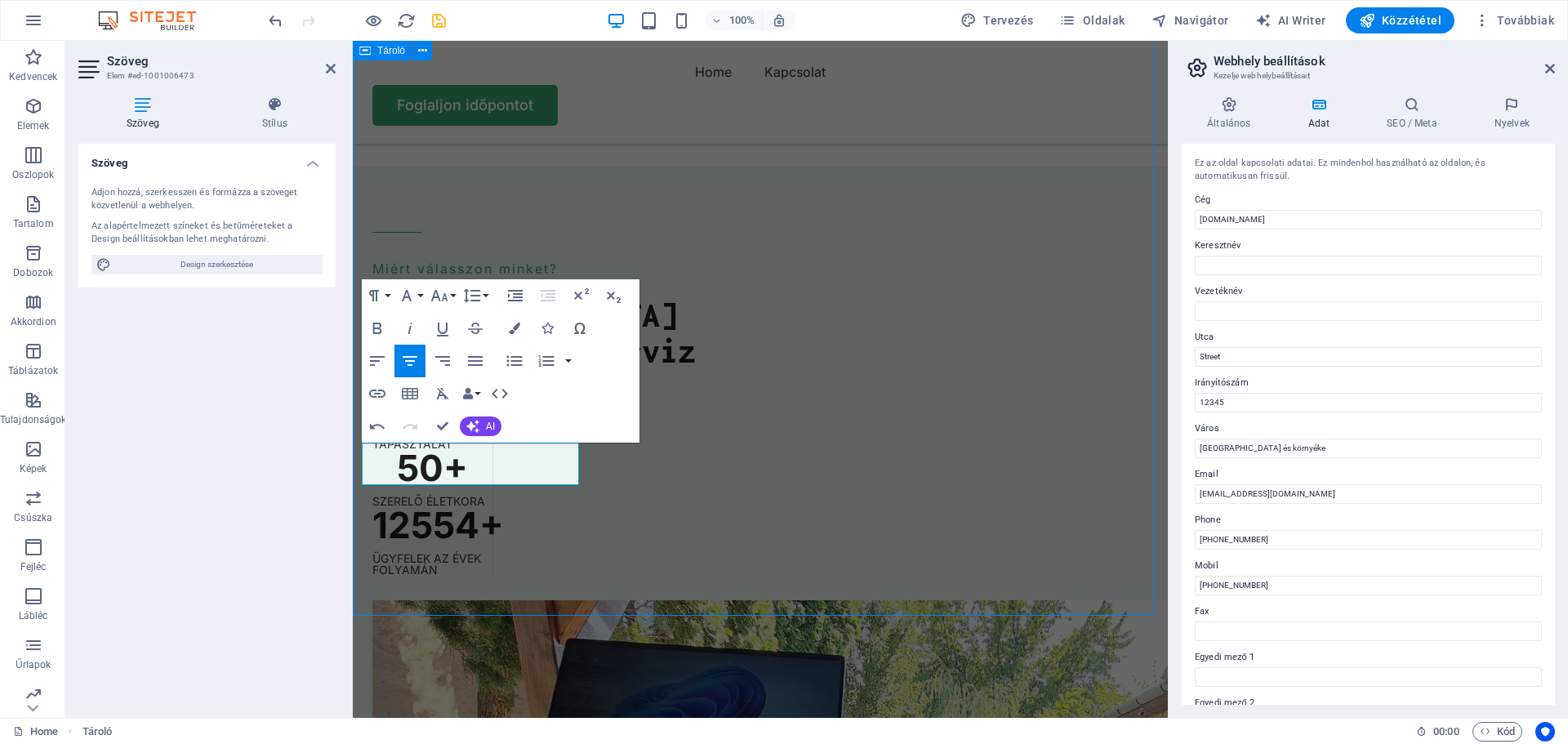
scroll to position [4345, 0]
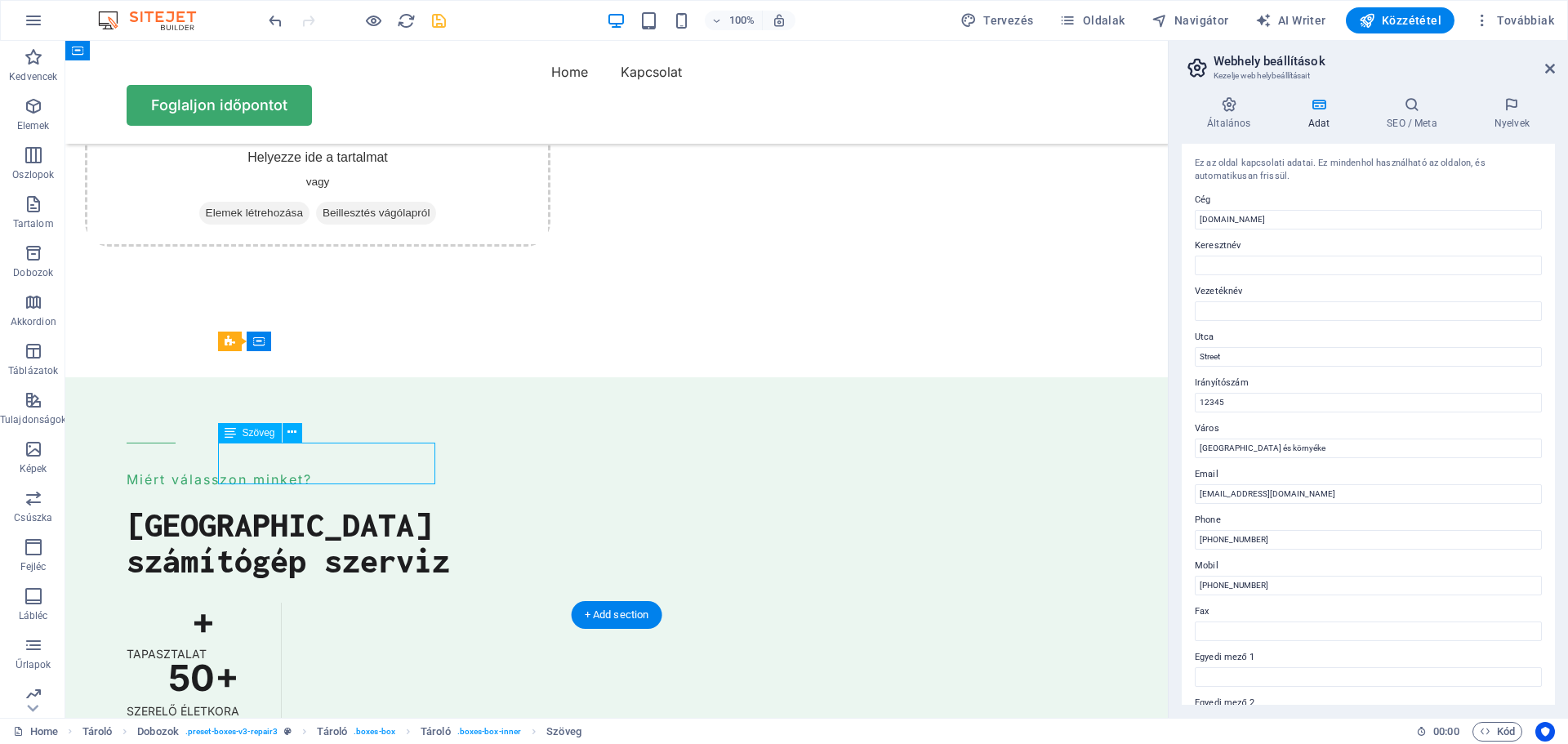
scroll to position [4632, 0]
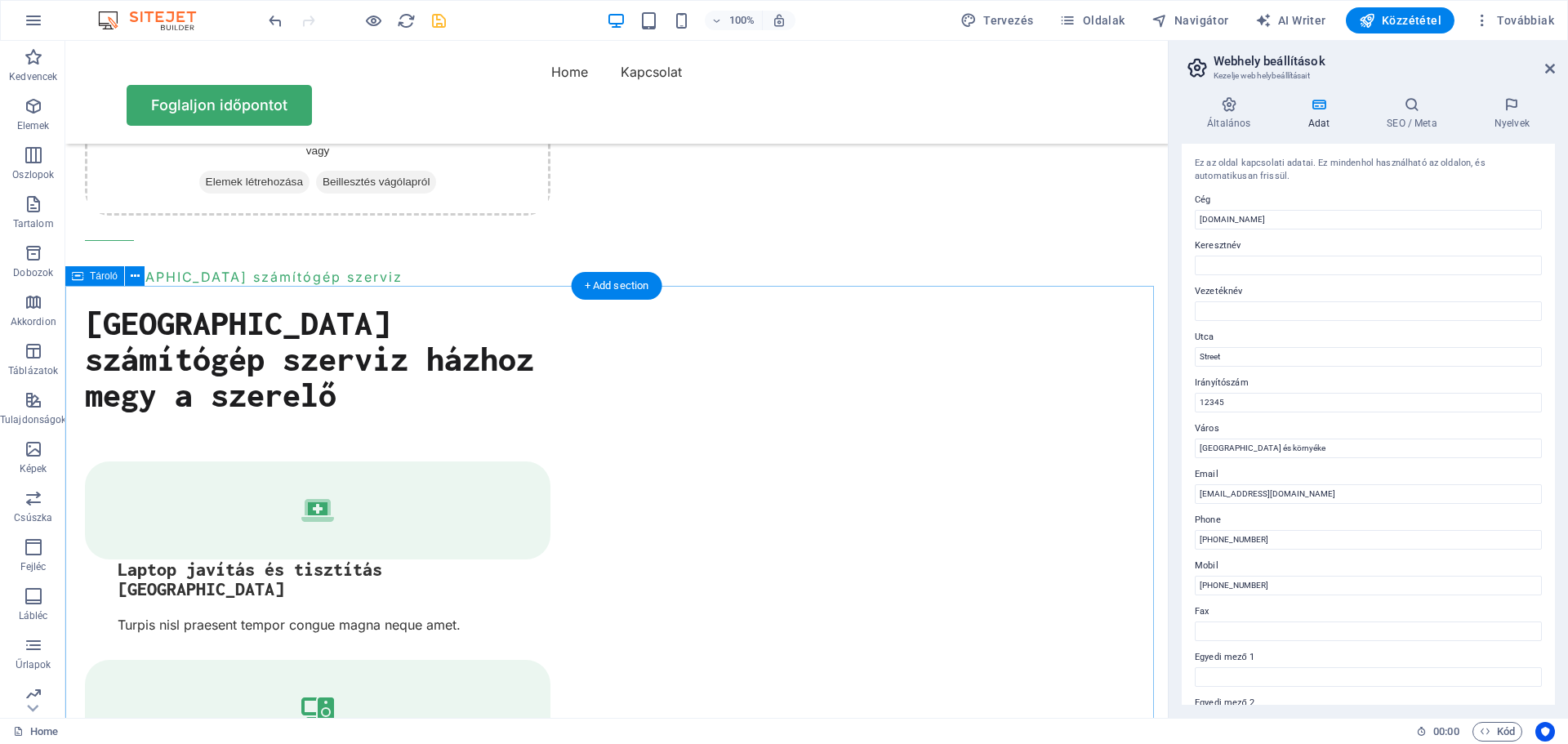
scroll to position [2204, 0]
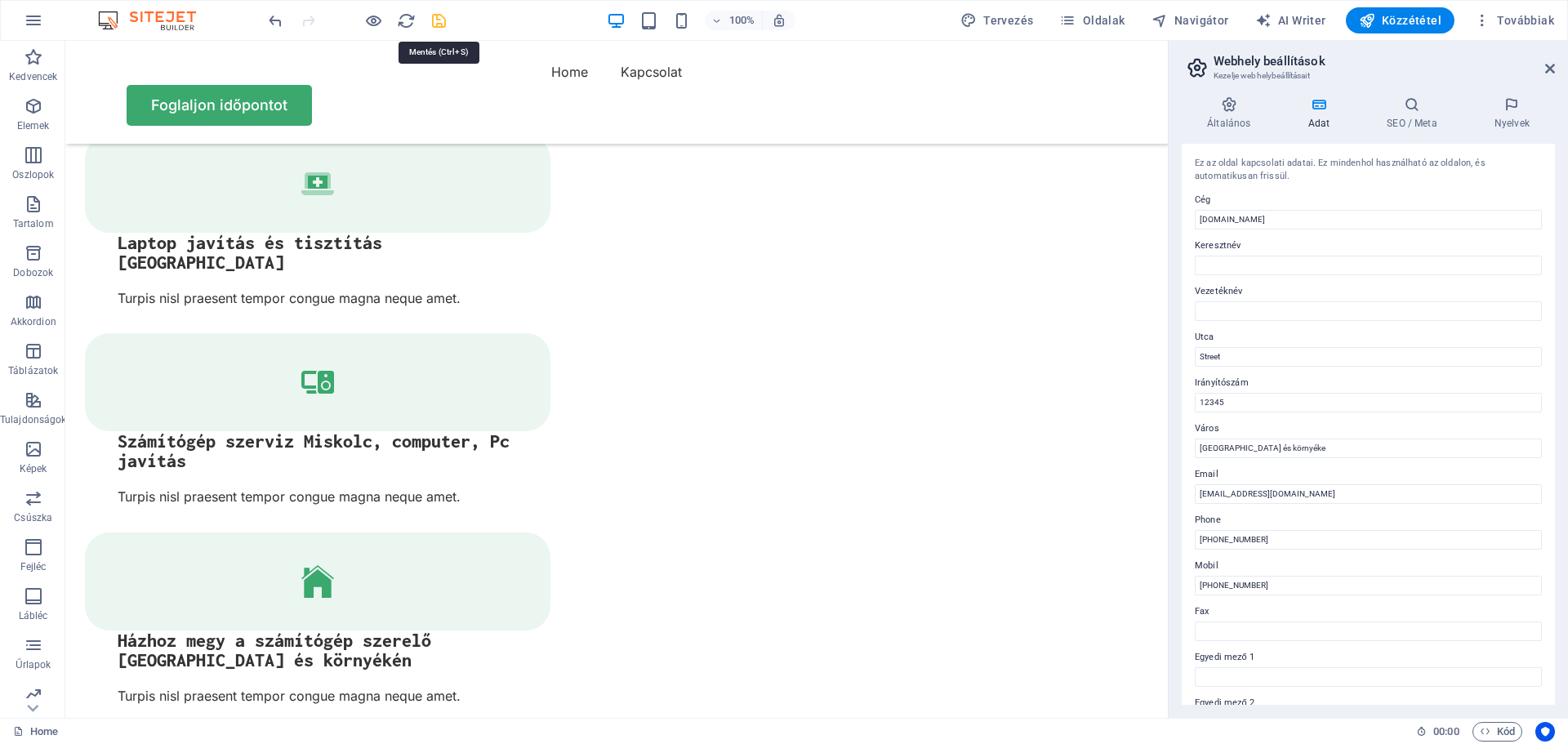
click at [441, 24] on icon "save" at bounding box center [439, 21] width 19 height 19
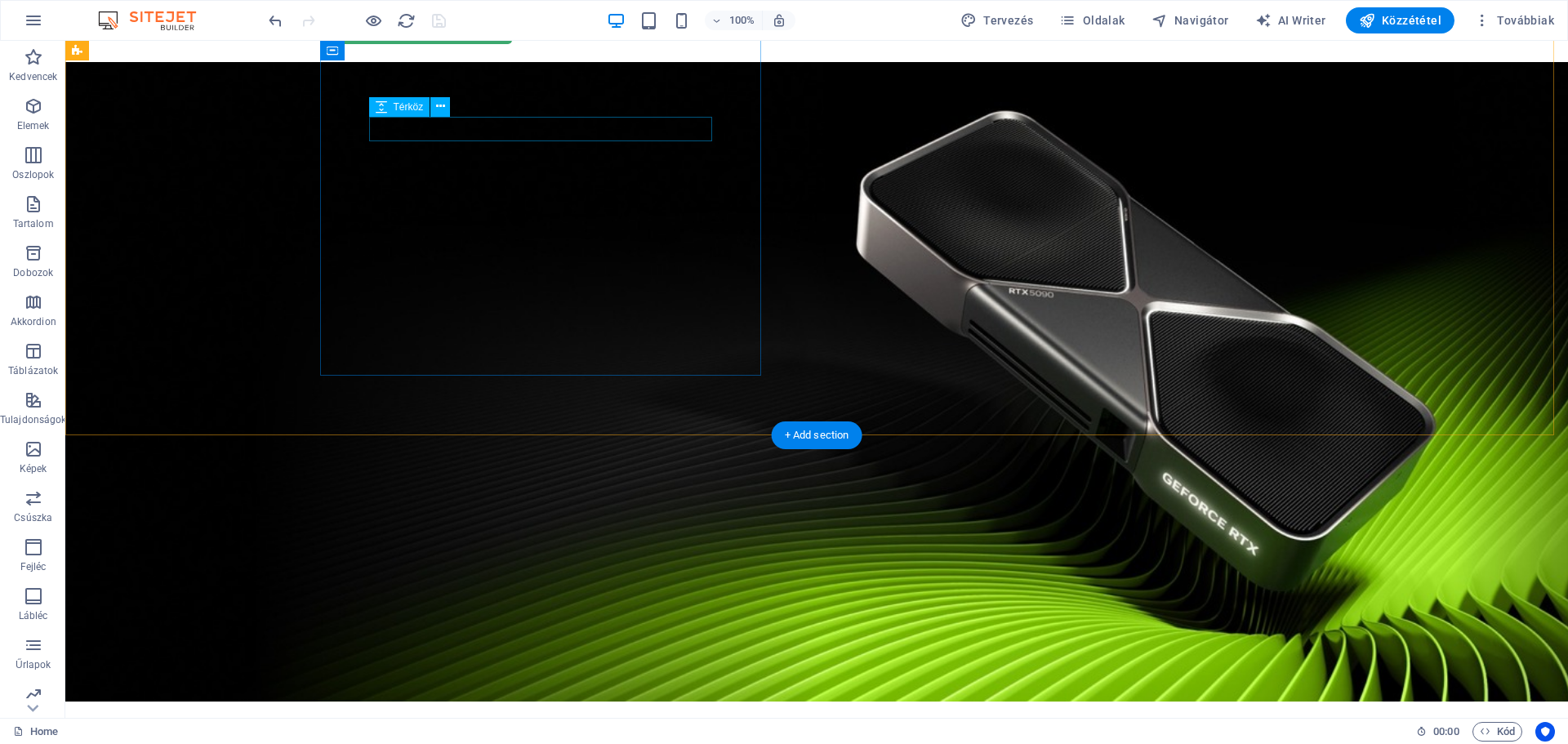
scroll to position [0, 0]
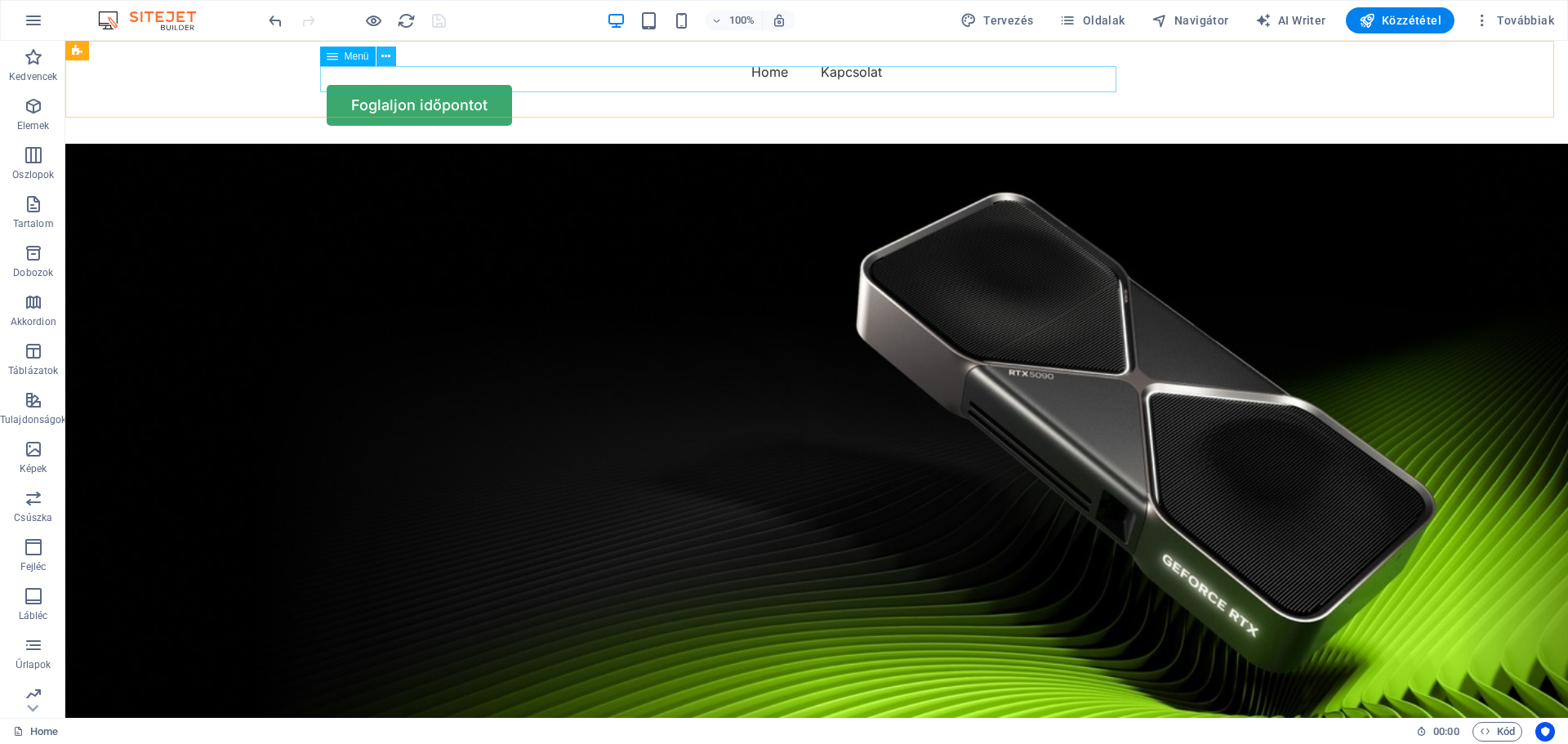
click at [388, 57] on icon at bounding box center [385, 57] width 9 height 17
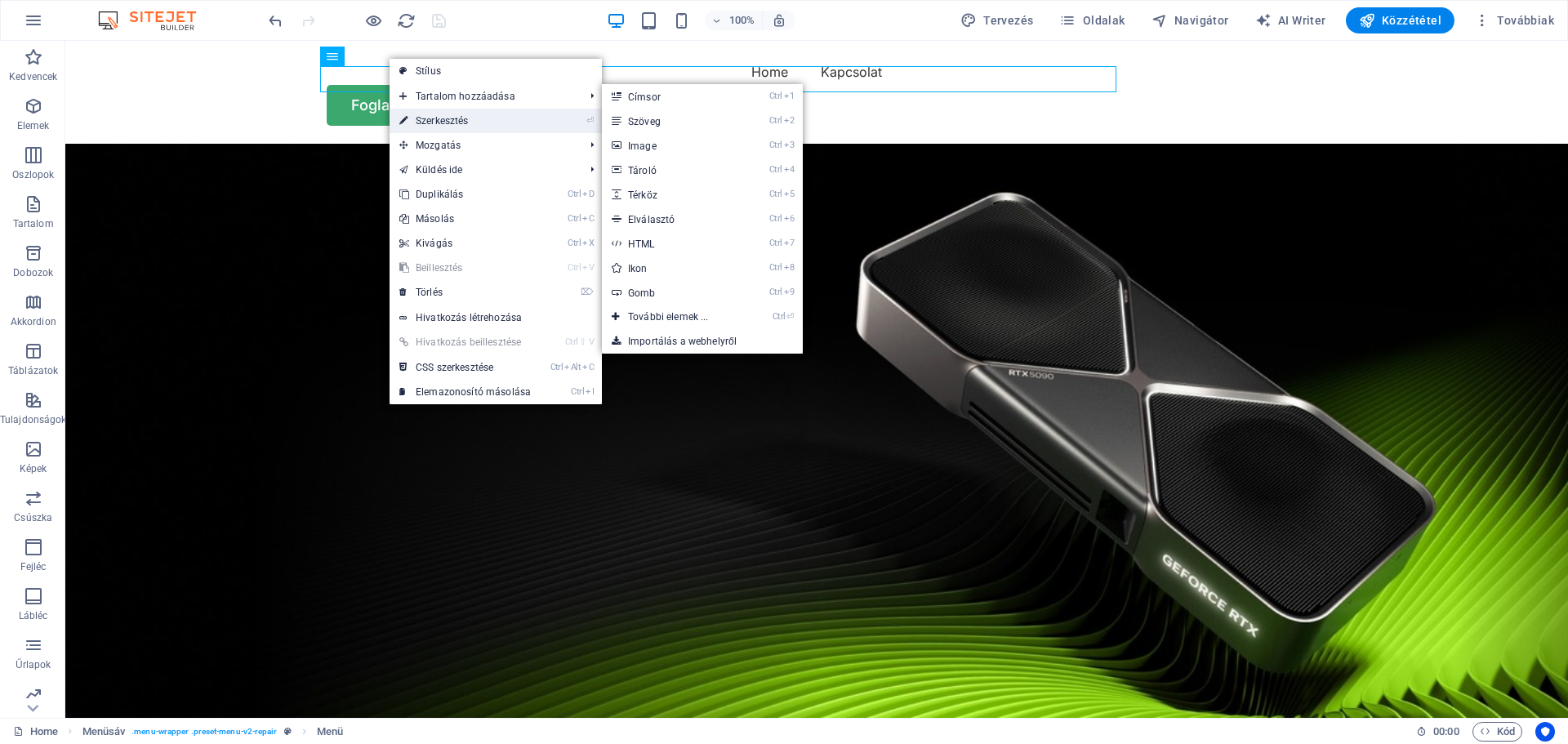
click at [458, 118] on link "⏎ Szerkesztés" at bounding box center [465, 120] width 151 height 24
select select
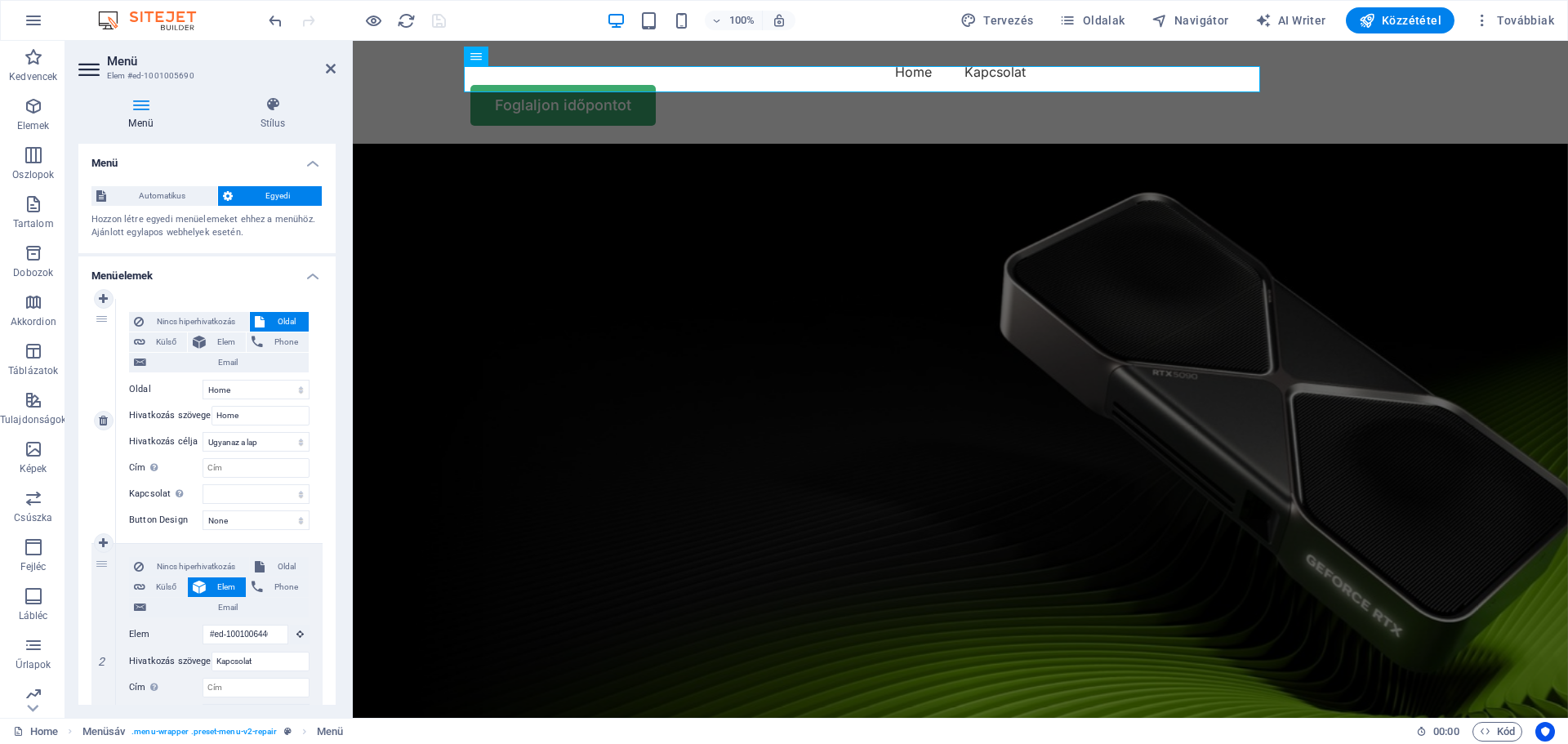
scroll to position [116, 0]
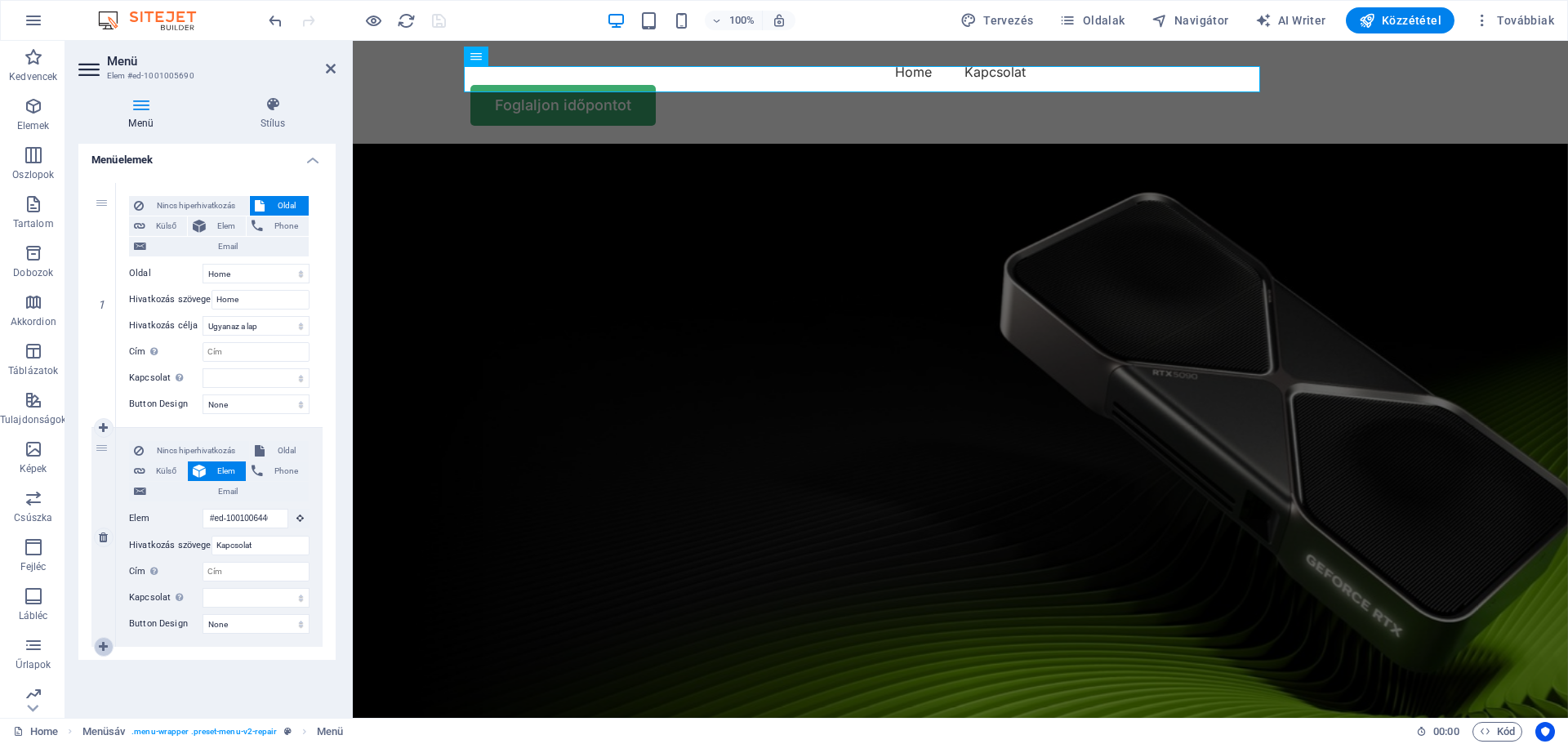
click at [101, 645] on icon at bounding box center [103, 646] width 9 height 11
select select
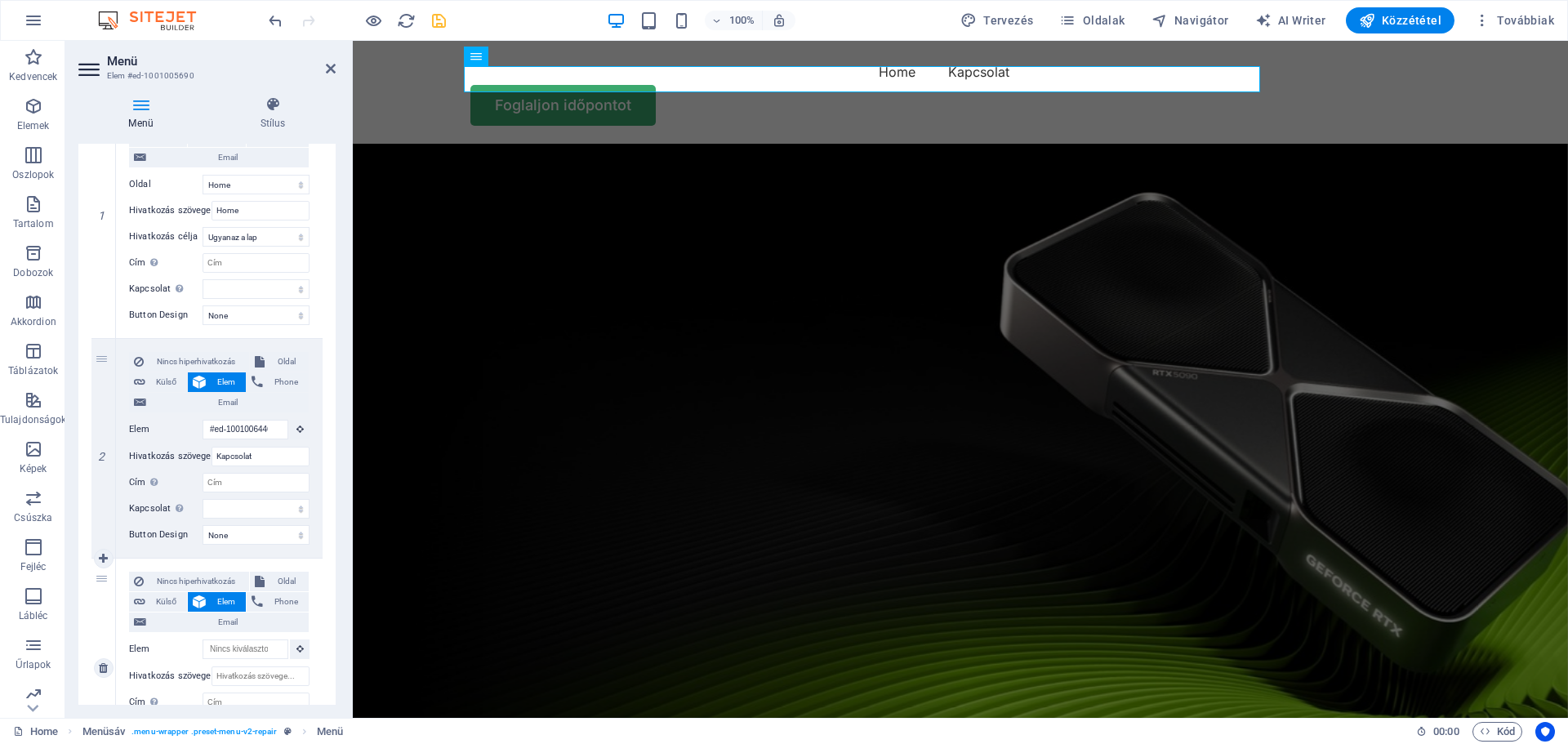
scroll to position [335, 0]
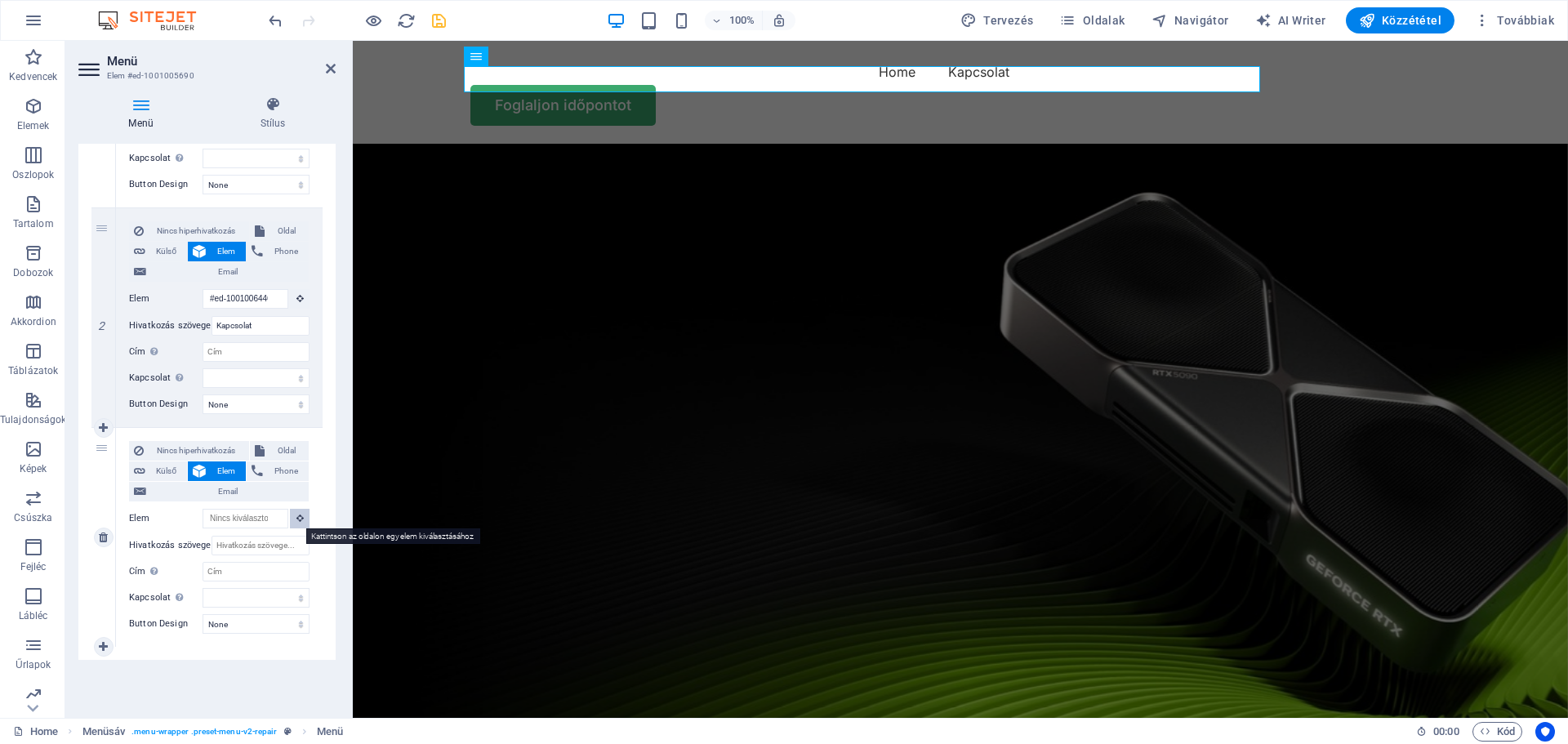
click at [297, 519] on icon at bounding box center [300, 517] width 8 height 8
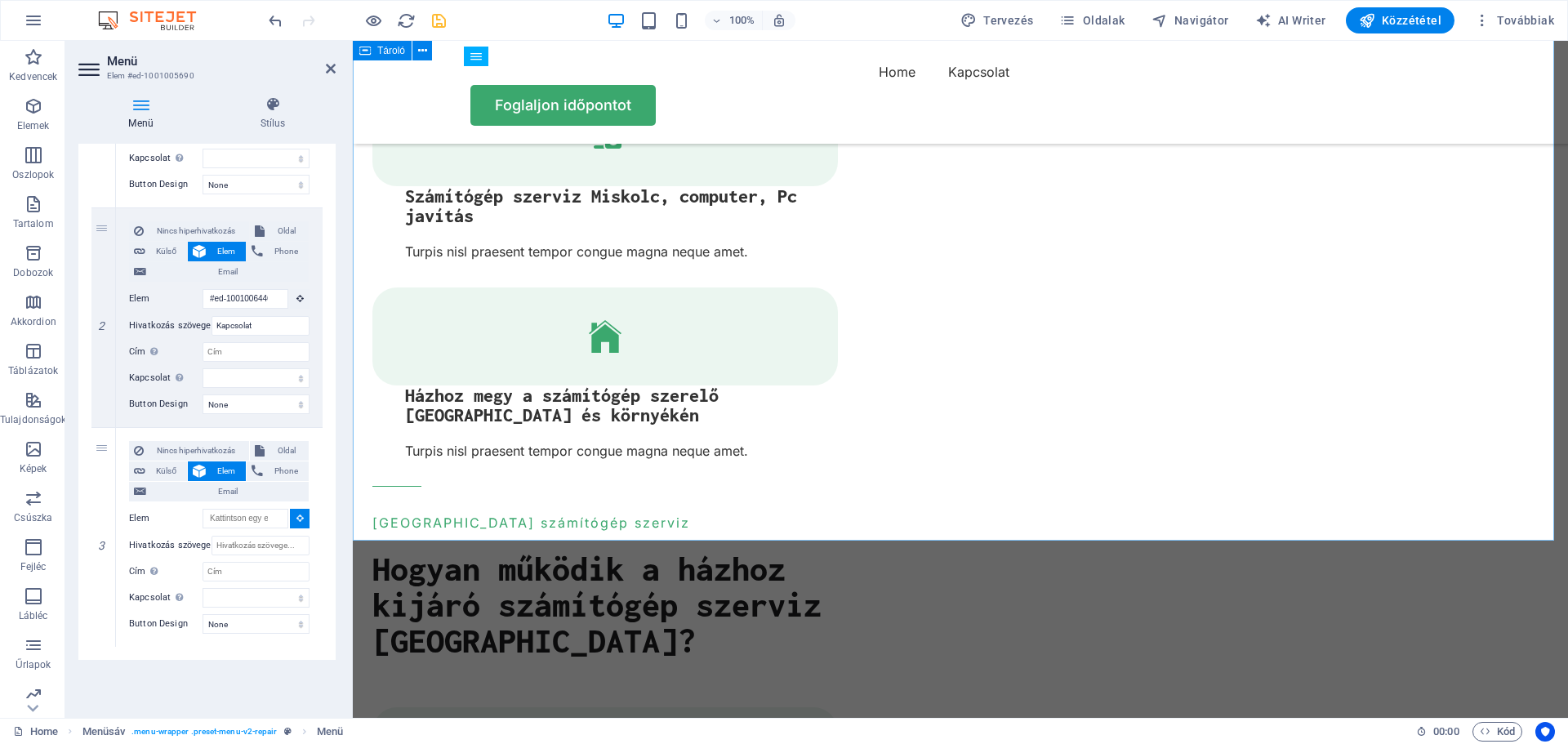
scroll to position [2776, 0]
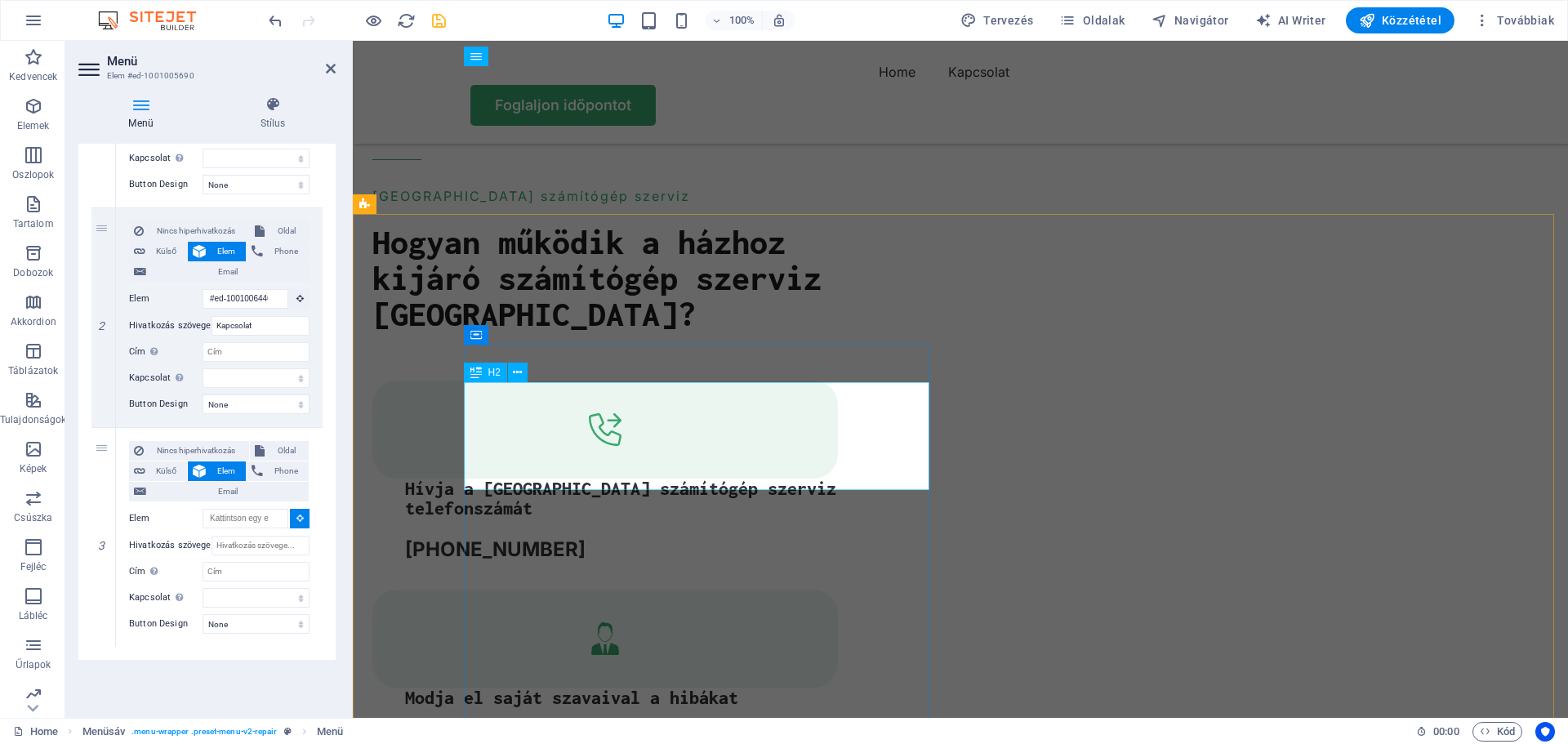
select select
type input "#ed-1001006104"
select select
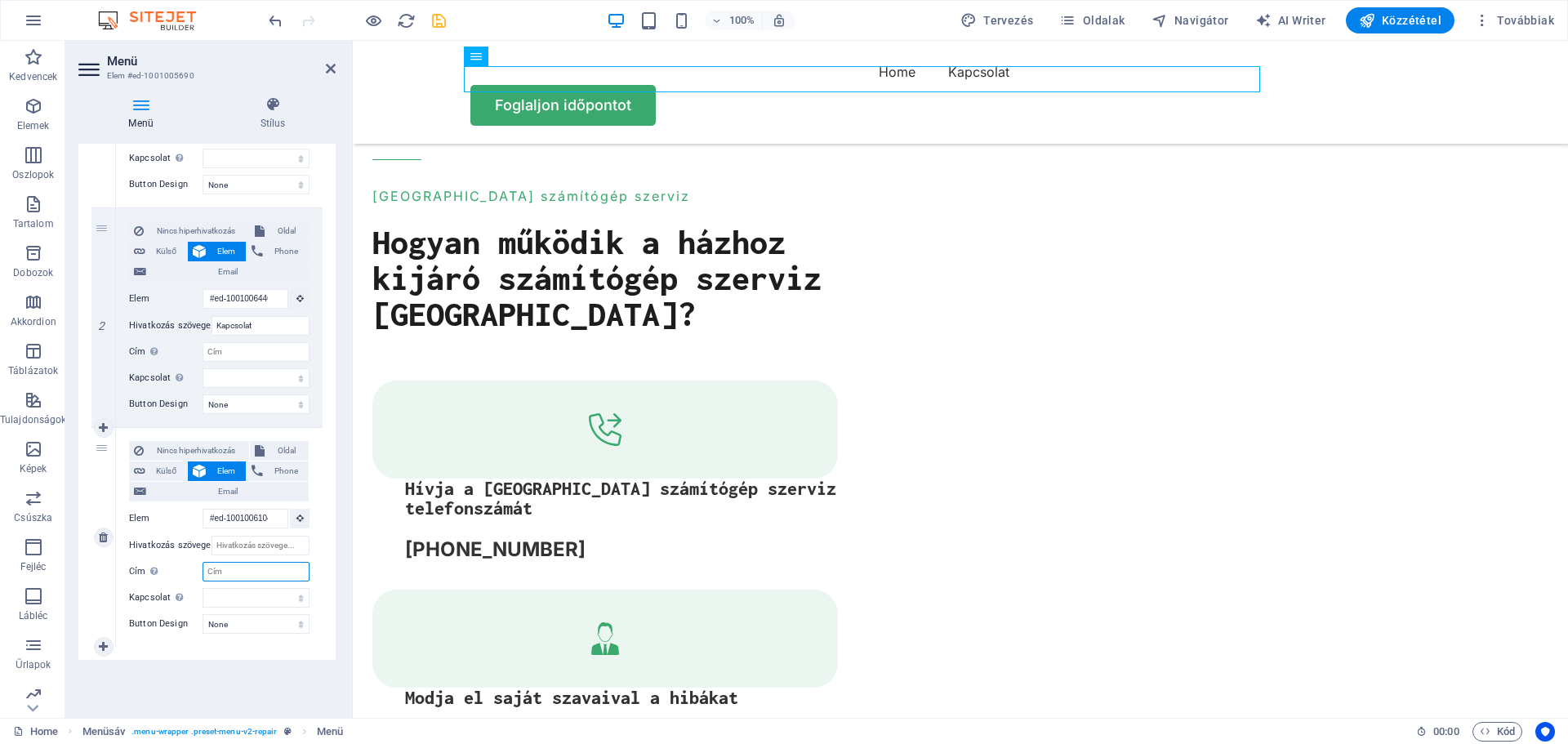
click at [230, 573] on input "Cím További hivatkozás leírás, ne legyen azonos a hivatkozás szövegével. A címe…" at bounding box center [255, 571] width 107 height 20
type input "G"
select select
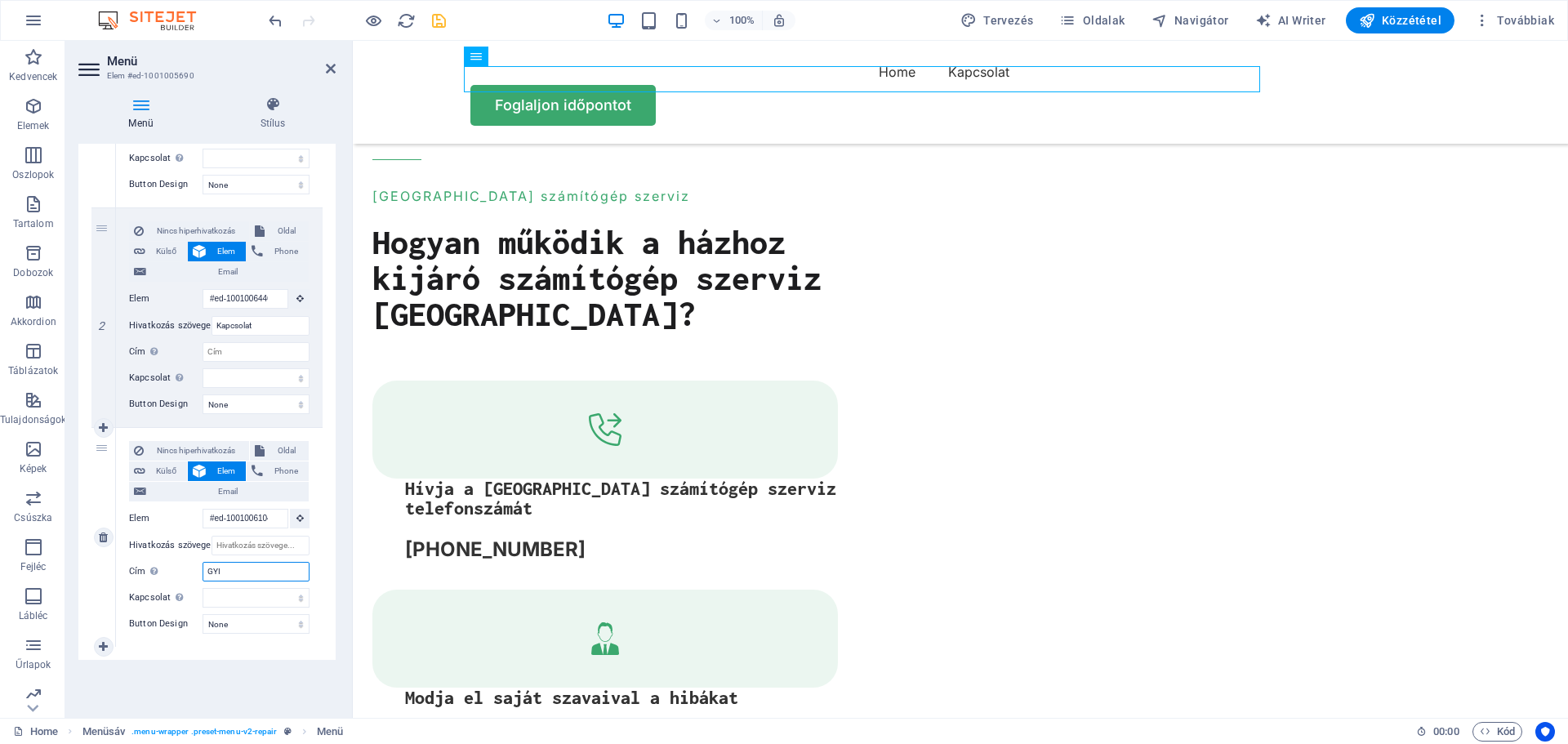
type input "GYIK"
select select
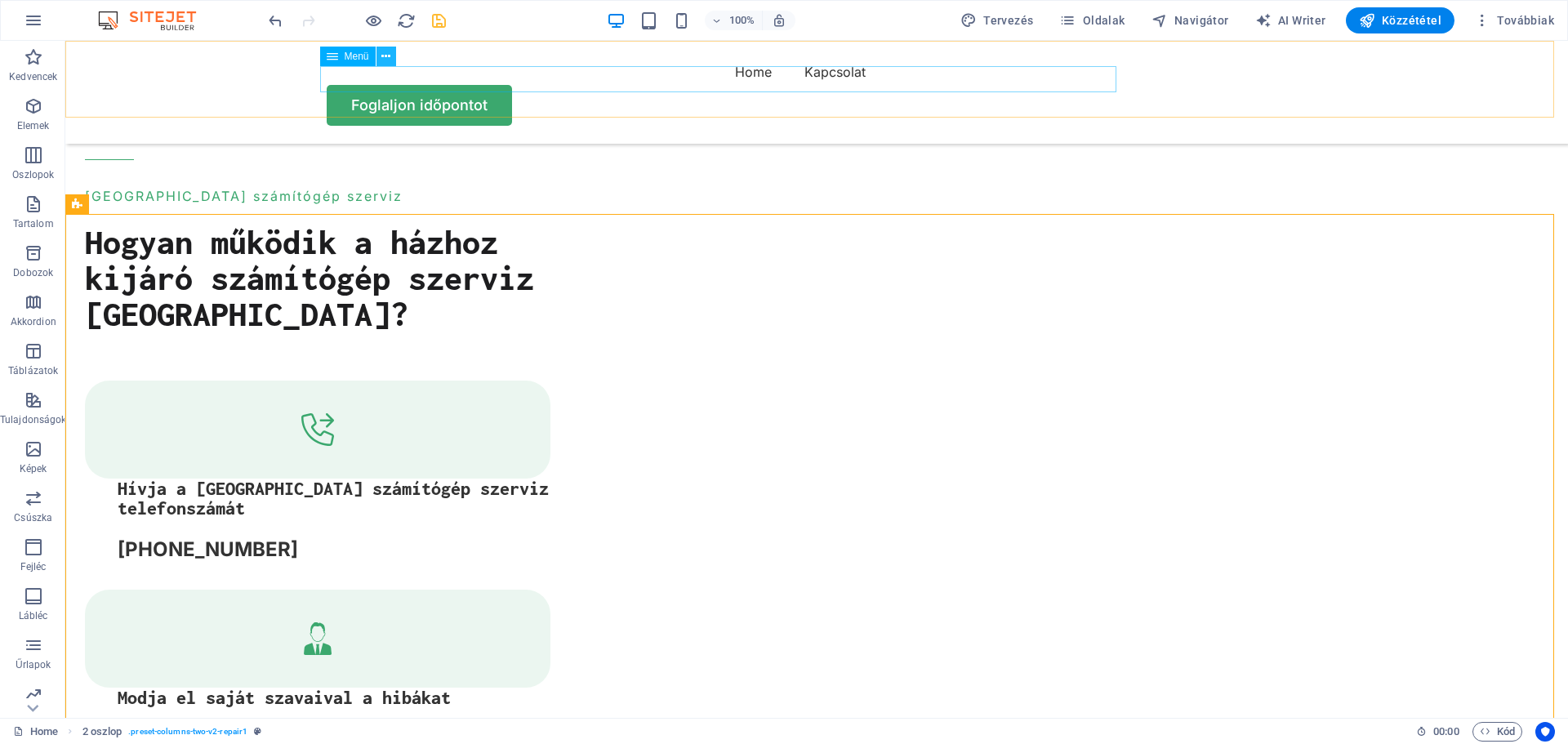
click at [385, 55] on icon at bounding box center [385, 57] width 9 height 17
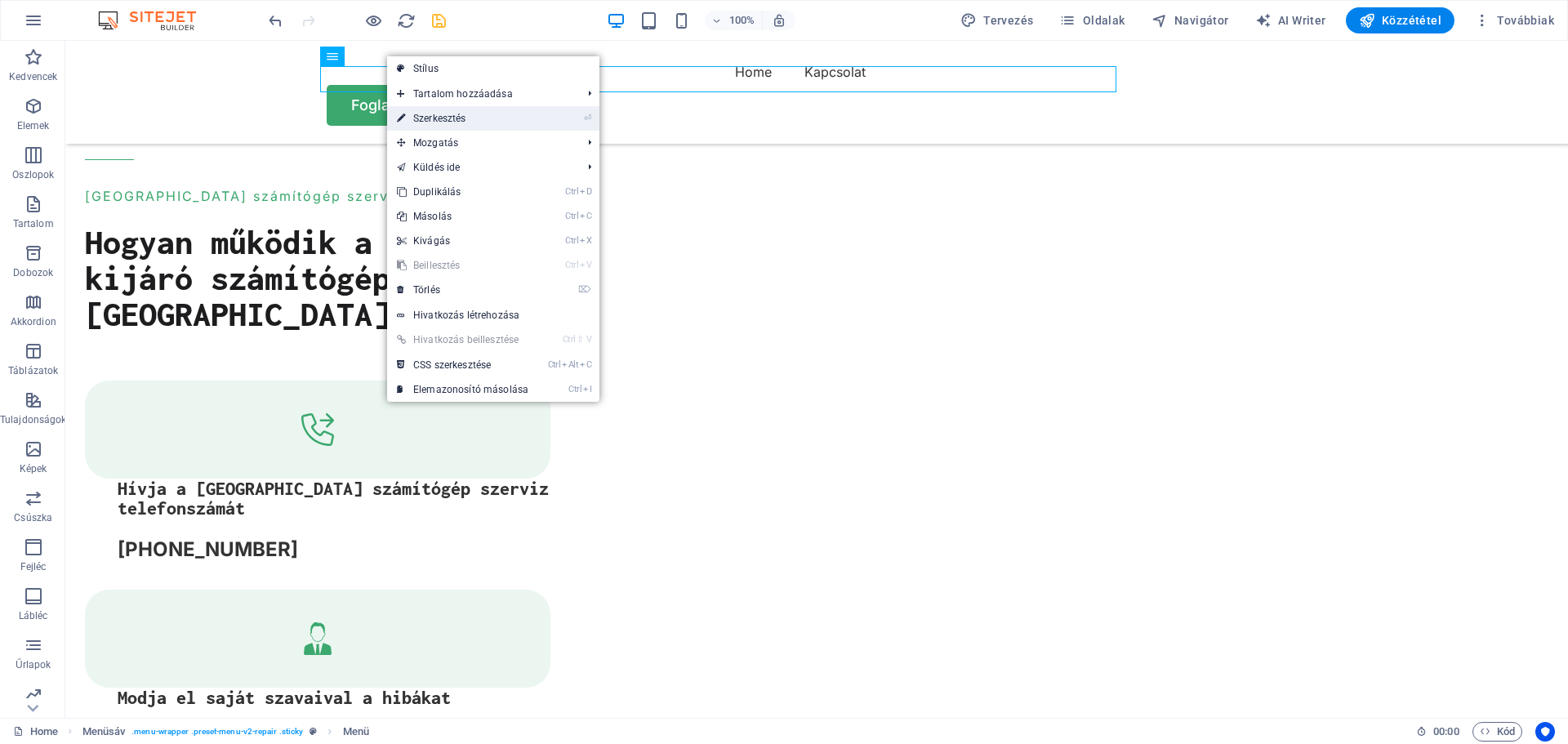
click at [420, 114] on link "⏎ Szerkesztés" at bounding box center [463, 118] width 151 height 24
select select
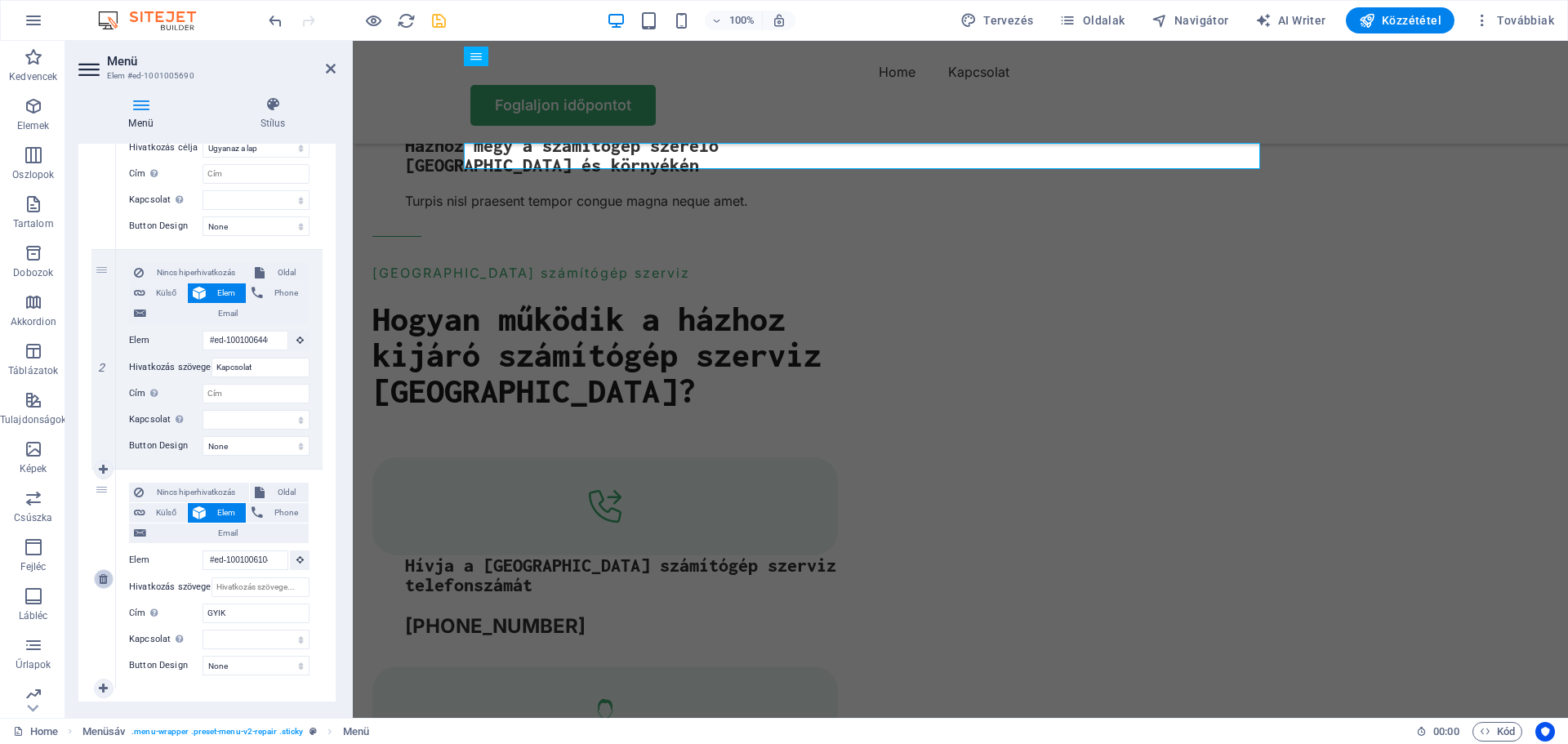
scroll to position [335, 0]
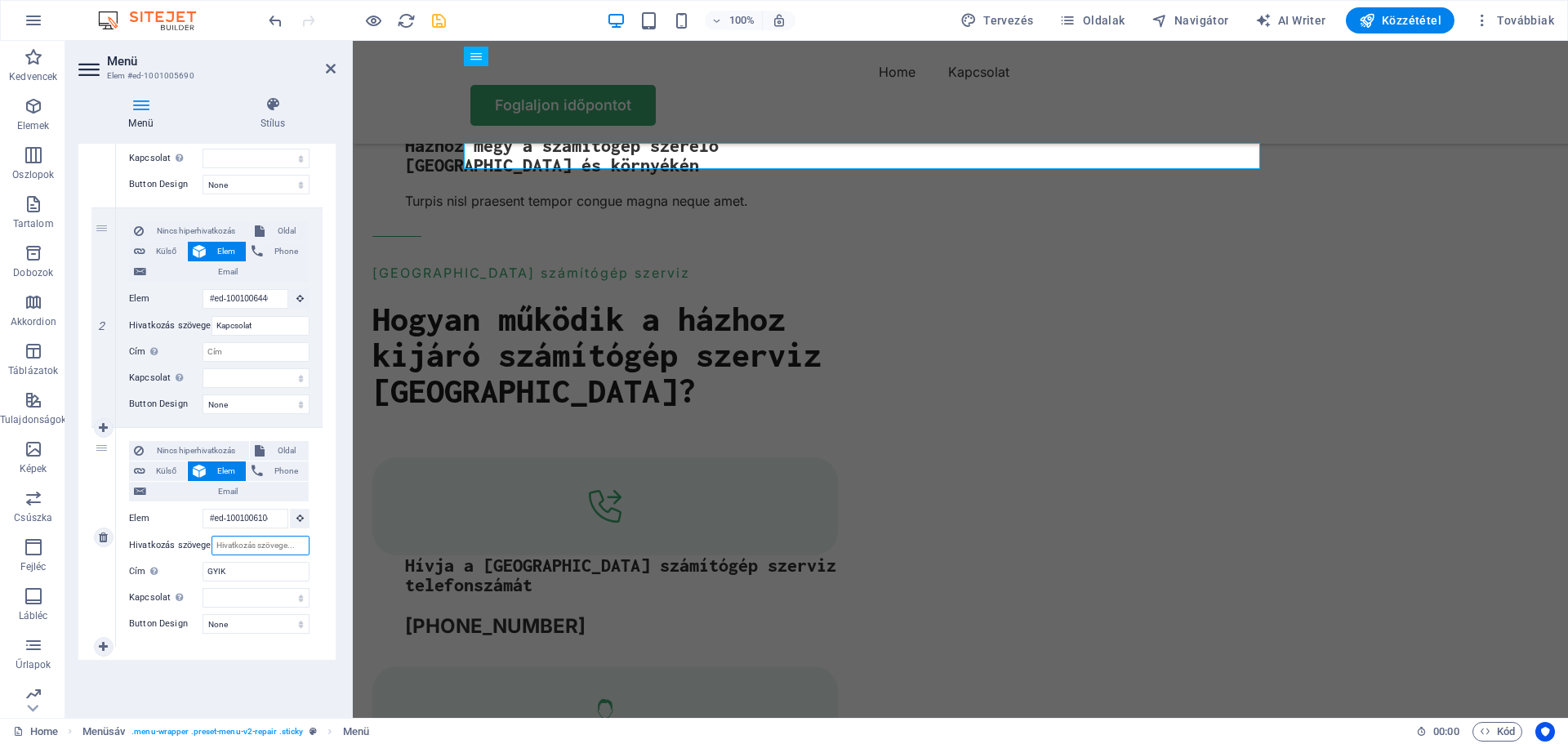
click at [249, 544] on input "Hivatkozás szövege" at bounding box center [261, 545] width 98 height 20
type input "G"
select select
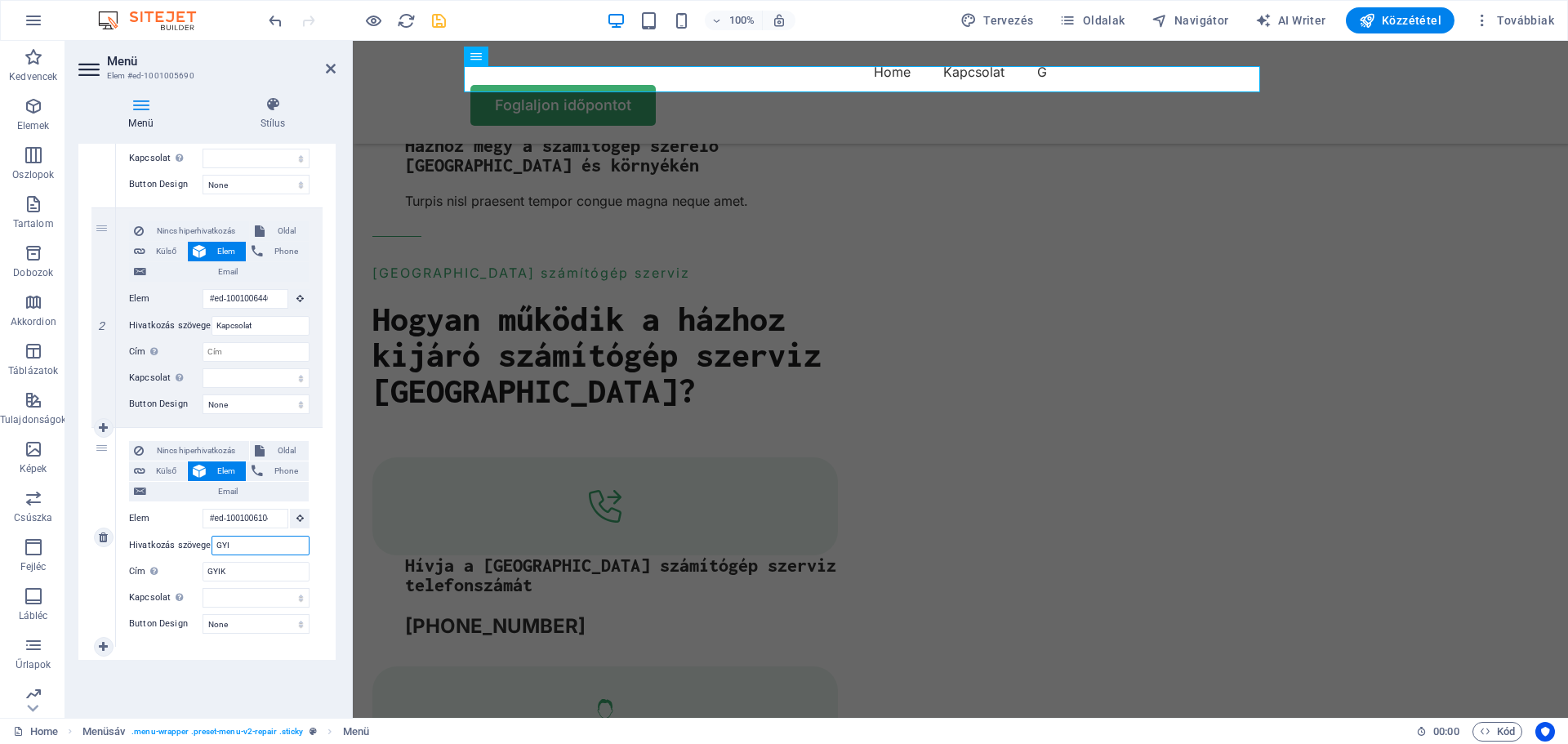
type input "GYIK"
select select
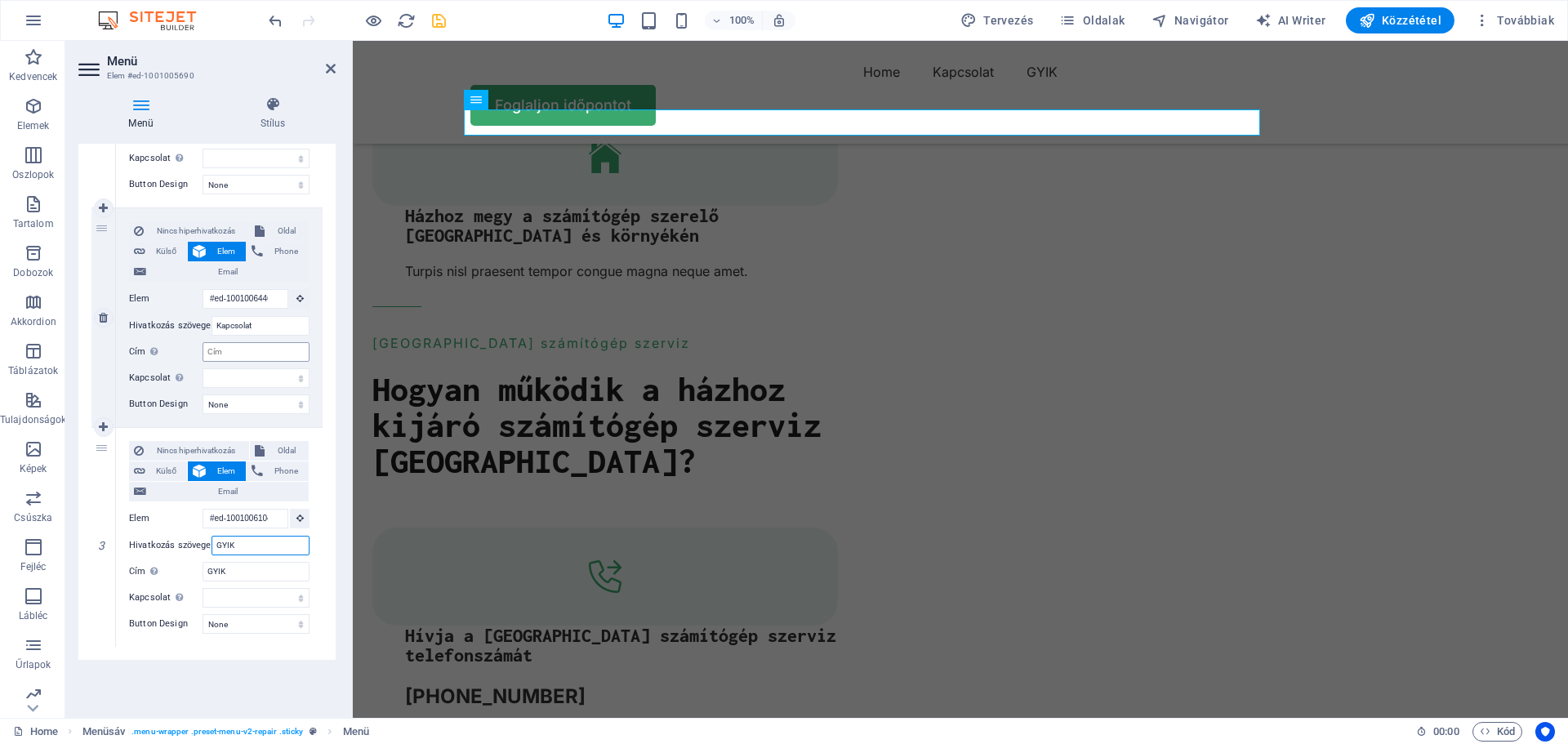
scroll to position [2622, 0]
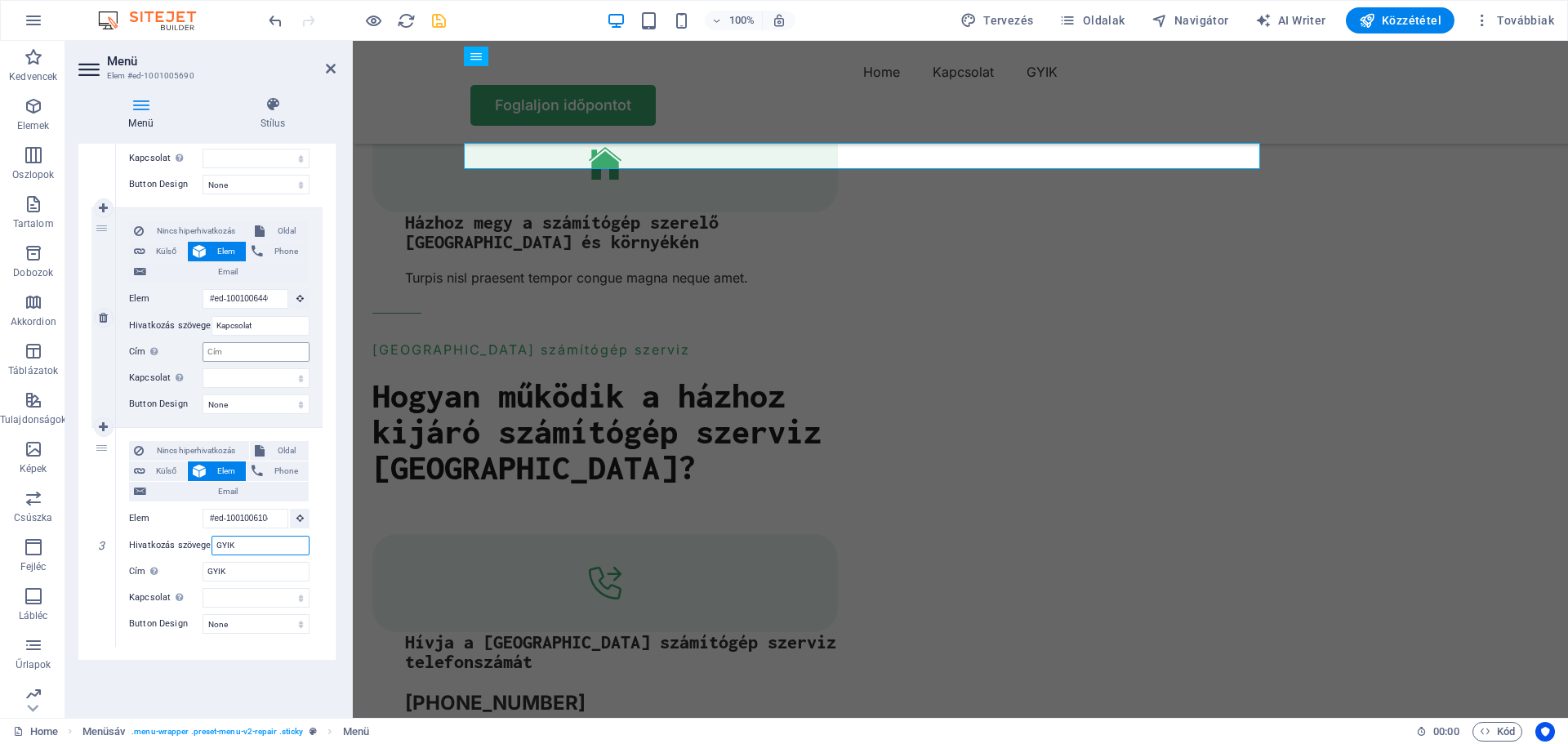
type input "GYIK"
click at [226, 350] on input "Cím További hivatkozás leírás, ne legyen azonos a hivatkozás szövegével. A címe…" at bounding box center [255, 352] width 107 height 20
type input "Kapcsolaíy"
select select
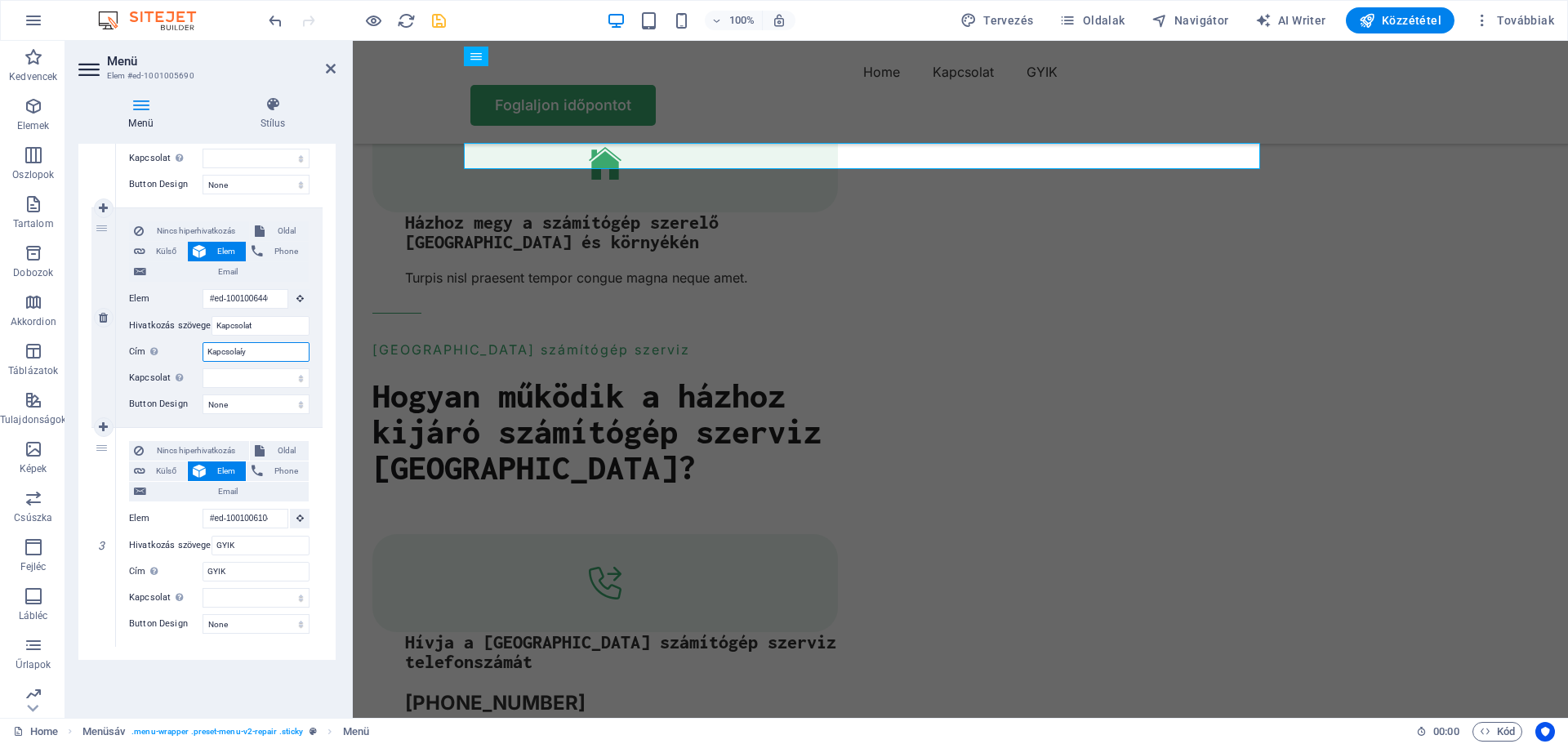
select select
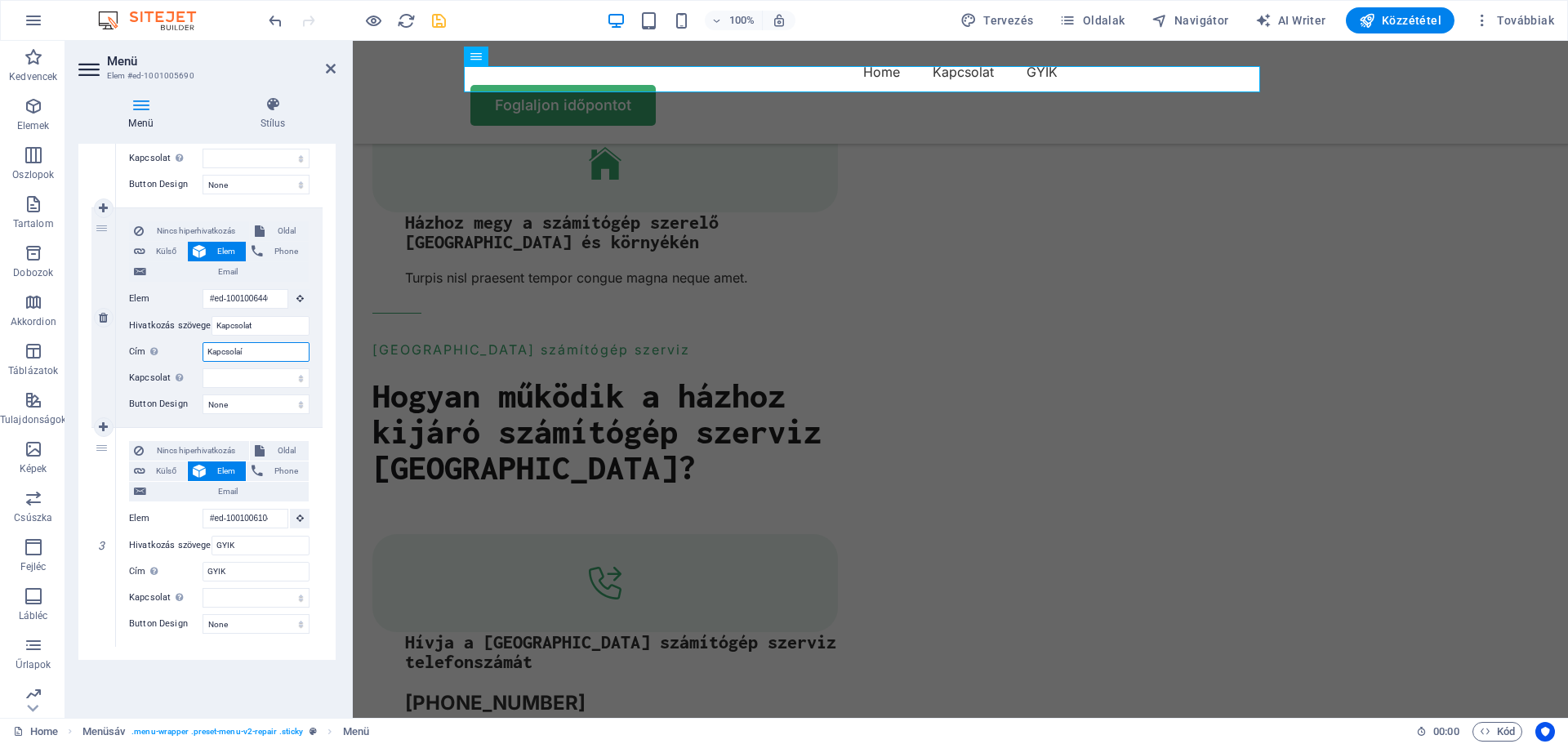
type input "Kapcsola"
select select
type input "Kapcsolat"
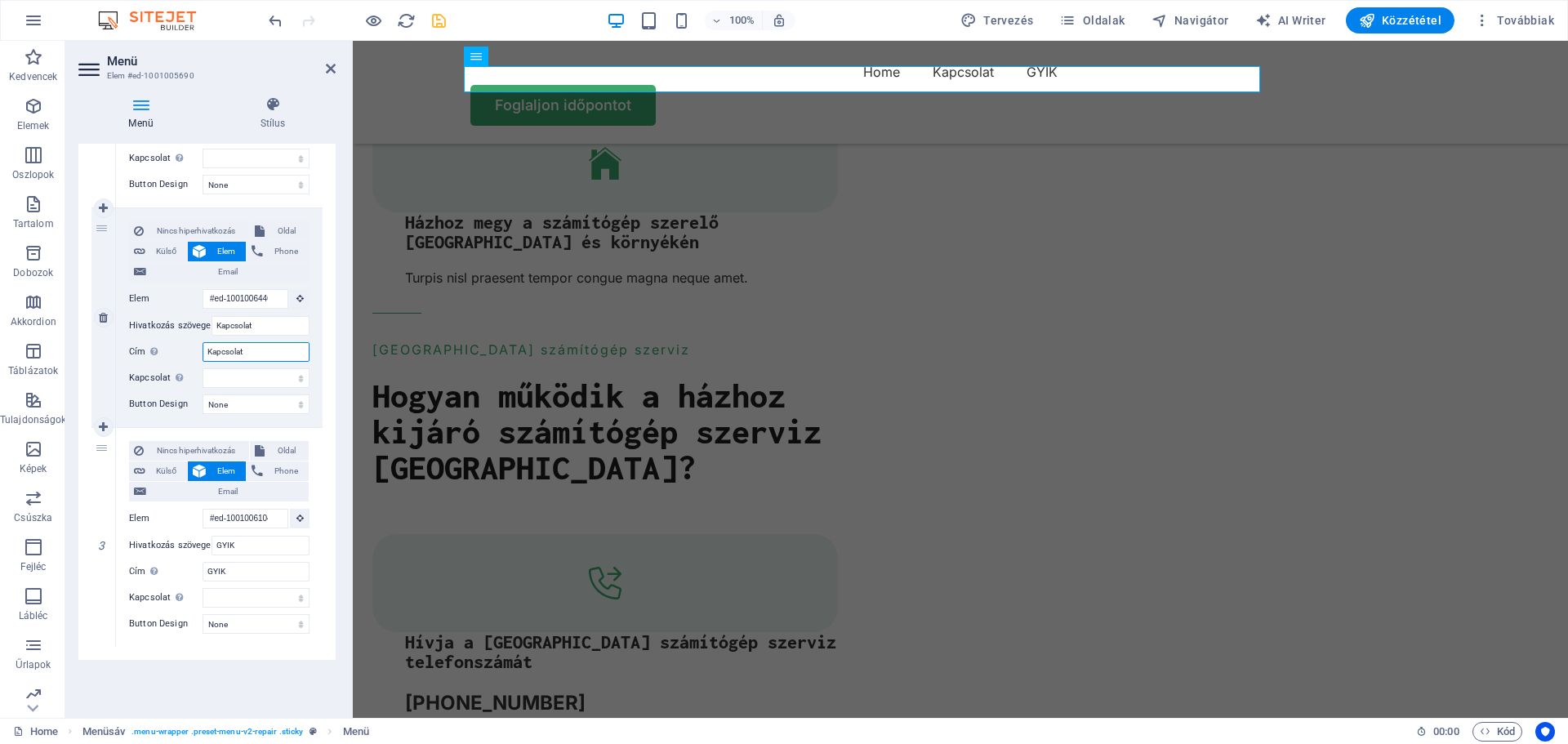
select select
type input "Kapcsolat"
click at [102, 643] on icon at bounding box center [103, 646] width 9 height 11
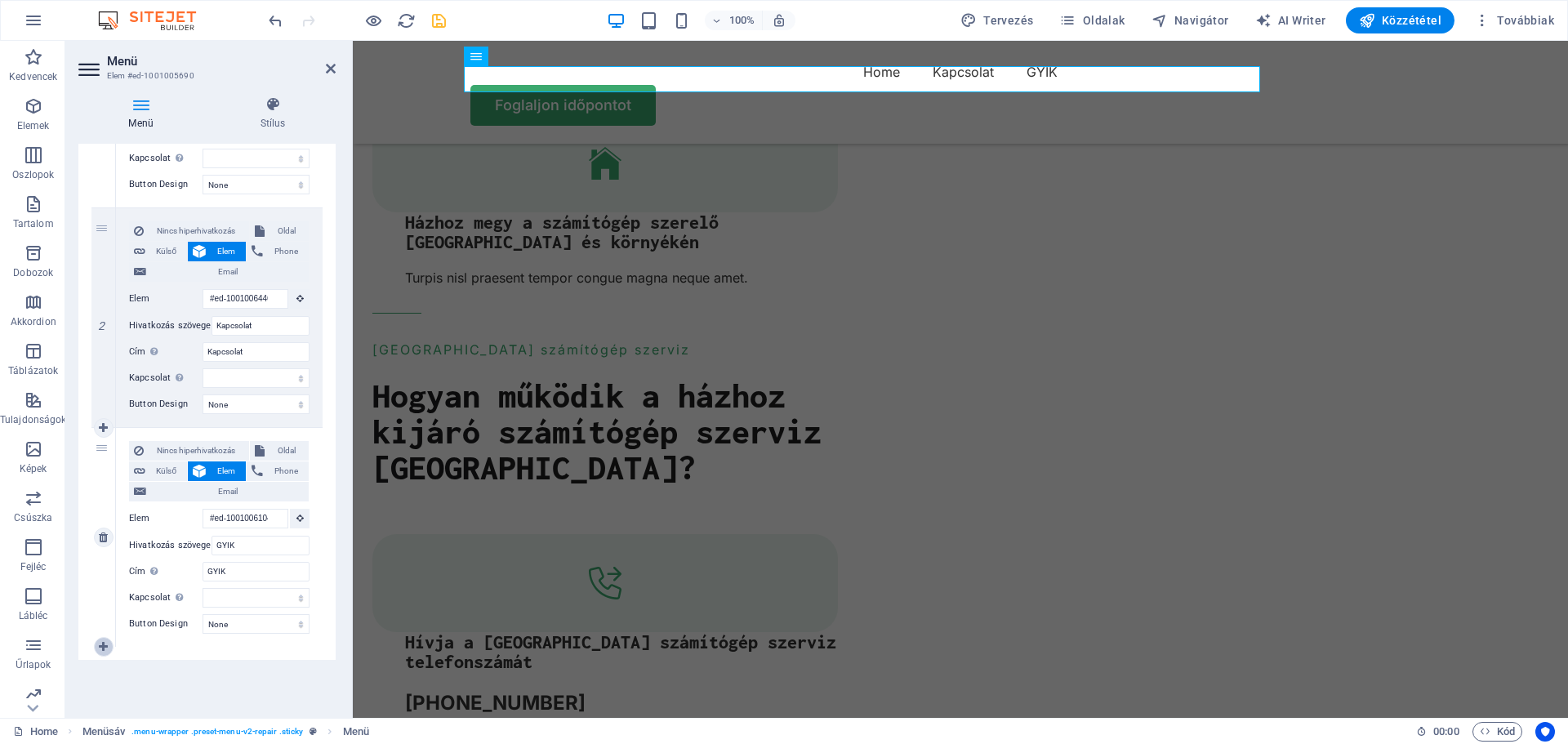
select select
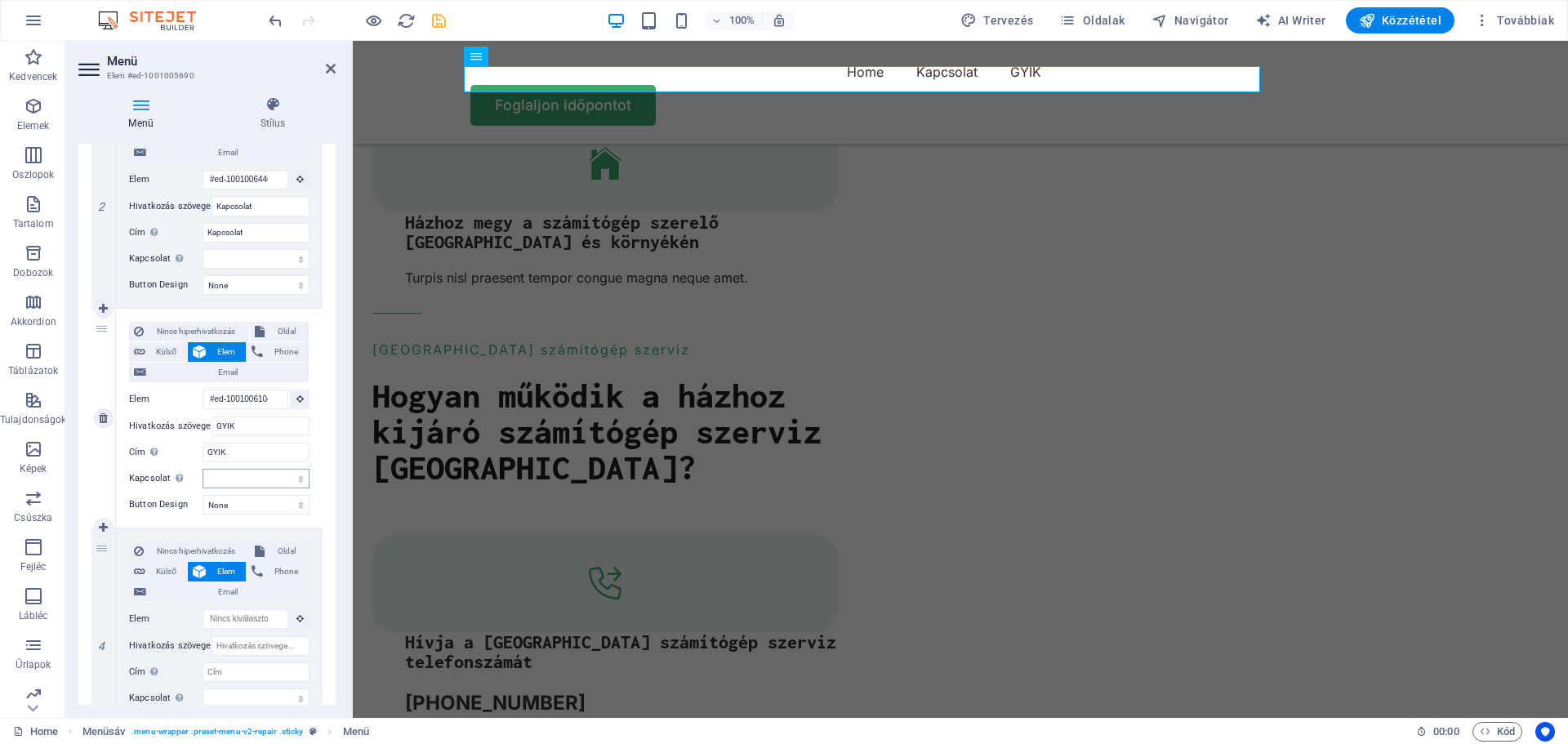
scroll to position [555, 0]
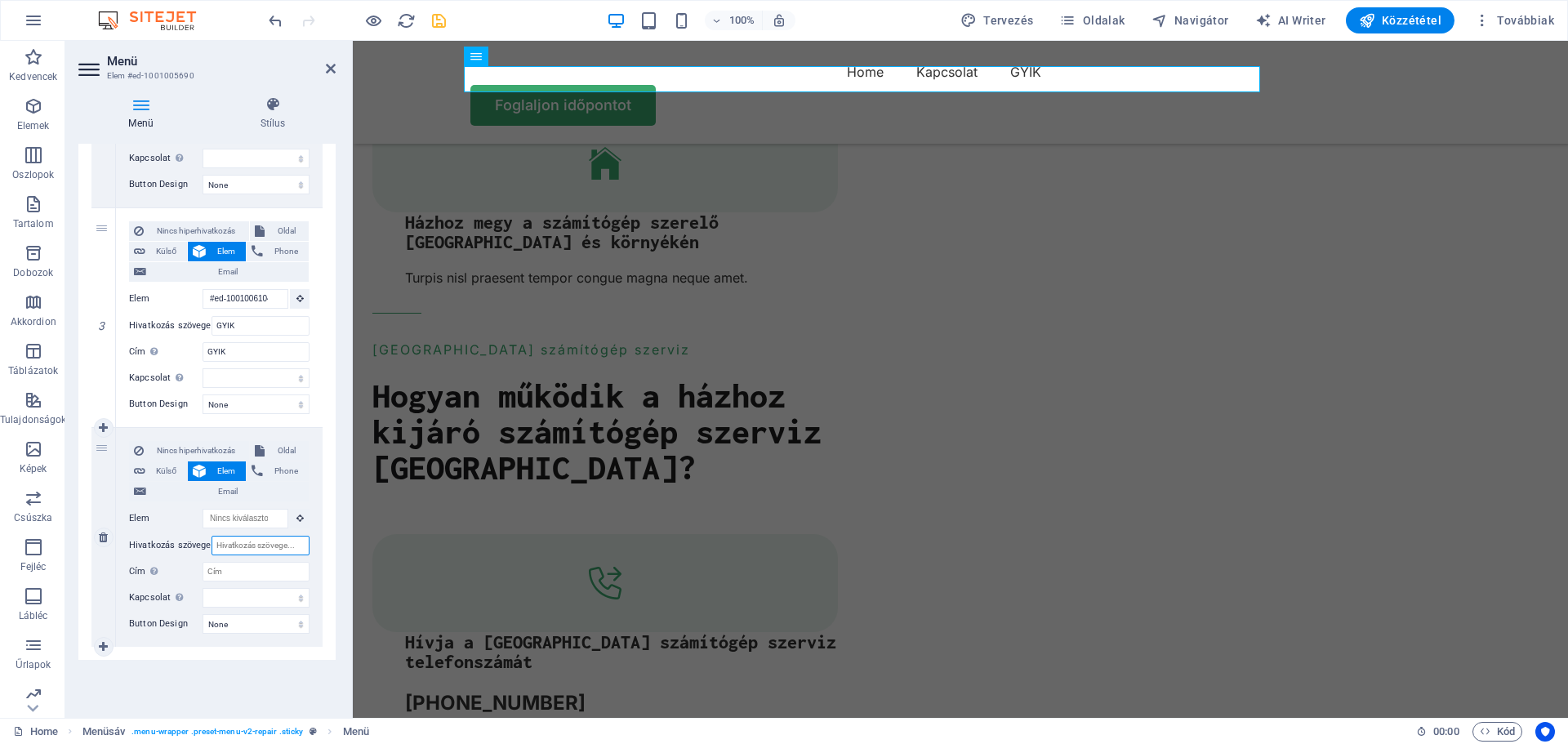
click at [243, 543] on input "Hivatkozás szövege" at bounding box center [261, 545] width 98 height 20
type input "Árak"
select select
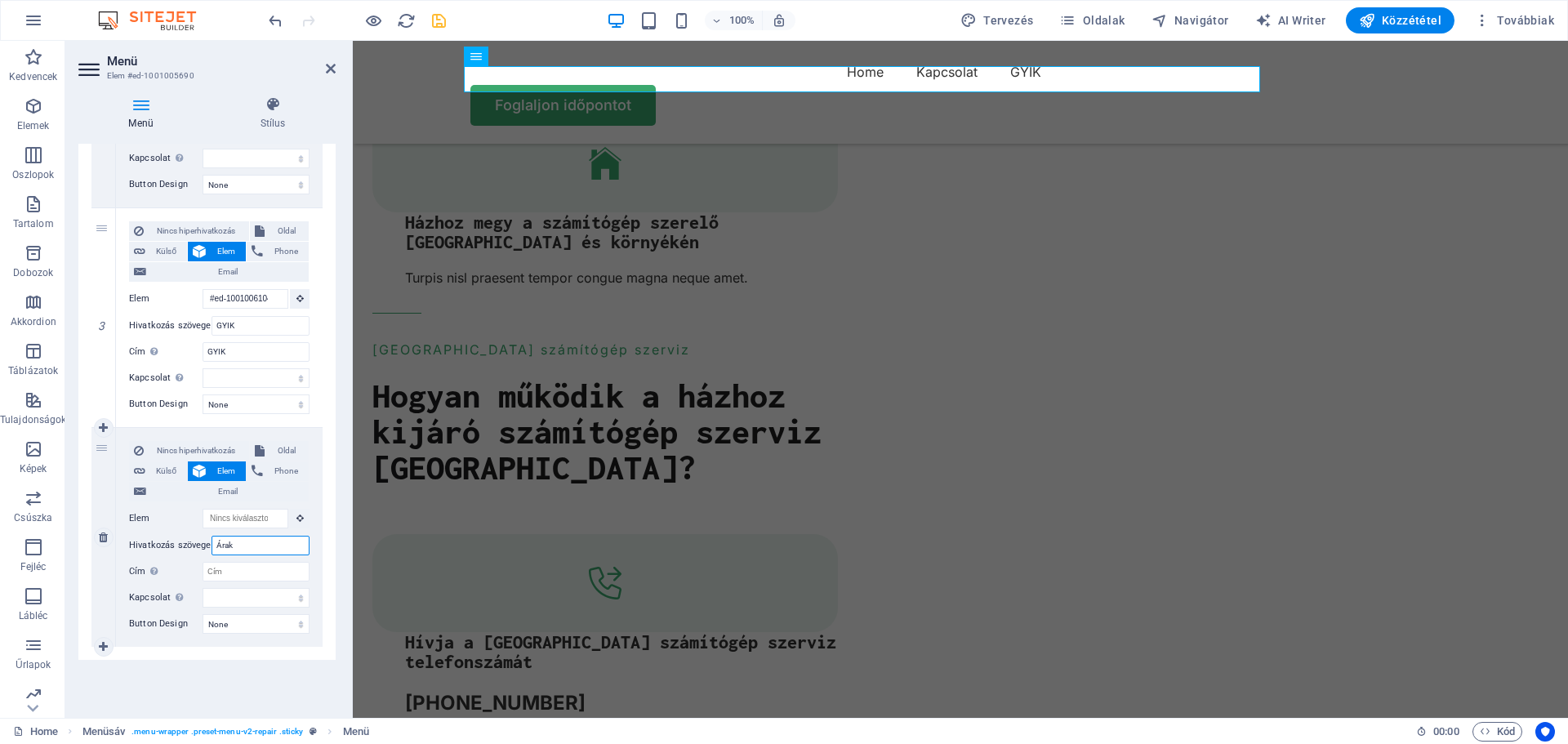
select select
type input "Árak"
click at [328, 65] on icon at bounding box center [330, 68] width 9 height 13
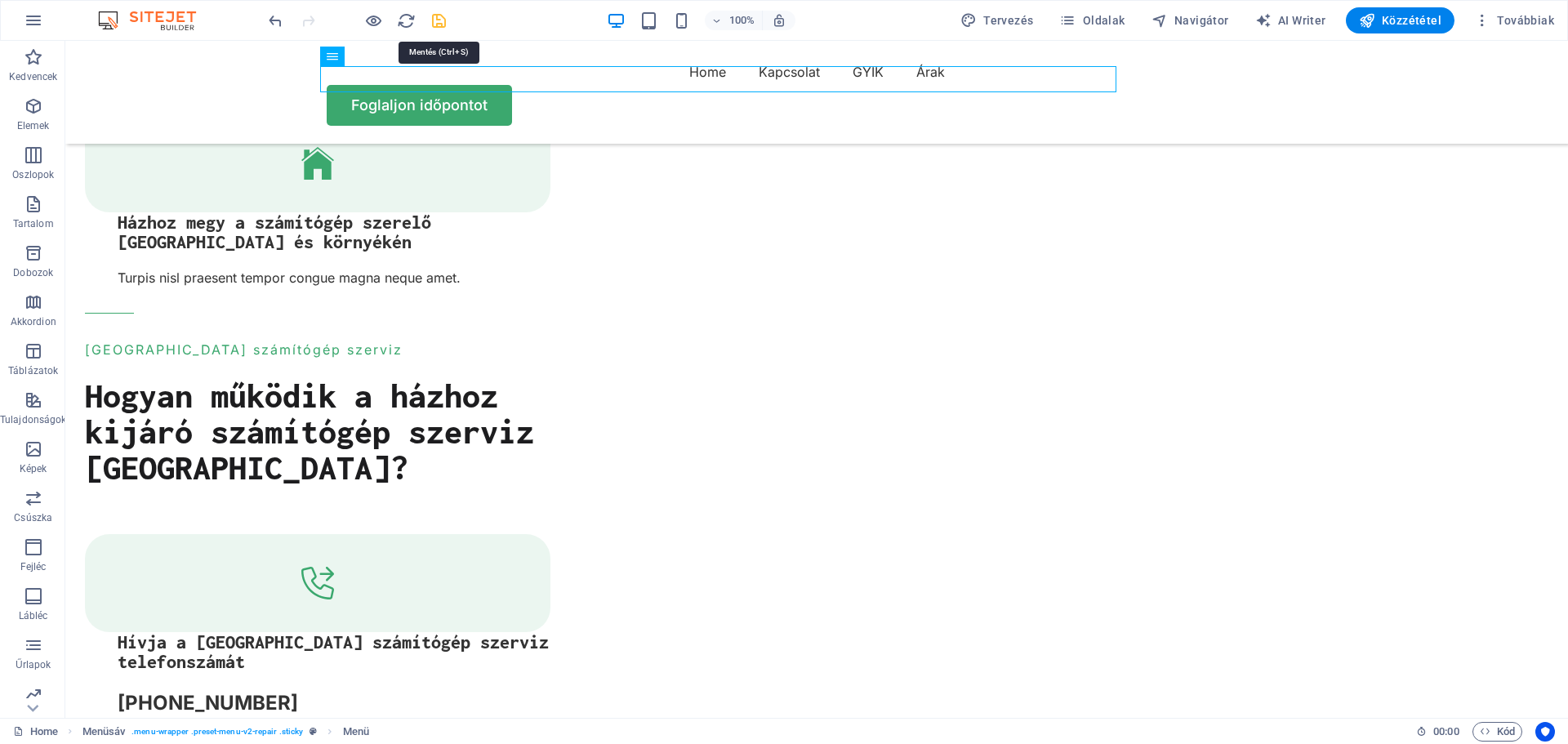
click at [434, 20] on icon "save" at bounding box center [439, 21] width 19 height 19
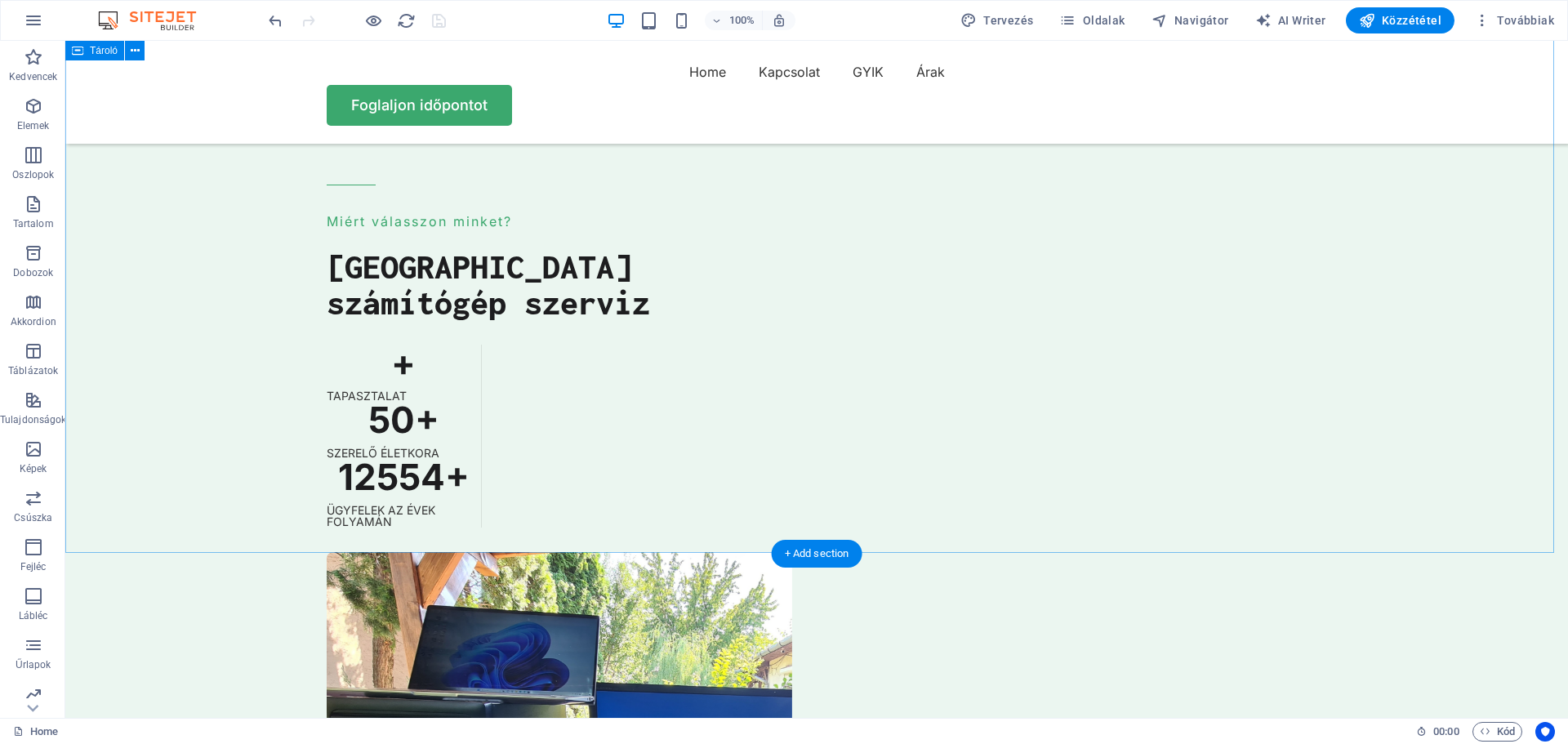
scroll to position [4487, 0]
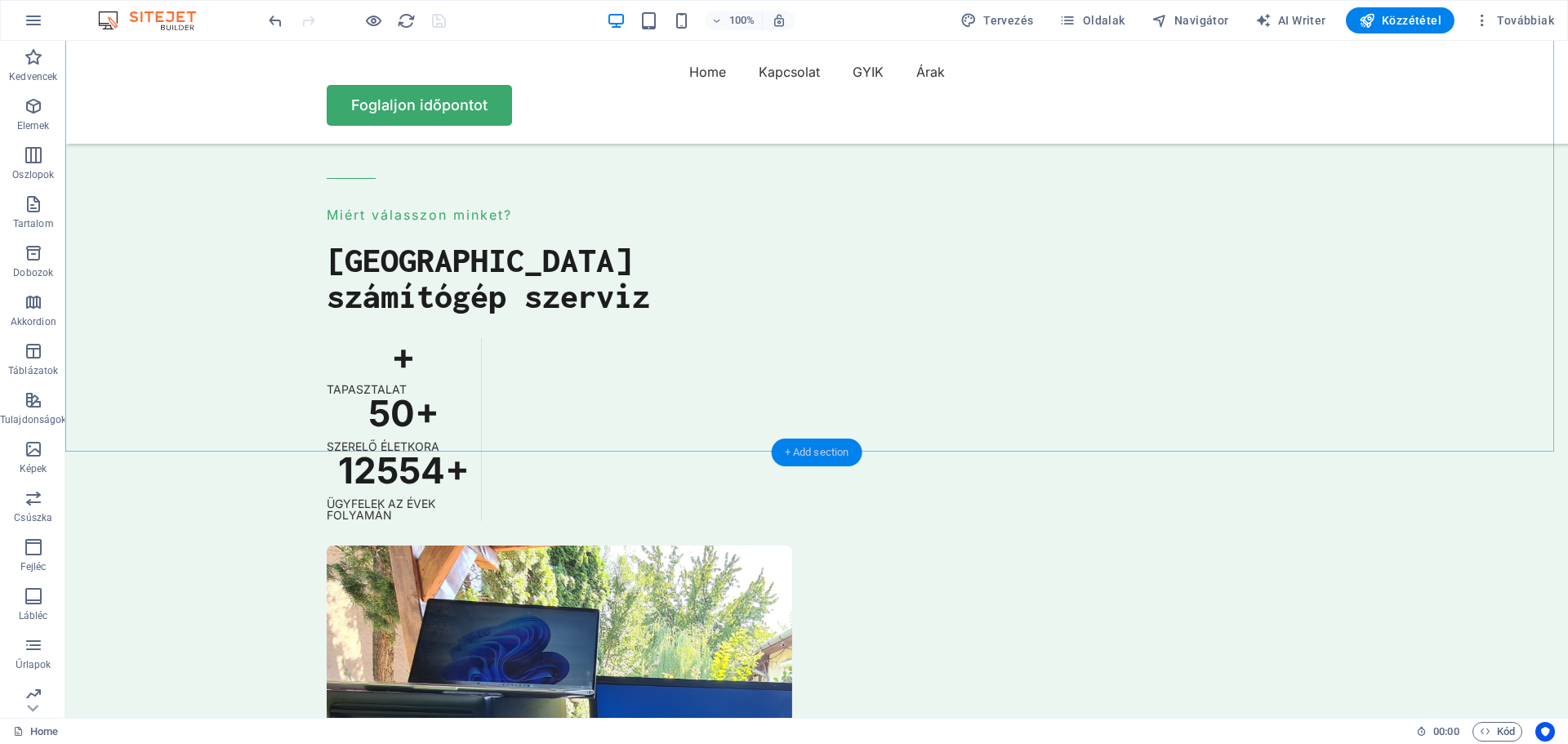
click at [818, 452] on div "+ Add section" at bounding box center [816, 452] width 90 height 28
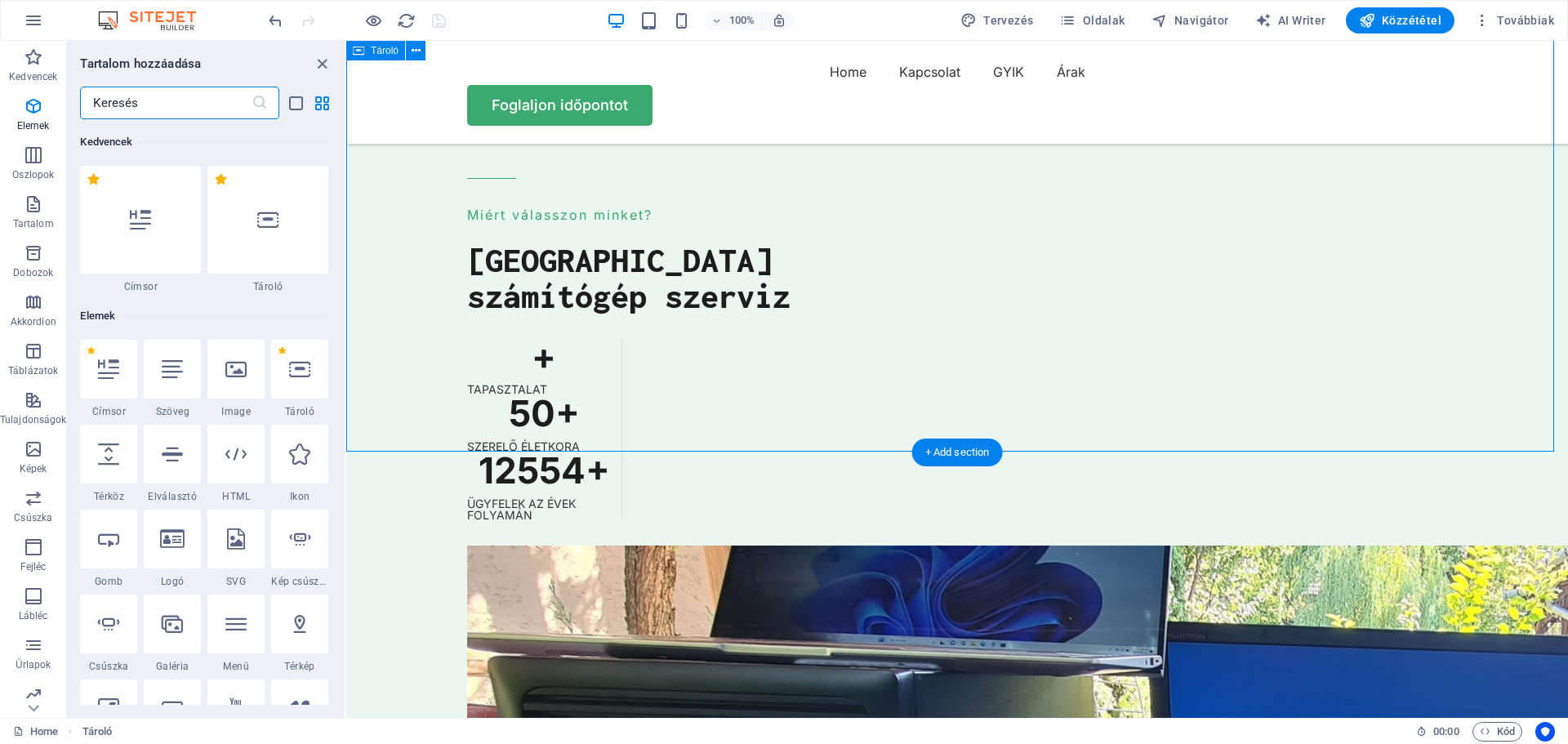
scroll to position [2856, 0]
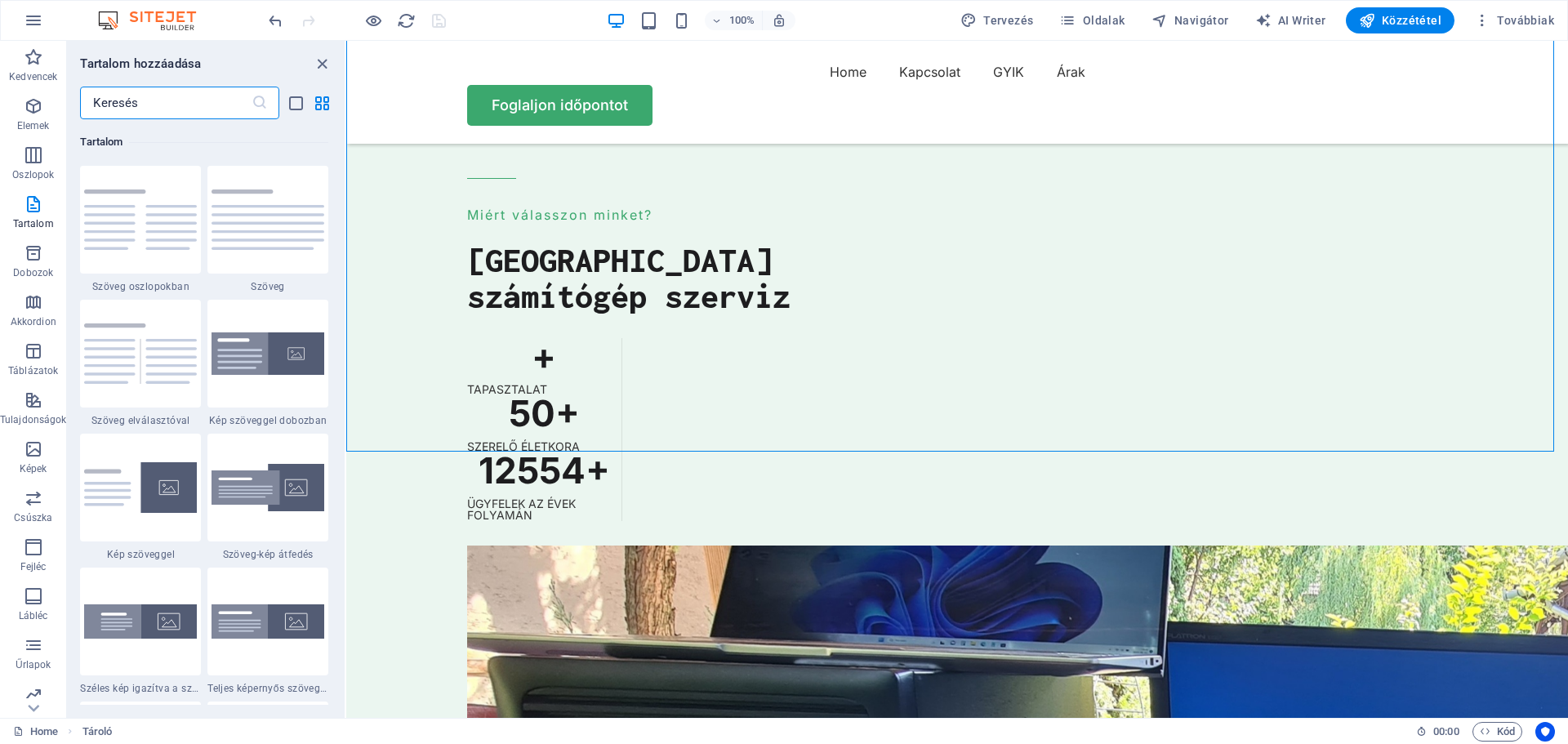
click at [122, 95] on input "text" at bounding box center [165, 103] width 170 height 33
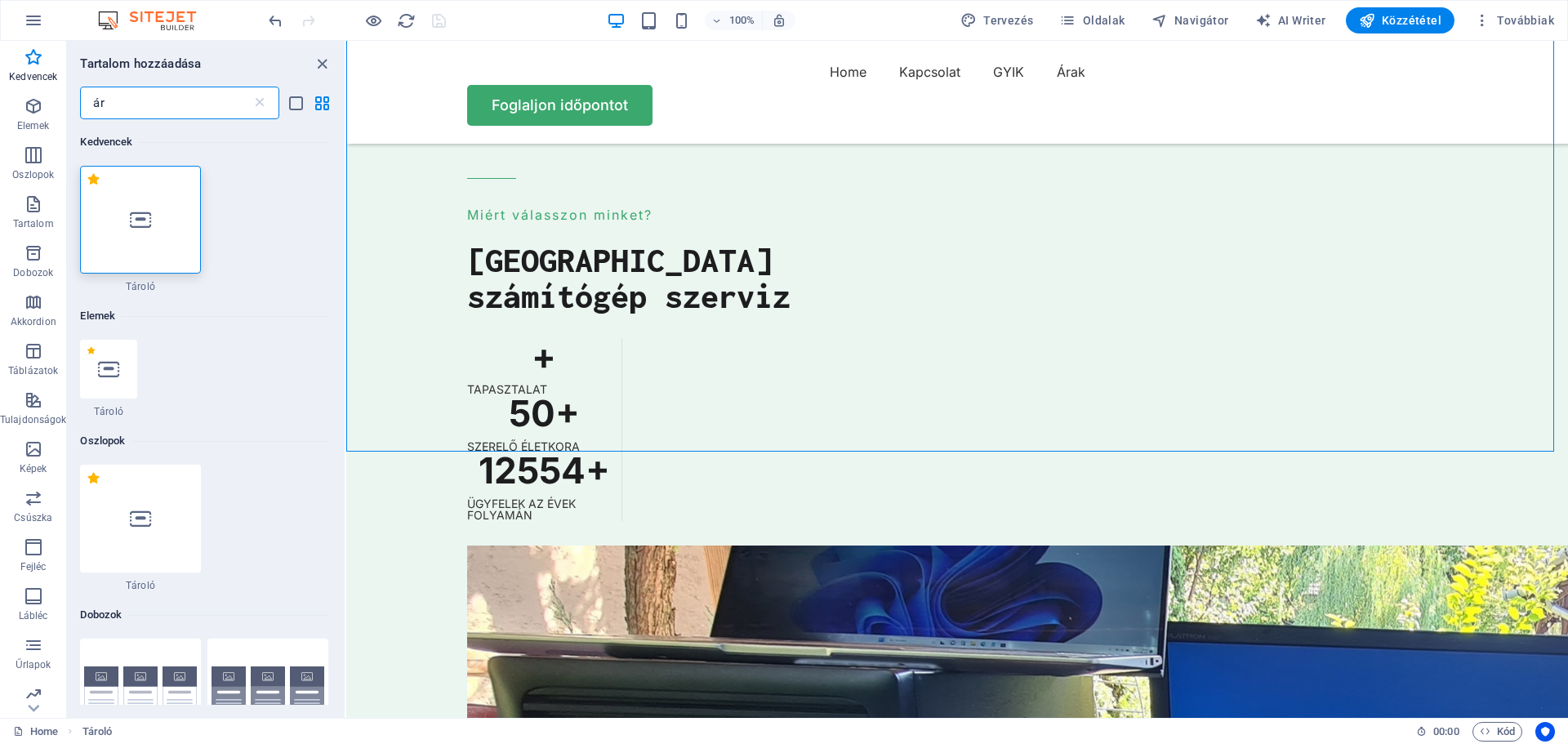
scroll to position [409, 0]
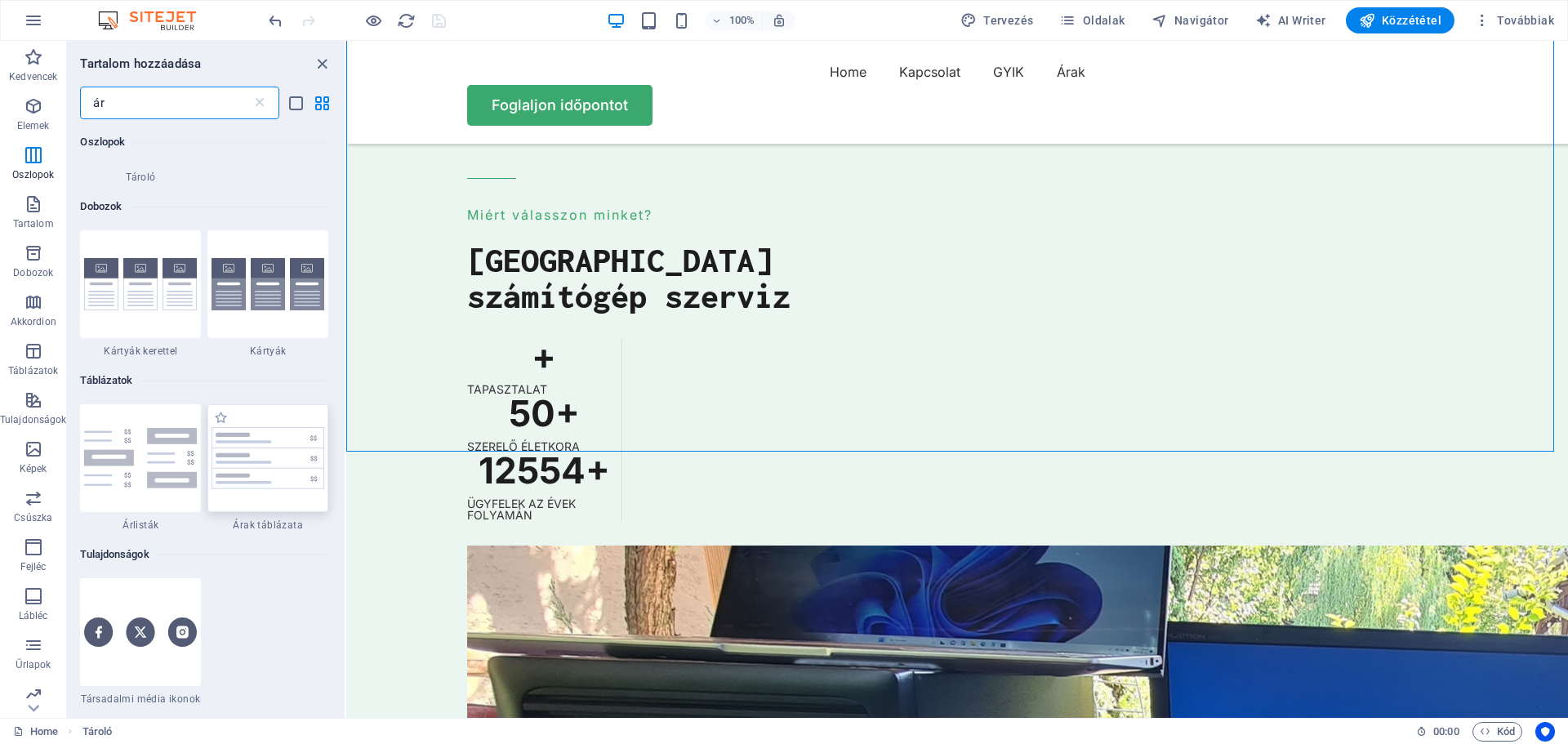
type input "ár"
click at [257, 456] on img at bounding box center [267, 457] width 113 height 61
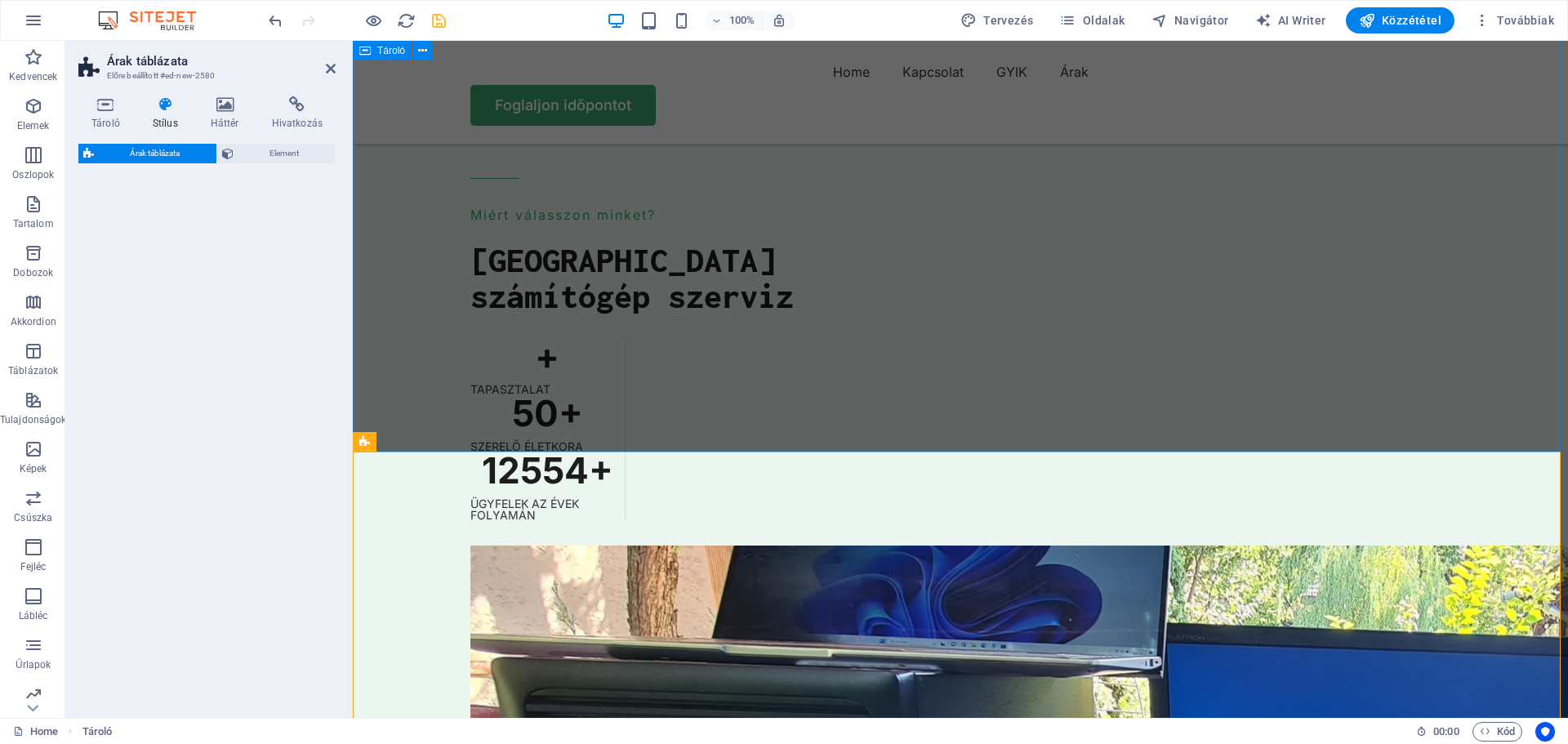
select select "rem"
select select "px"
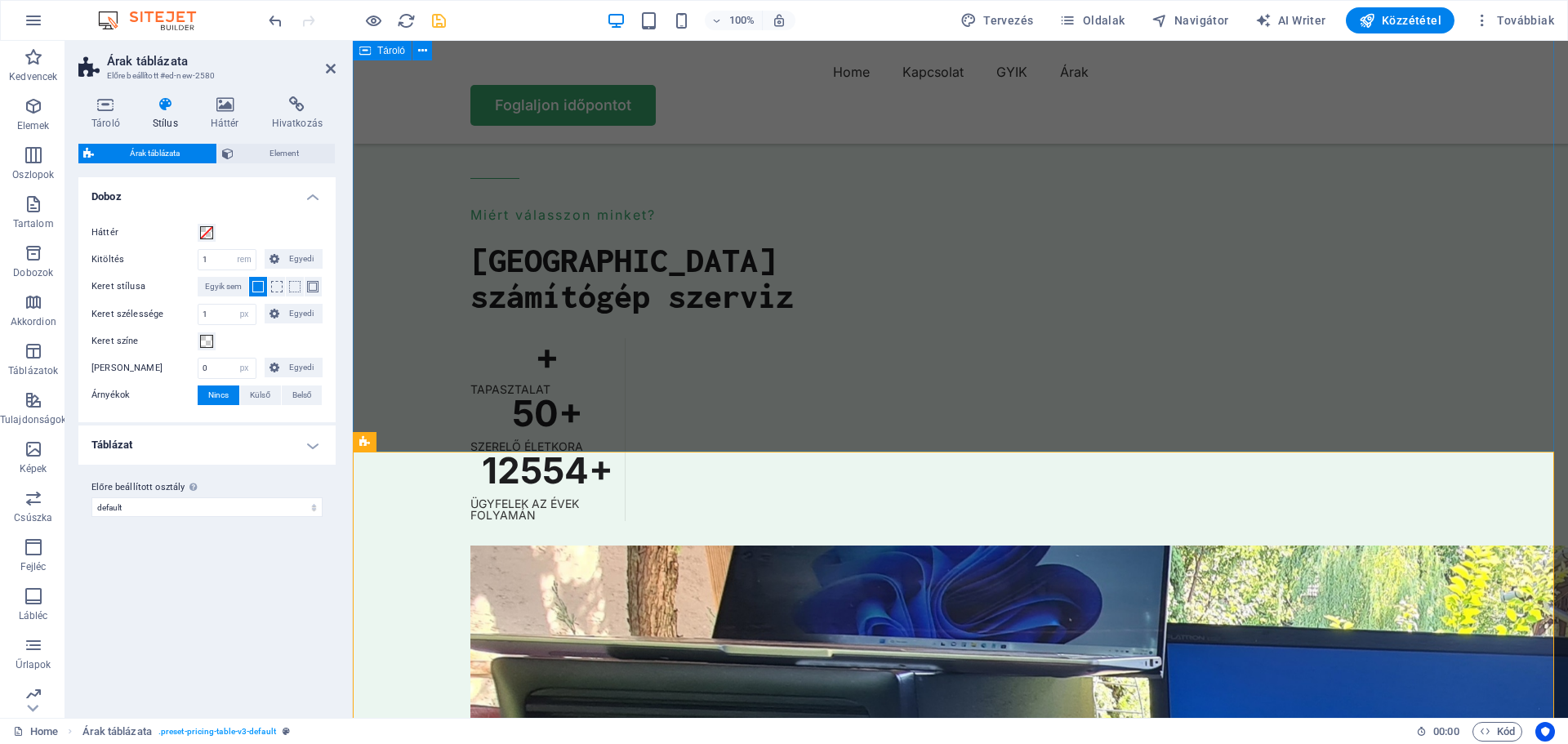
drag, startPoint x: 610, startPoint y: 496, endPoint x: 888, endPoint y: 394, distance: 296.1
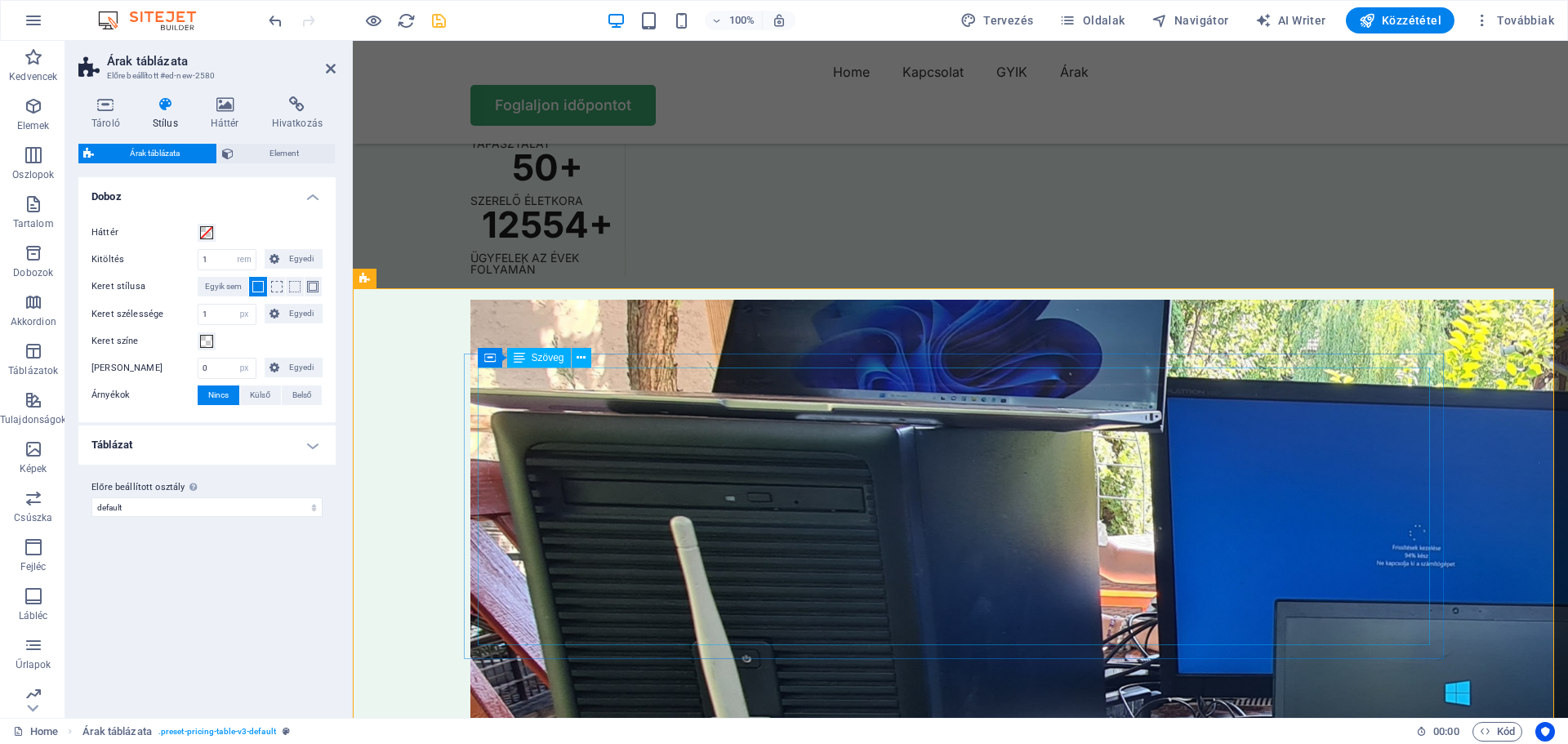
scroll to position [4651, 0]
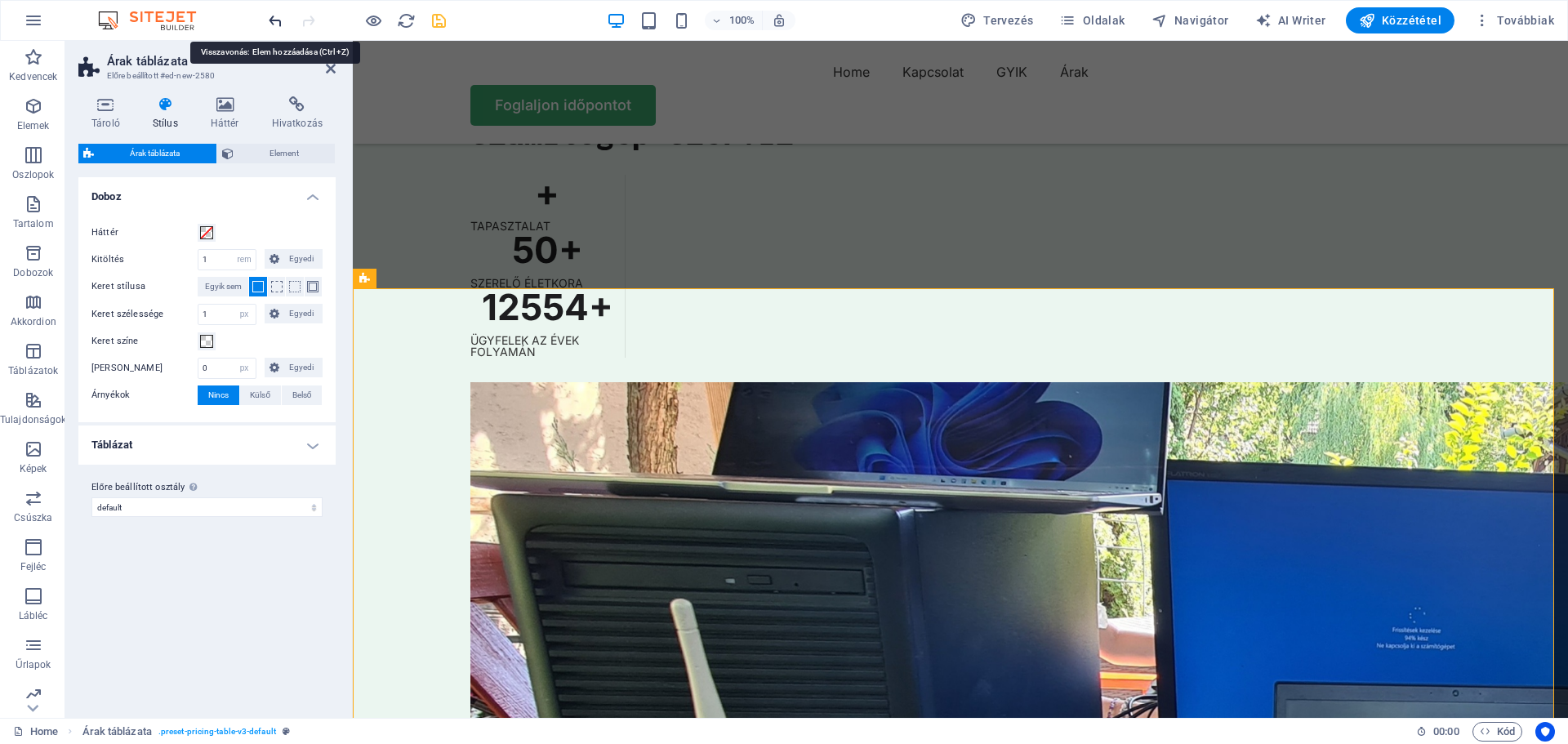
click at [270, 21] on icon "undo" at bounding box center [275, 21] width 19 height 19
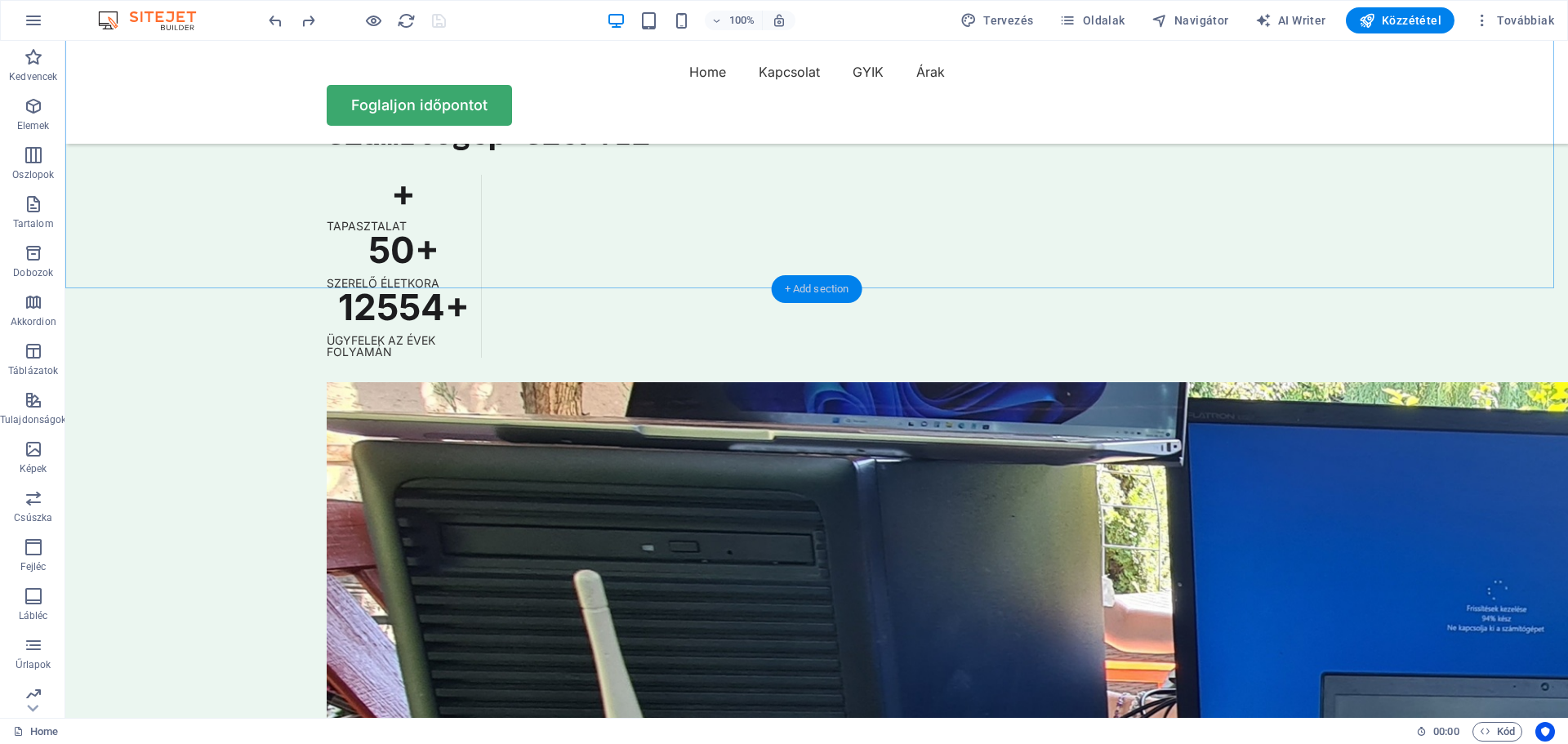
drag, startPoint x: 807, startPoint y: 287, endPoint x: 455, endPoint y: 247, distance: 354.3
click at [807, 287] on div "+ Add section" at bounding box center [816, 289] width 90 height 28
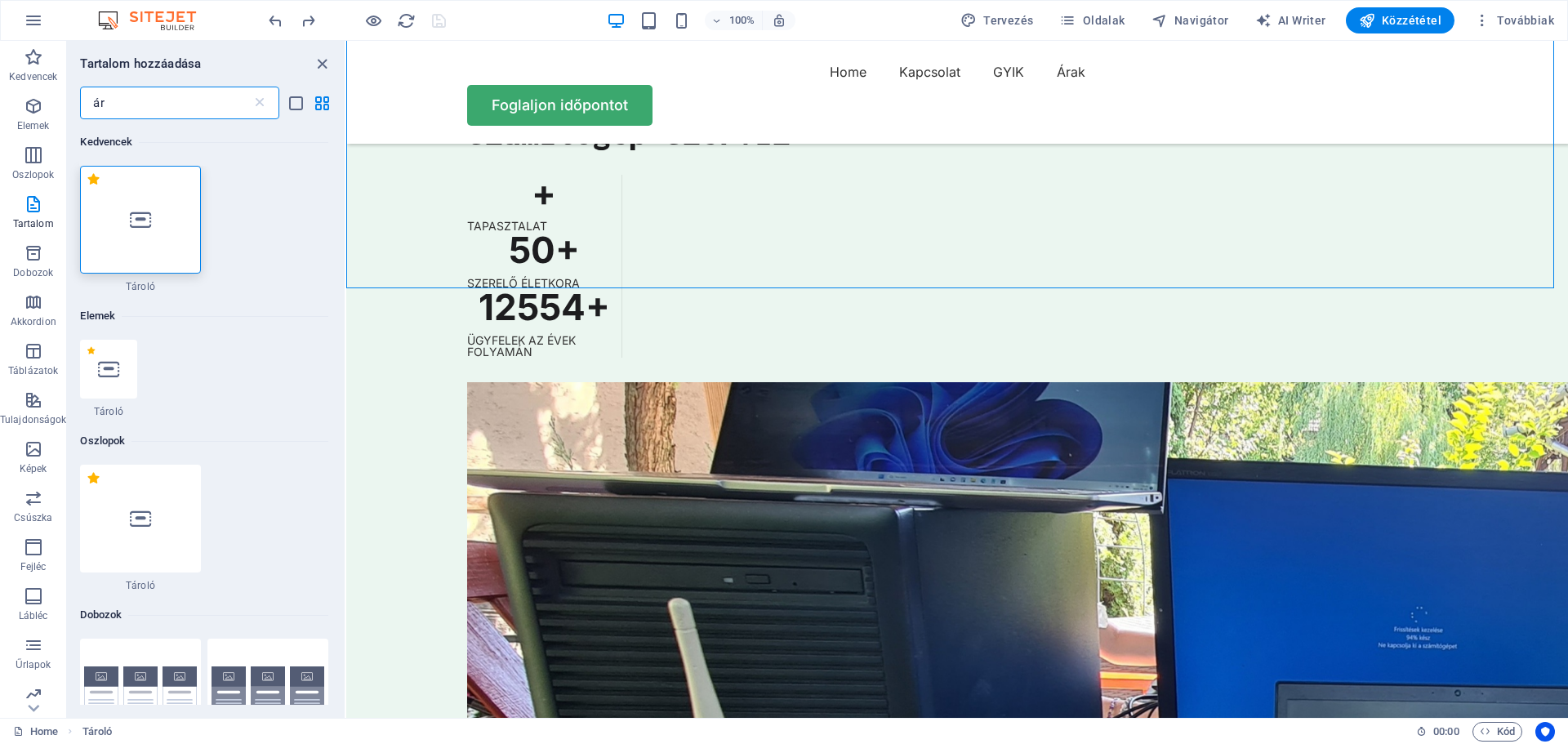
click at [133, 105] on input "ár" at bounding box center [165, 103] width 170 height 33
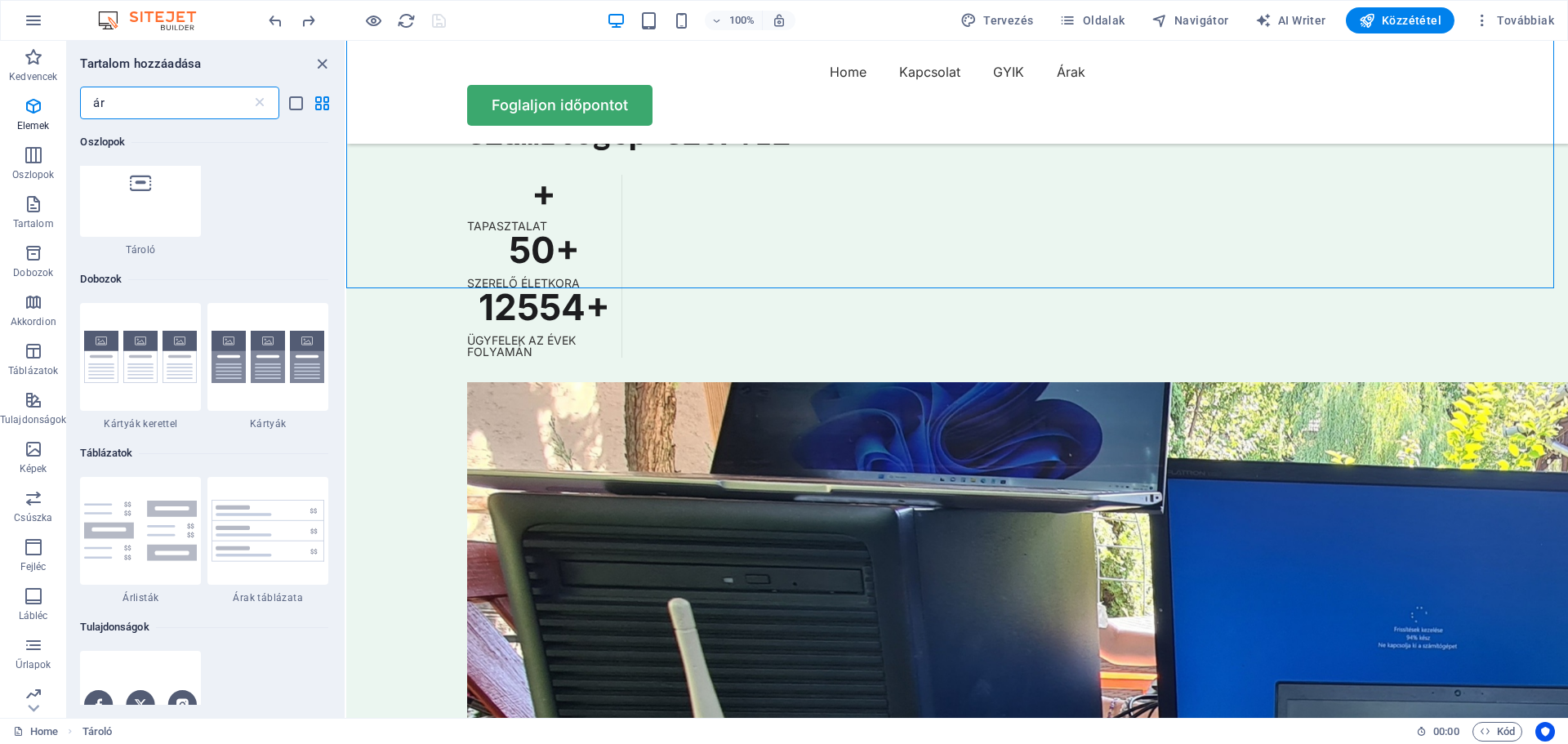
scroll to position [409, 0]
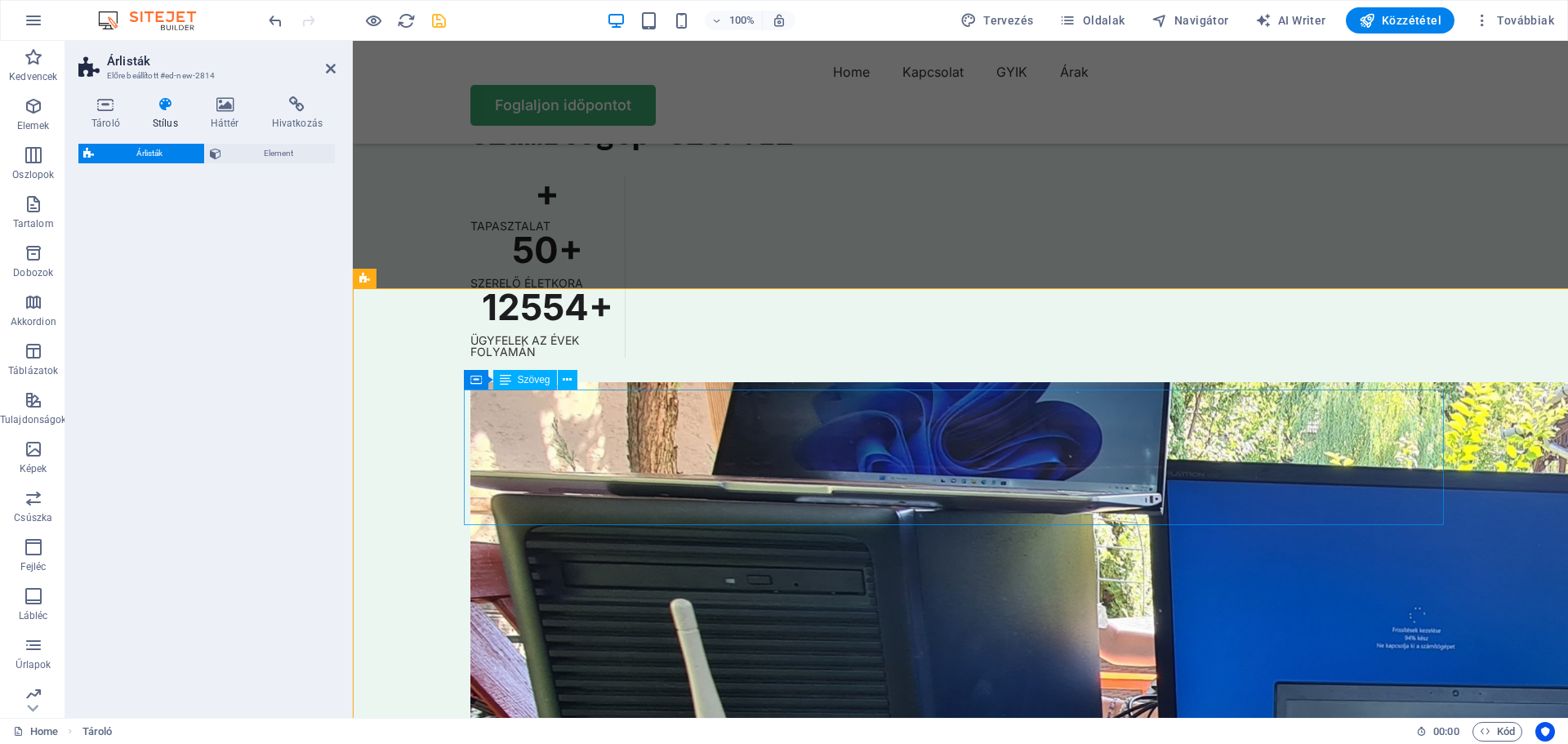
drag, startPoint x: 495, startPoint y: 508, endPoint x: 601, endPoint y: 390, distance: 158.6
select select "rem"
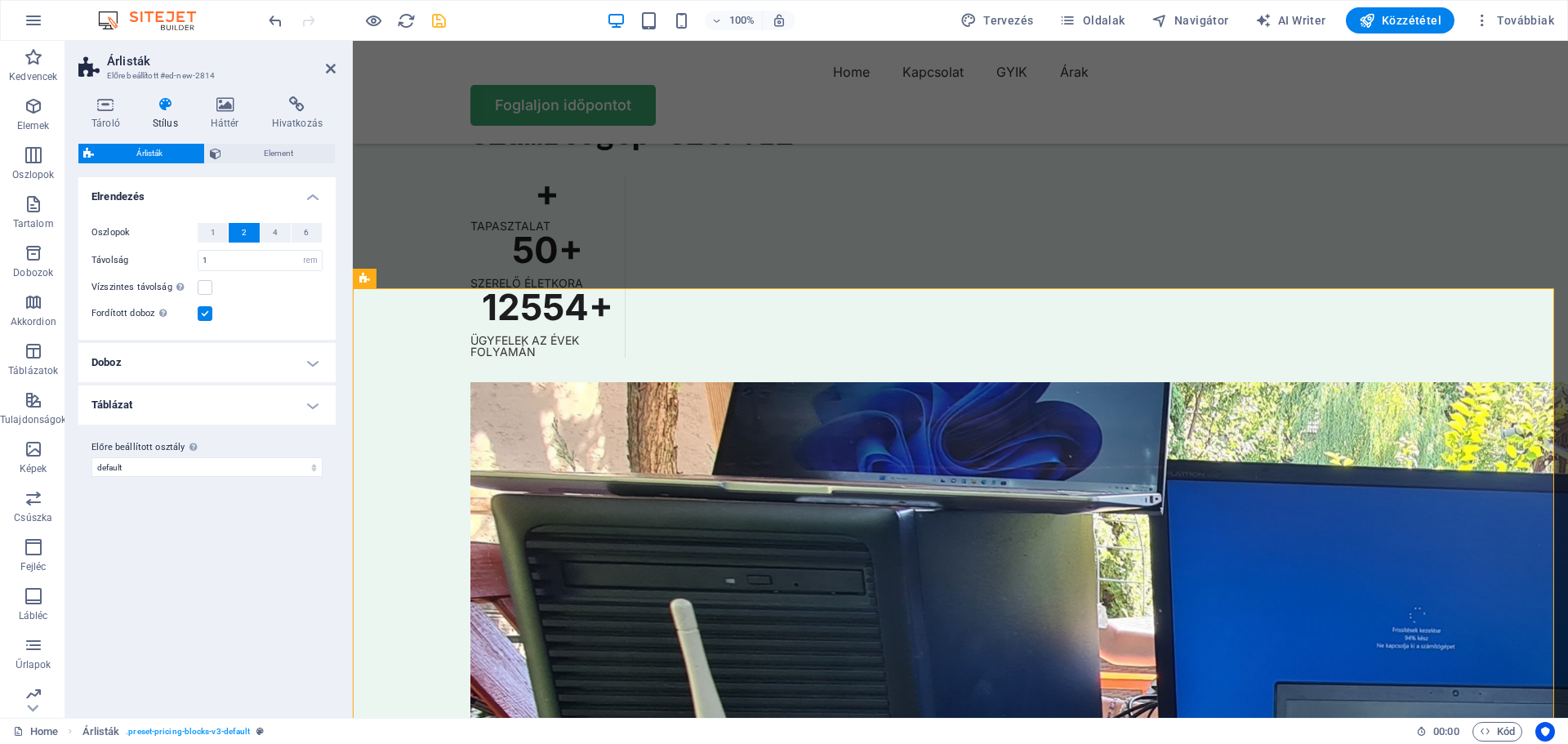
click at [285, 21] on div at bounding box center [356, 21] width 183 height 26
click at [273, 17] on icon "undo" at bounding box center [275, 21] width 19 height 19
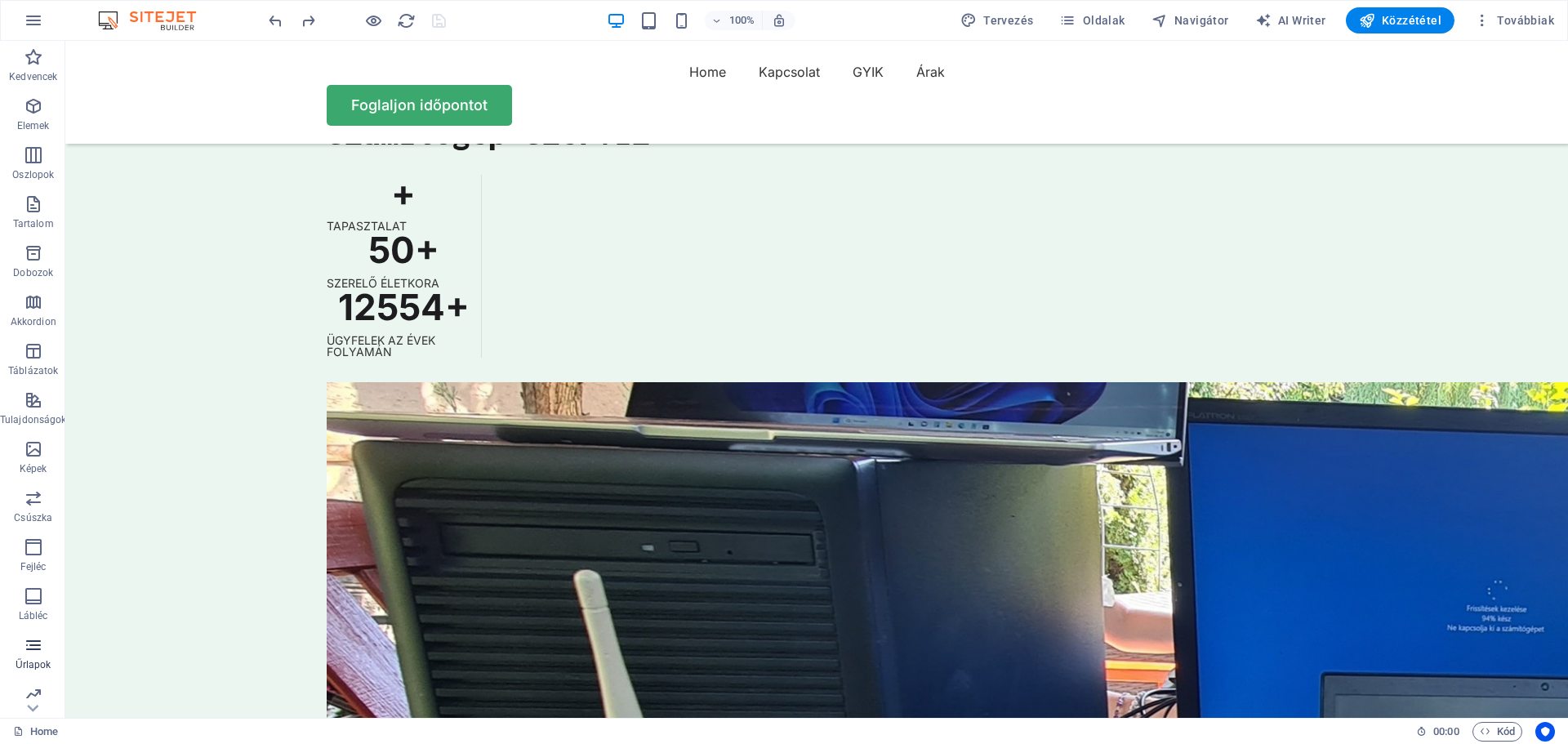
click at [38, 644] on icon "button" at bounding box center [34, 644] width 20 height 20
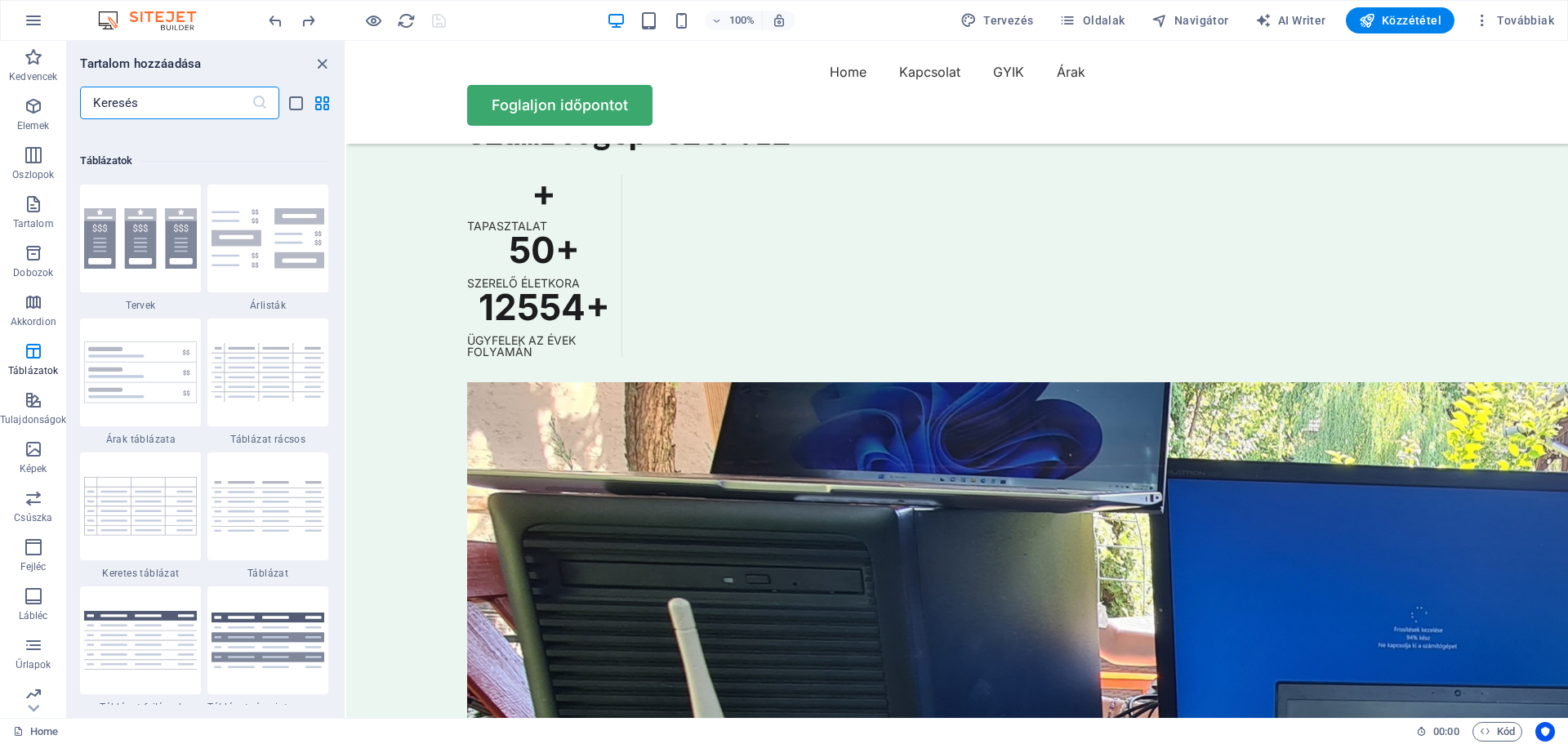
scroll to position [5552, 0]
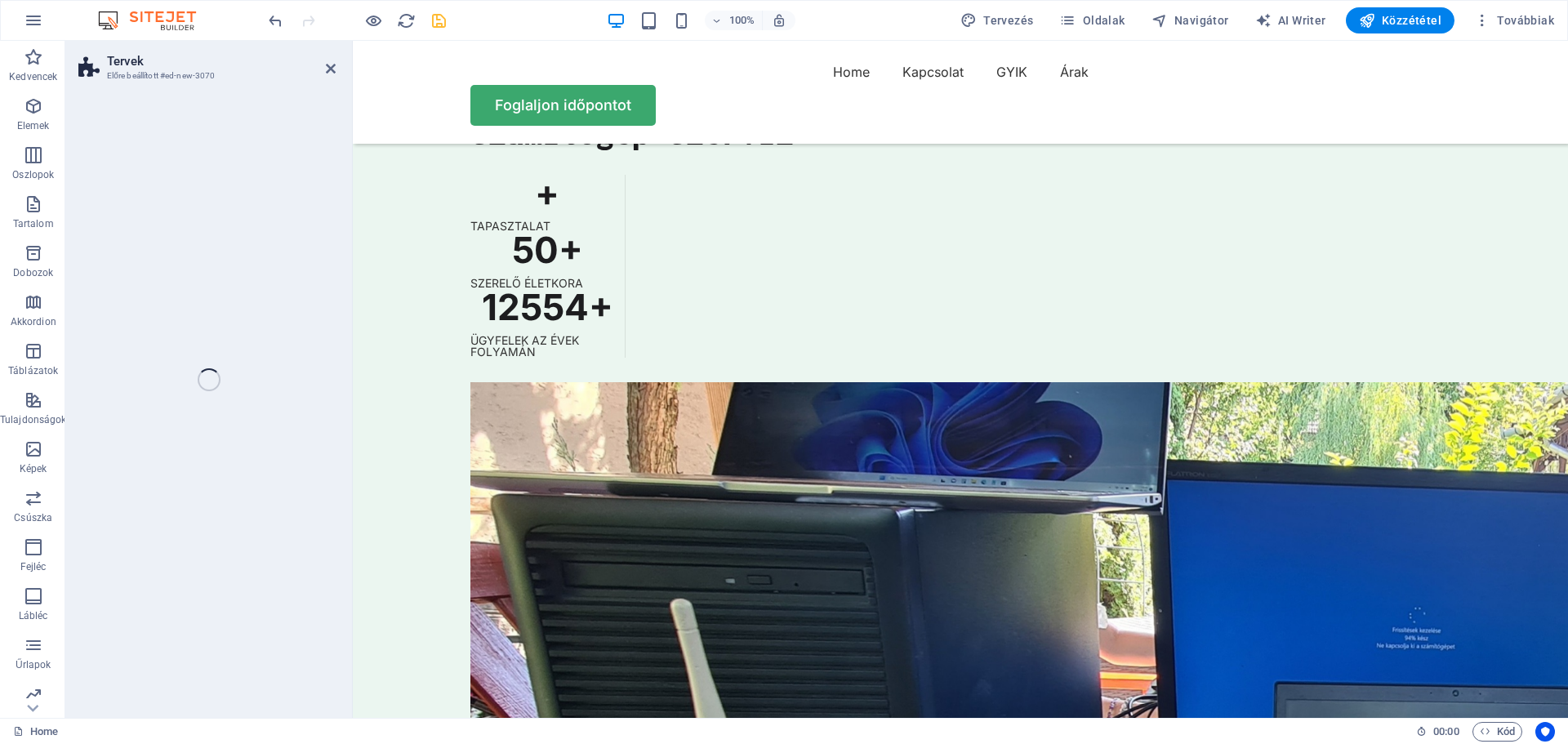
select select "rem"
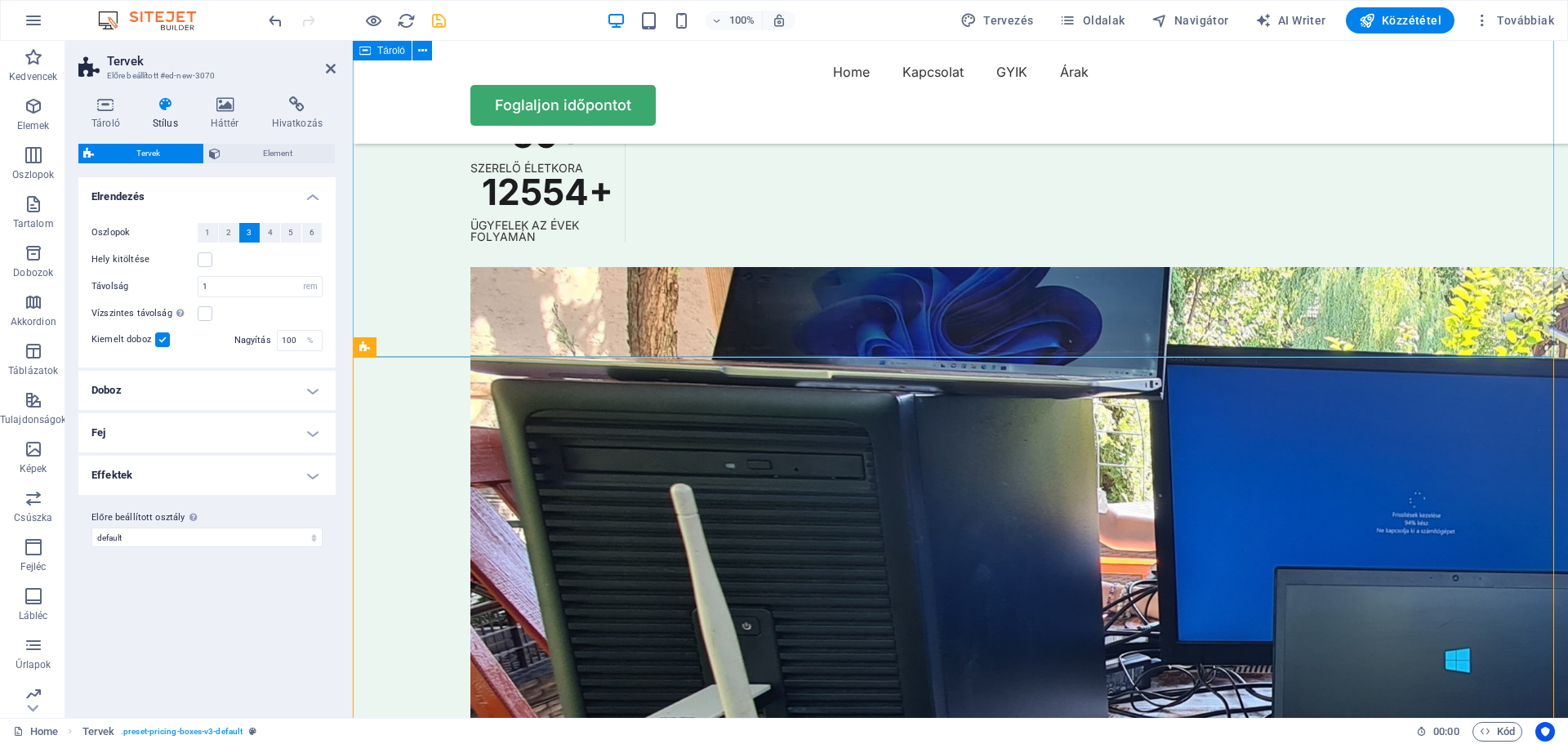
scroll to position [4896, 0]
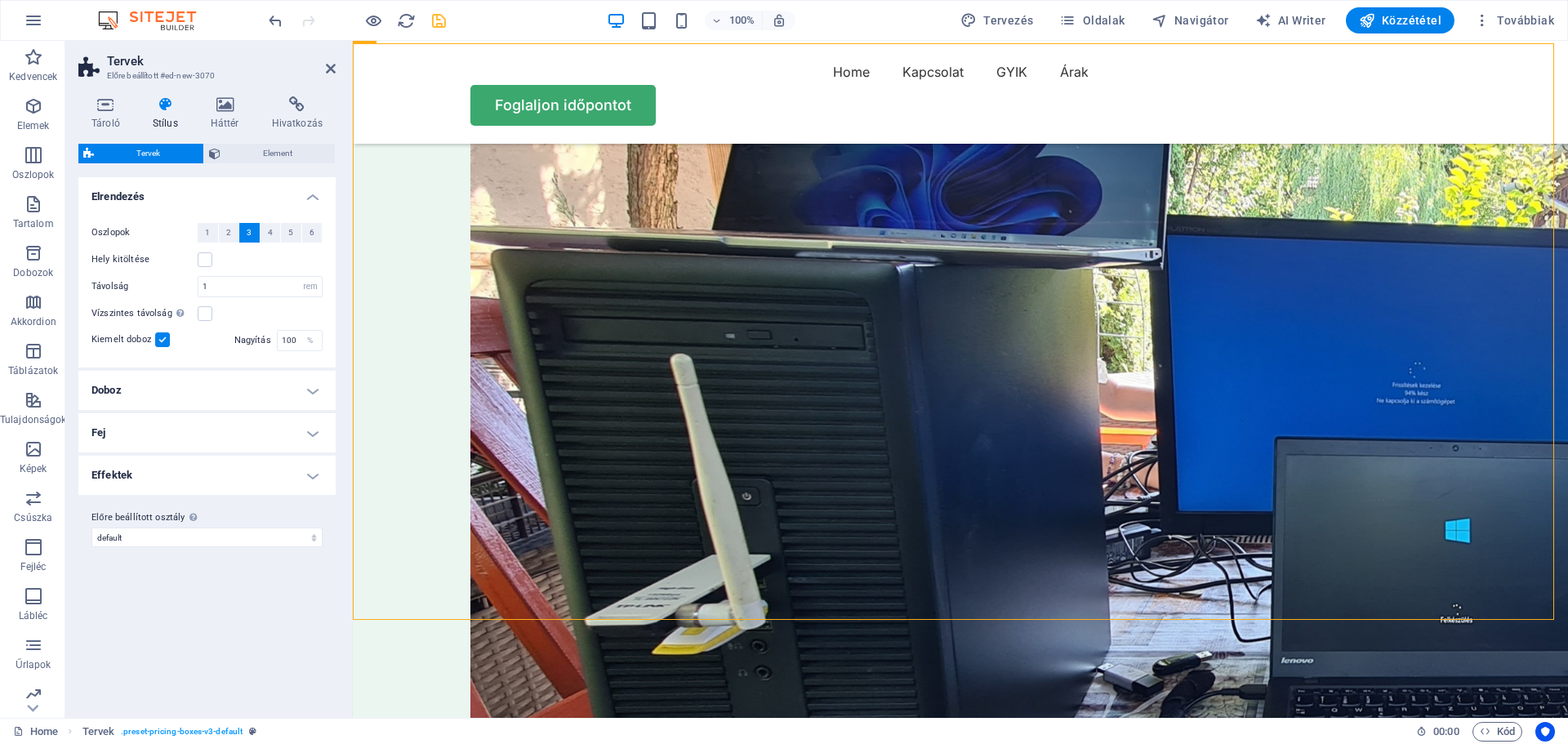
click at [170, 100] on icon at bounding box center [165, 104] width 52 height 16
click at [166, 105] on icon at bounding box center [165, 104] width 52 height 16
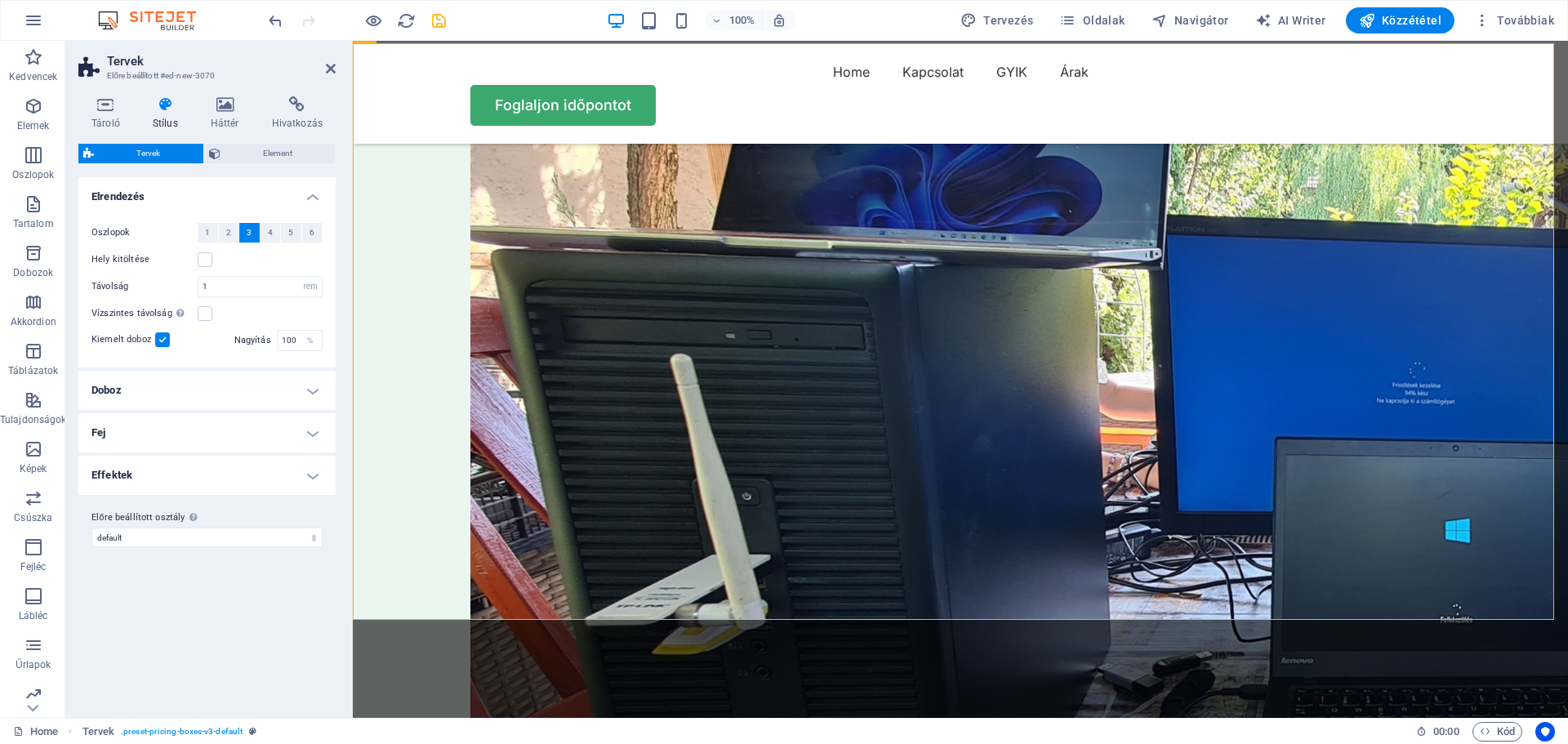
click at [310, 391] on h4 "Doboz" at bounding box center [206, 390] width 257 height 40
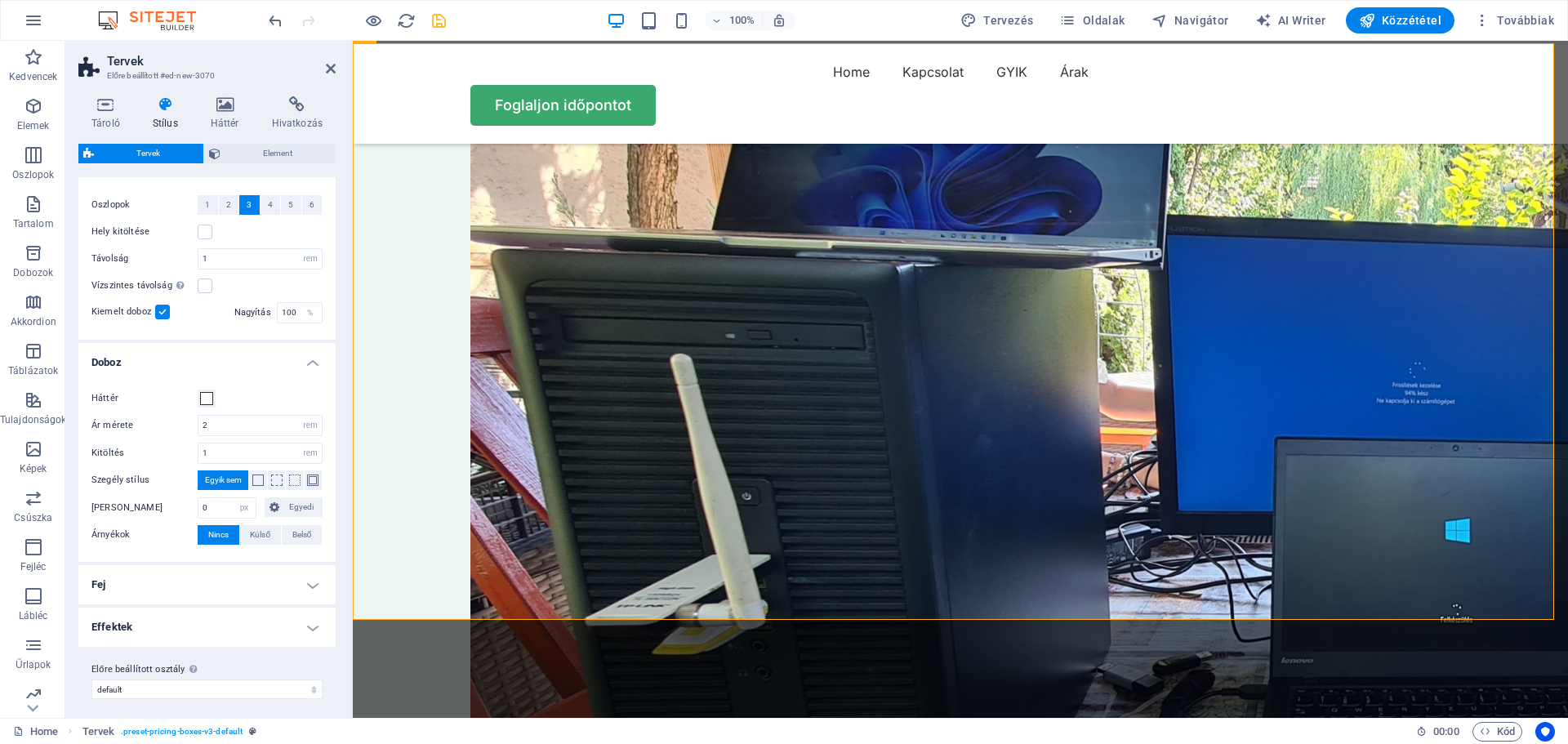
scroll to position [35, 0]
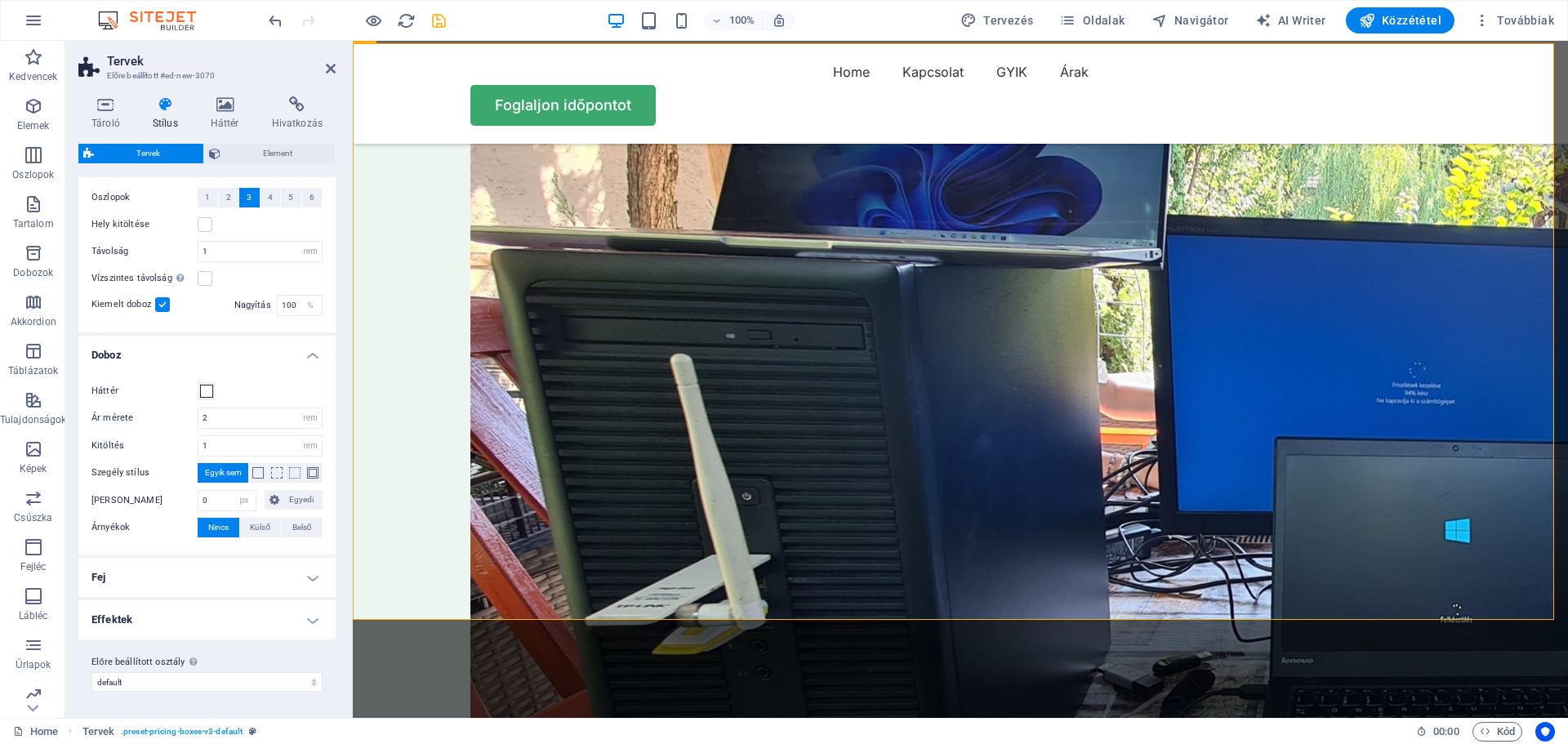
click at [309, 576] on h4 "Fej" at bounding box center [206, 577] width 257 height 40
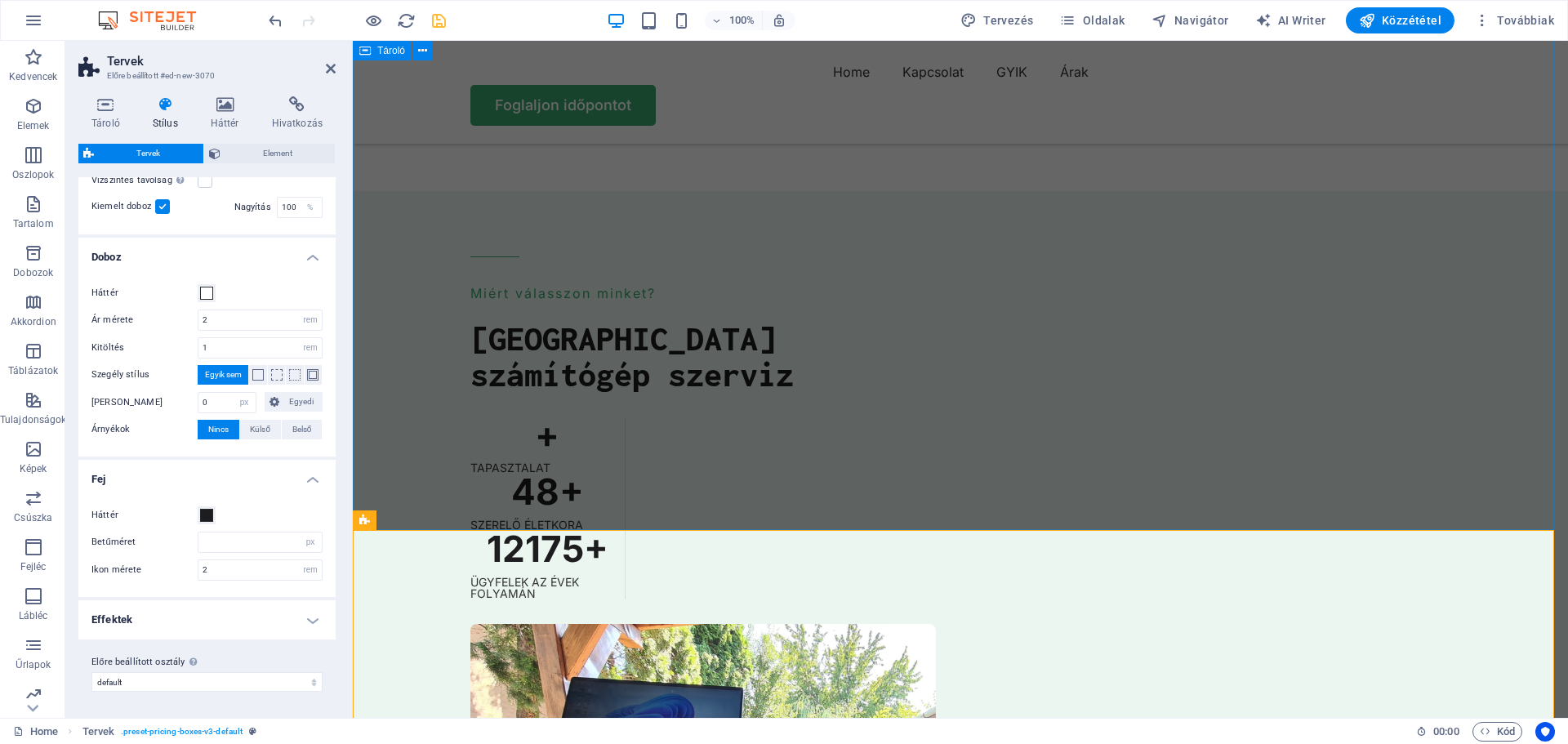
scroll to position [4654, 0]
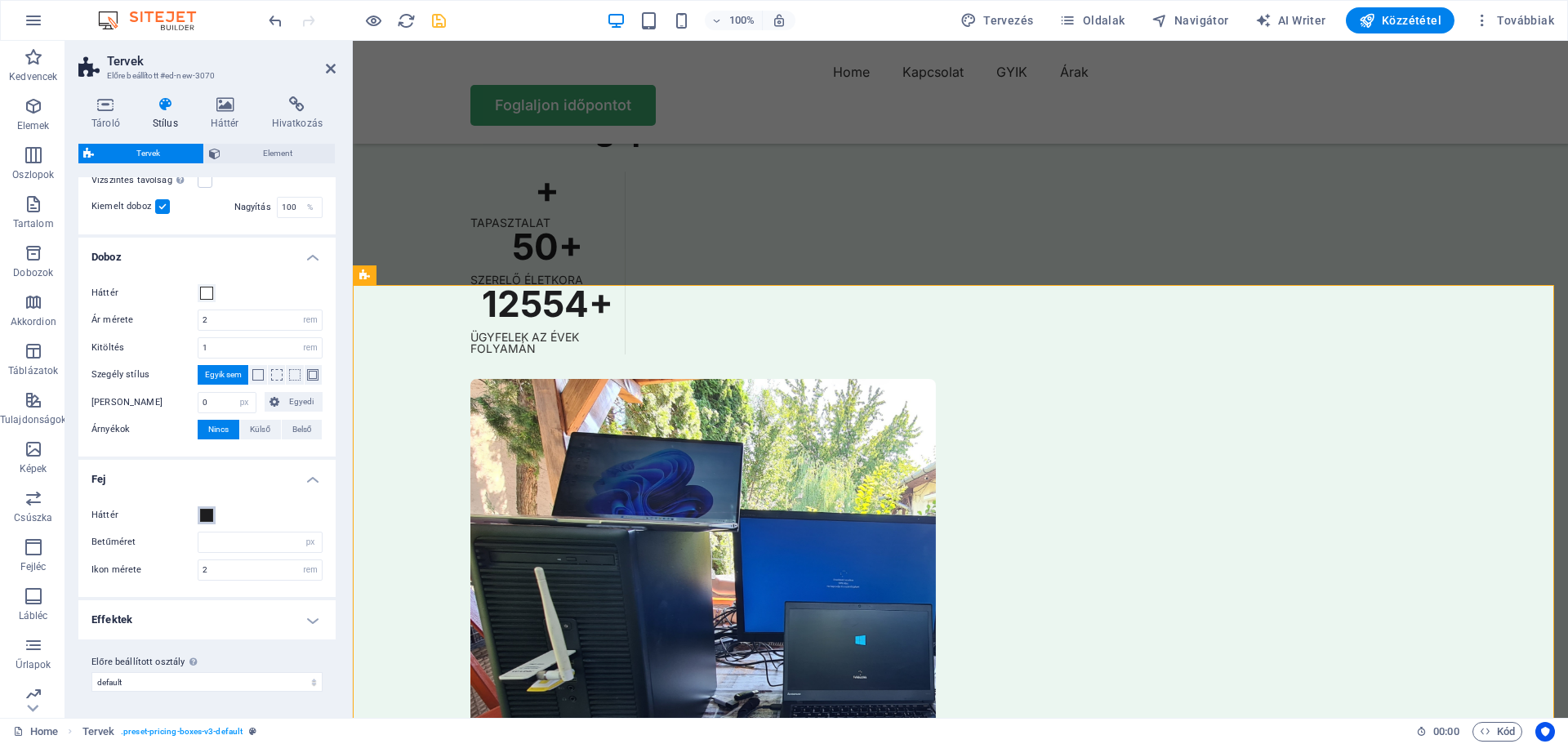
click at [209, 515] on span at bounding box center [206, 514] width 13 height 13
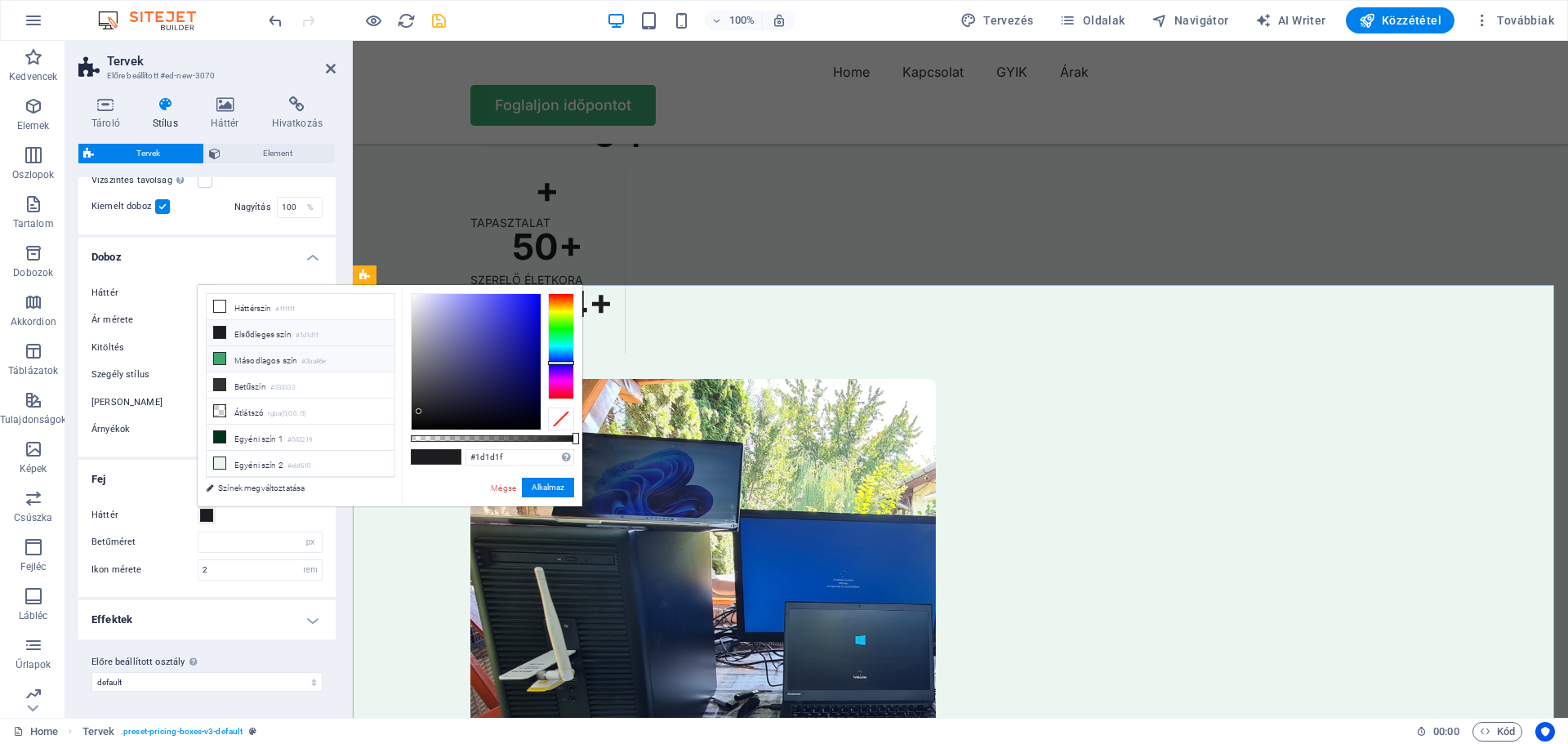
click at [253, 356] on li "Másodlagos szín #3ba86e" at bounding box center [300, 359] width 188 height 26
type input "#3ba86e"
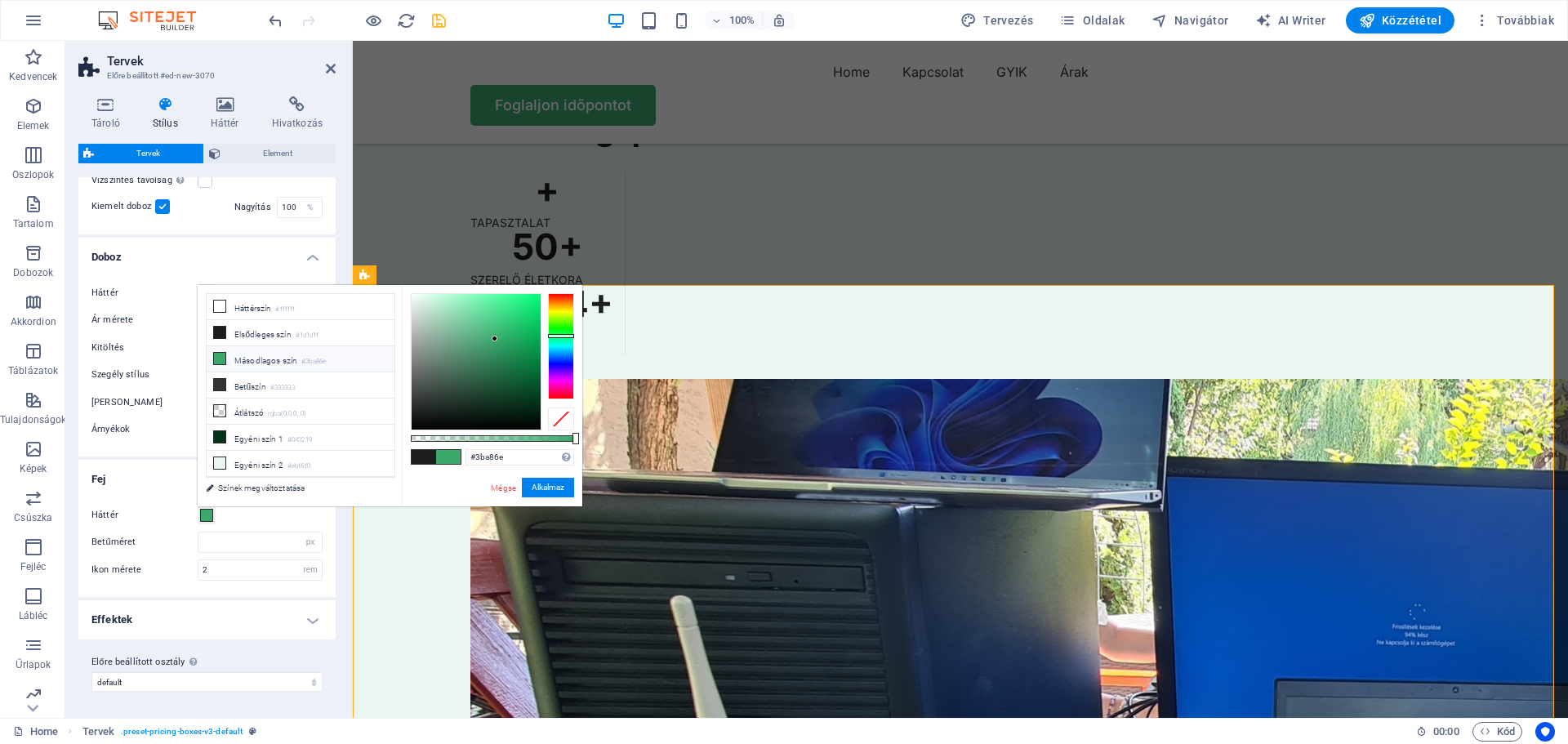
click at [427, 454] on span at bounding box center [423, 457] width 24 height 14
type input "#1d1d1f"
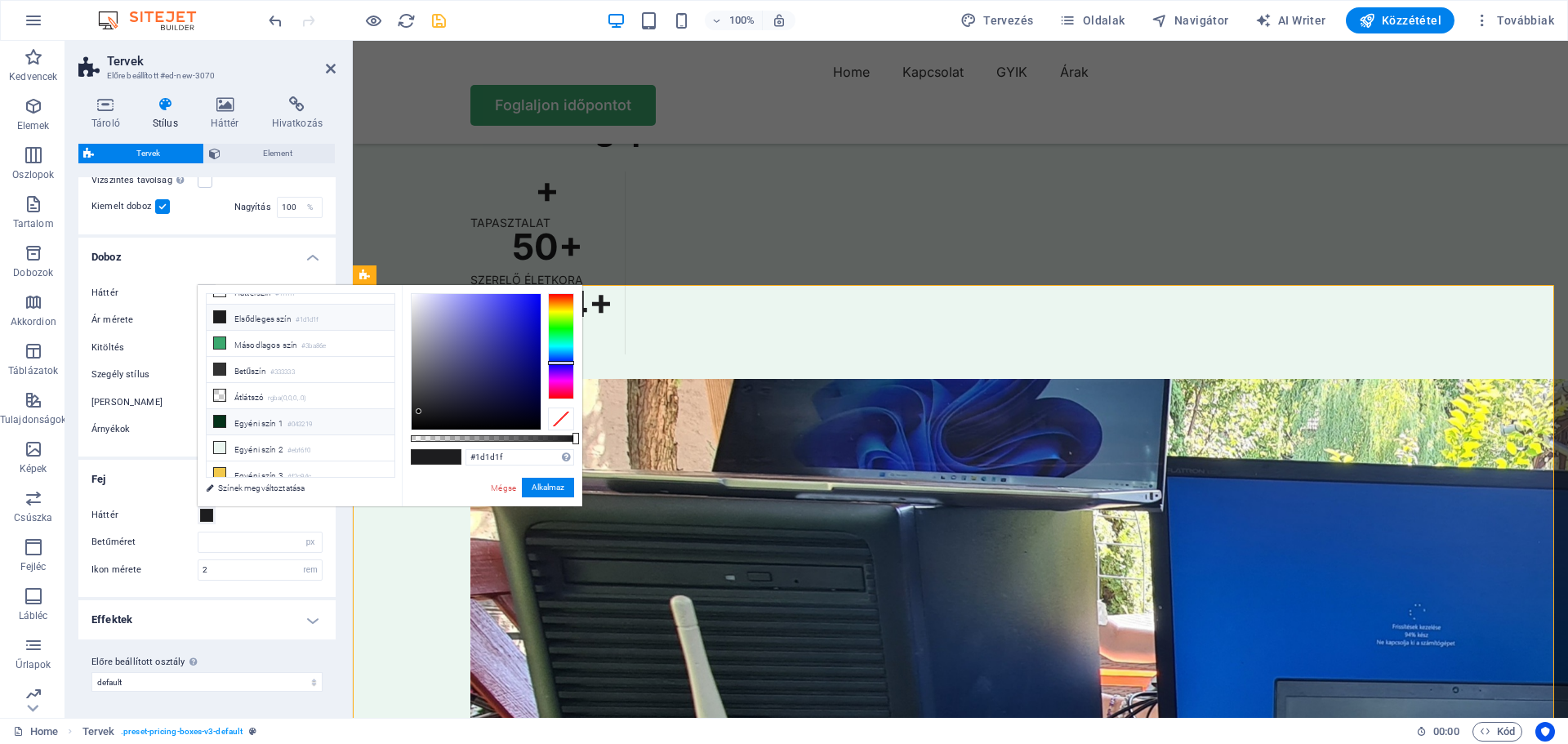
scroll to position [0, 0]
click at [280, 457] on li "Egyéni szín 2 #ebf6f0" at bounding box center [300, 464] width 188 height 26
type input "#ebf6f0"
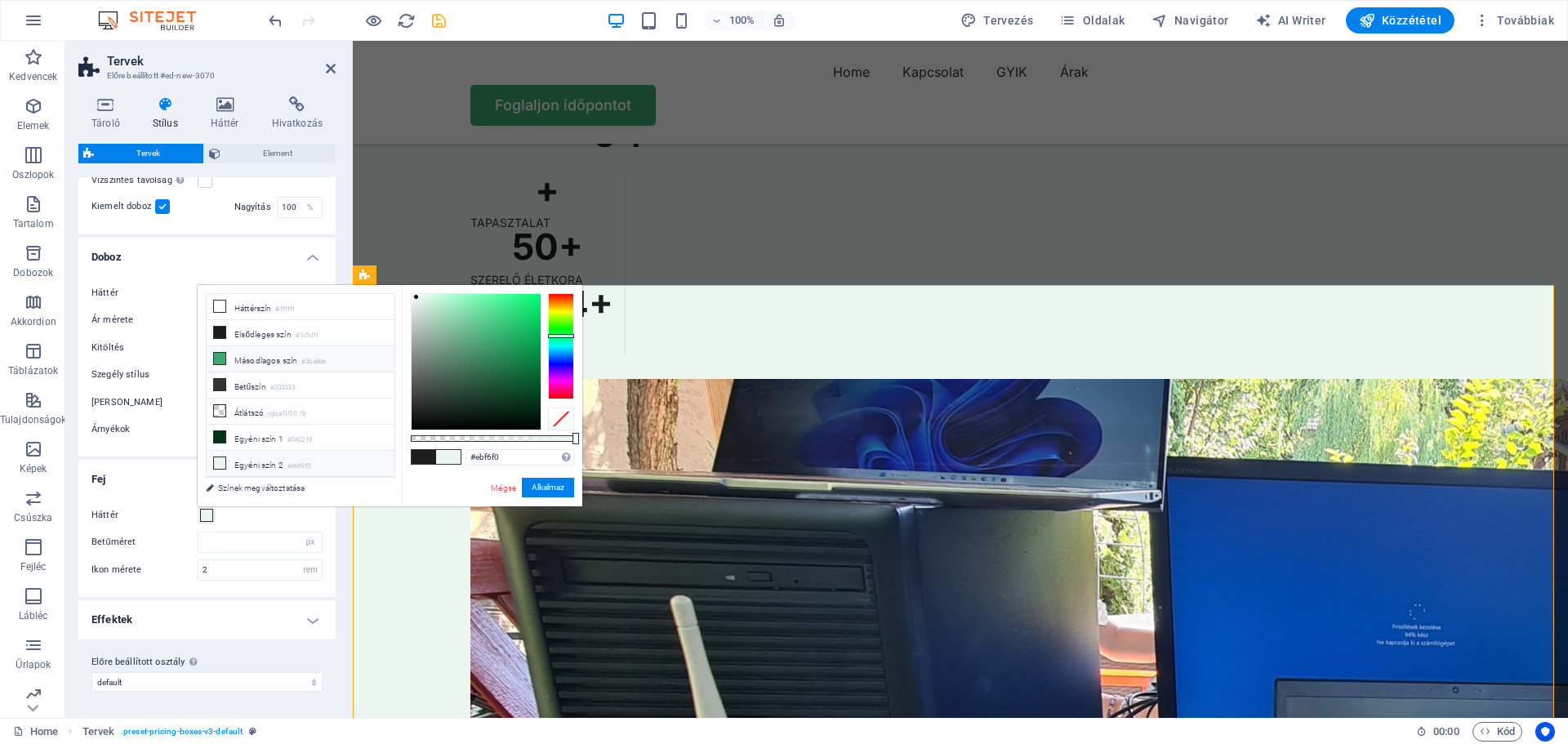
click at [269, 354] on li "Másodlagos szín #3ba86e" at bounding box center [300, 359] width 188 height 26
type input "#3ba86e"
click at [544, 489] on button "Alkalmaz" at bounding box center [548, 487] width 52 height 20
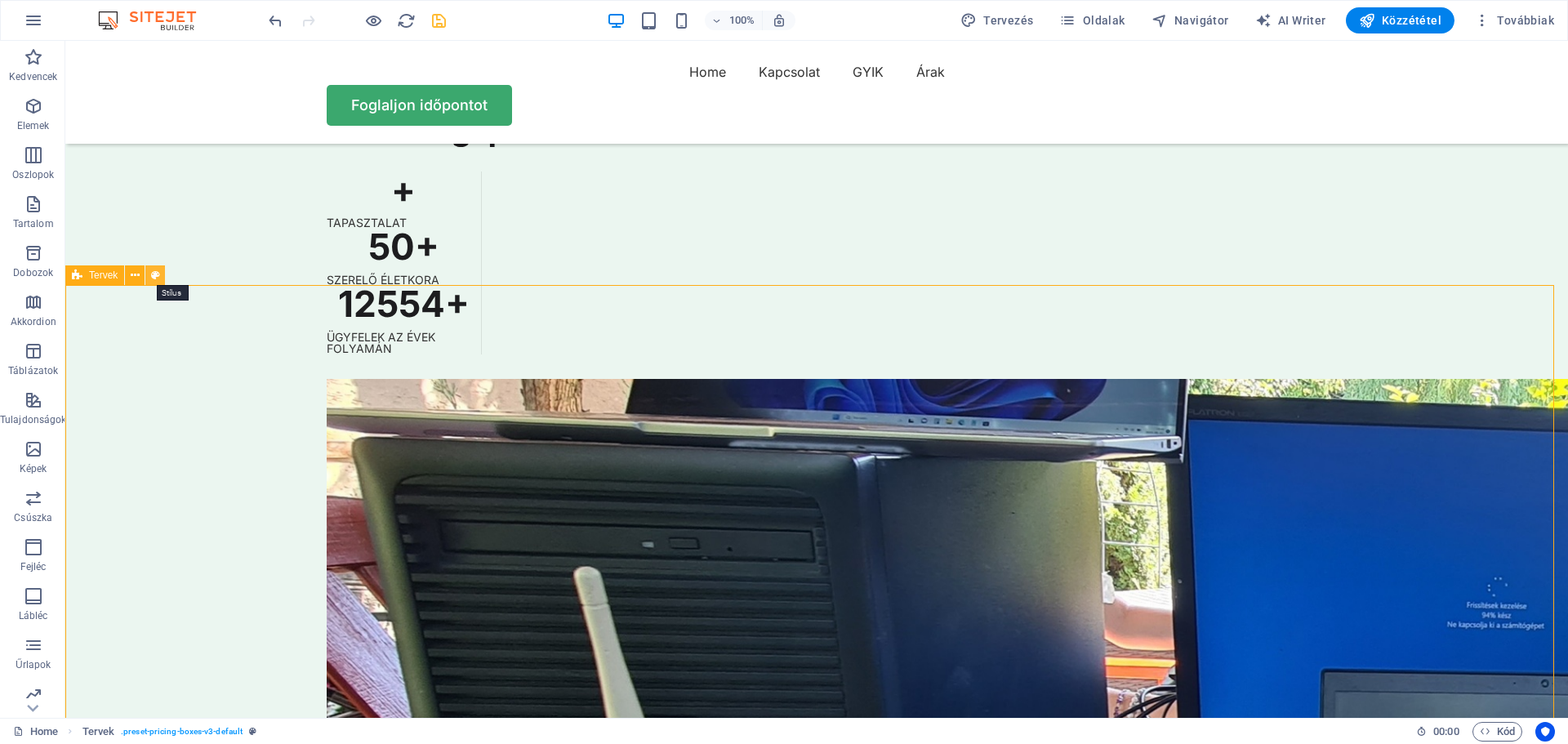
click at [154, 274] on icon at bounding box center [156, 275] width 9 height 17
select select "rem"
select select "px"
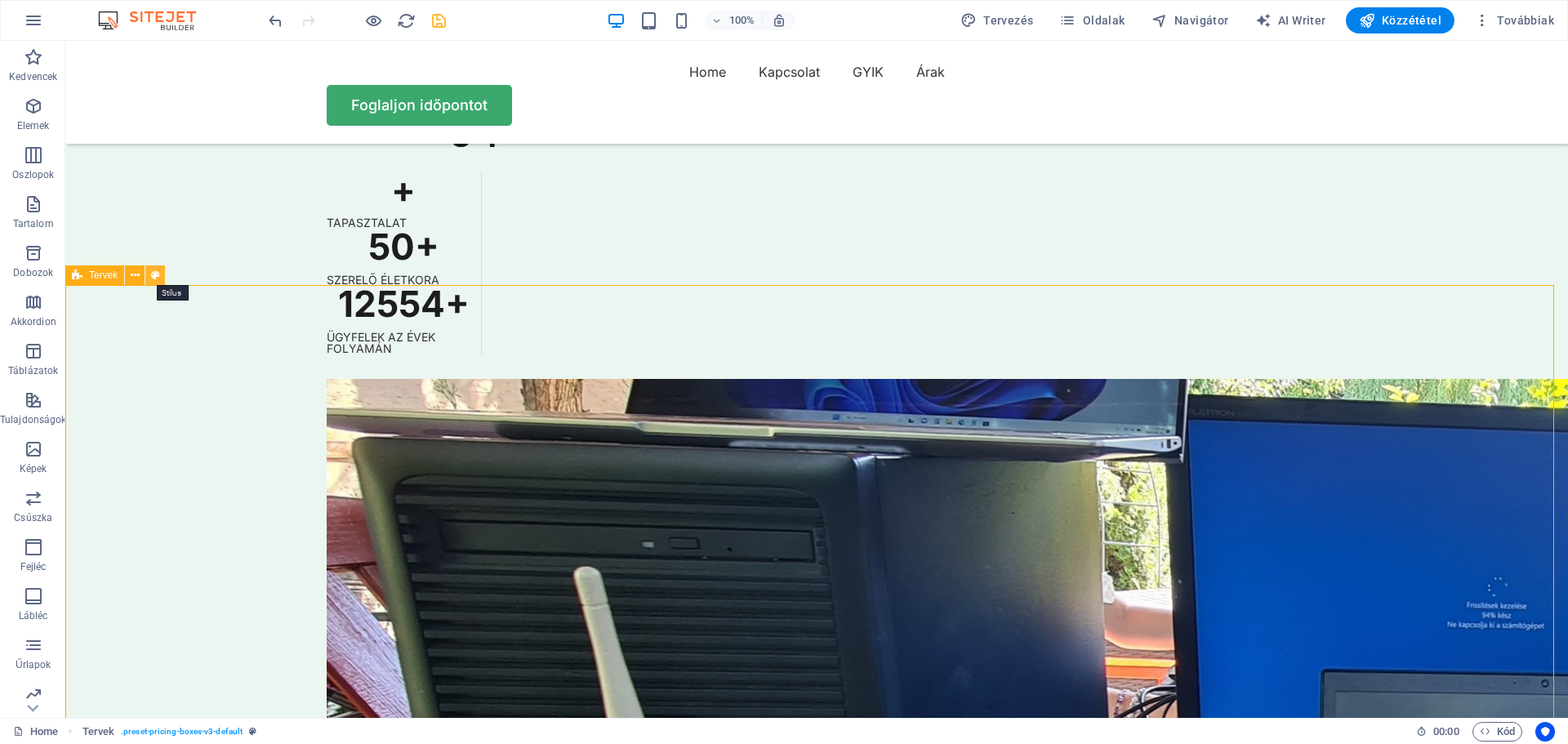
select select "px"
select select "rem"
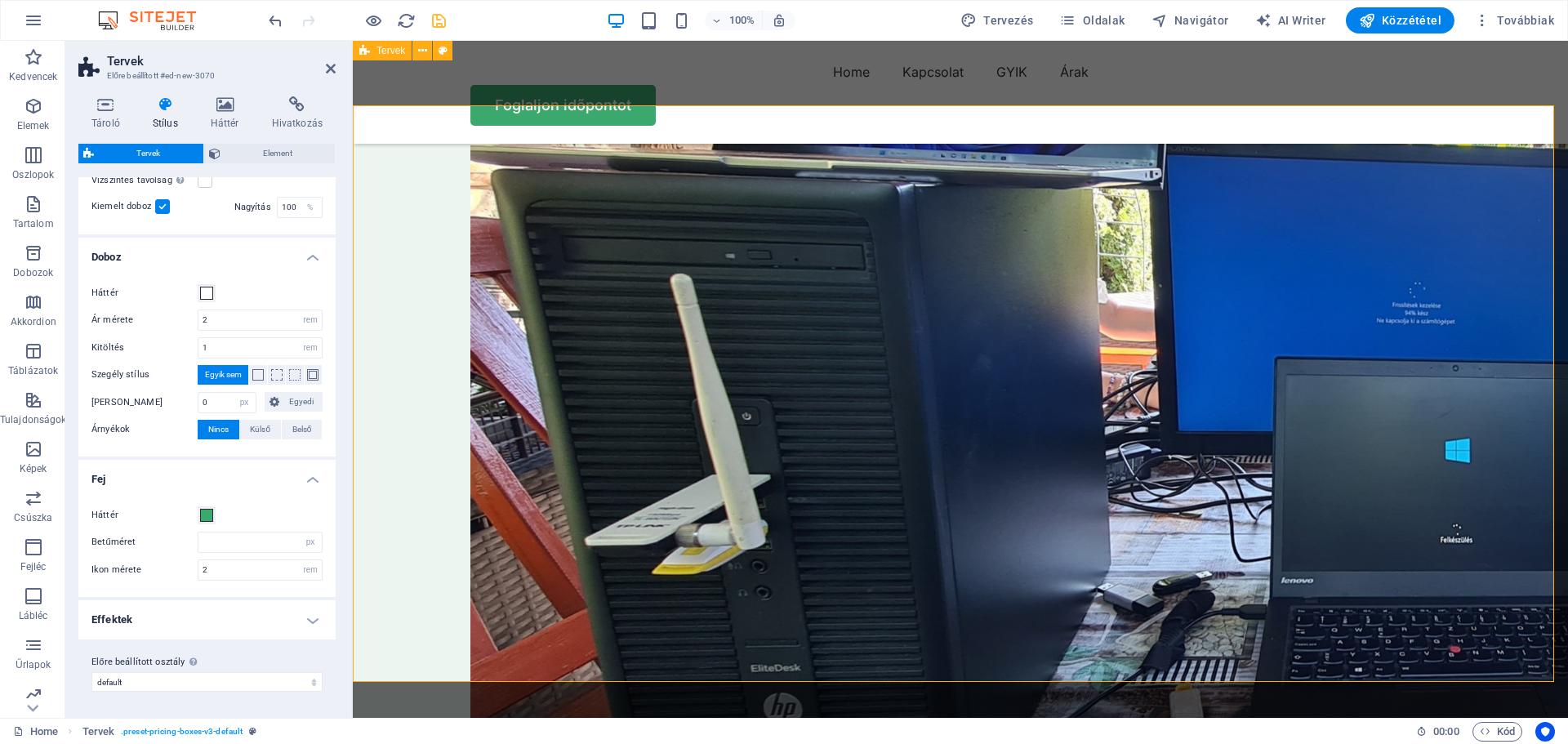
scroll to position [4736, 0]
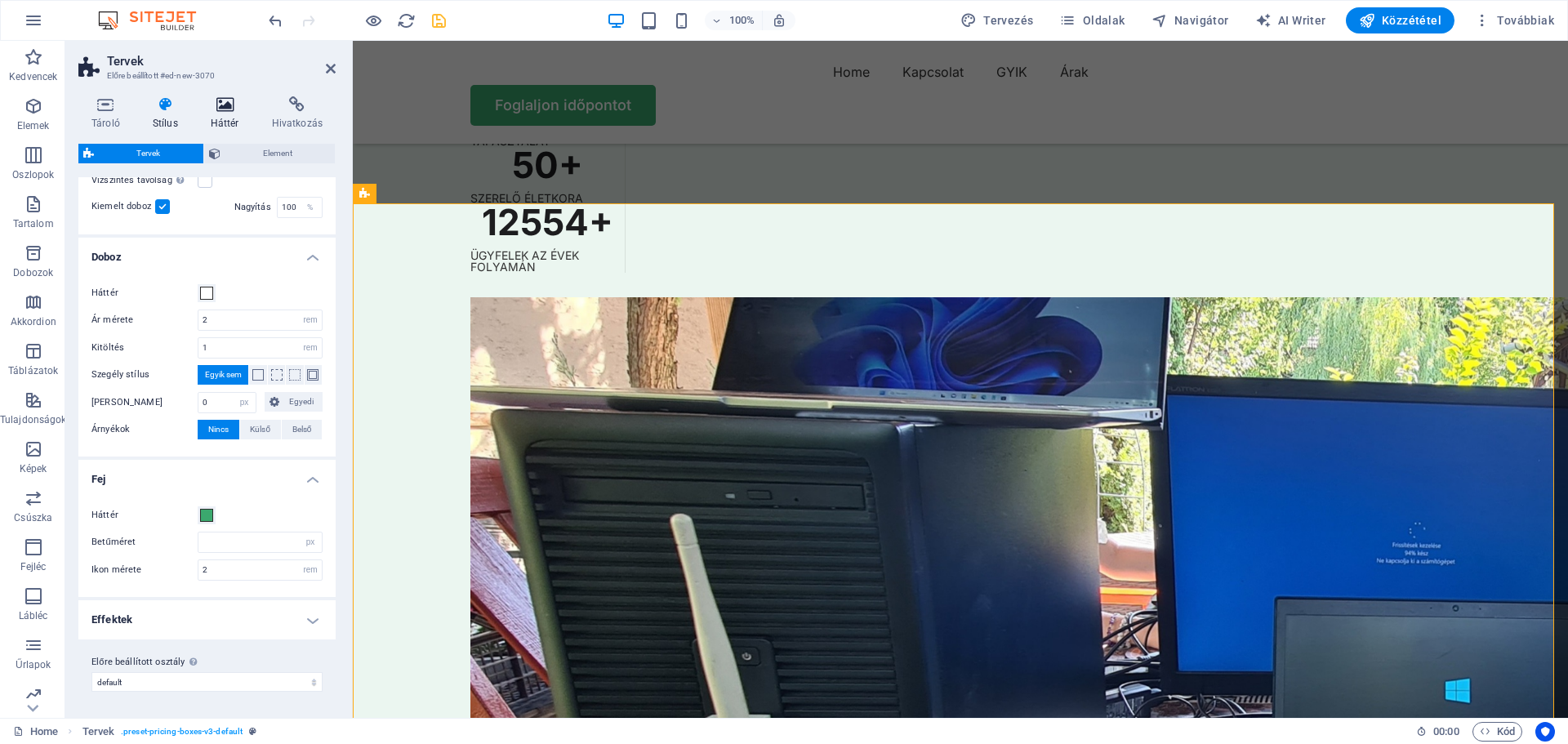
click at [228, 107] on icon at bounding box center [225, 104] width 55 height 16
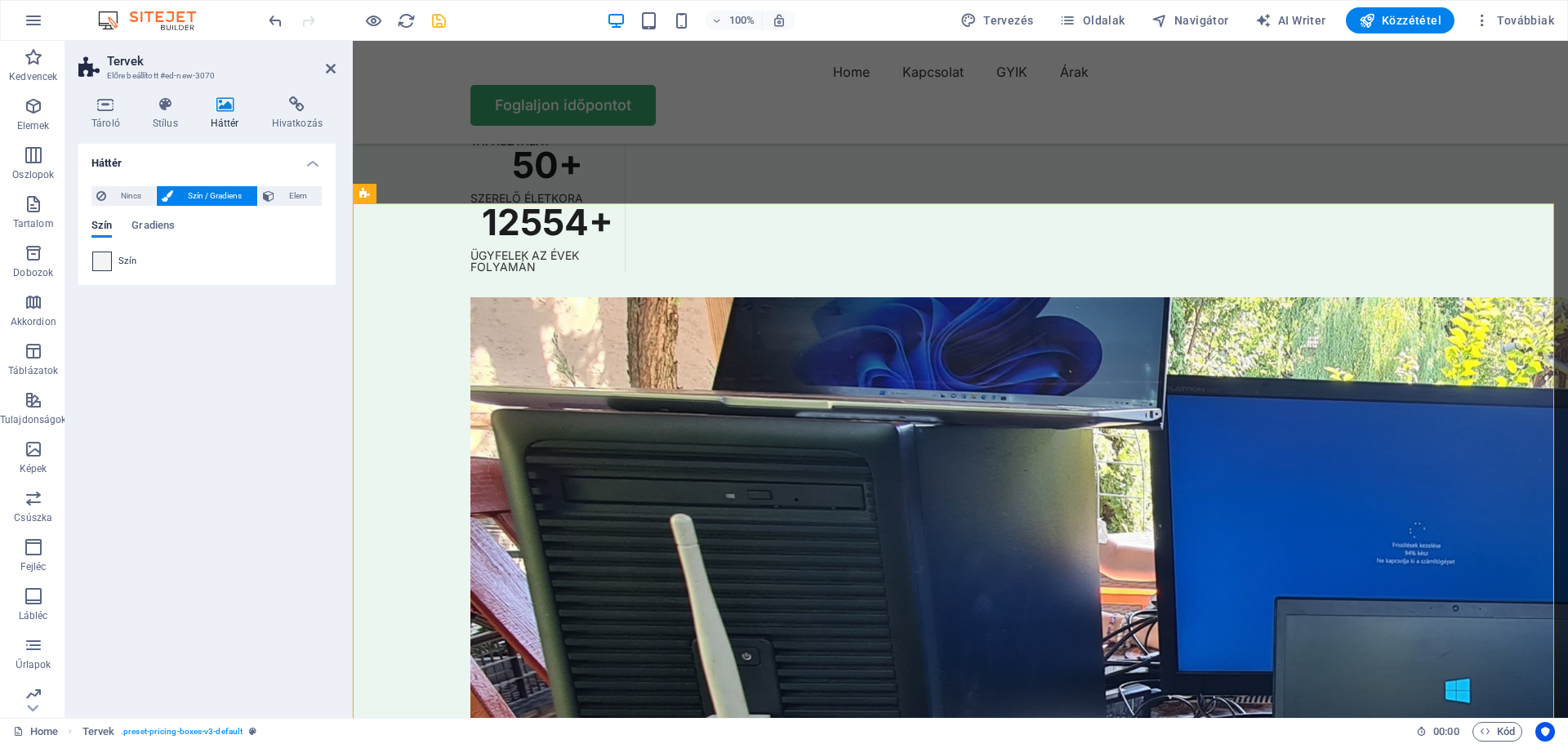
click at [101, 262] on span at bounding box center [101, 261] width 18 height 18
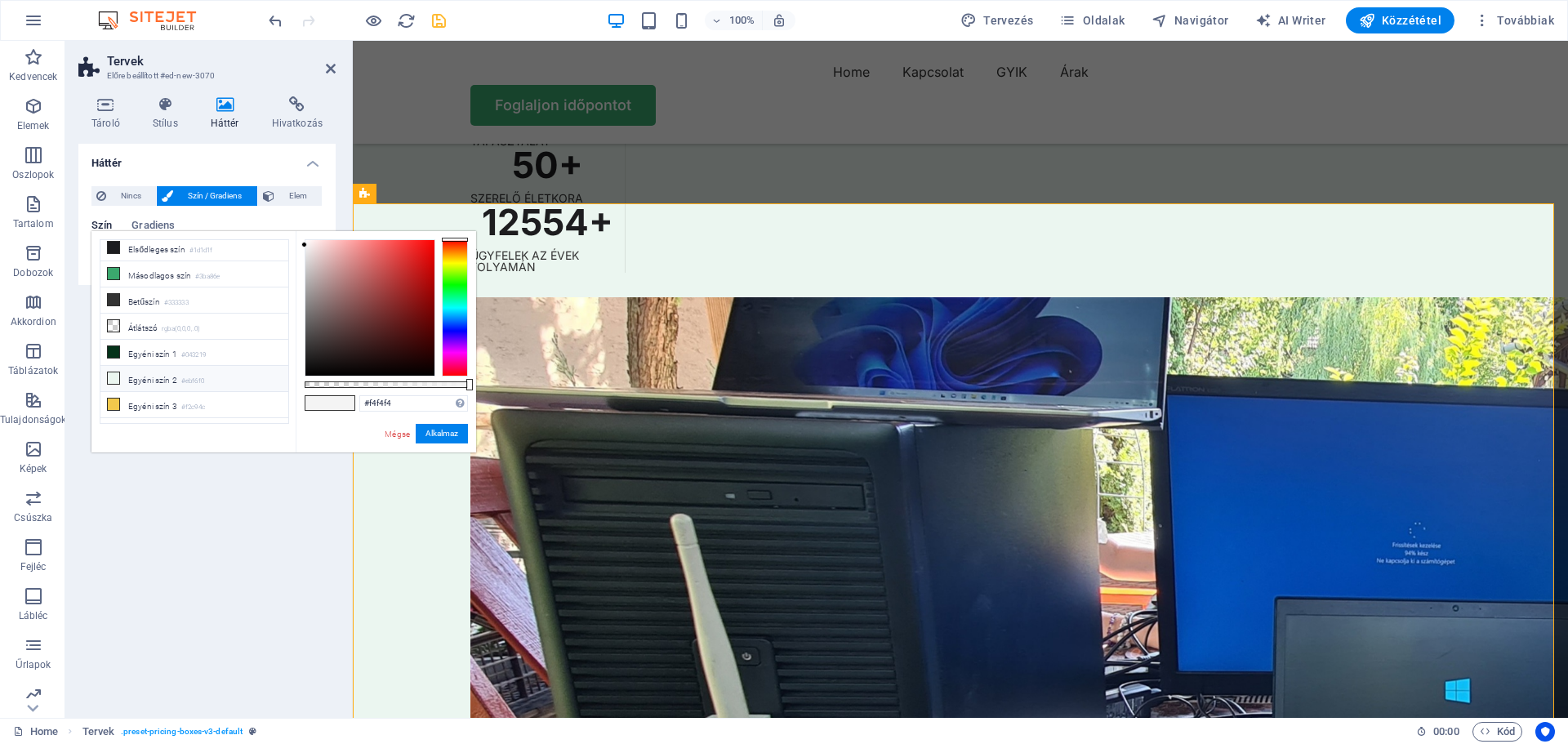
scroll to position [45, 0]
click at [167, 360] on li "Egyéni szín 2 #ebf6f0" at bounding box center [194, 365] width 188 height 26
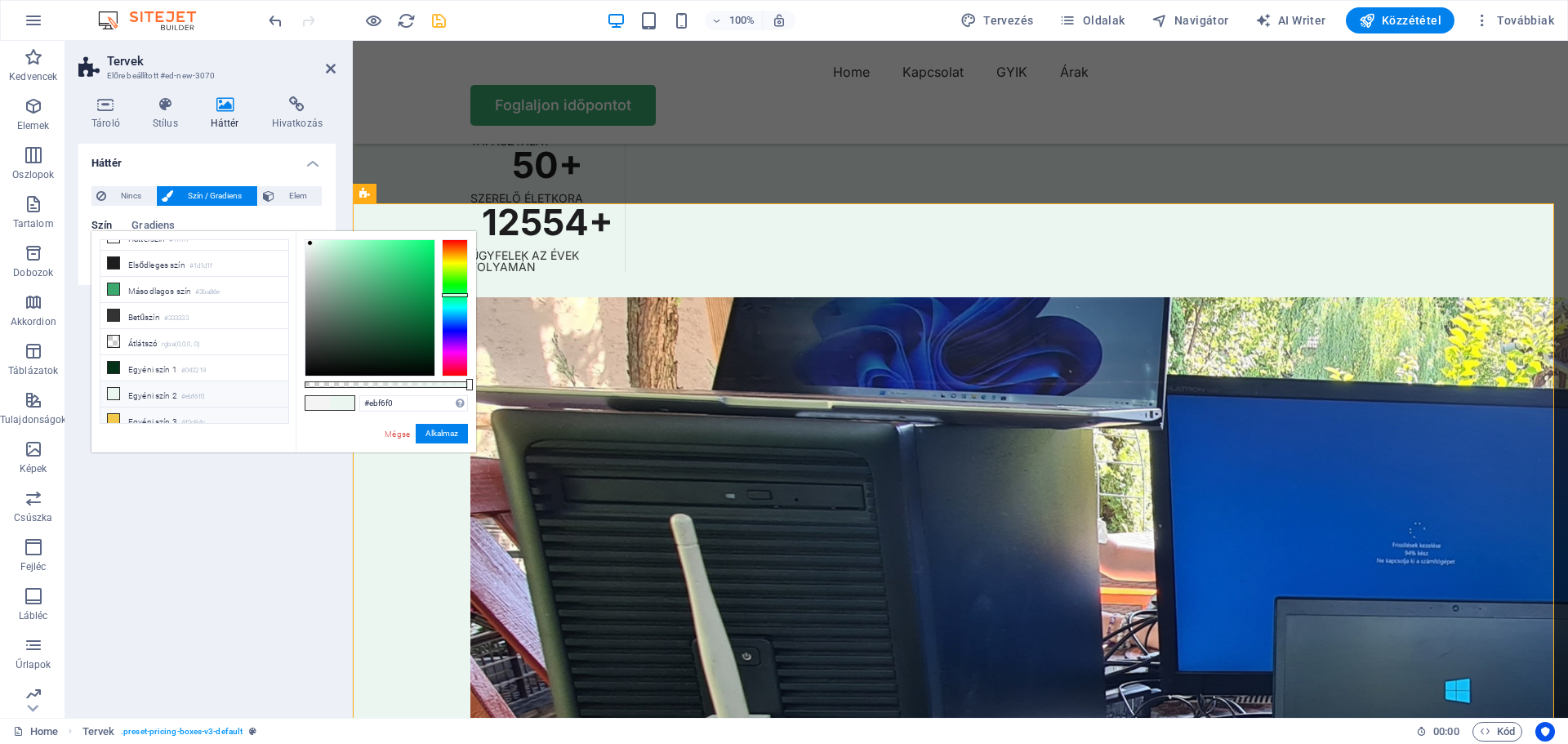
scroll to position [0, 0]
click at [158, 305] on li "Másodlagos szín #3ba86e" at bounding box center [194, 305] width 188 height 26
click at [157, 405] on li "Egyéni szín 2 #ebf6f0" at bounding box center [194, 409] width 188 height 26
type input "#d1edde"
drag, startPoint x: 311, startPoint y: 243, endPoint x: 320, endPoint y: 249, distance: 10.8
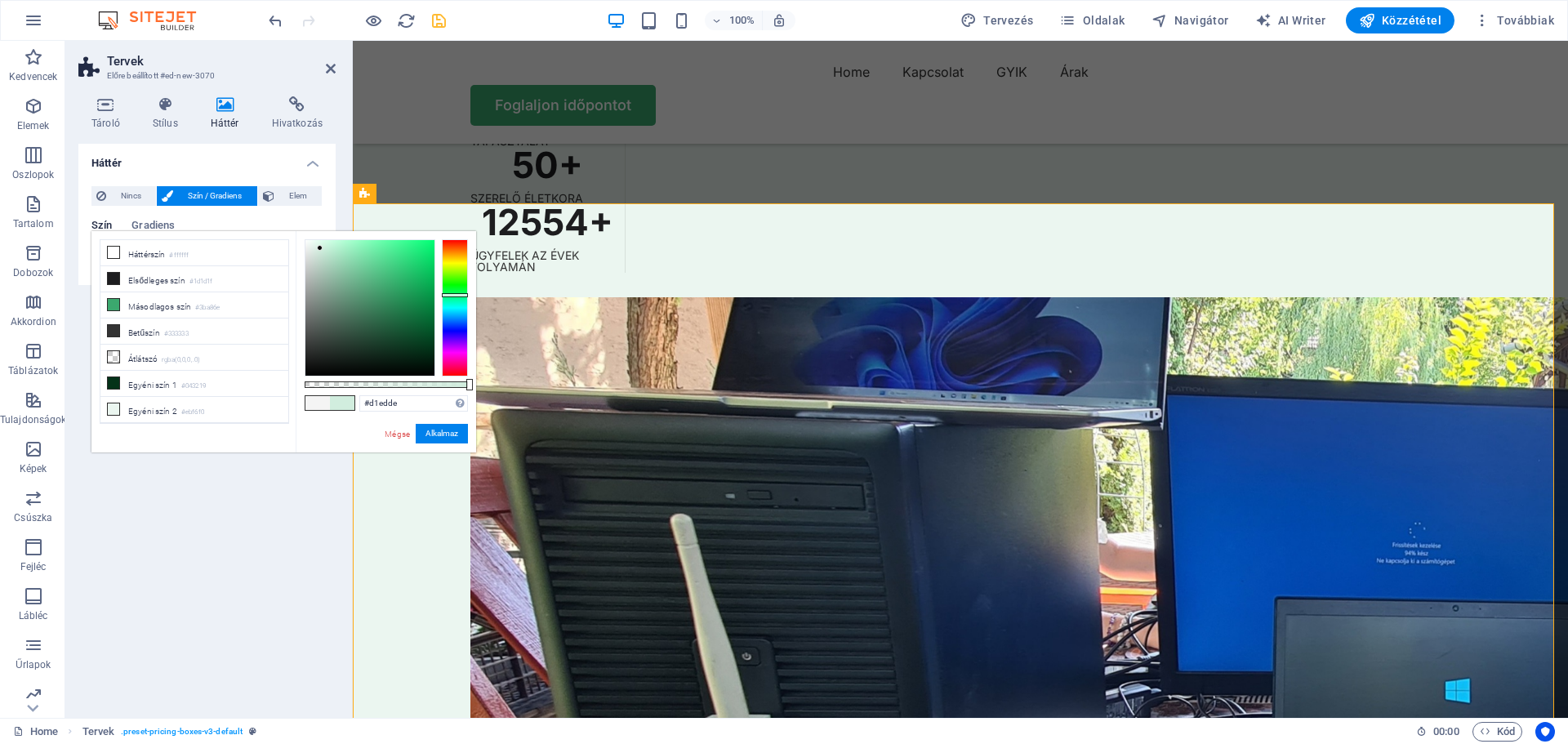
click at [320, 249] on div at bounding box center [319, 248] width 6 height 6
click at [434, 431] on button "Alkalmaz" at bounding box center [441, 433] width 52 height 20
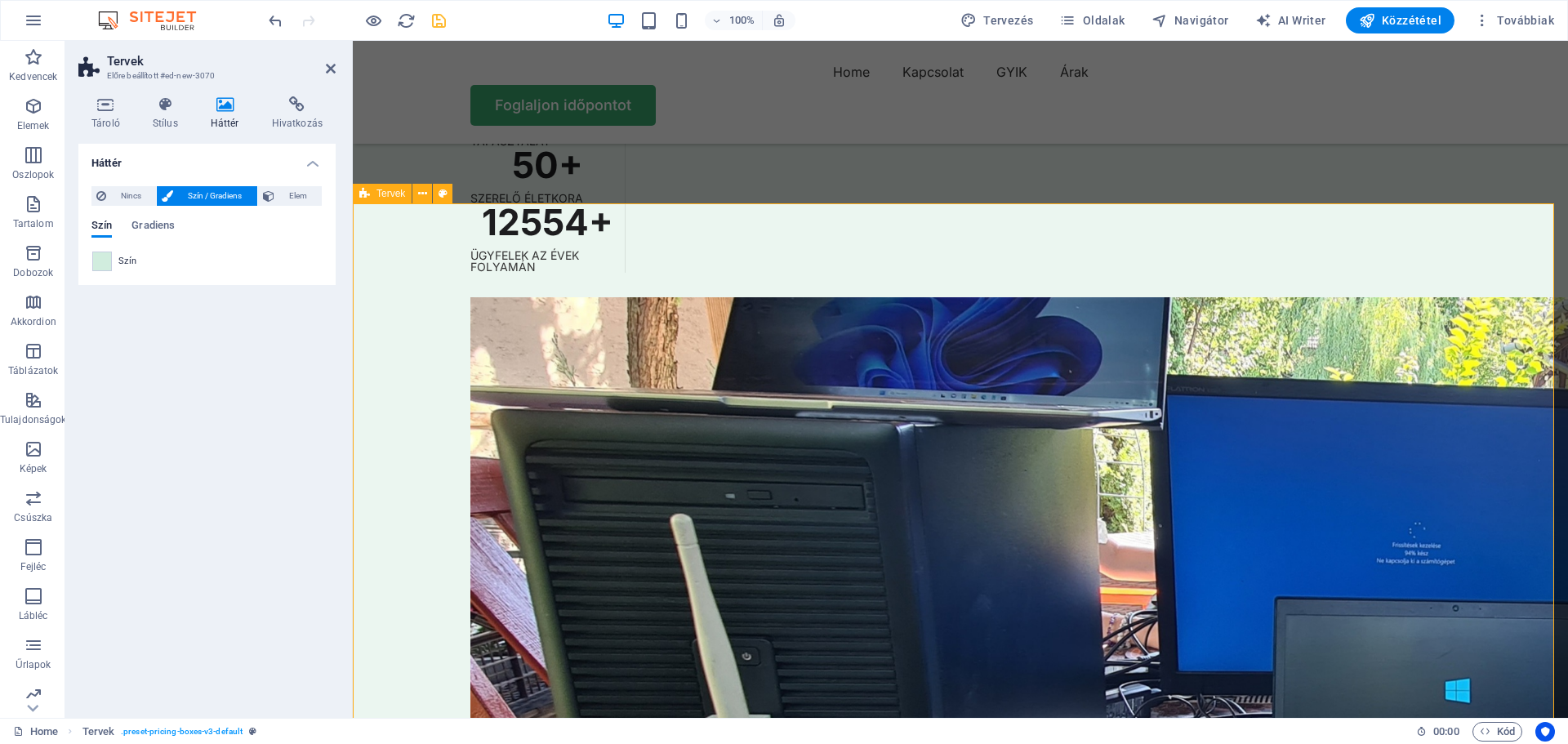
click at [423, 189] on icon at bounding box center [422, 194] width 9 height 17
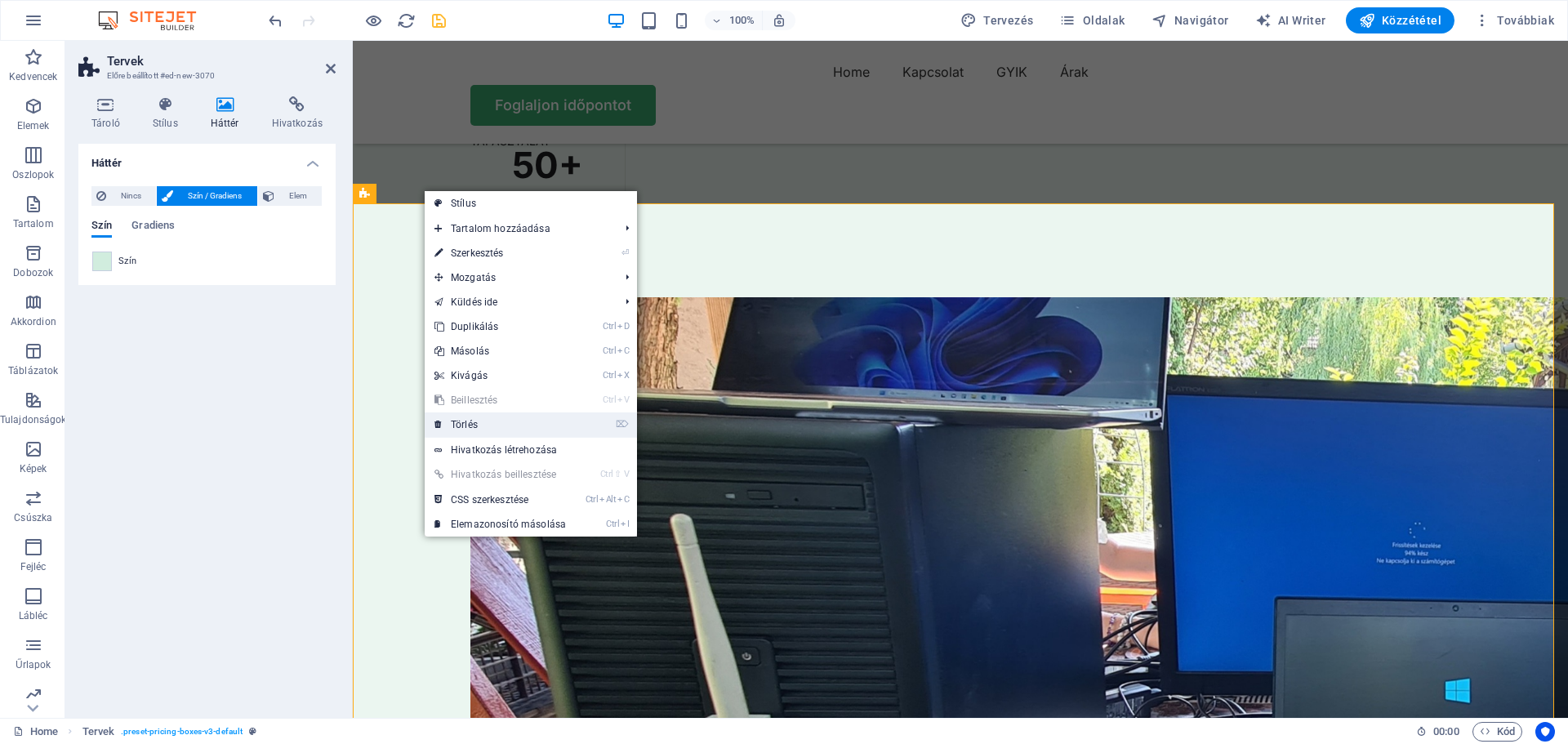
click at [477, 423] on link "⌦ Törlés" at bounding box center [501, 424] width 151 height 24
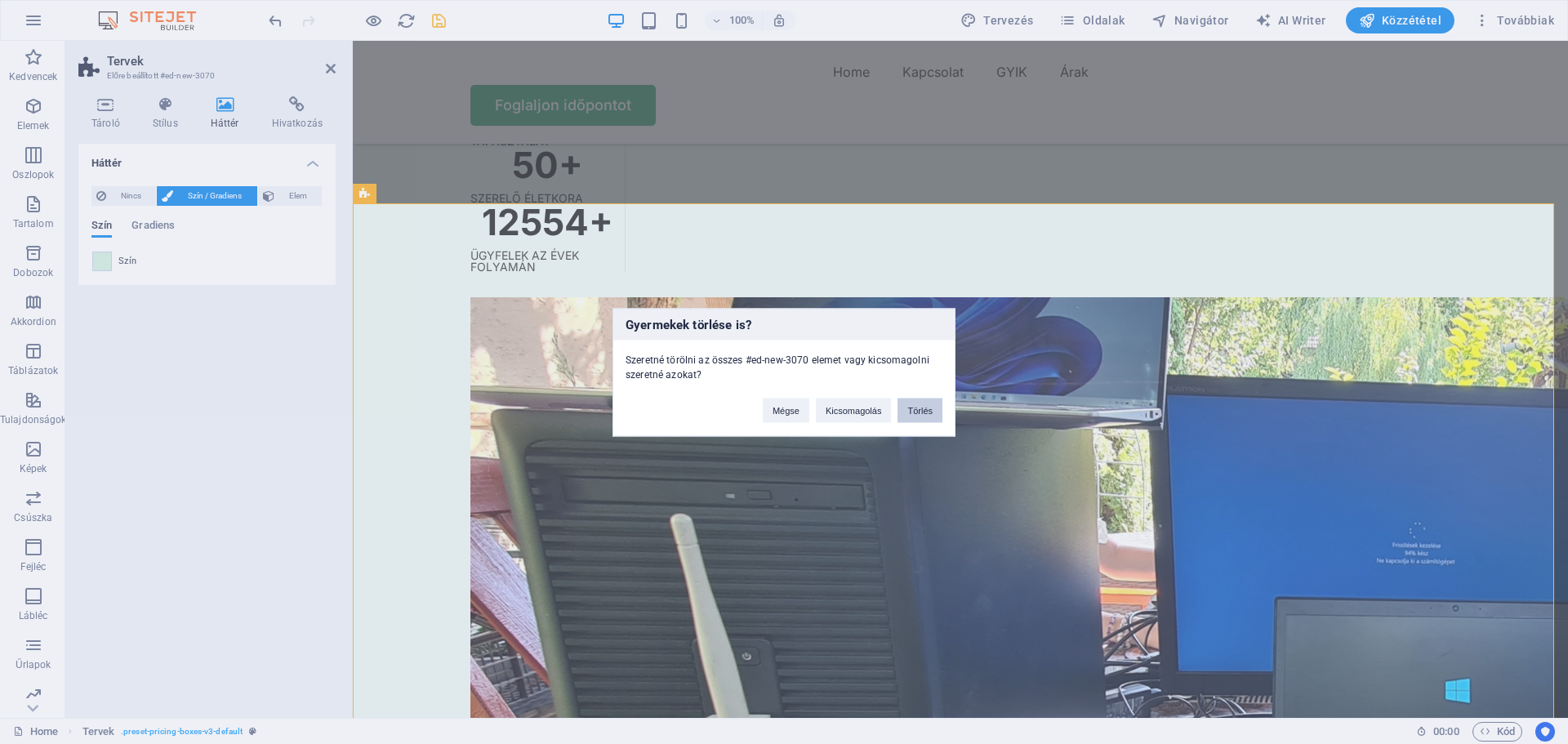
click at [924, 406] on button "Törlés" at bounding box center [919, 409] width 45 height 24
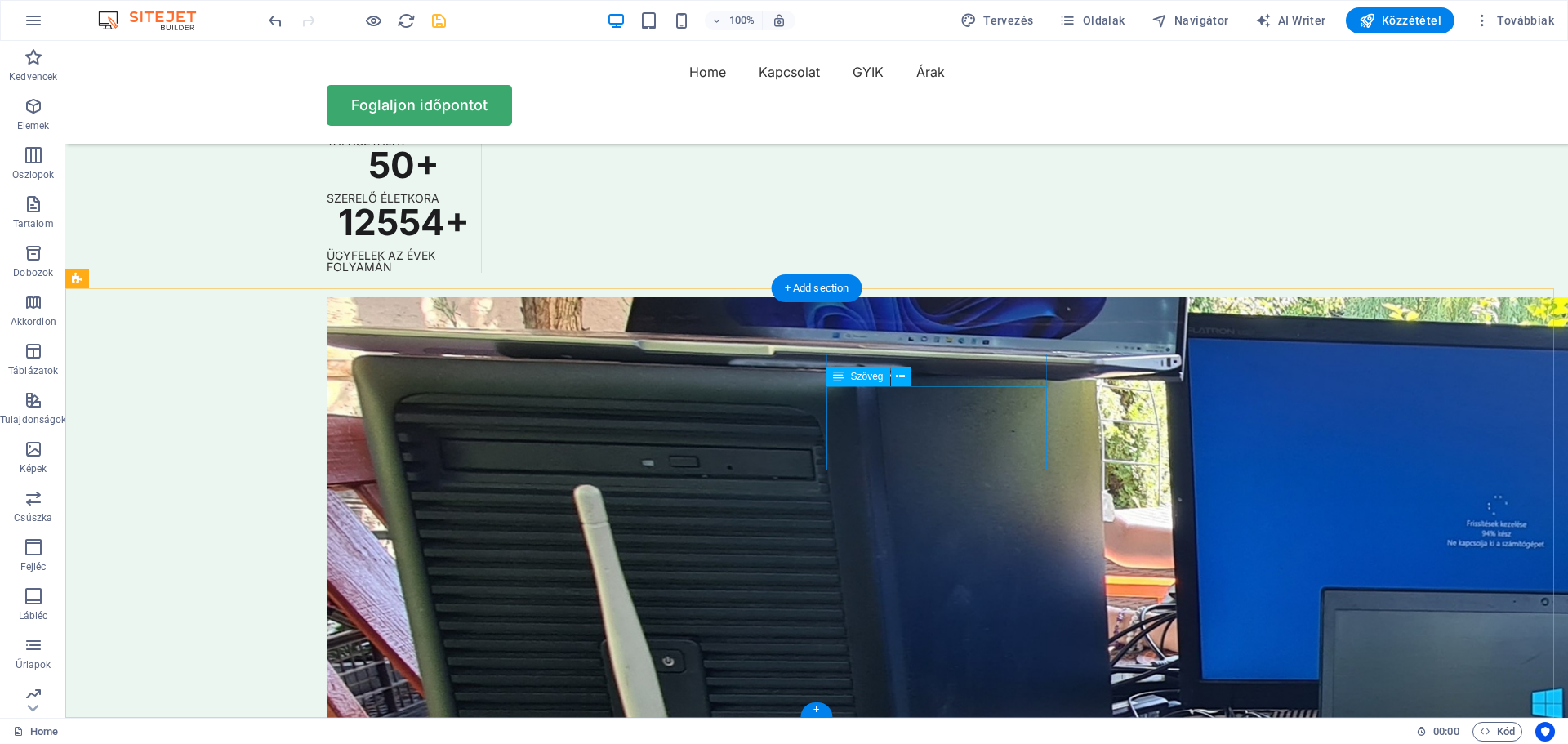
scroll to position [4651, 0]
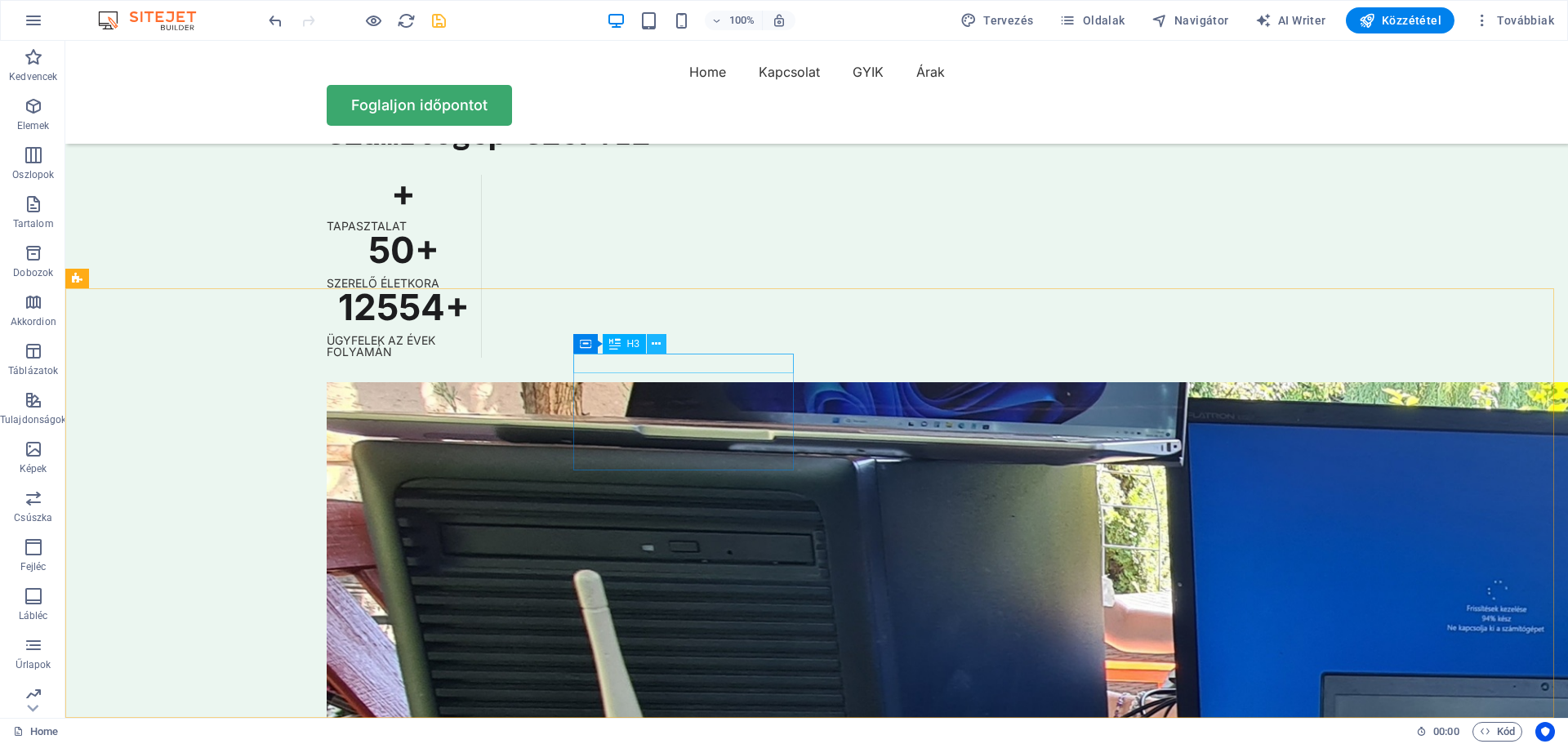
click at [657, 344] on icon at bounding box center [655, 344] width 9 height 17
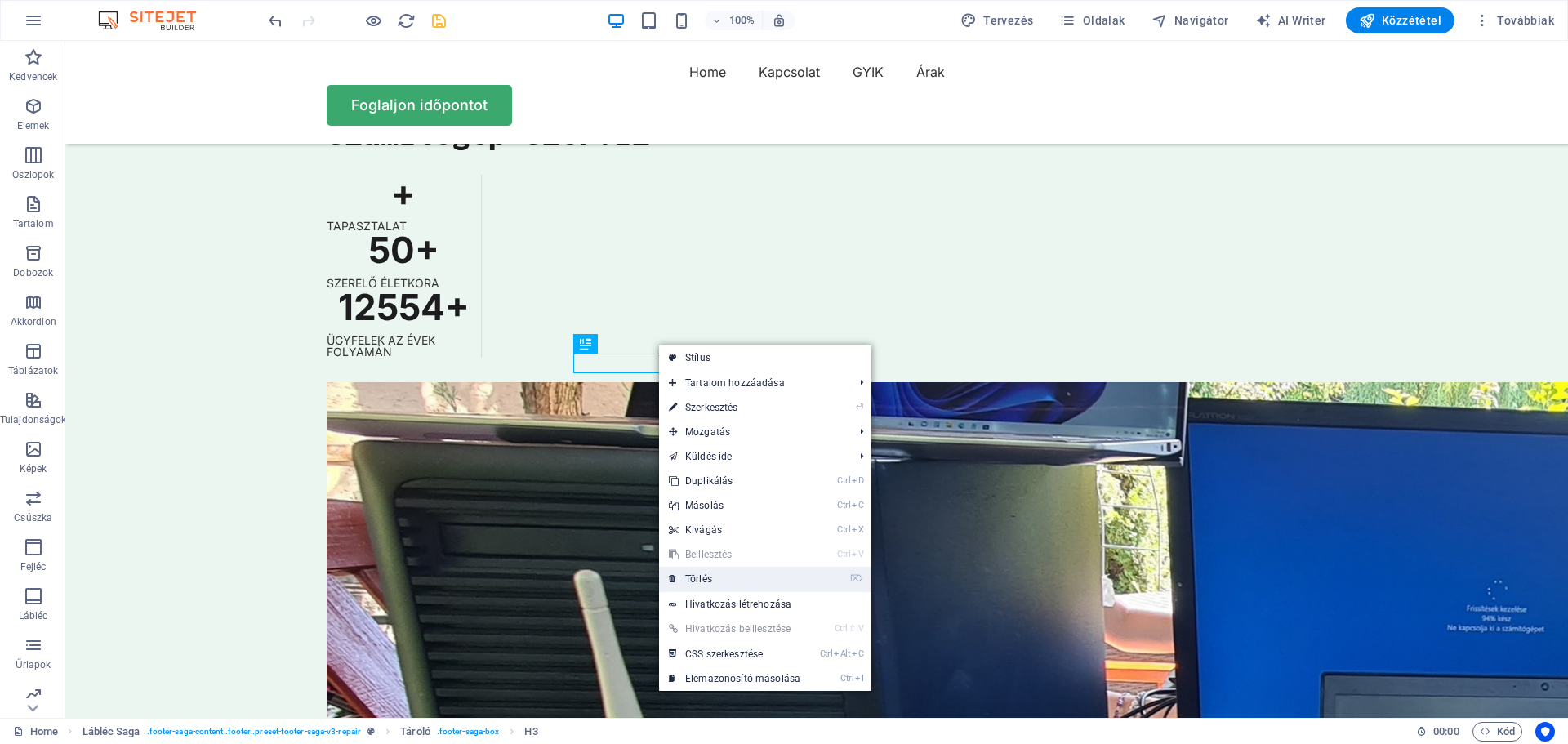
click at [701, 572] on link "⌦ Törlés" at bounding box center [735, 579] width 151 height 24
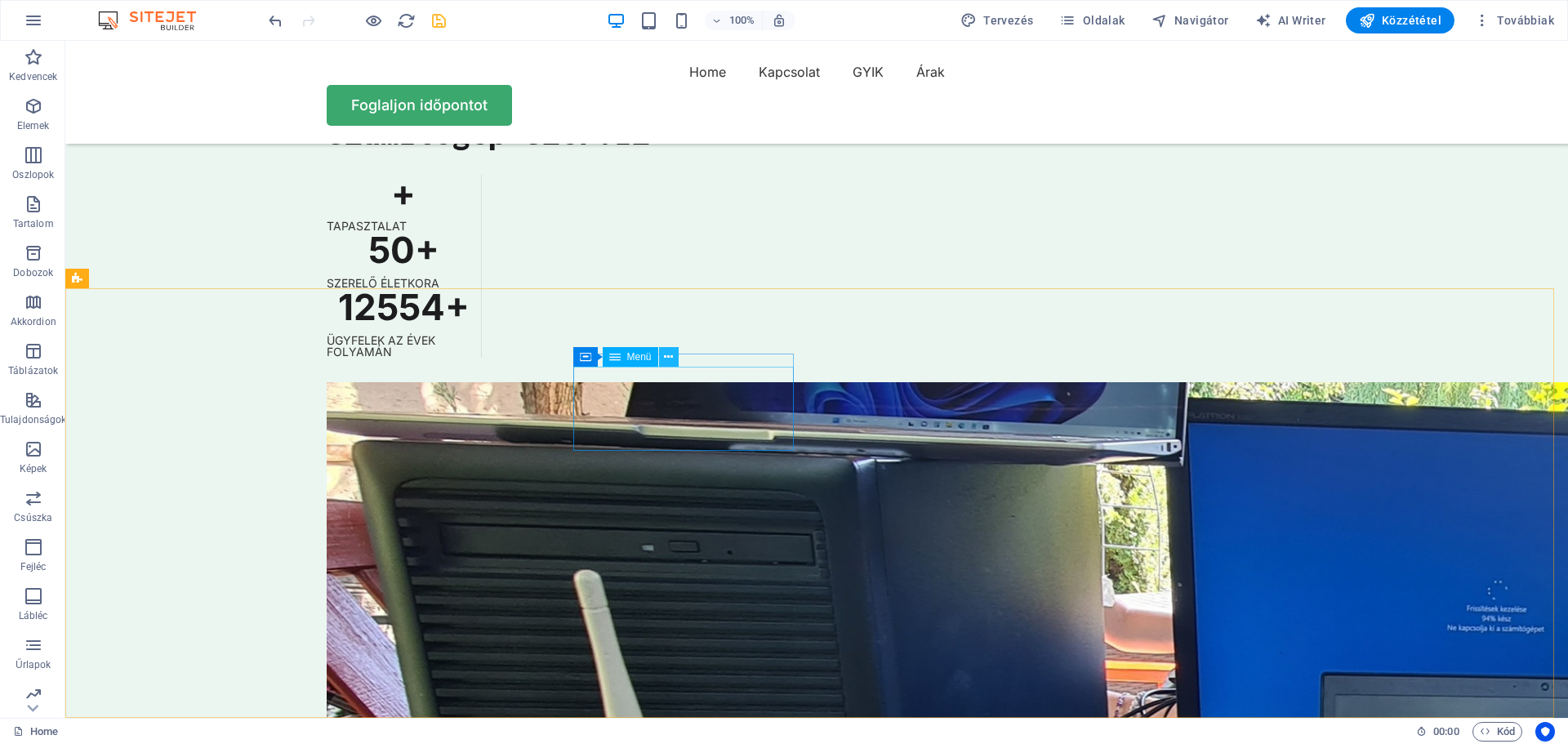
click at [667, 354] on icon at bounding box center [668, 357] width 9 height 17
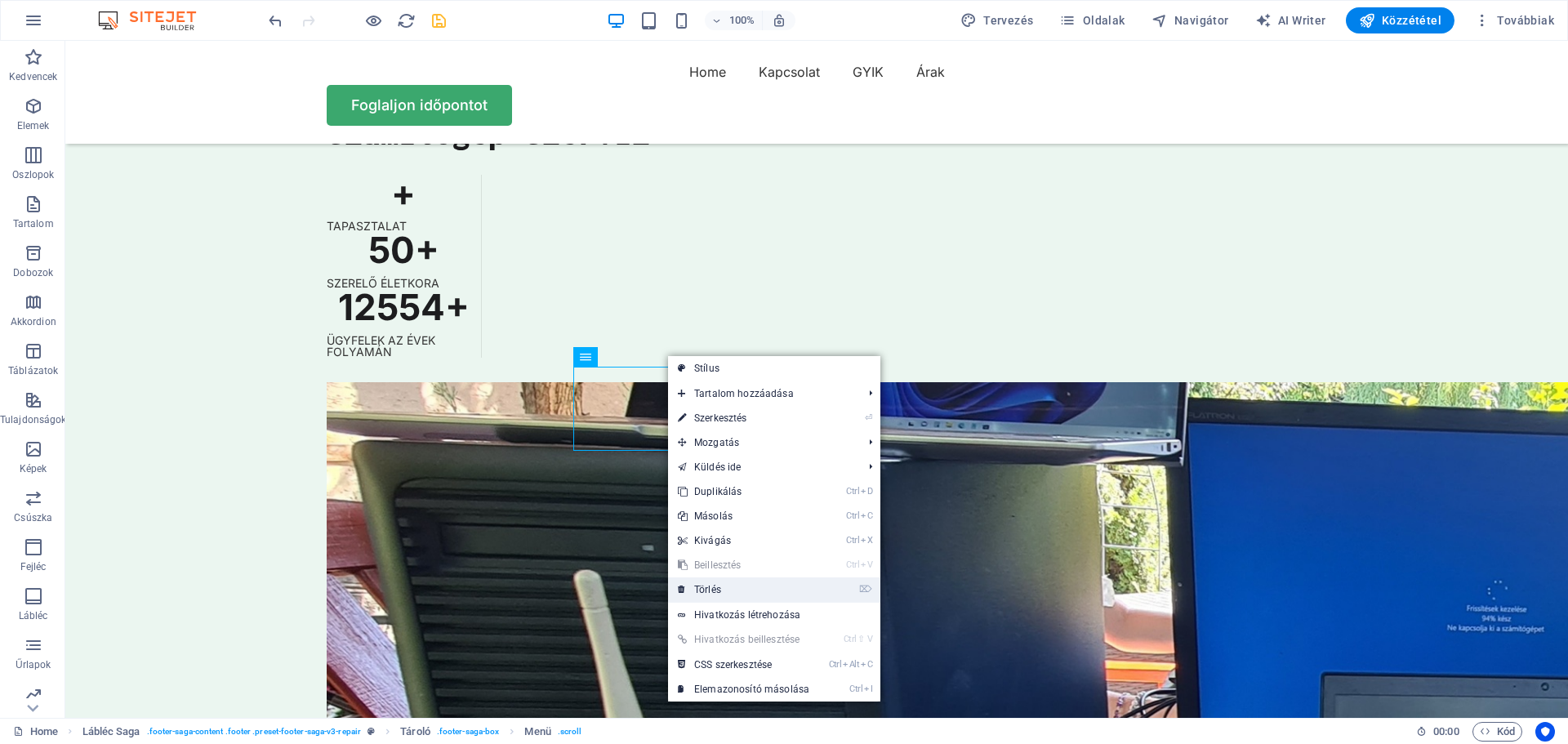
click at [721, 587] on link "⌦ Törlés" at bounding box center [743, 589] width 151 height 24
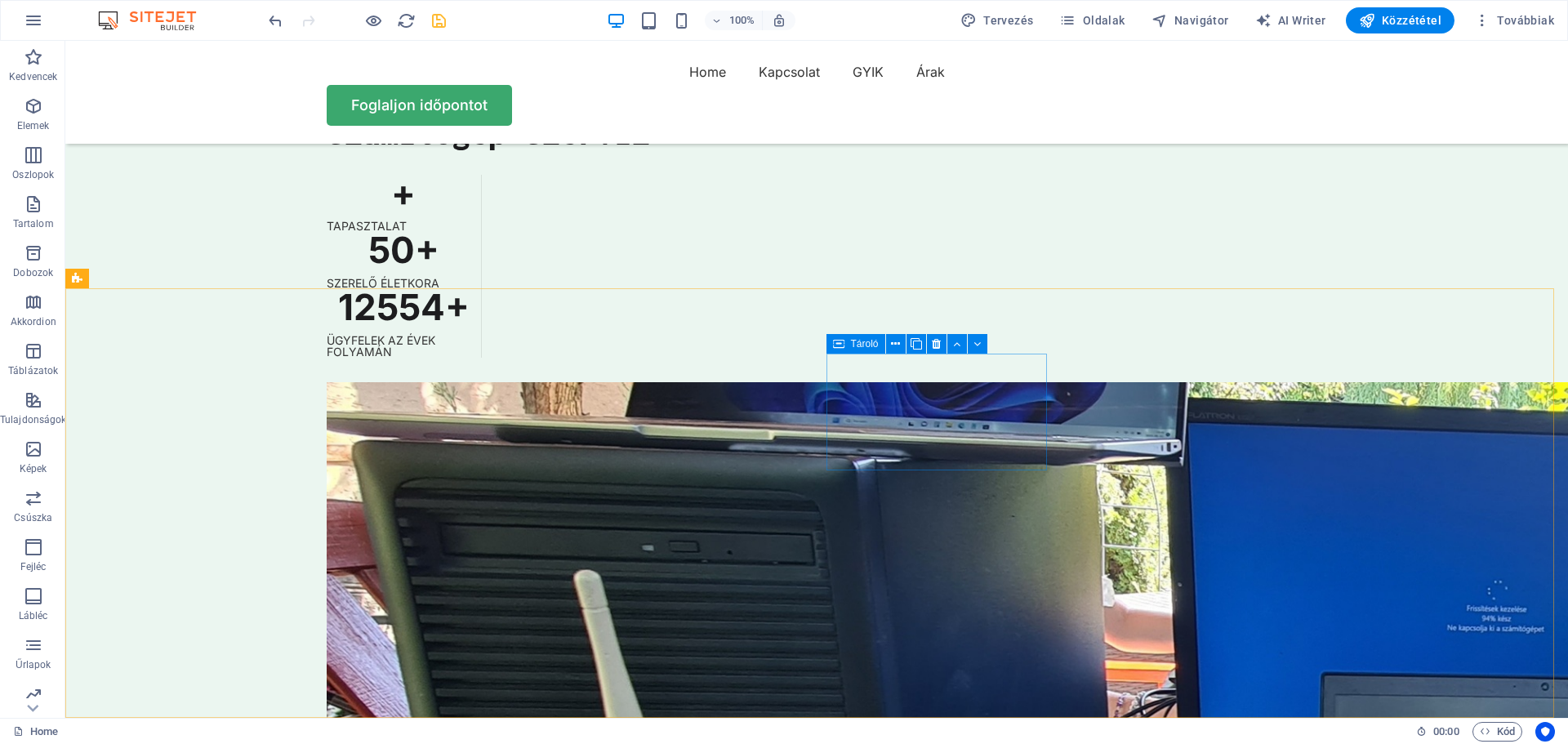
click at [834, 343] on icon at bounding box center [838, 343] width 11 height 20
click at [895, 344] on icon at bounding box center [895, 344] width 9 height 17
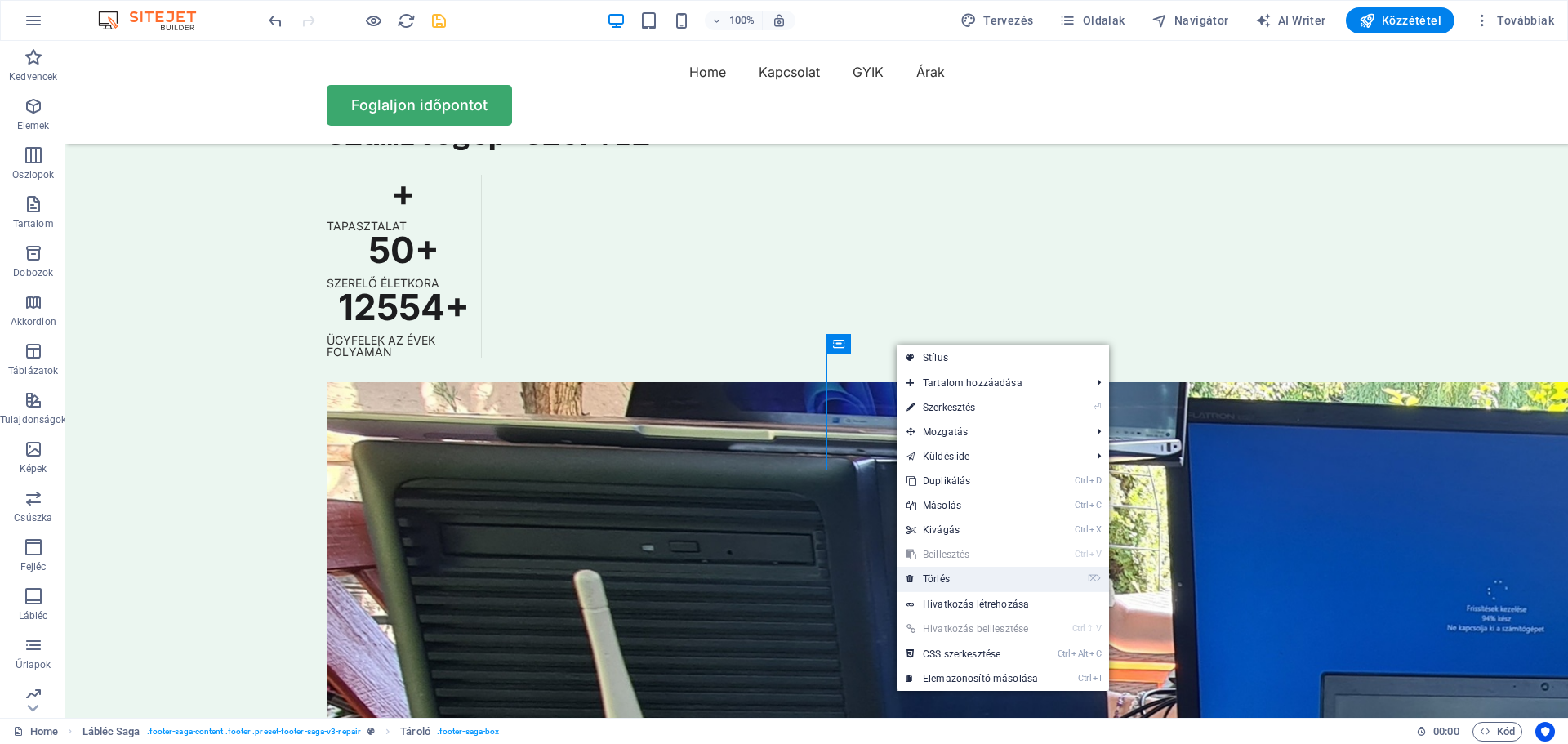
click at [954, 577] on link "⌦ Törlés" at bounding box center [972, 579] width 151 height 24
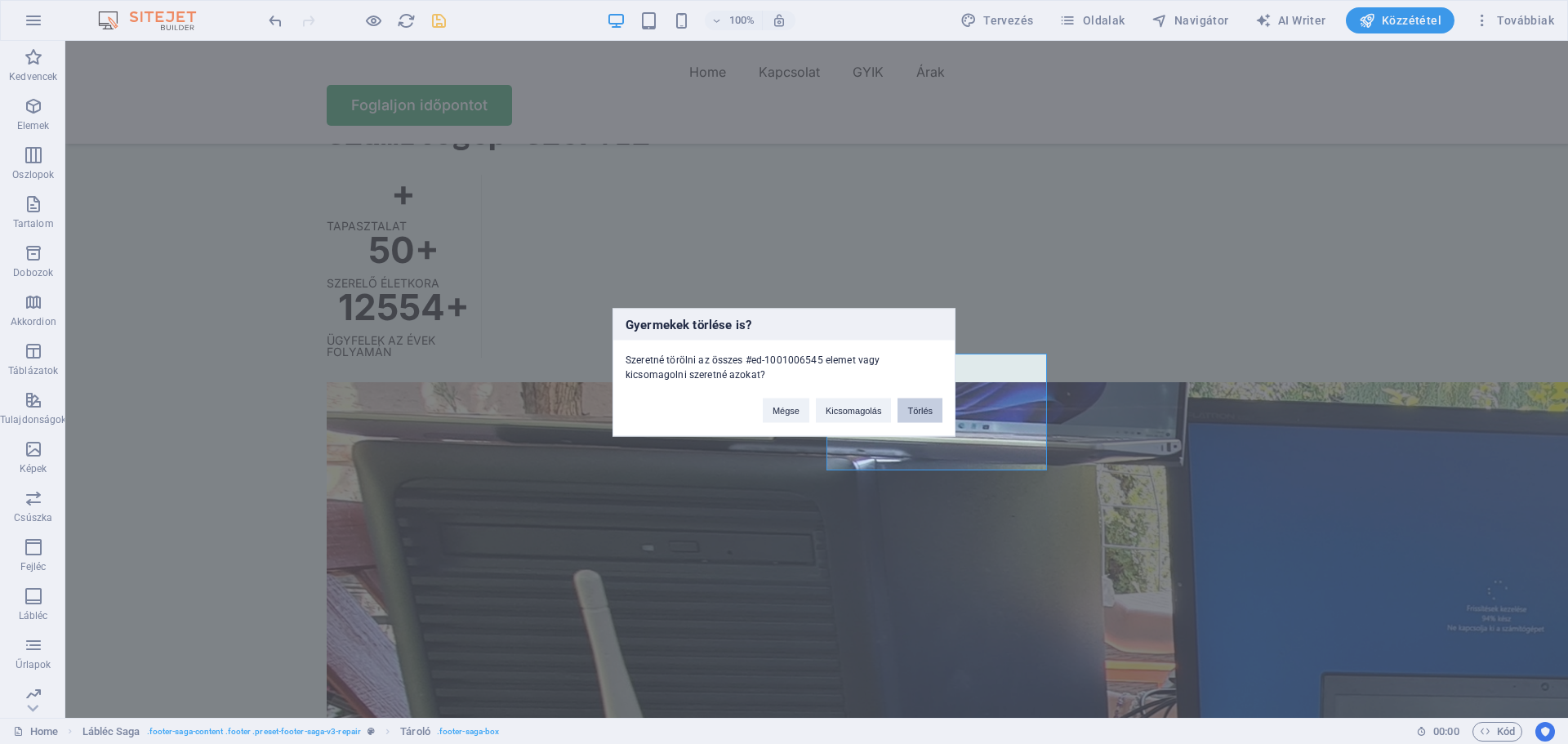
drag, startPoint x: 925, startPoint y: 411, endPoint x: 860, endPoint y: 371, distance: 76.3
click at [925, 411] on button "Törlés" at bounding box center [919, 409] width 45 height 24
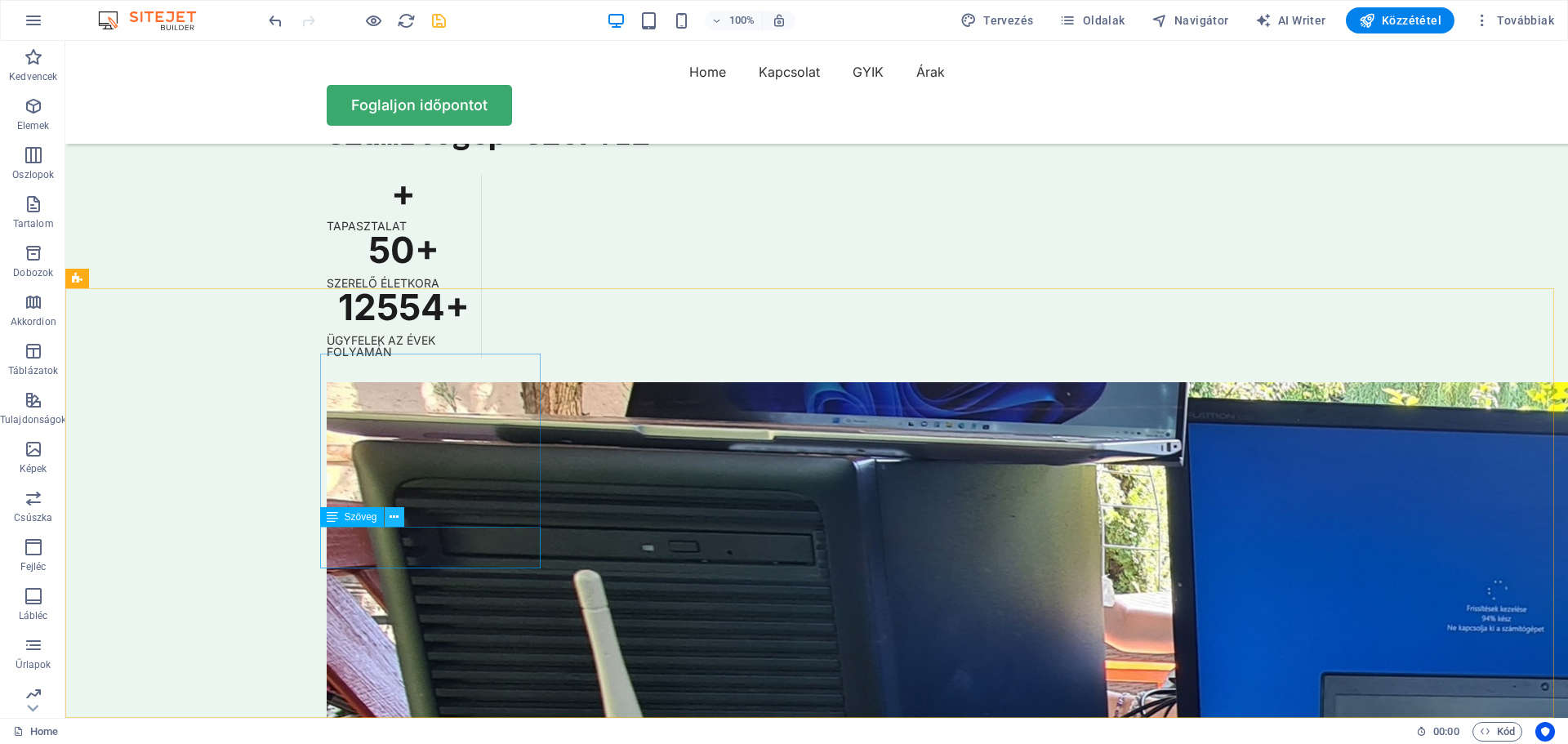
click at [395, 512] on icon at bounding box center [394, 517] width 9 height 17
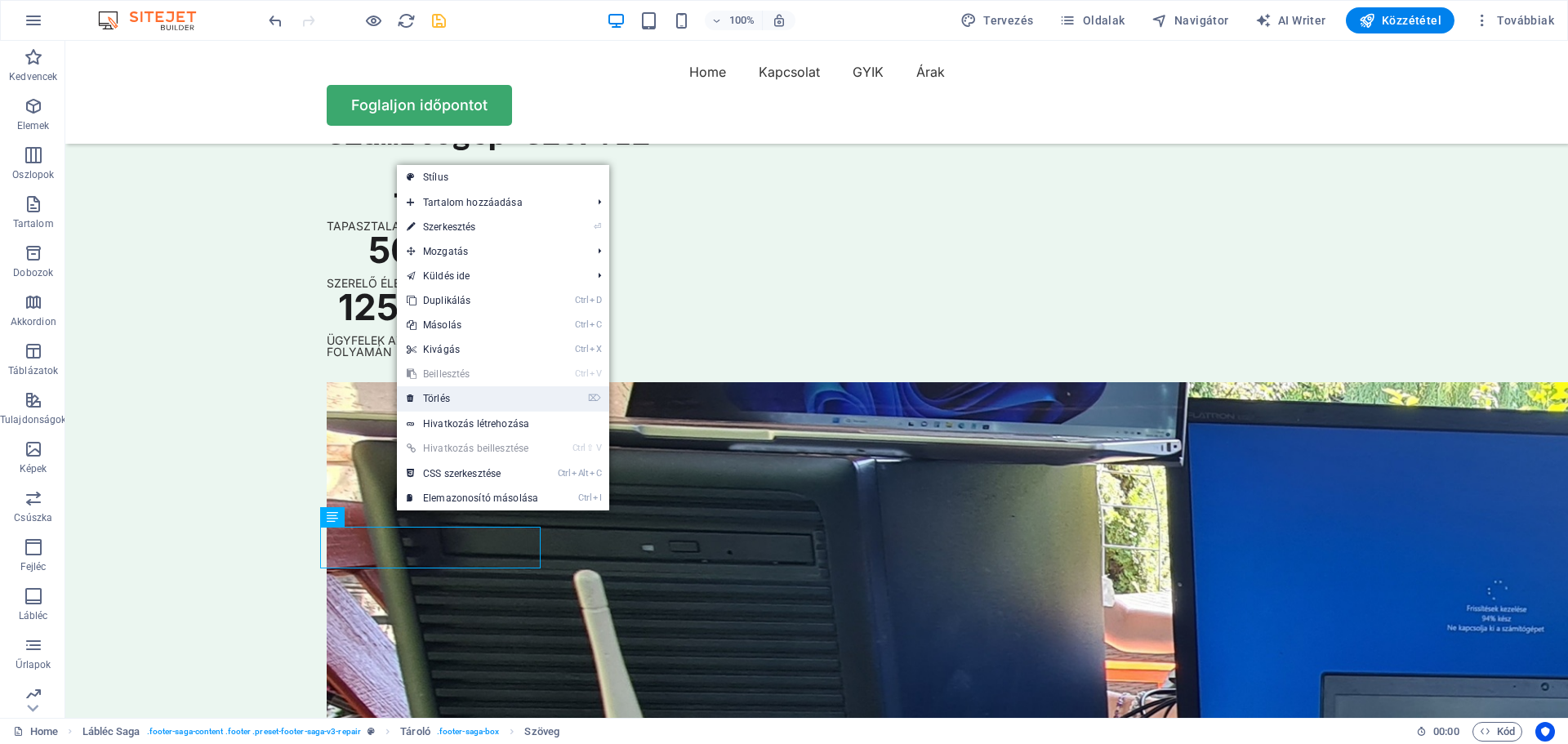
click at [448, 398] on link "⌦ Törlés" at bounding box center [472, 398] width 151 height 24
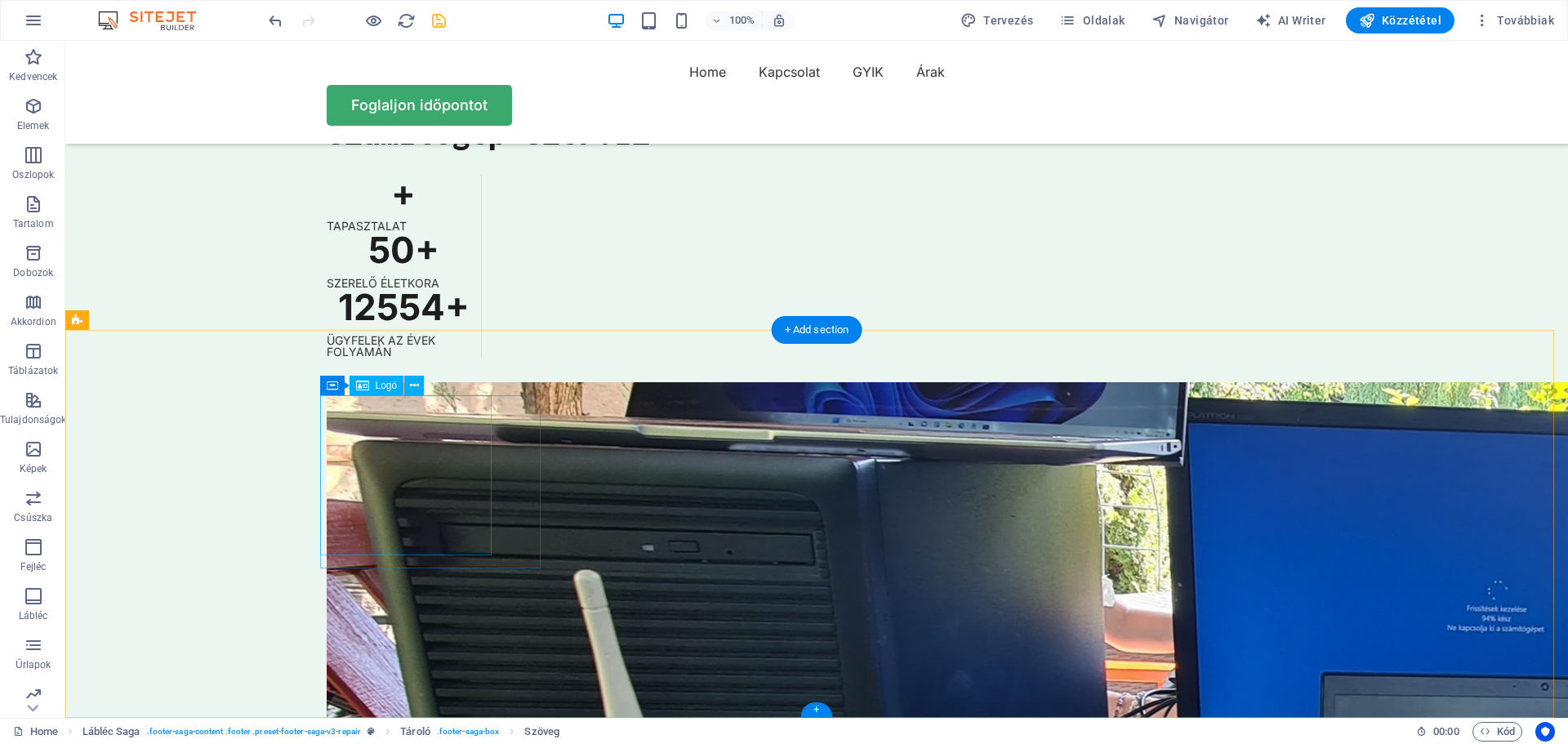
scroll to position [4608, 0]
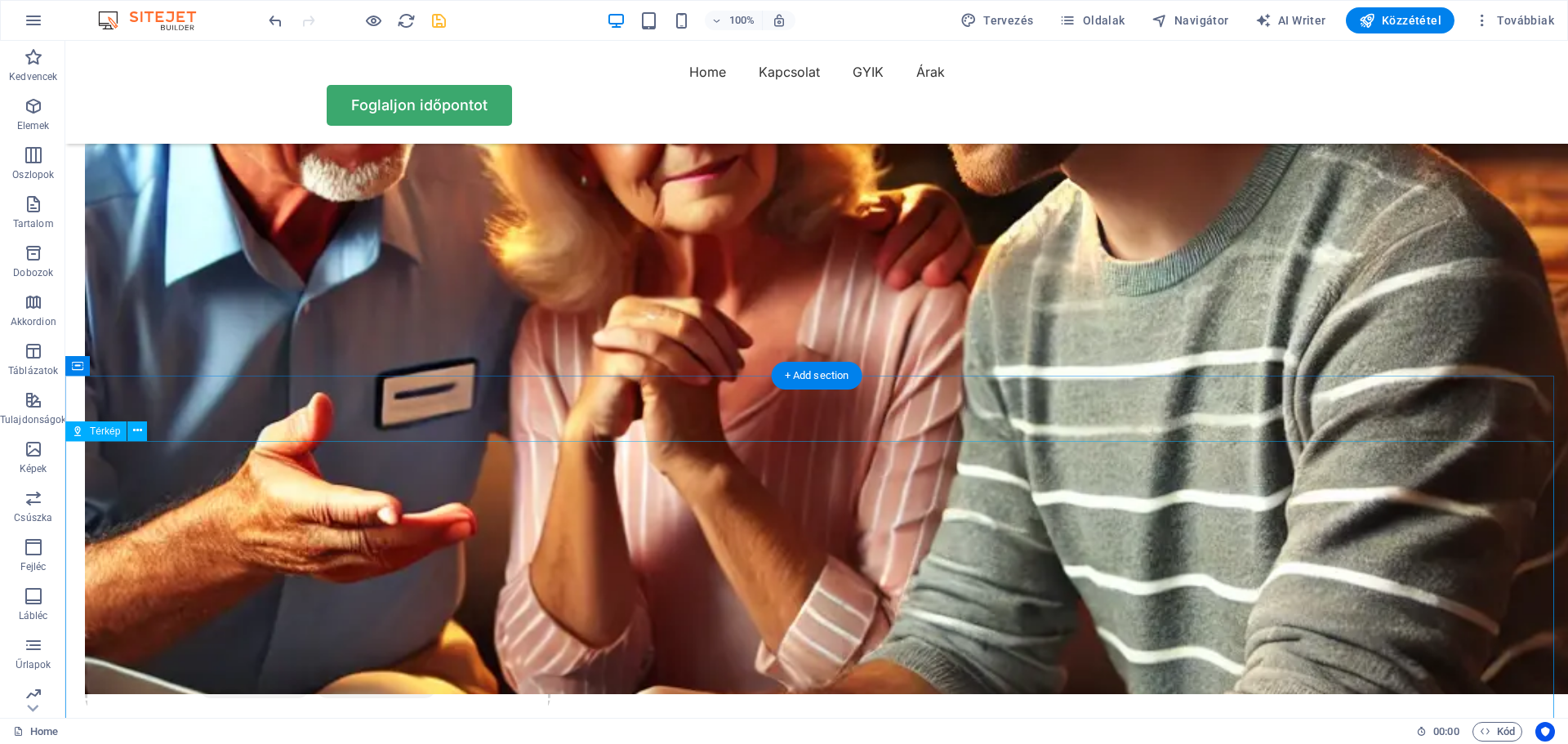
scroll to position [3547, 0]
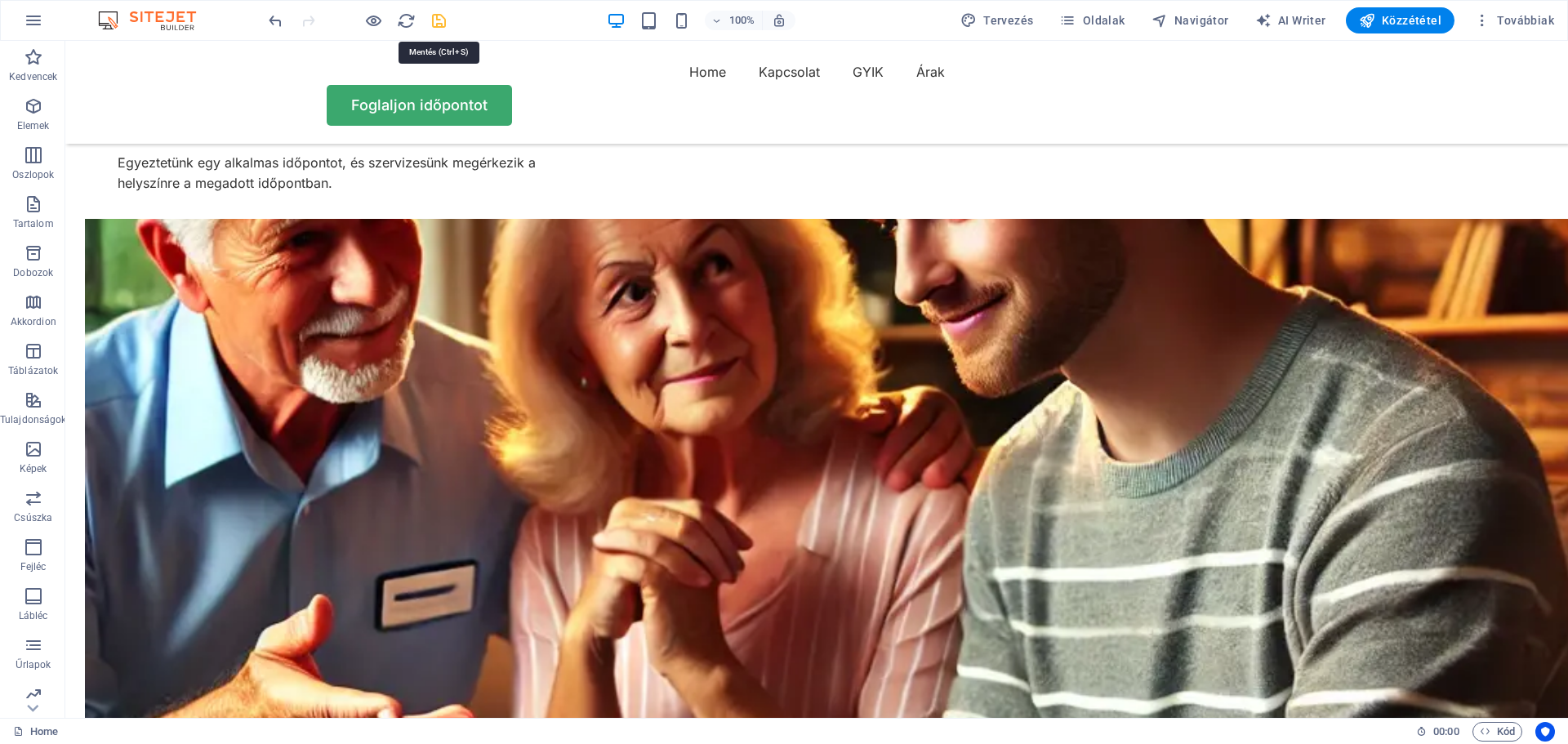
click at [440, 21] on icon "save" at bounding box center [439, 21] width 19 height 19
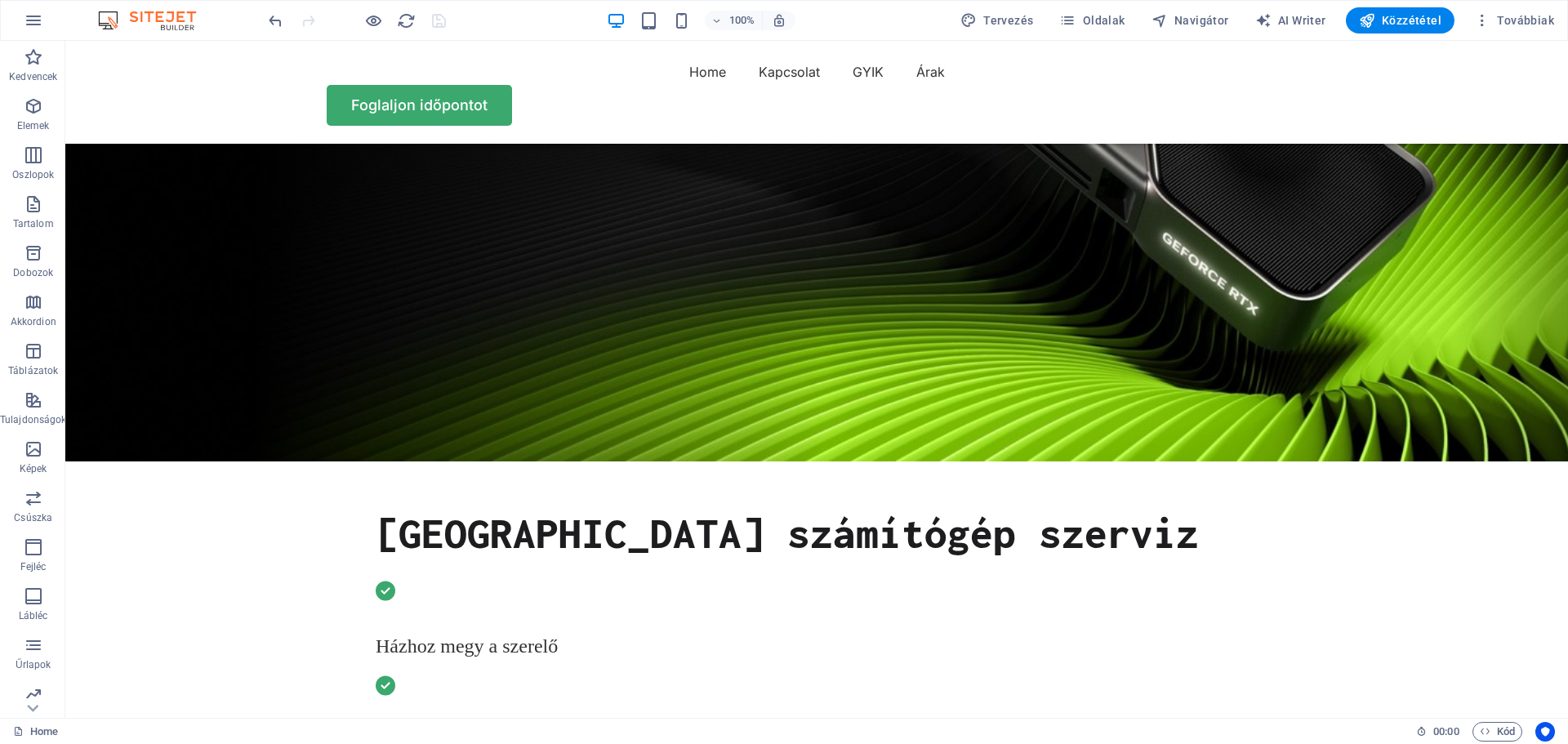
scroll to position [0, 0]
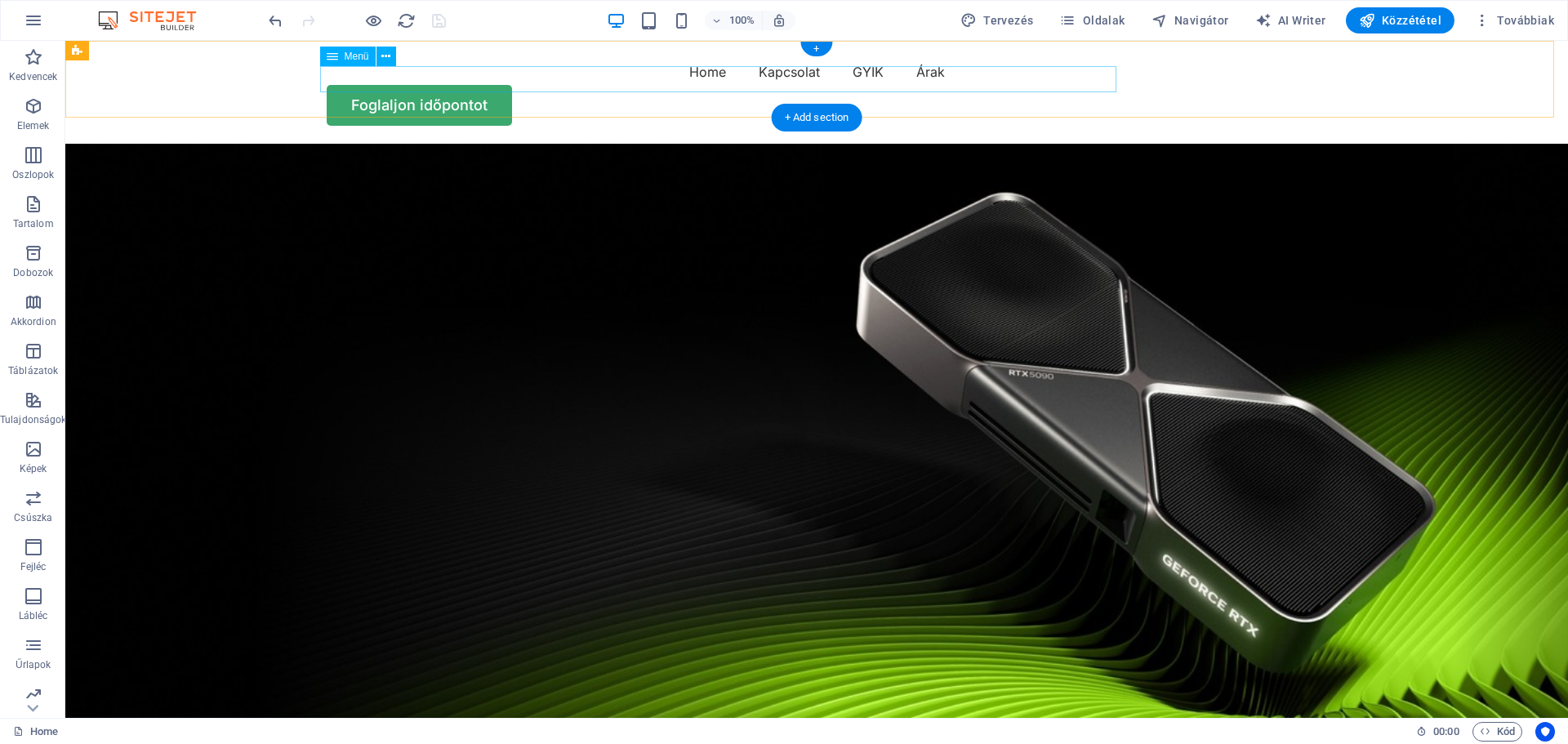
click at [831, 75] on nav "Home Kapcsolat GYIK Árak" at bounding box center [816, 71] width 980 height 26
click at [379, 52] on button at bounding box center [386, 56] width 20 height 20
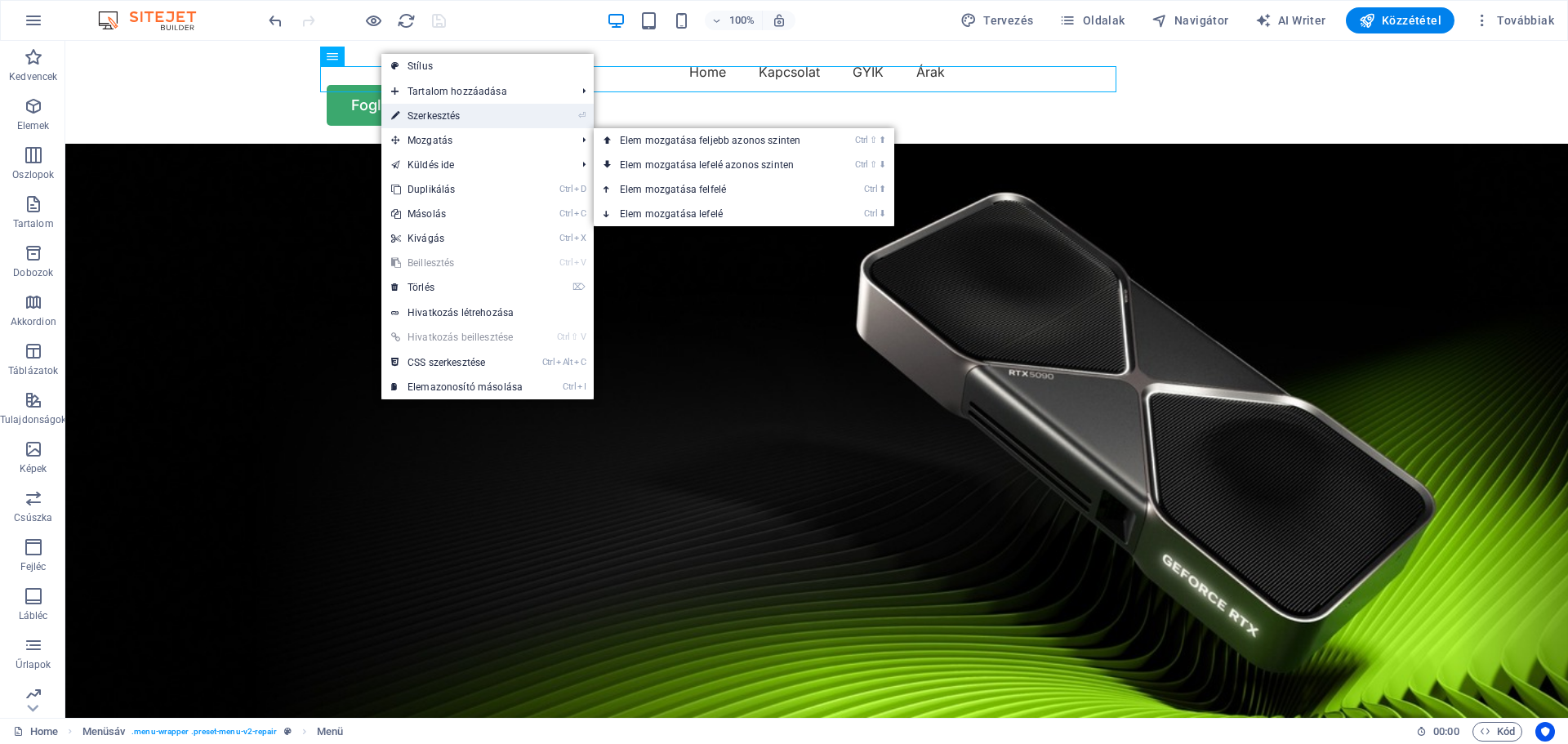
click at [439, 116] on link "⏎ Szerkesztés" at bounding box center [457, 116] width 151 height 24
select select
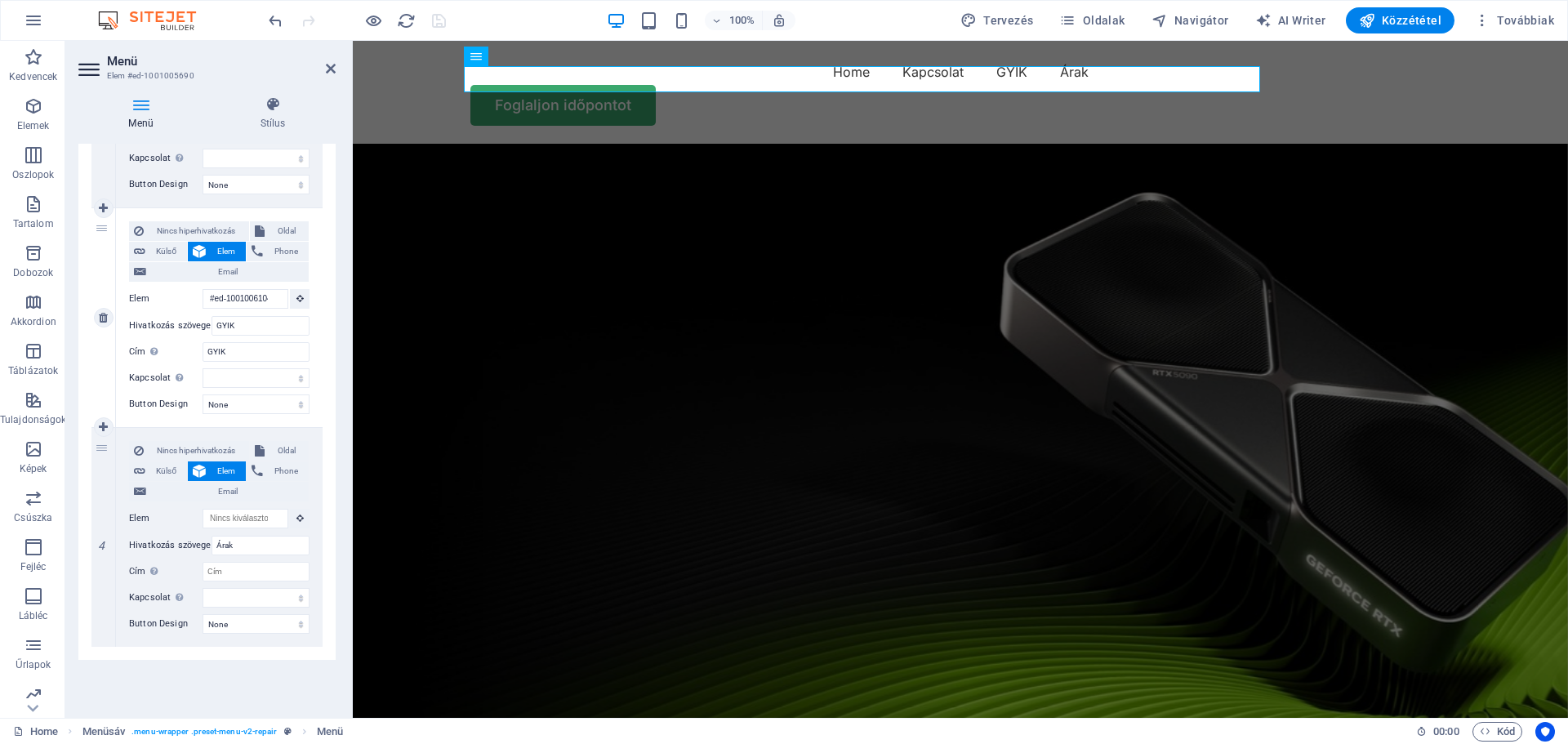
click at [0, 0] on icon at bounding box center [0, 0] width 0 height 0
select select
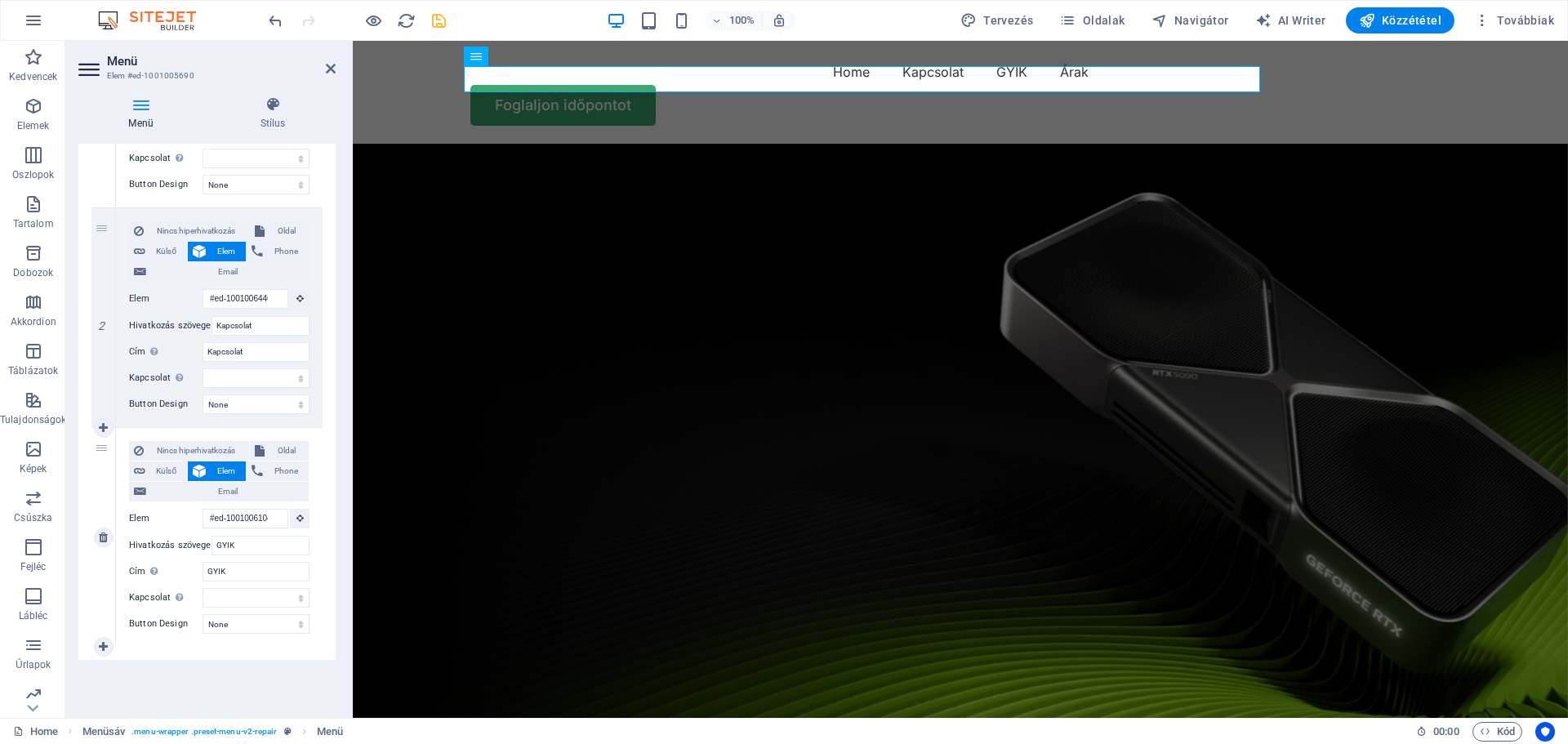
scroll to position [335, 0]
click at [328, 68] on icon at bounding box center [330, 68] width 9 height 13
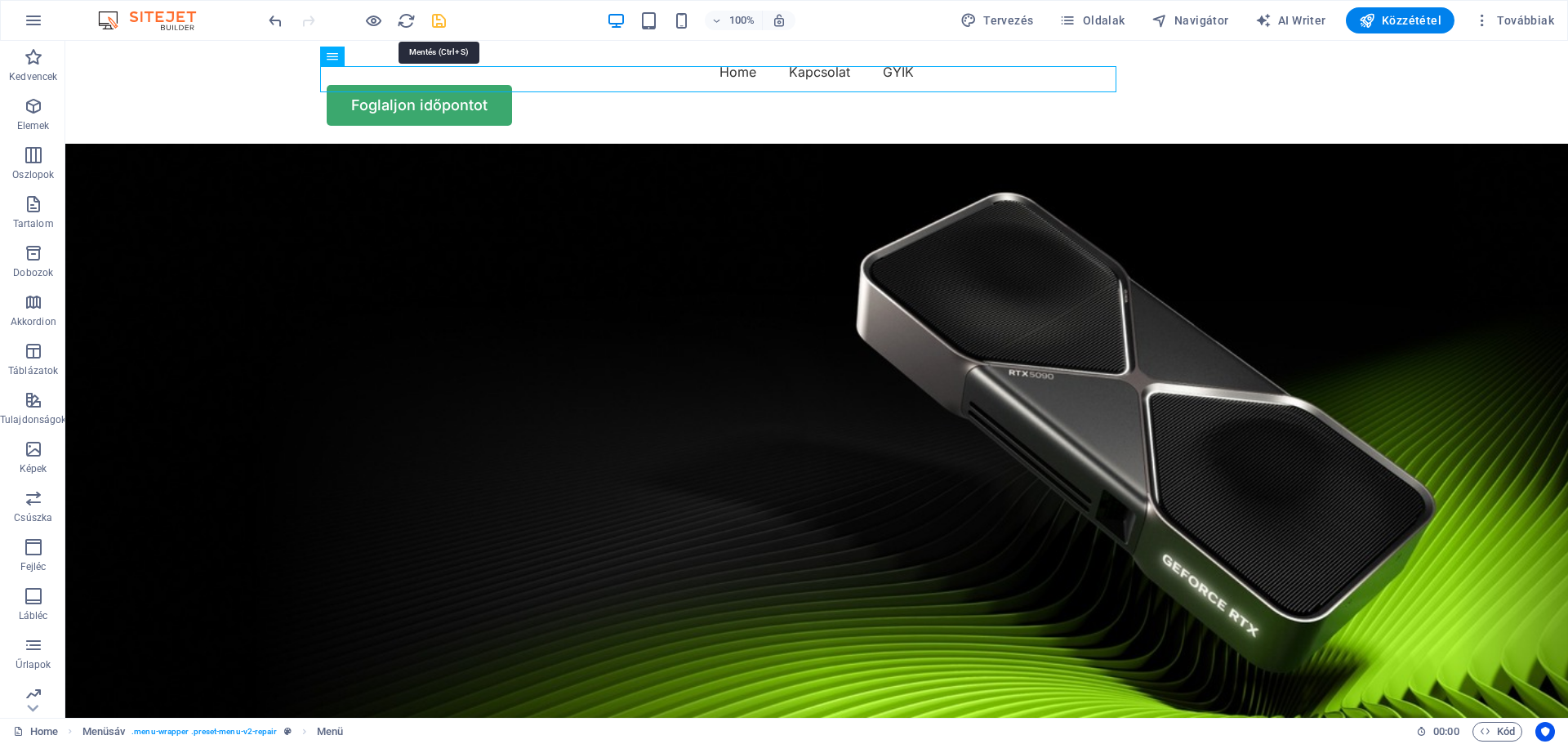
click at [434, 23] on icon "save" at bounding box center [439, 21] width 19 height 19
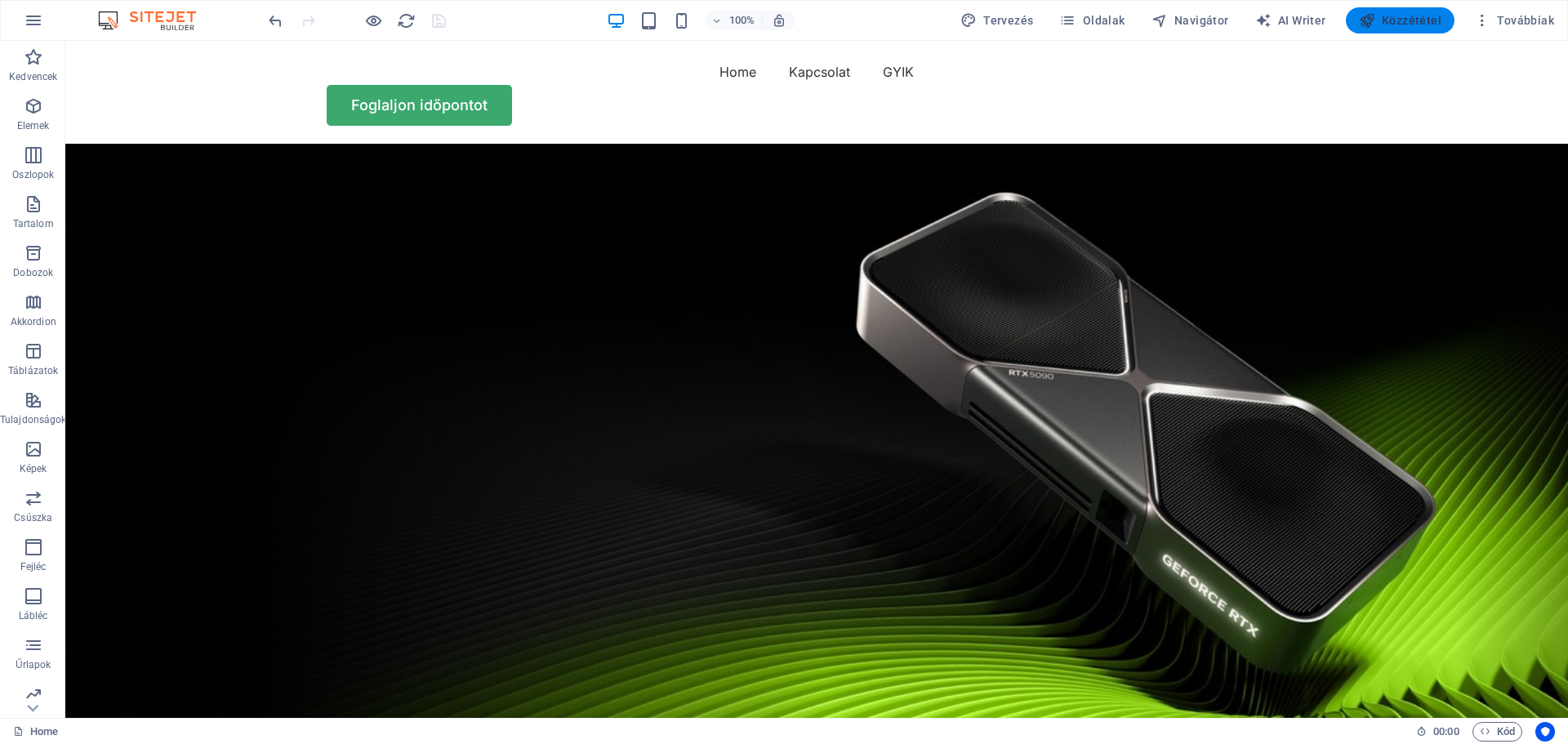
click at [1410, 22] on span "Közzététel" at bounding box center [1400, 20] width 83 height 16
